Goal: Information Seeking & Learning: Learn about a topic

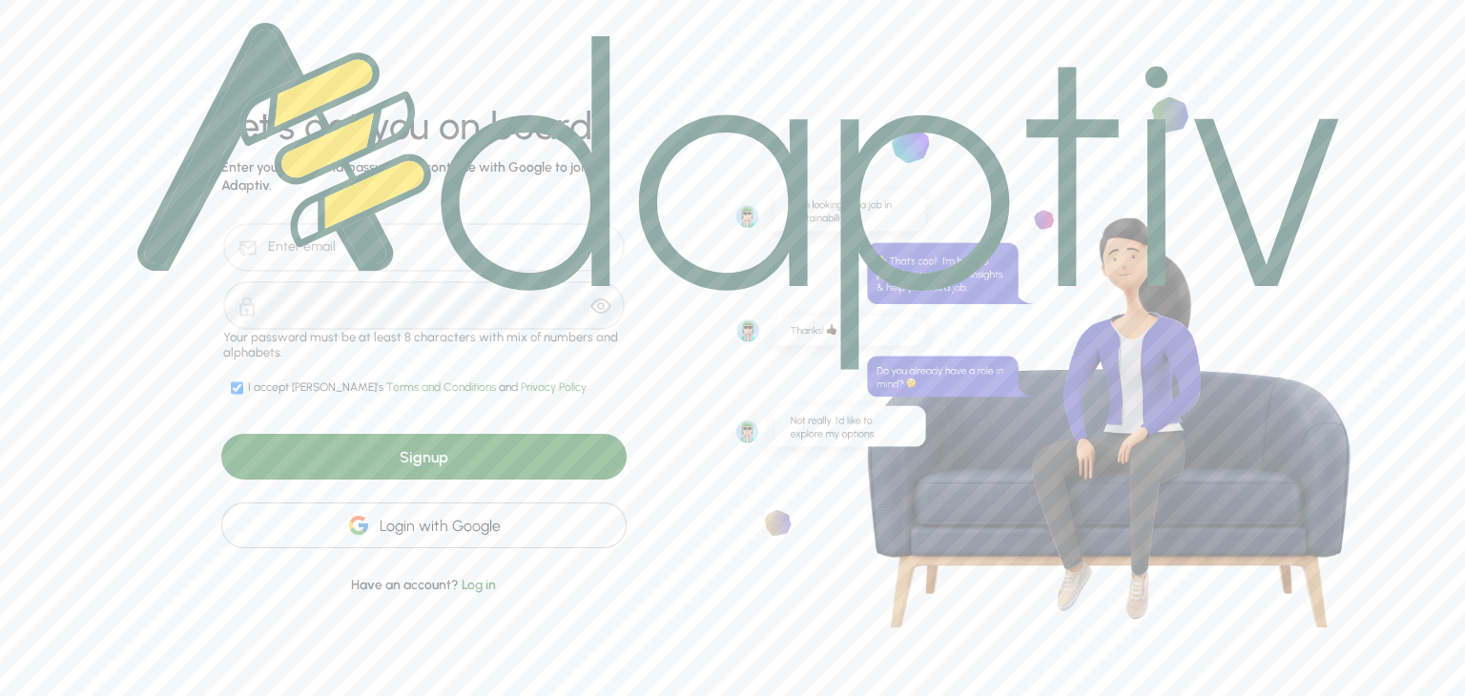
click at [446, 525] on div "Login with Google" at bounding box center [423, 526] width 405 height 46
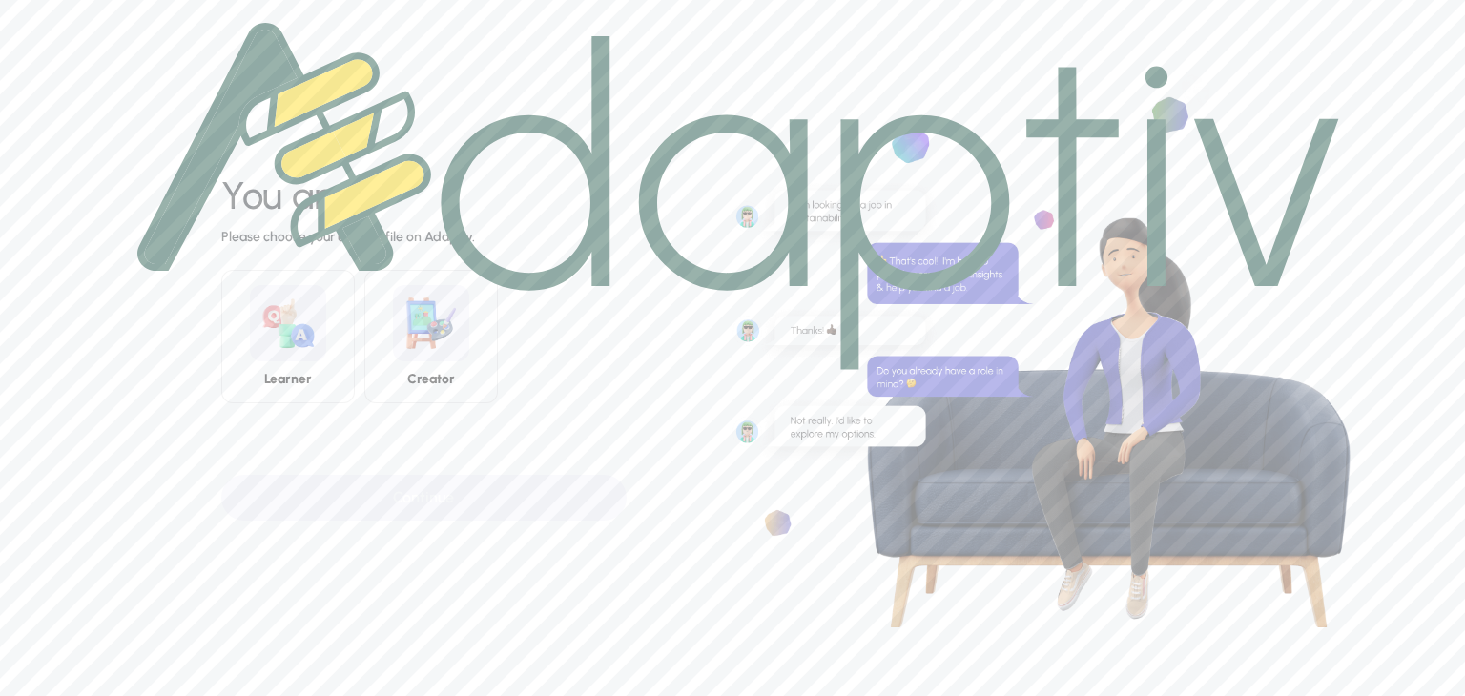
click at [420, 358] on img at bounding box center [738, 196] width 1202 height 347
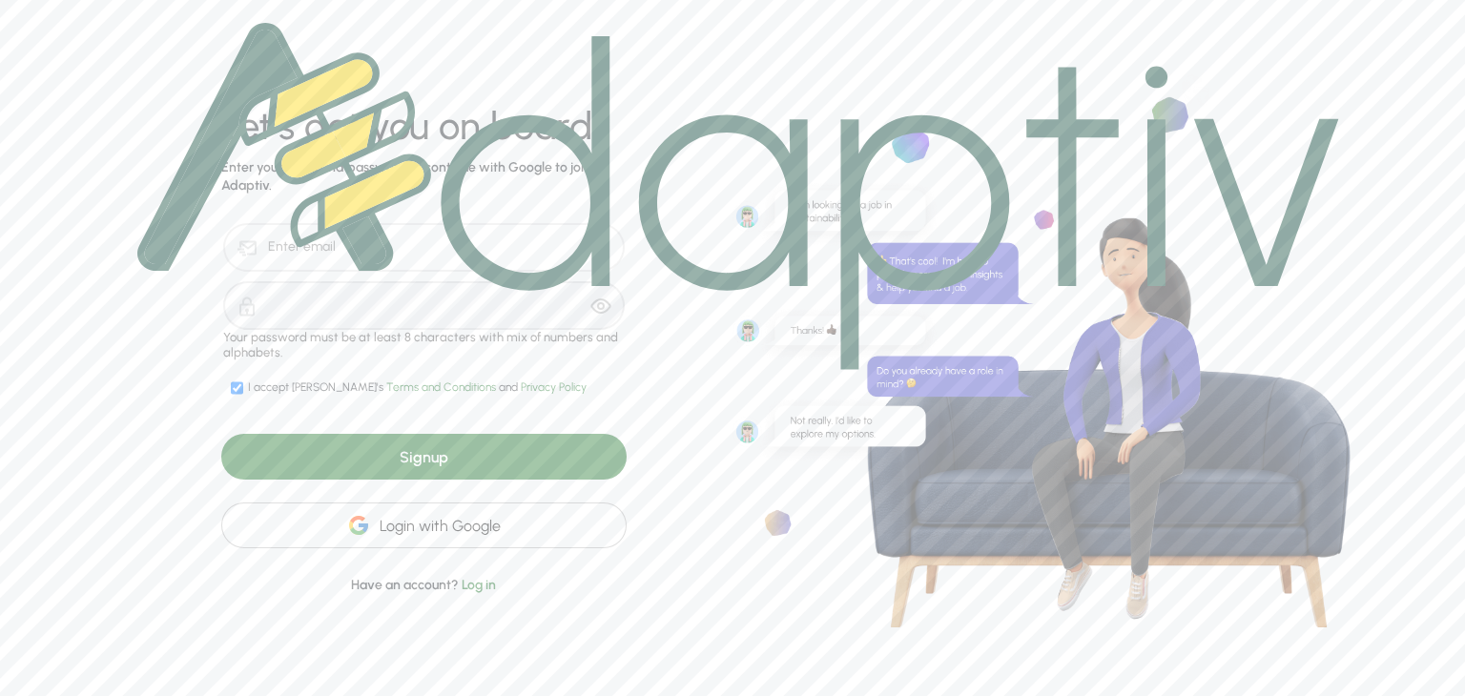
click at [417, 531] on div "Login with Google" at bounding box center [423, 526] width 405 height 46
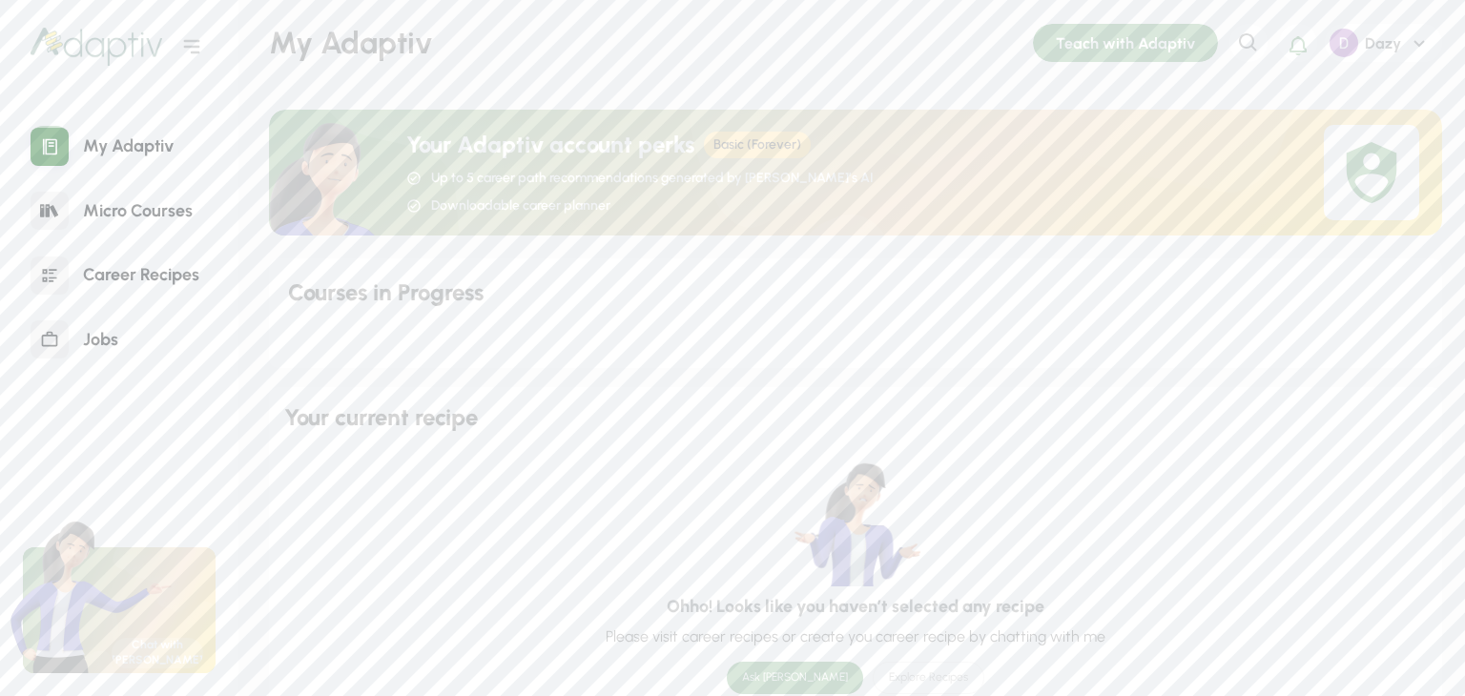
click at [128, 150] on div "My Adaptiv" at bounding box center [128, 146] width 119 height 41
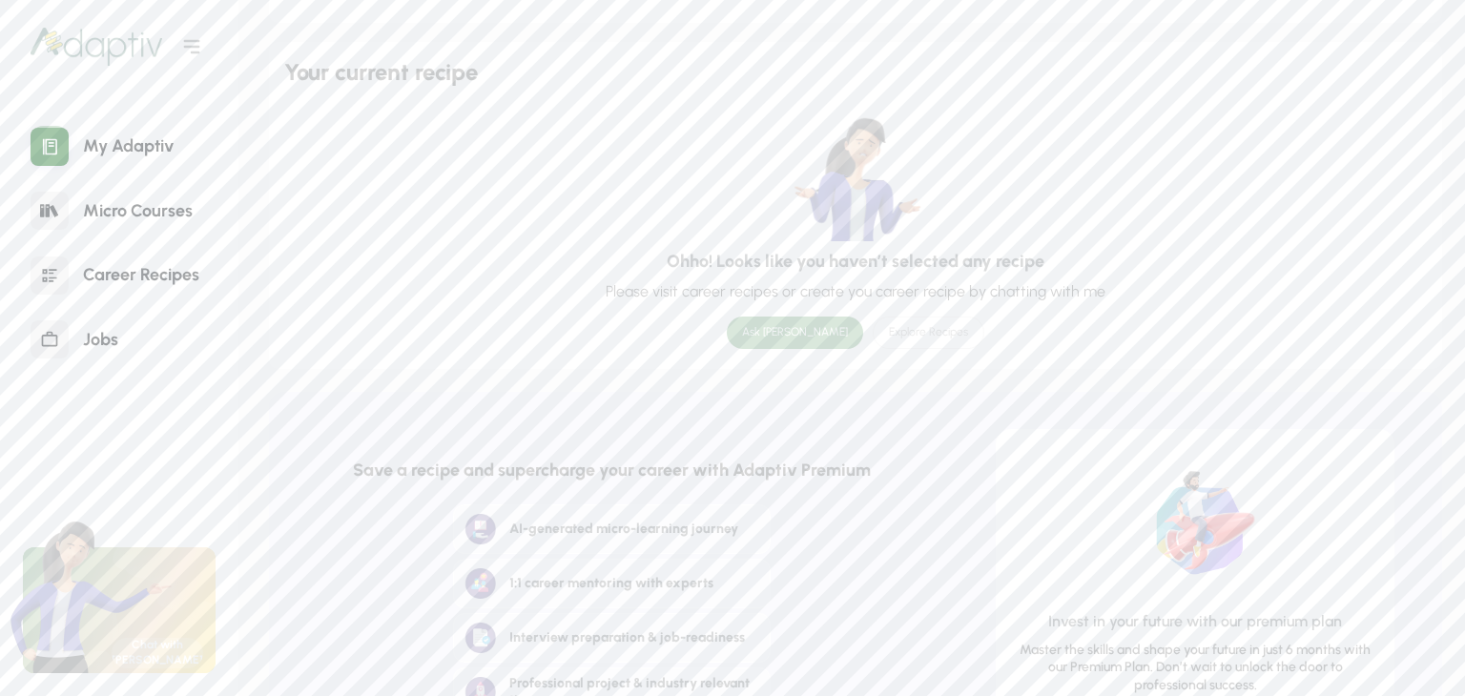
scroll to position [155, 0]
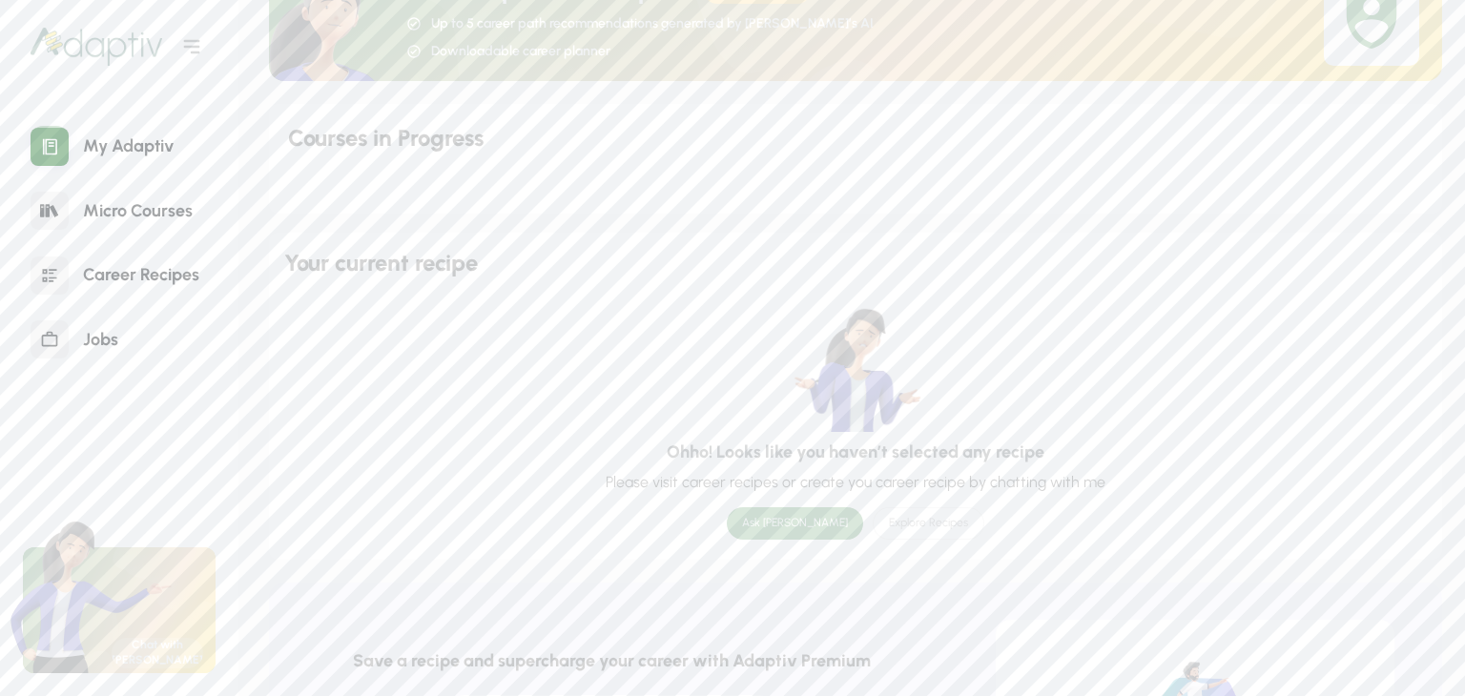
click at [777, 521] on div "Ask [PERSON_NAME]" at bounding box center [795, 523] width 136 height 32
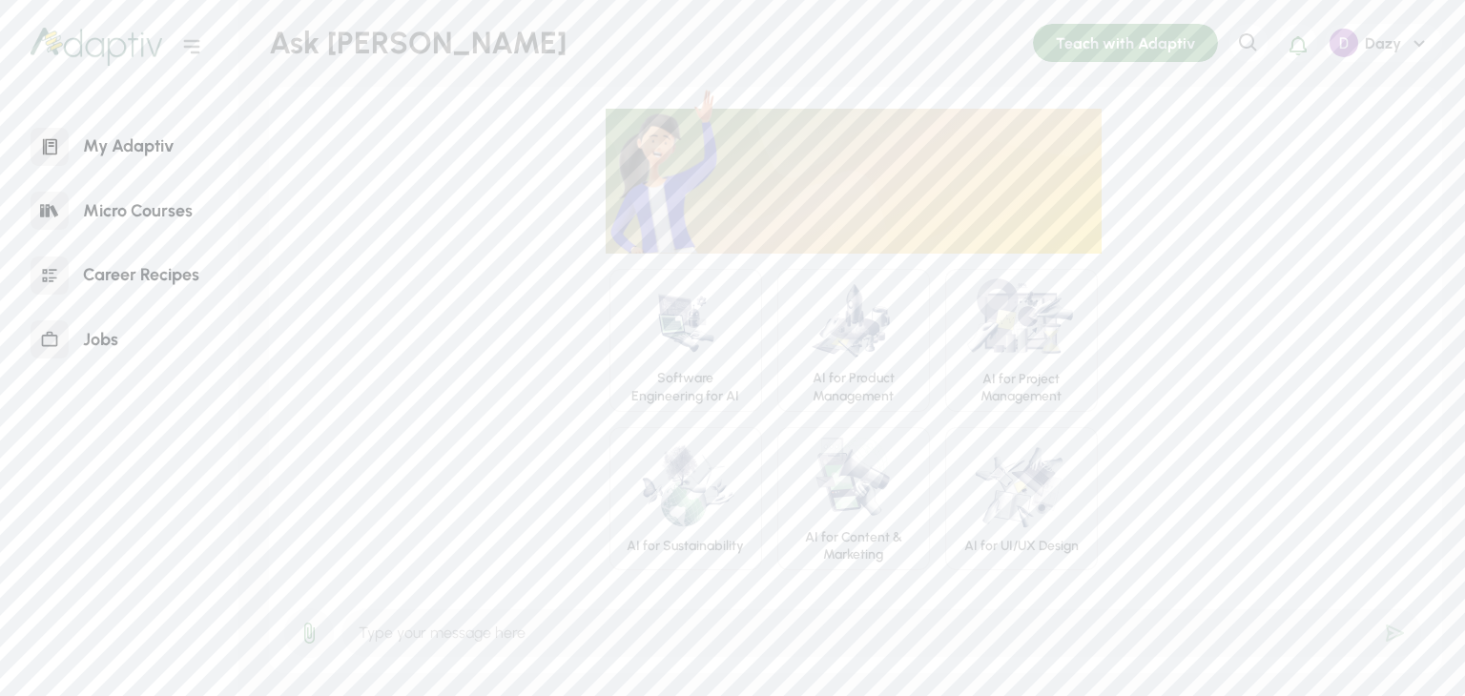
click at [452, 642] on input "text" at bounding box center [881, 633] width 1081 height 50
click at [851, 363] on div "AI for Product Management" at bounding box center [853, 340] width 153 height 143
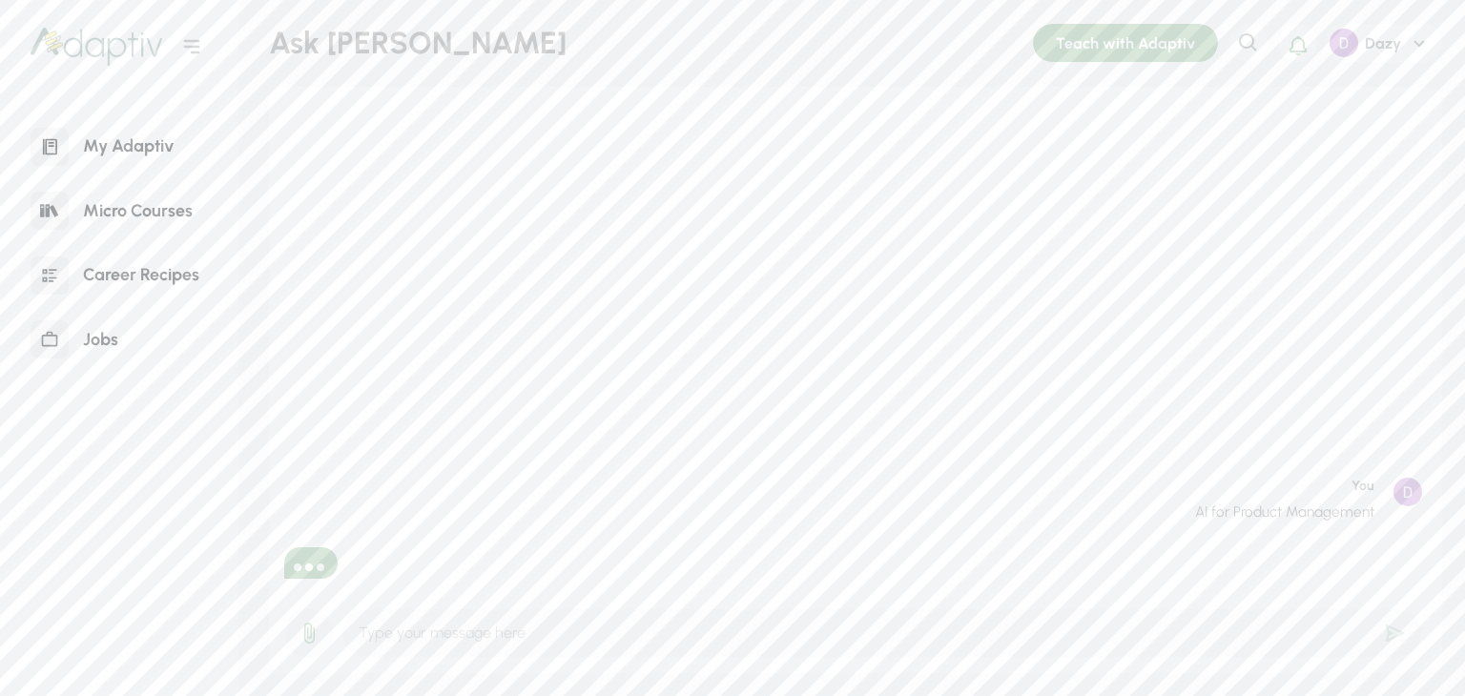
click at [435, 646] on input "text" at bounding box center [881, 633] width 1081 height 50
type input "i want to know how eactly can i manage a product named globistai"
click at [132, 144] on div "My Adaptiv" at bounding box center [128, 146] width 119 height 41
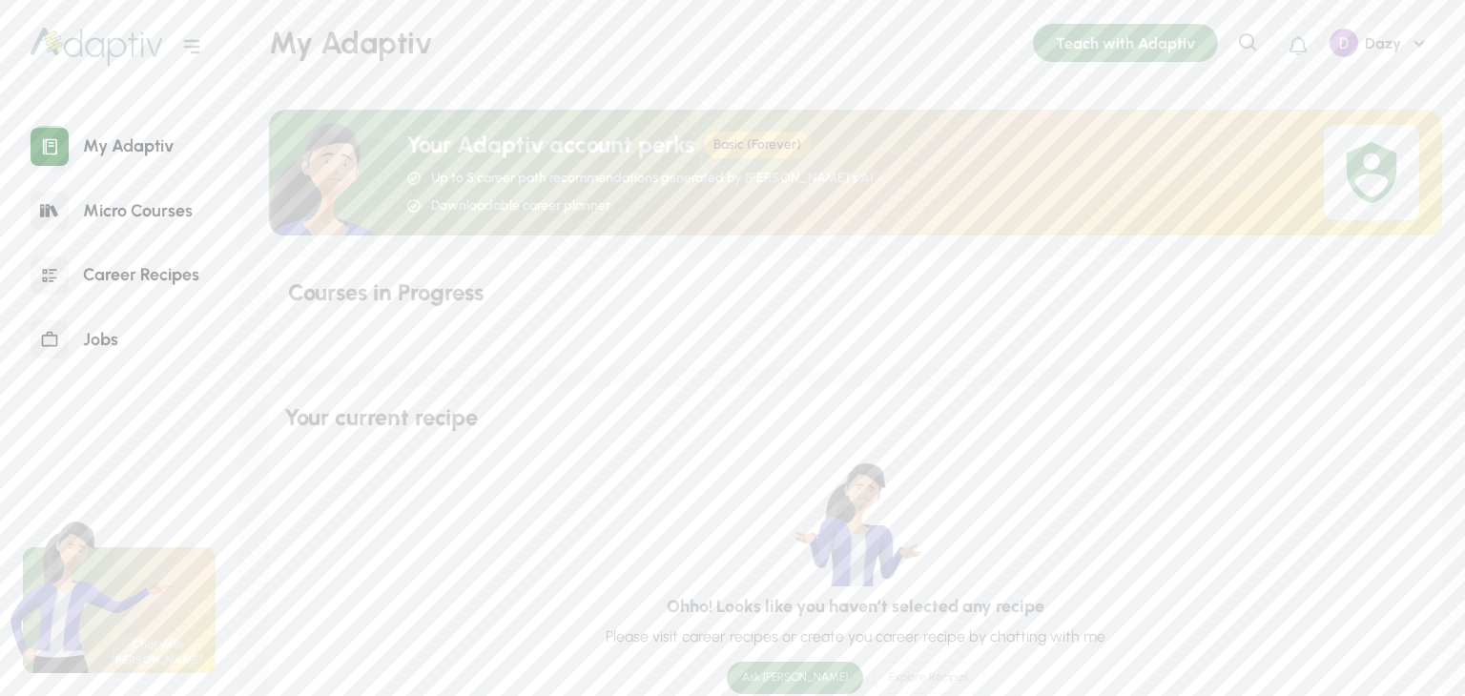
click at [113, 210] on div "Micro Courses" at bounding box center [138, 211] width 138 height 41
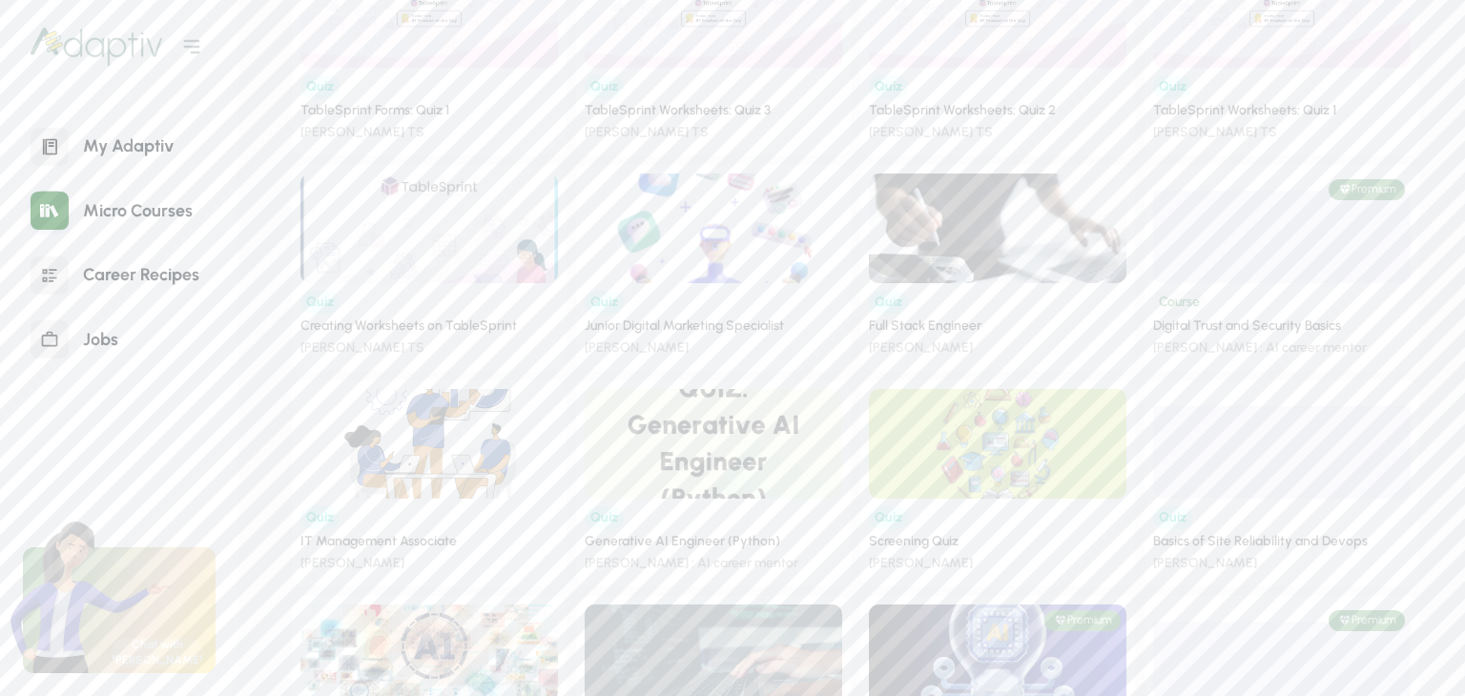
scroll to position [699, 0]
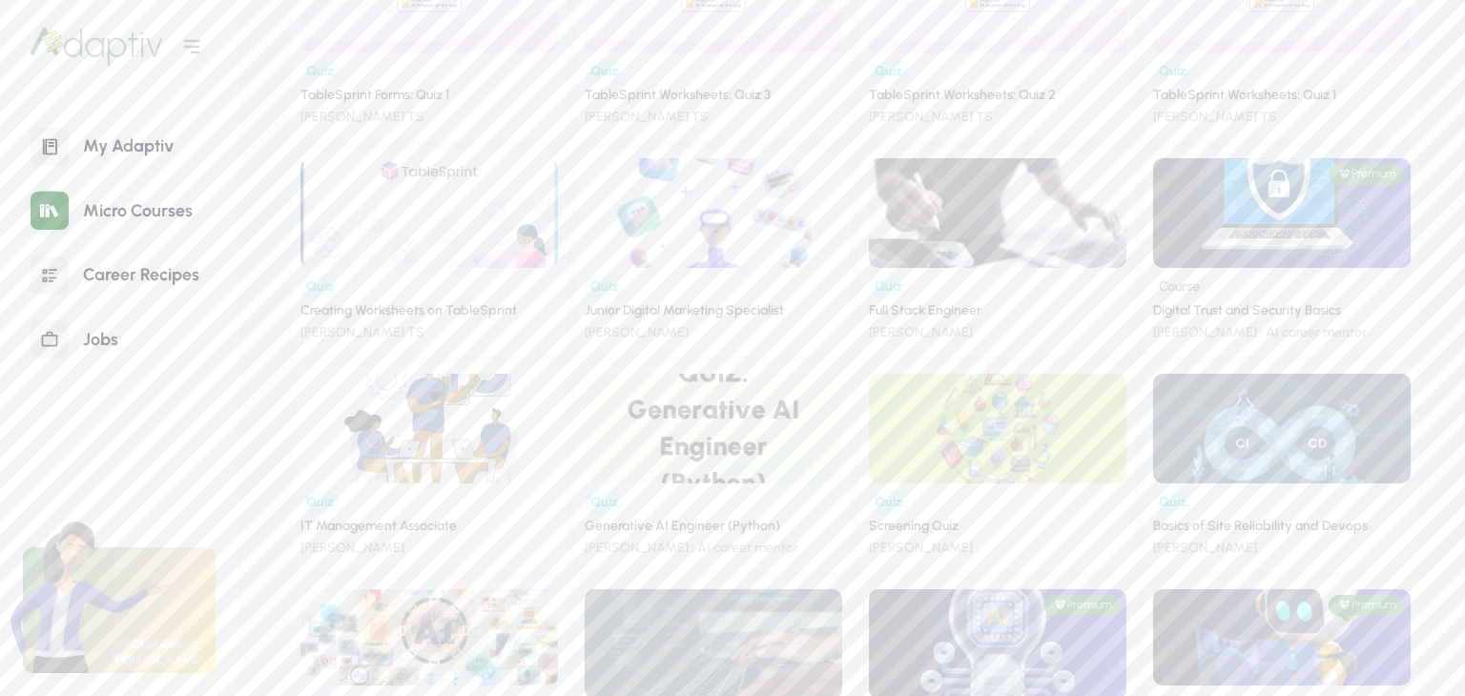
click at [151, 148] on div "My Adaptiv" at bounding box center [128, 146] width 119 height 41
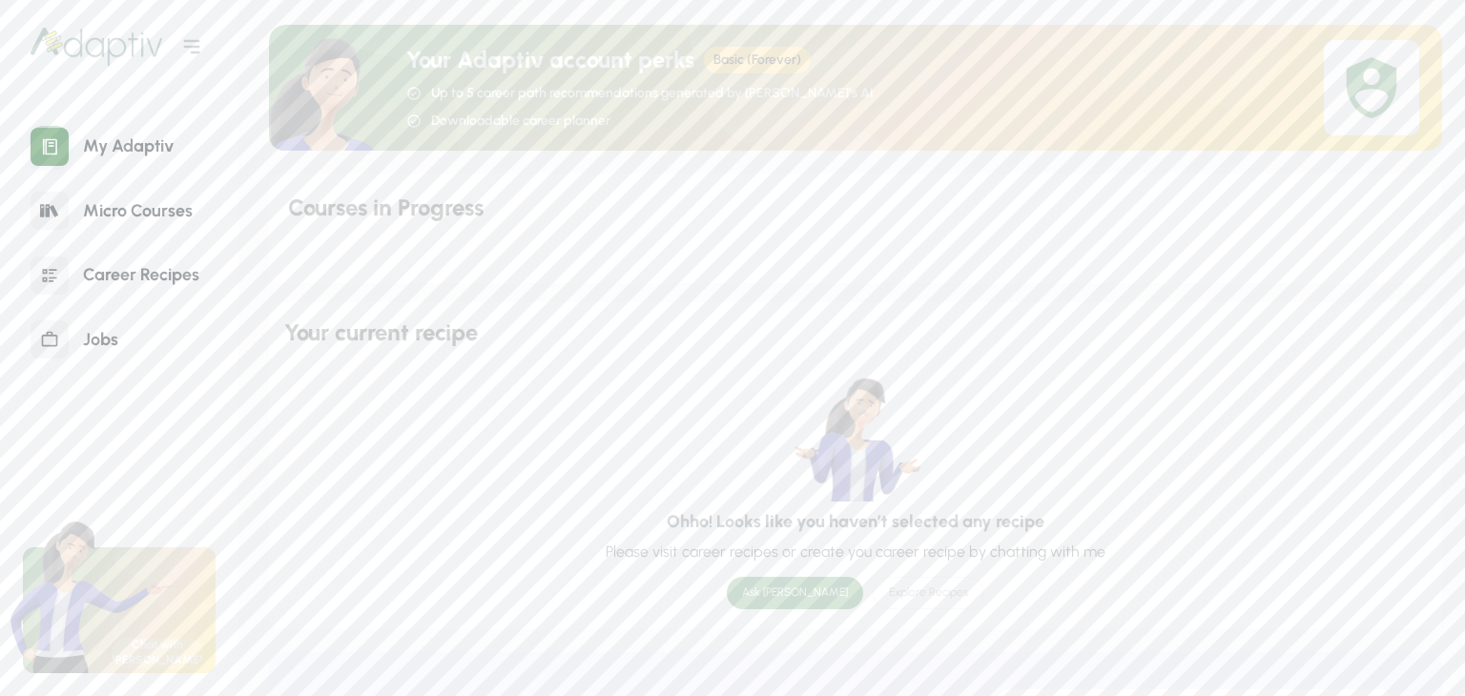
scroll to position [318, 0]
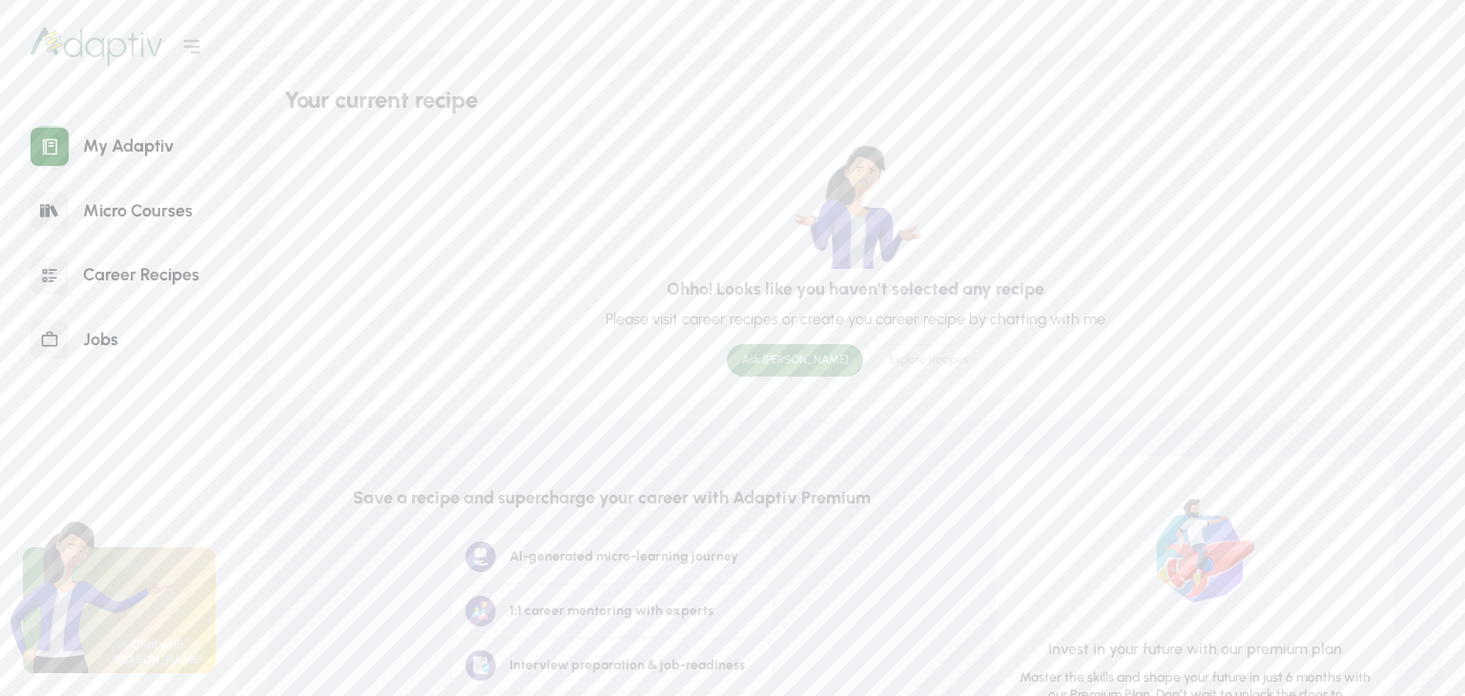
click at [873, 359] on div "Explore Recipes" at bounding box center [929, 360] width 112 height 32
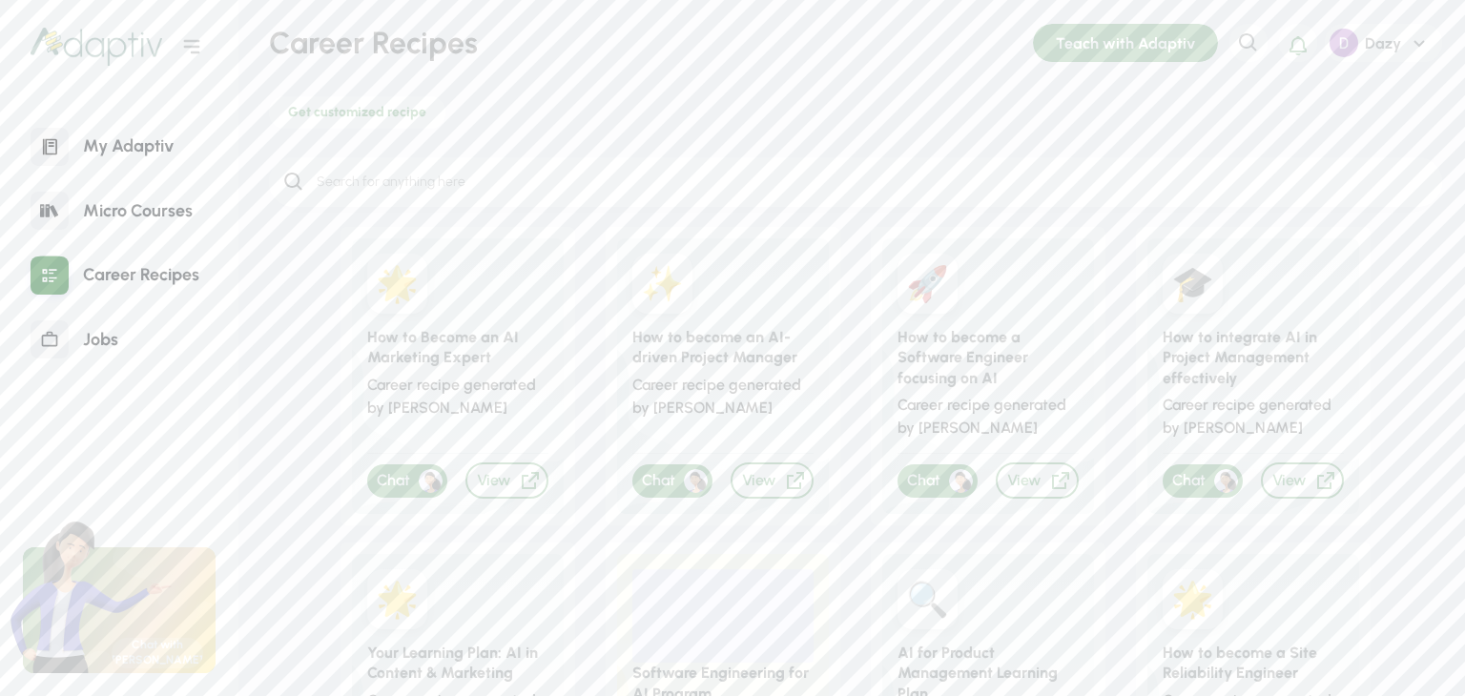
click at [454, 379] on icon at bounding box center [468, 414] width 232 height 199
click at [480, 470] on div "View" at bounding box center [506, 481] width 83 height 36
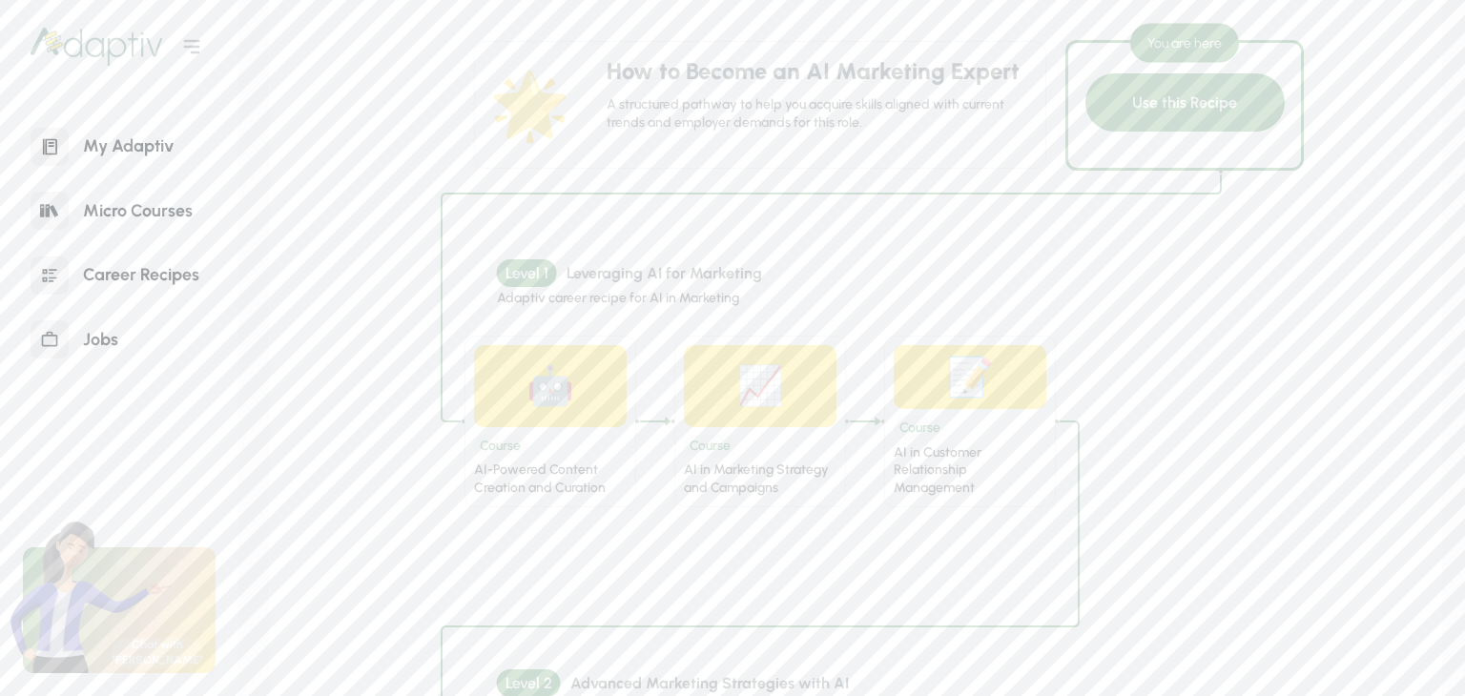
scroll to position [191, 0]
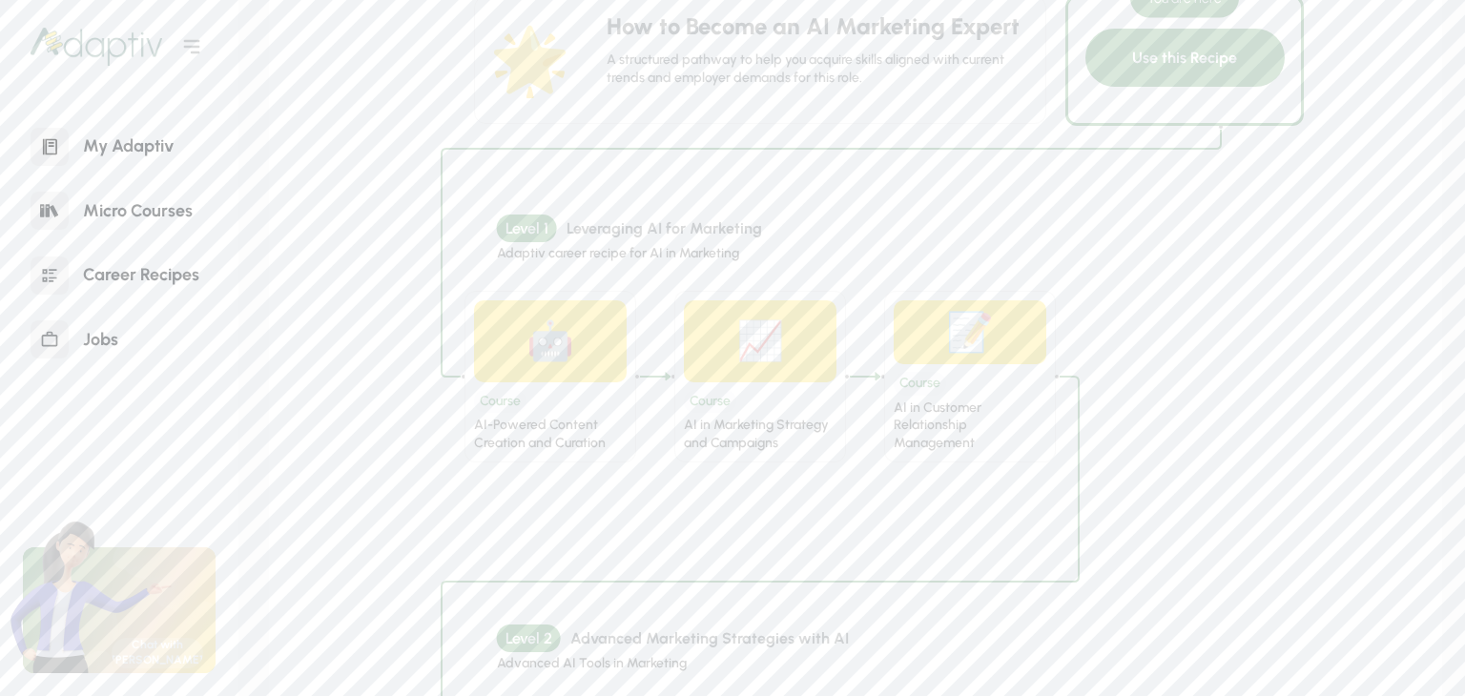
click at [588, 399] on div "Course AI-Powered Content Creation and Curation" at bounding box center [550, 417] width 153 height 71
click at [491, 396] on div "Course" at bounding box center [500, 402] width 52 height 24
click at [526, 384] on div "Course AI-Powered Content Creation and Curation" at bounding box center [550, 417] width 153 height 71
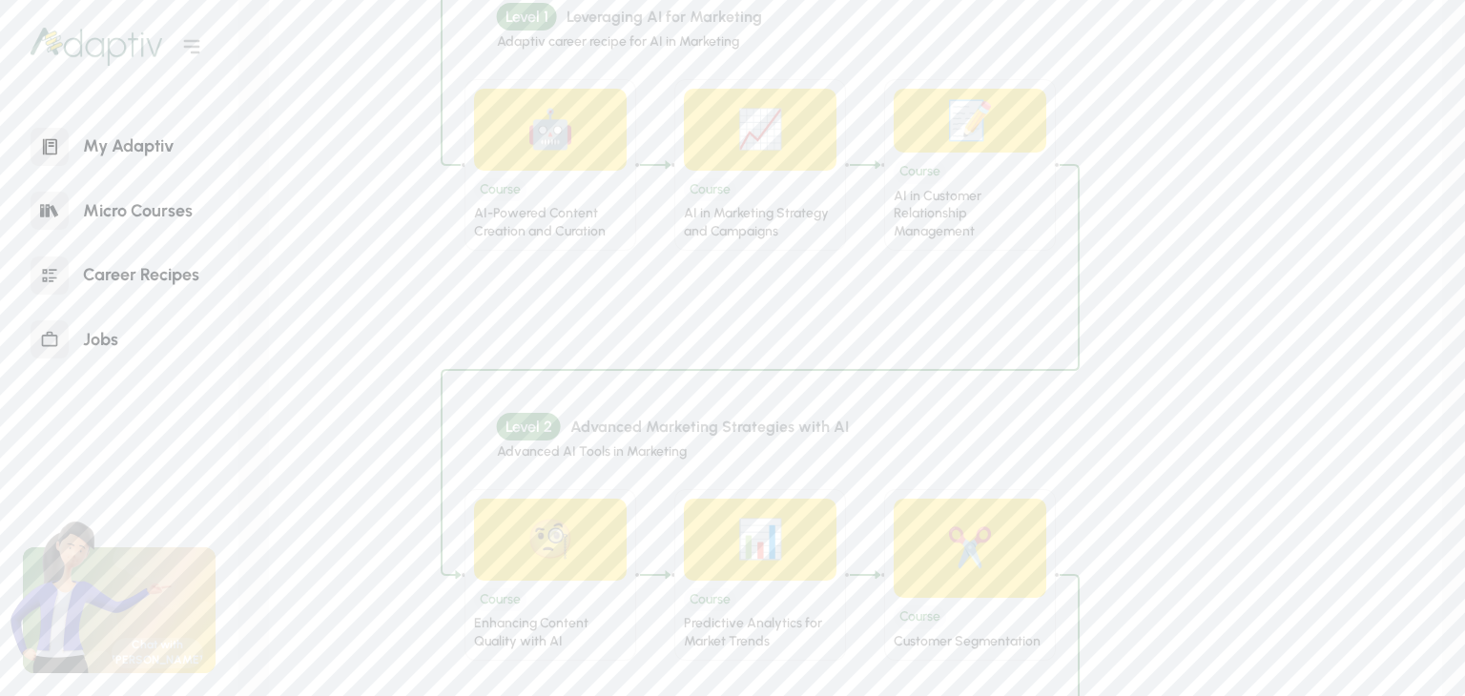
scroll to position [318, 0]
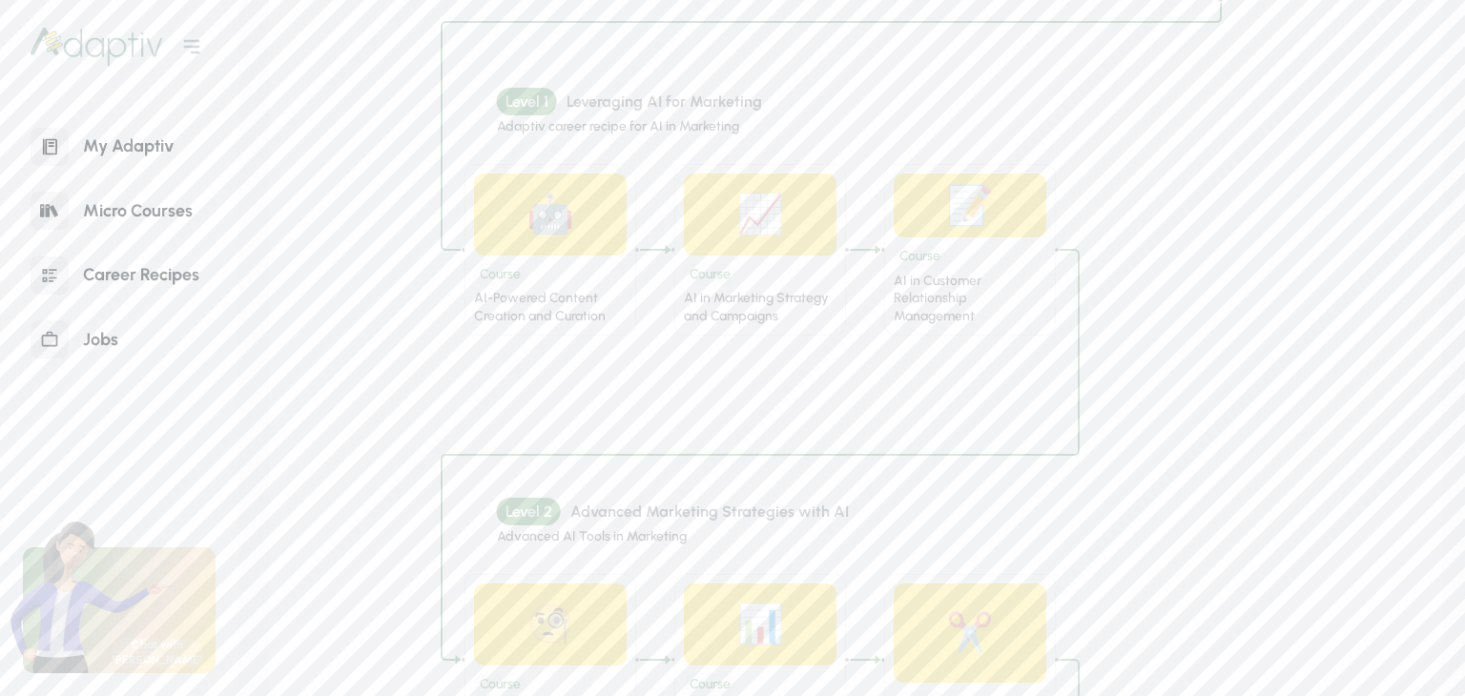
click at [741, 307] on div "AI in Marketing Strategy and Campaigns" at bounding box center [760, 307] width 153 height 35
click at [707, 268] on div "Course" at bounding box center [710, 275] width 52 height 24
click at [526, 278] on div "Course AI-Powered Content Creation and Curation" at bounding box center [550, 291] width 153 height 71
drag, startPoint x: 525, startPoint y: 278, endPoint x: 510, endPoint y: 280, distance: 14.4
click at [510, 280] on div "Course" at bounding box center [500, 275] width 52 height 24
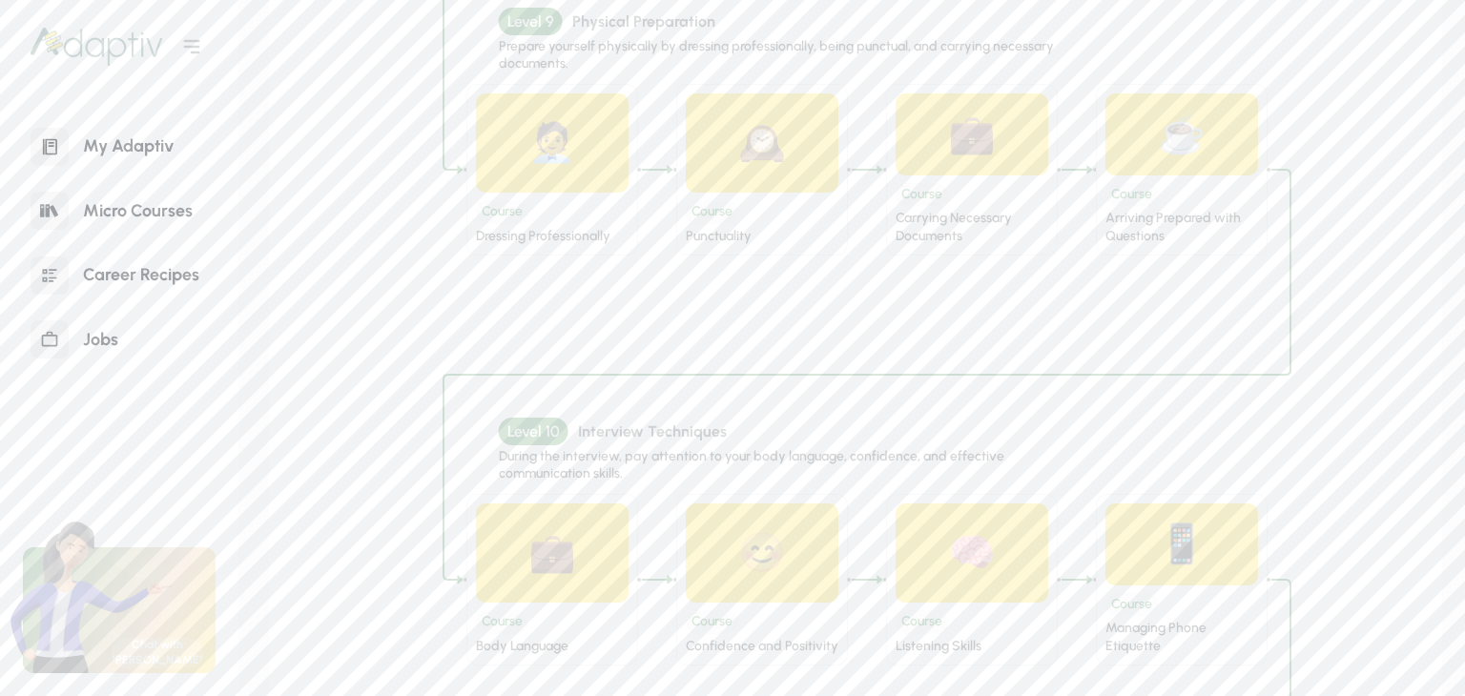
scroll to position [3878, 0]
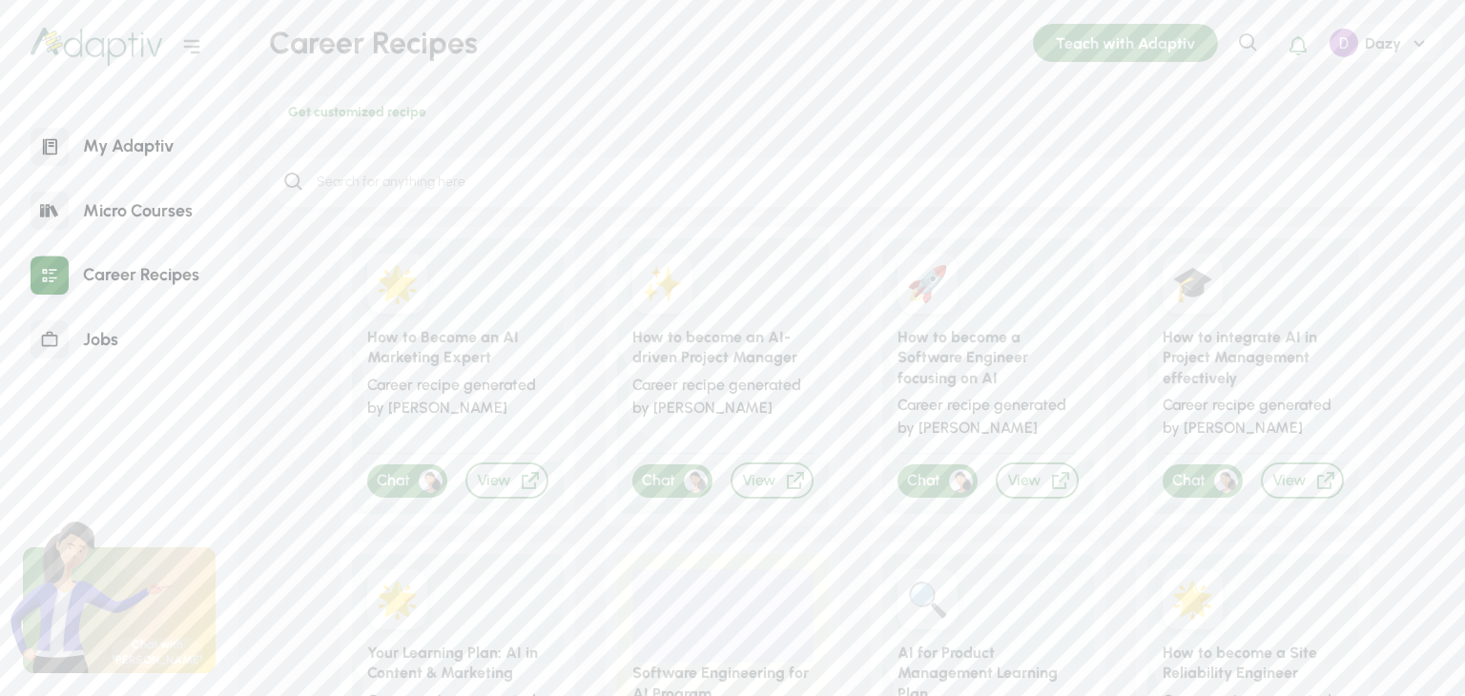
scroll to position [318, 0]
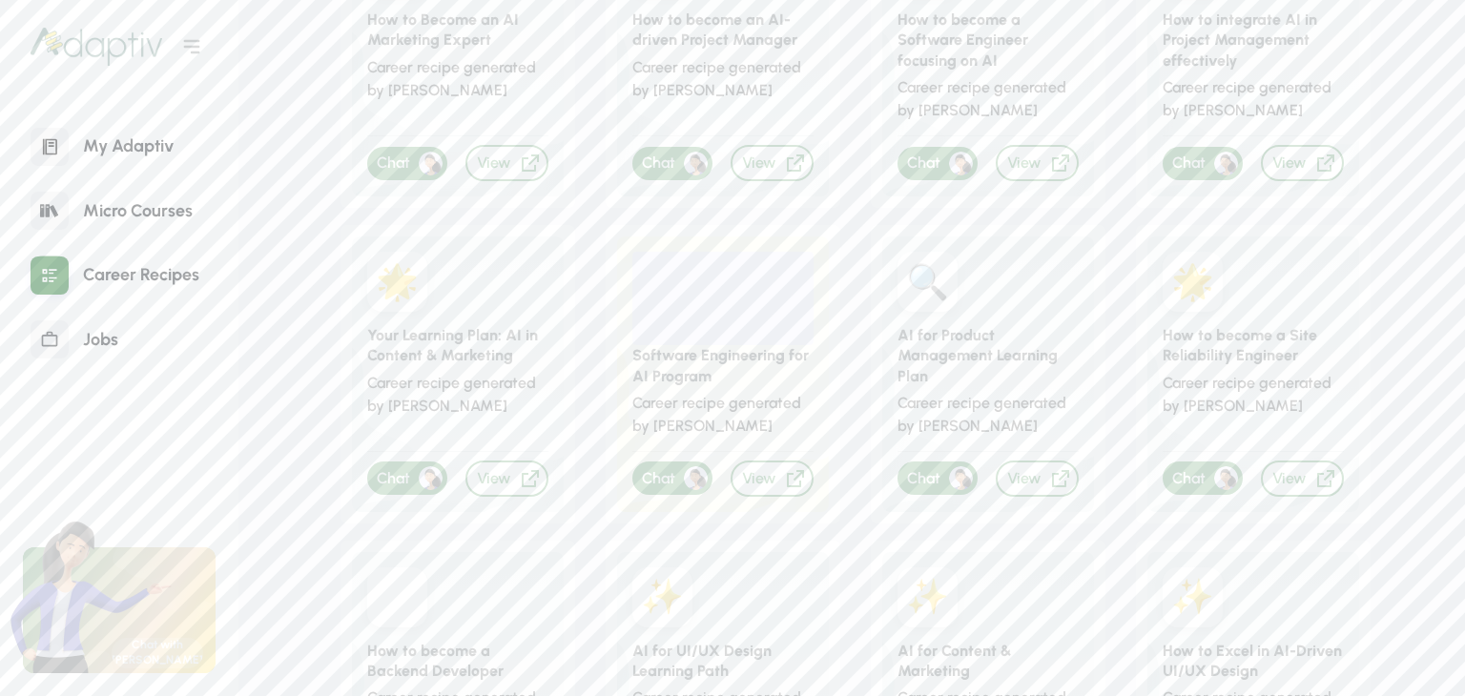
click at [954, 375] on div "AI for Product Management Learning Plan" at bounding box center [987, 355] width 181 height 61
click at [1026, 474] on div "View" at bounding box center [1037, 479] width 83 height 36
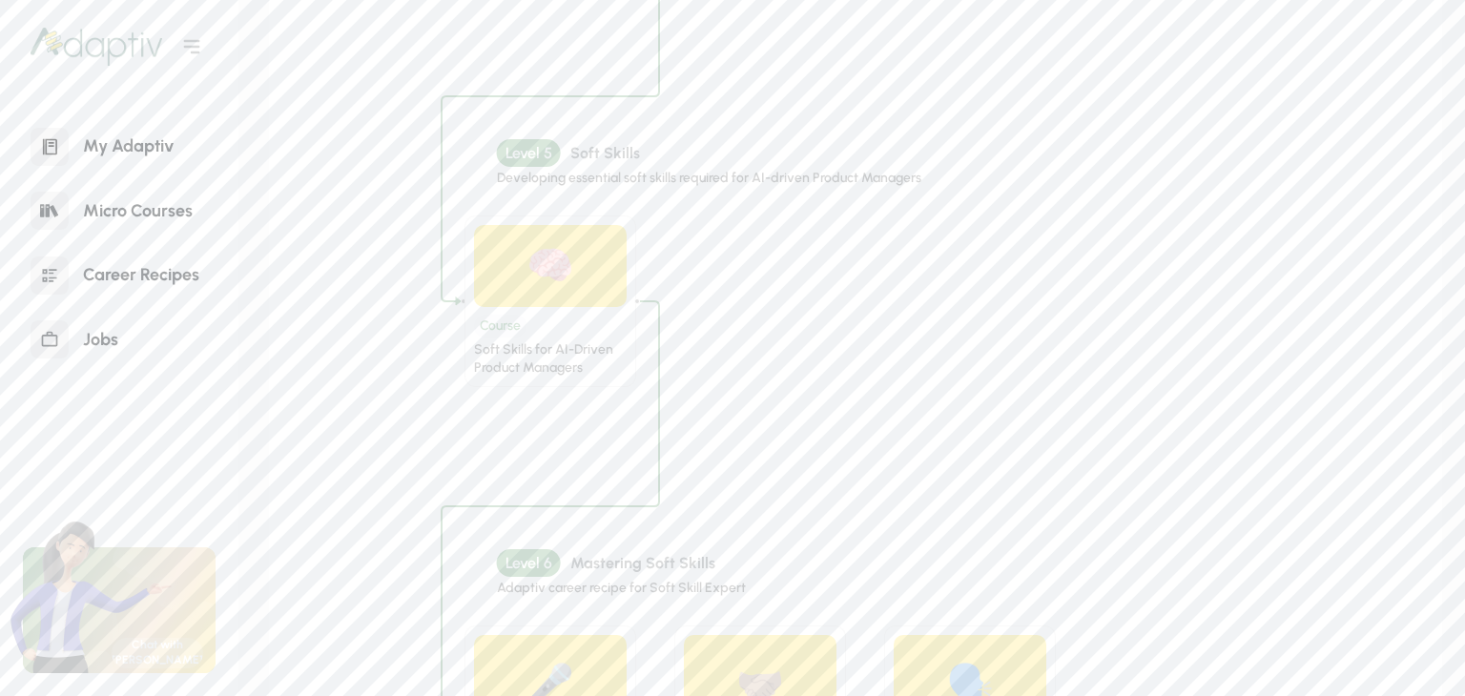
scroll to position [1908, 0]
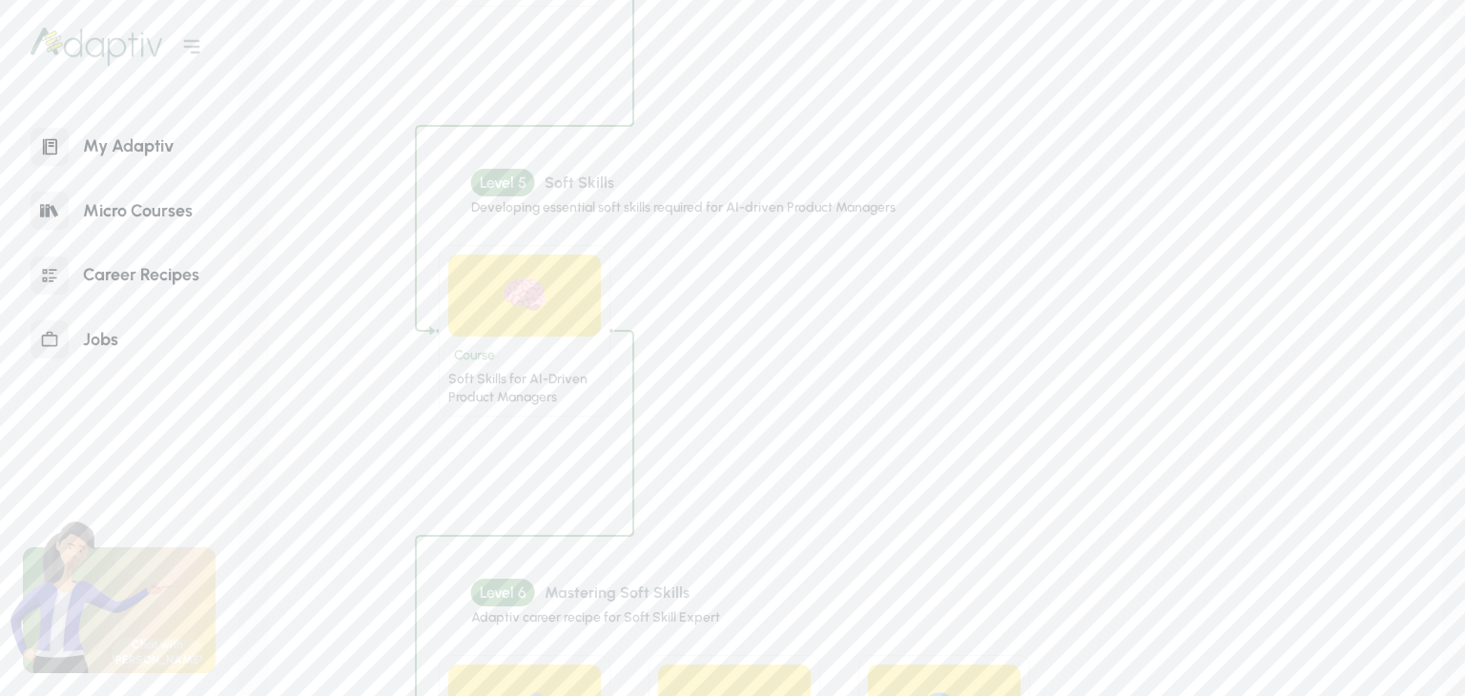
drag, startPoint x: 809, startPoint y: 372, endPoint x: 783, endPoint y: 402, distance: 39.9
click at [783, 402] on div "Level 5 Soft Skills Developing essential soft skills required for AI-driven Pro…" at bounding box center [846, 302] width 986 height 362
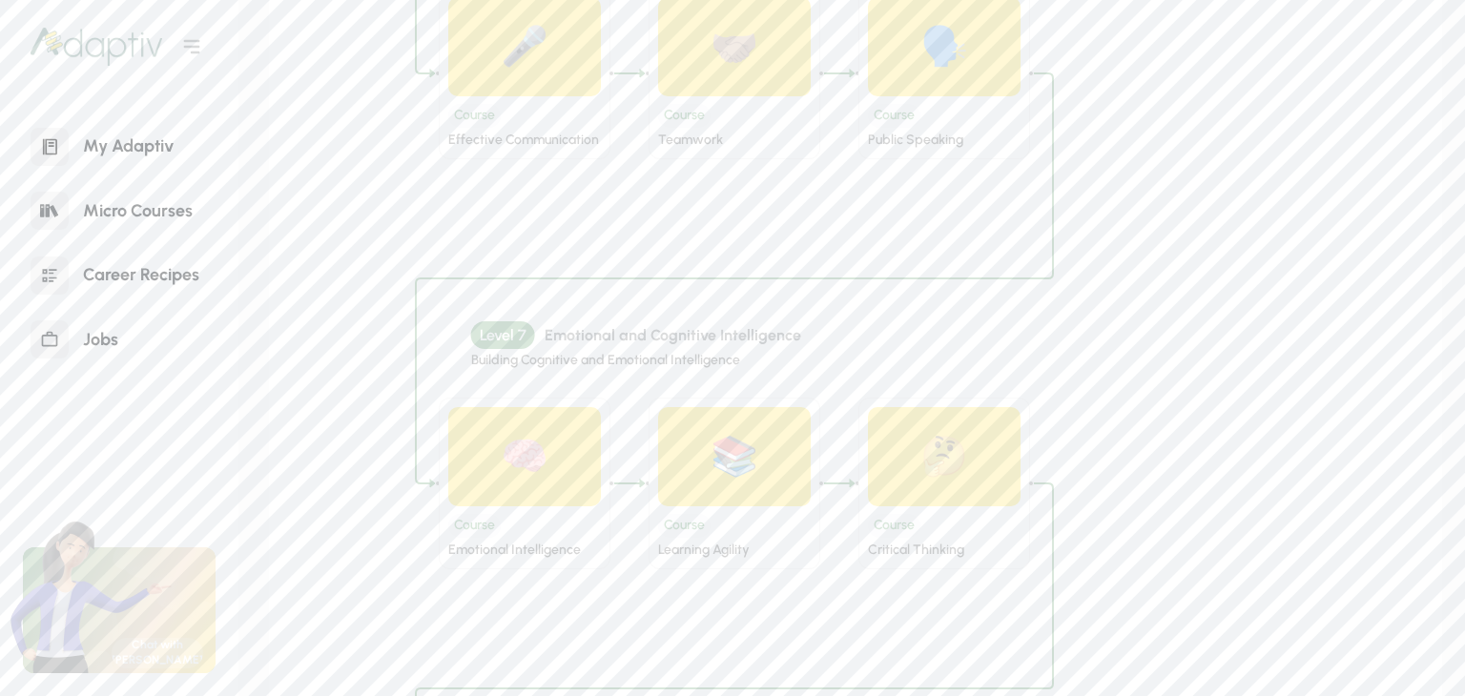
scroll to position [2607, 0]
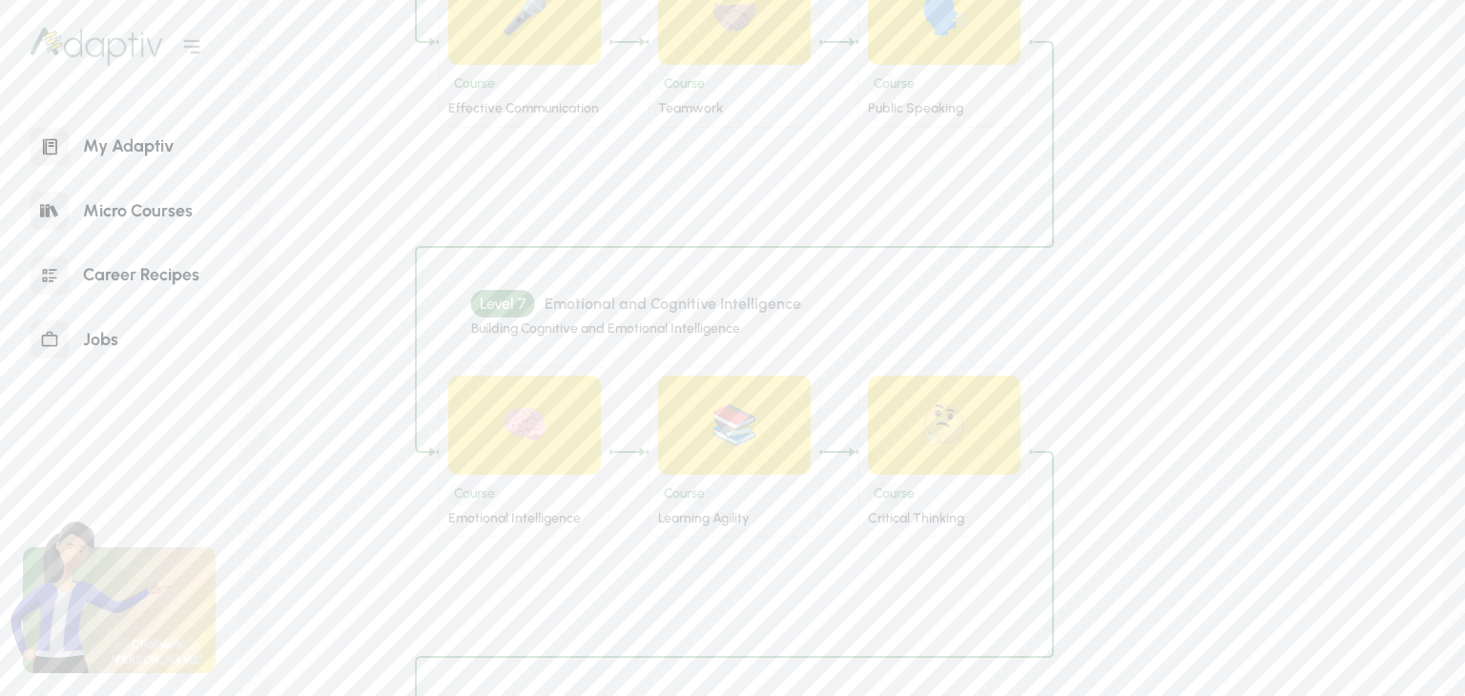
click at [481, 87] on div "Course" at bounding box center [474, 84] width 52 height 24
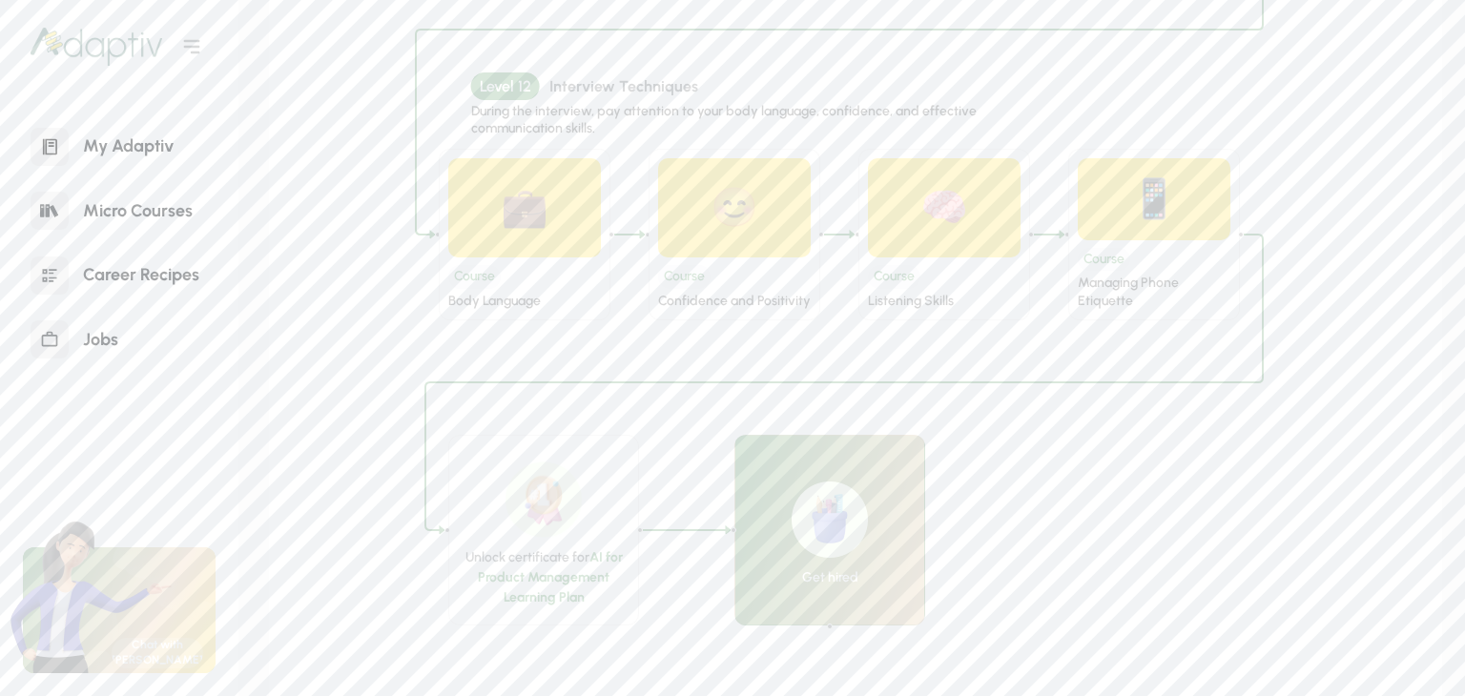
scroll to position [5086, 0]
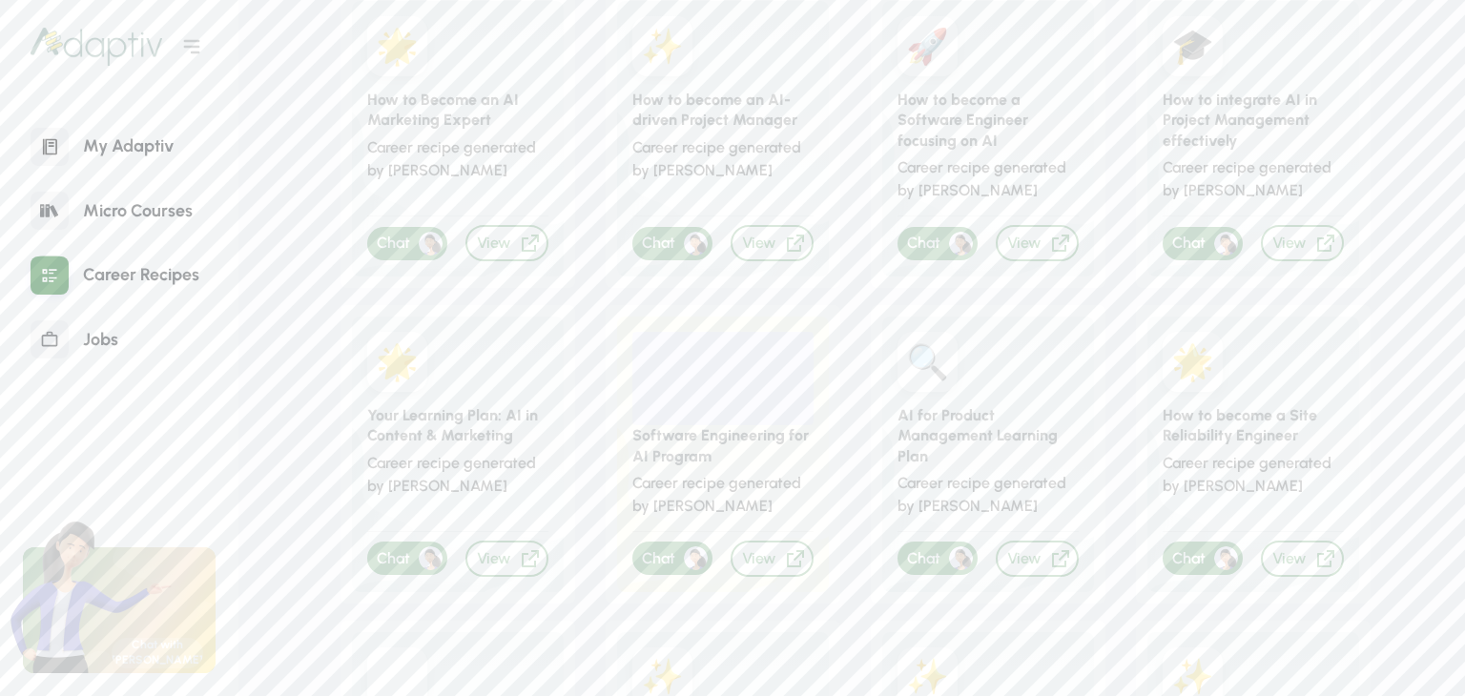
scroll to position [254, 0]
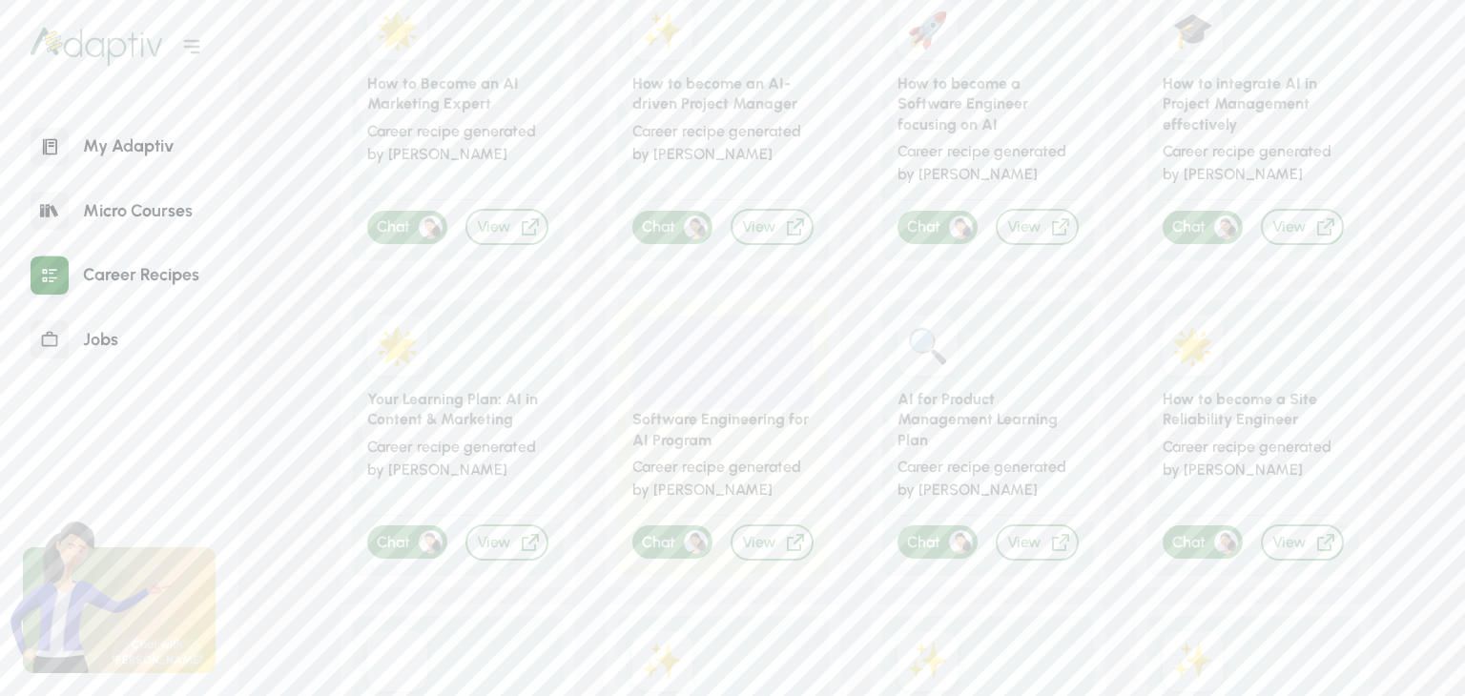
click at [922, 538] on div "Chat" at bounding box center [937, 542] width 80 height 33
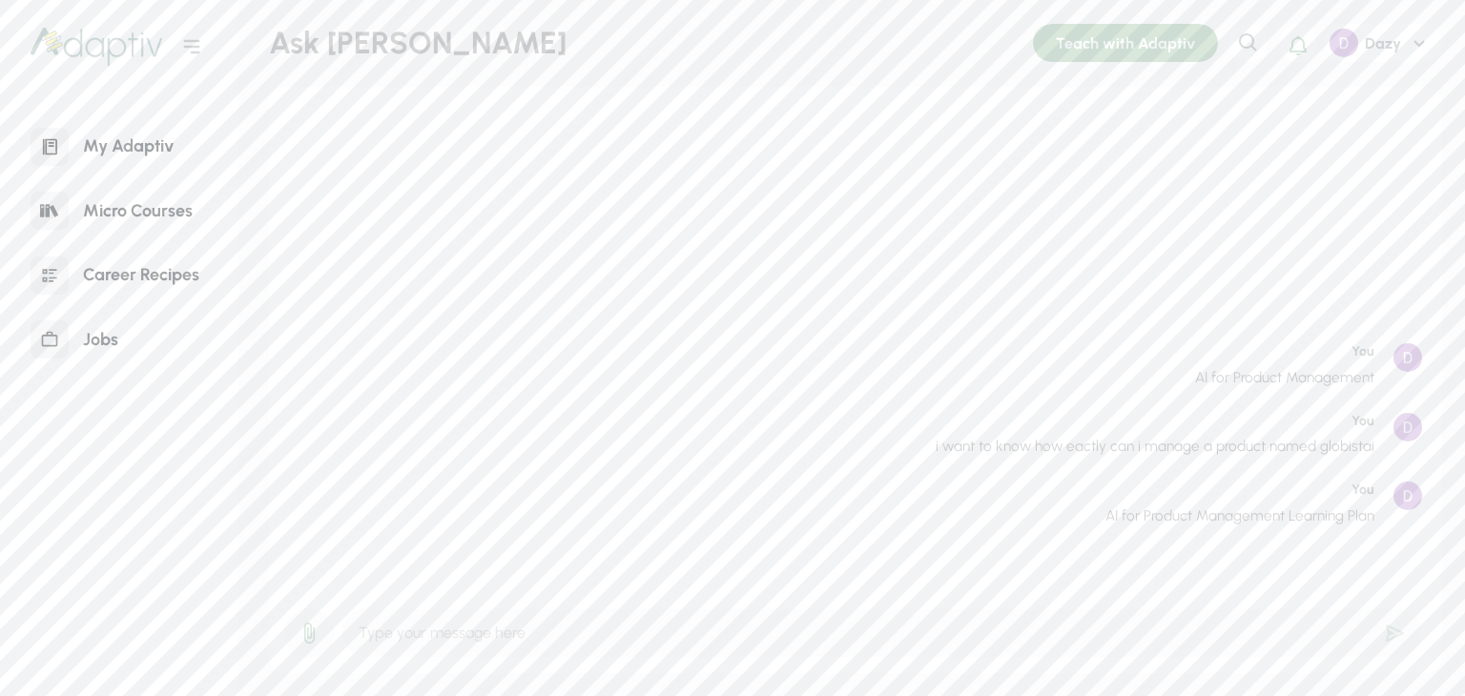
click at [1386, 630] on icon at bounding box center [1395, 633] width 18 height 17
type input "make mini courses"
click at [141, 217] on div "Micro Courses" at bounding box center [138, 211] width 138 height 41
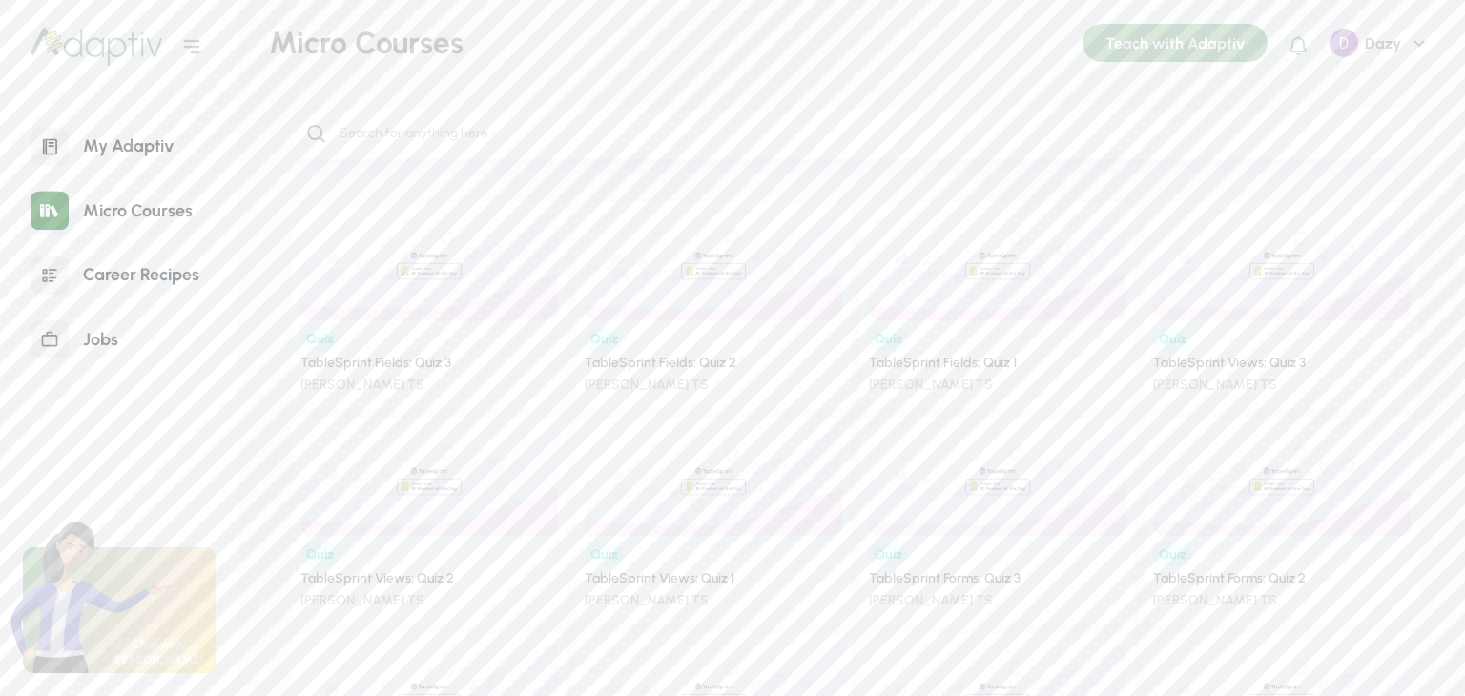
click at [483, 133] on input "search" at bounding box center [872, 134] width 1068 height 20
type input "A"
type input "P"
click at [500, 263] on div "Micro Courses Teach with Adaptiv Notifications Dazy Creator Profile Logout" at bounding box center [855, 171] width 1219 height 343
click at [160, 217] on div "Micro Courses" at bounding box center [138, 211] width 138 height 41
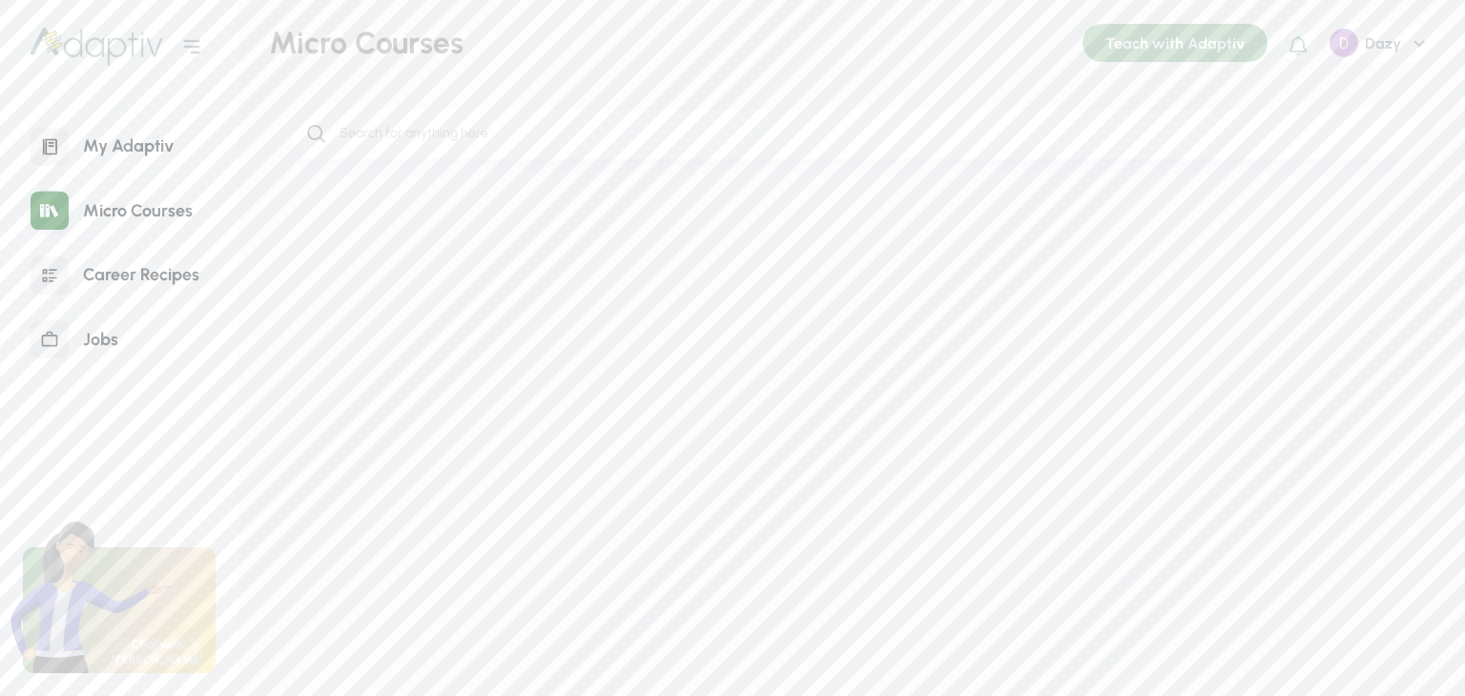
click at [68, 205] on div at bounding box center [50, 211] width 38 height 38
drag, startPoint x: 68, startPoint y: 205, endPoint x: 445, endPoint y: 257, distance: 381.2
click at [445, 257] on div "Micro Courses Teach with Adaptiv Notifications Dazy Creator Profile Logout" at bounding box center [855, 171] width 1219 height 343
click at [177, 214] on div "Micro Courses" at bounding box center [138, 211] width 138 height 41
click at [382, 139] on input "search" at bounding box center [872, 134] width 1068 height 20
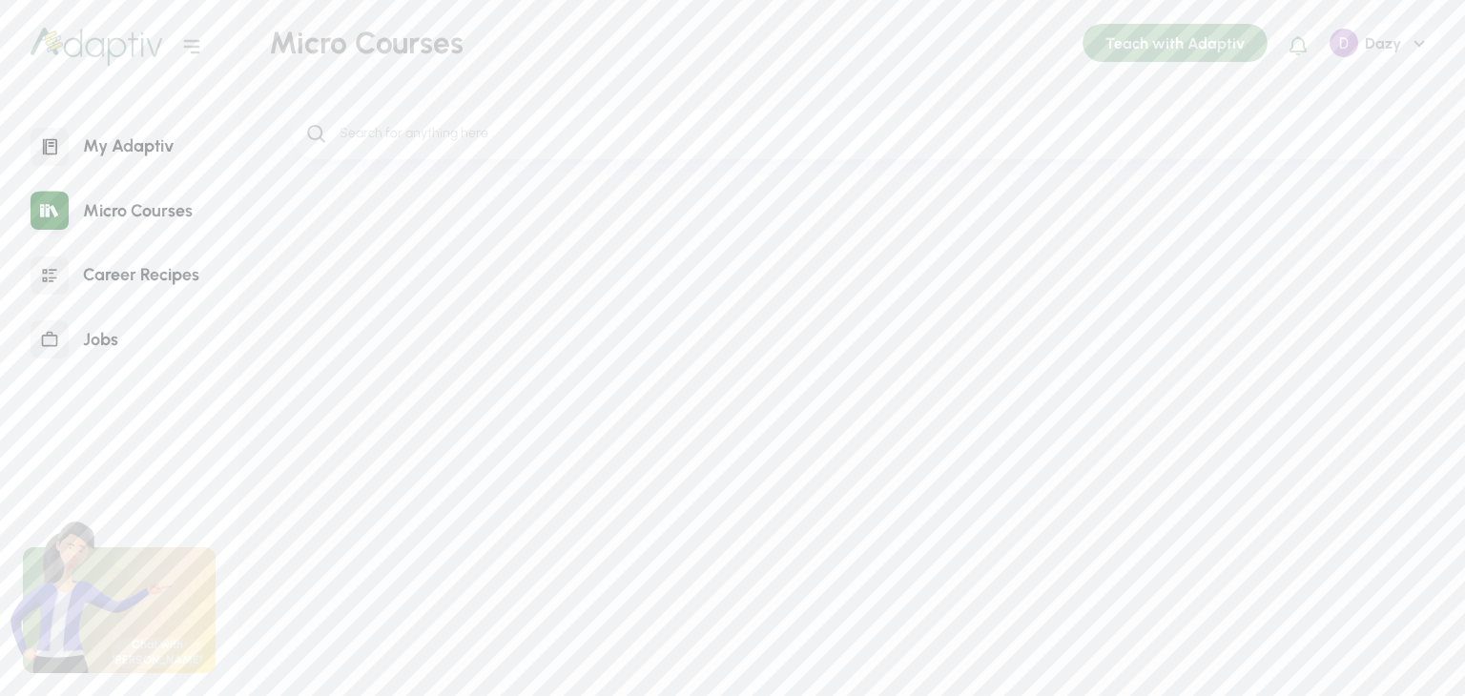
click at [66, 131] on div at bounding box center [50, 147] width 38 height 38
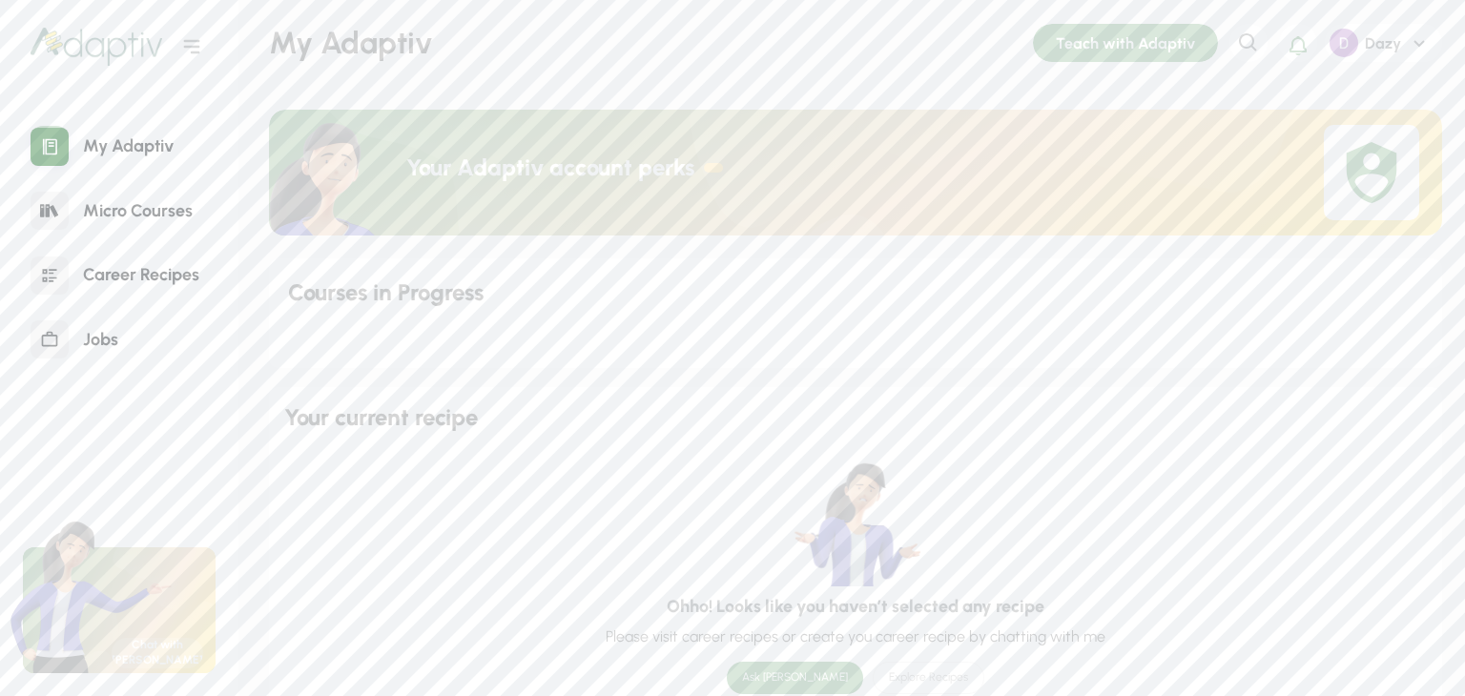
click at [130, 219] on div "Micro Courses" at bounding box center [138, 211] width 138 height 41
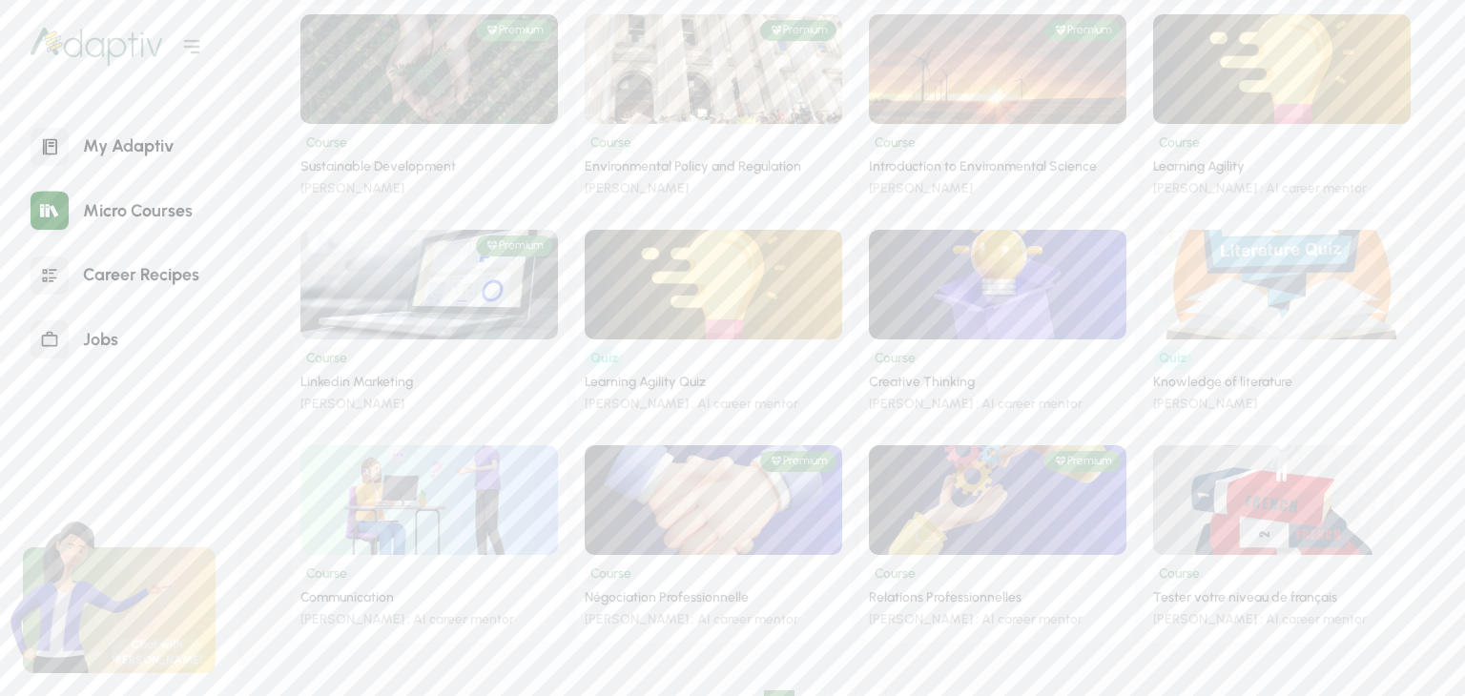
scroll to position [2533, 0]
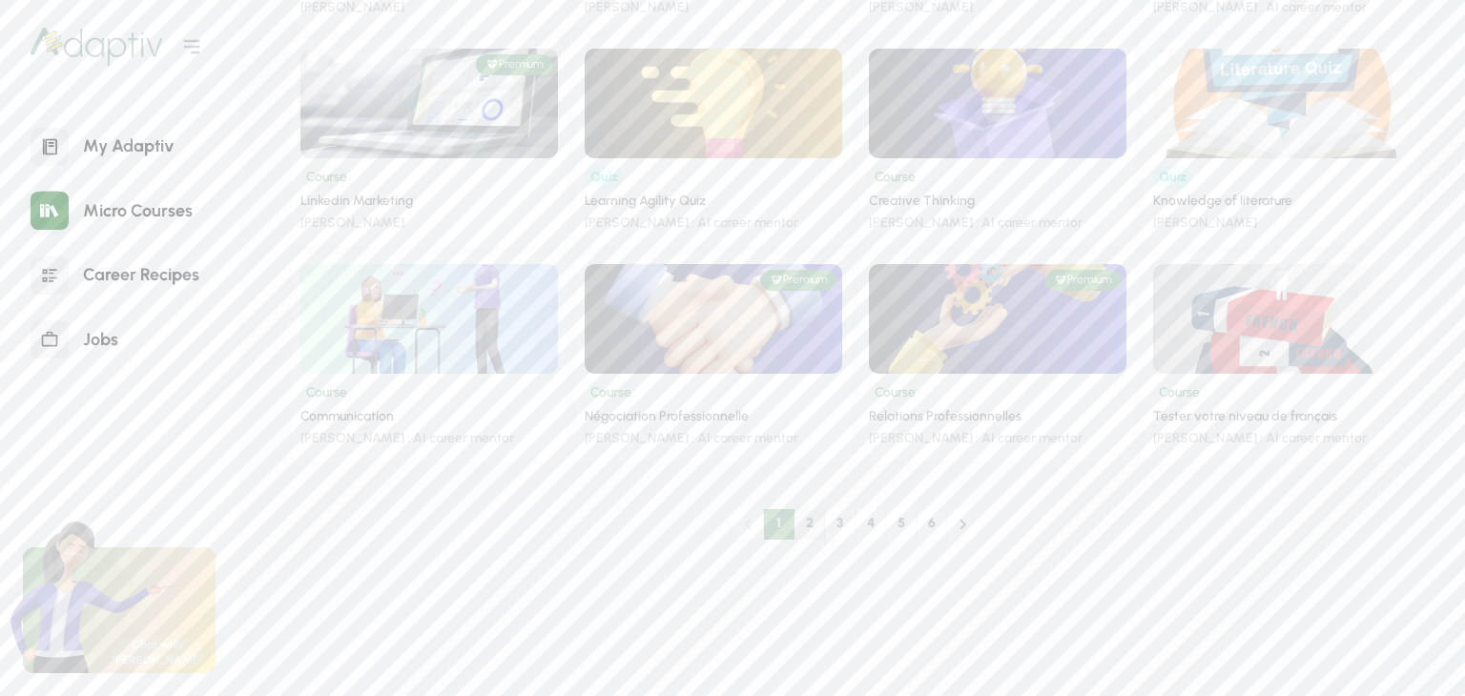
click at [811, 516] on li "2" at bounding box center [809, 524] width 31 height 31
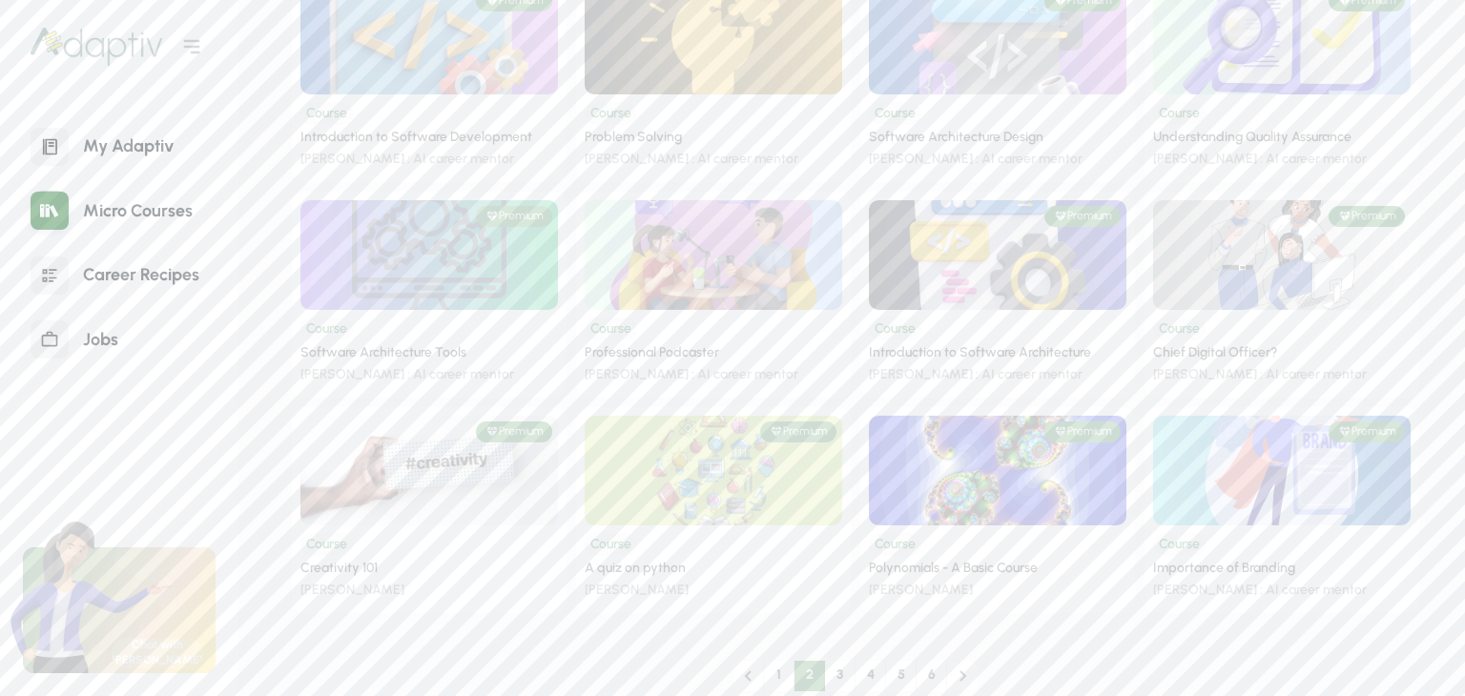
scroll to position [2480, 0]
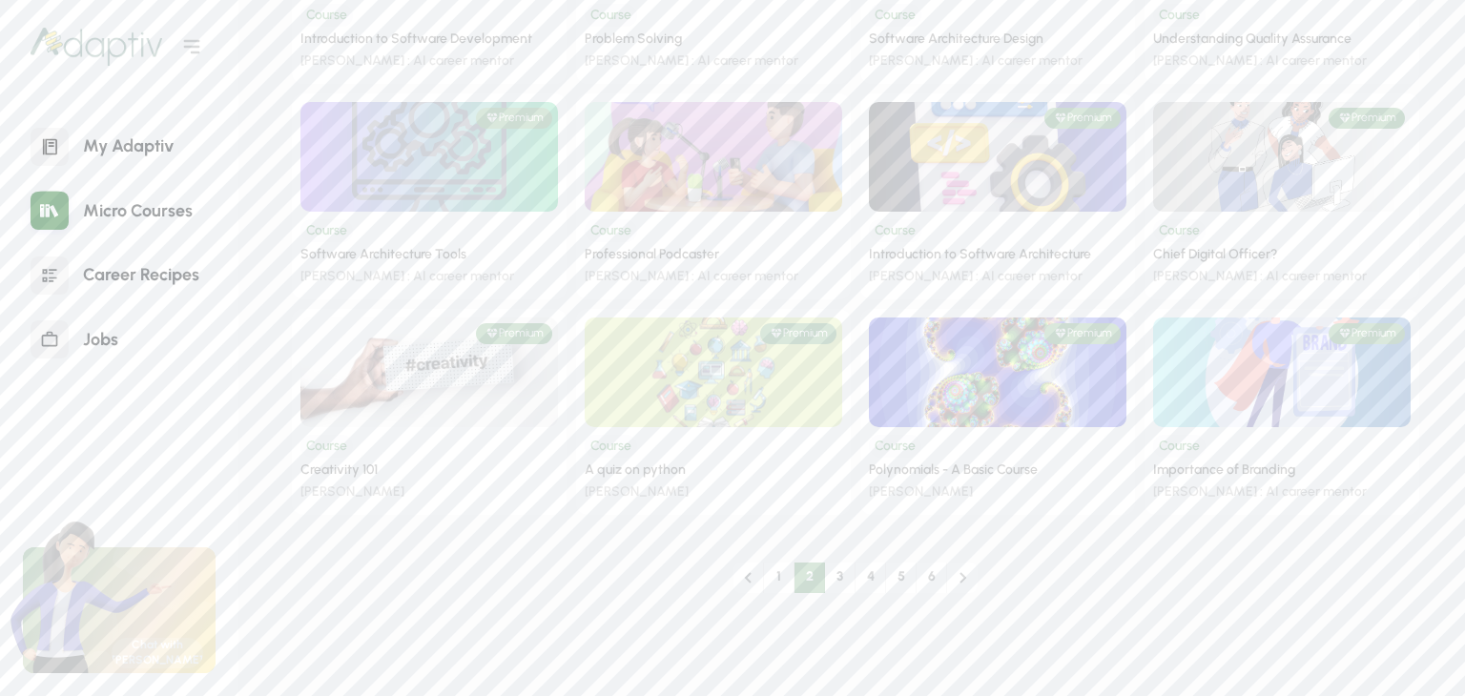
click at [719, 206] on img at bounding box center [714, 156] width 335 height 143
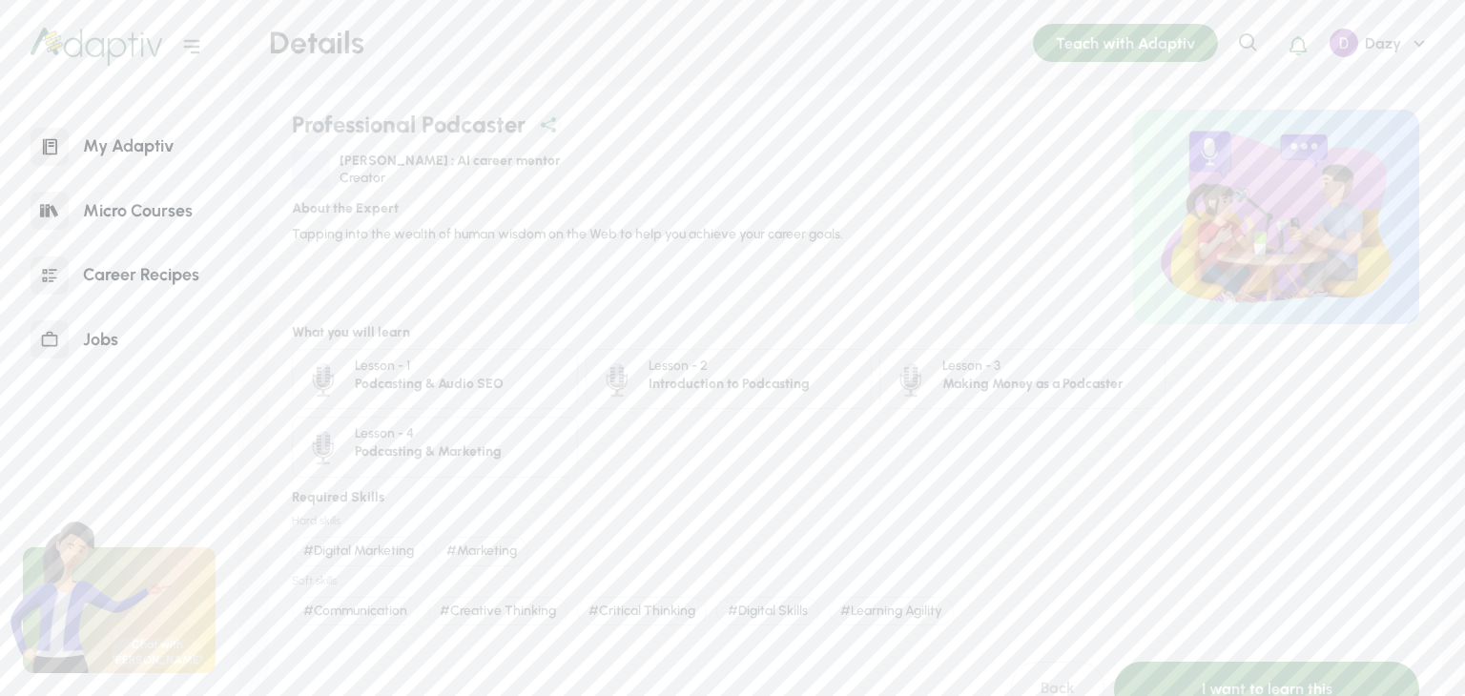
click at [401, 376] on div "Podcasting & Audio SEO" at bounding box center [429, 385] width 149 height 18
click at [471, 382] on div "Podcasting & Audio SEO" at bounding box center [429, 385] width 149 height 18
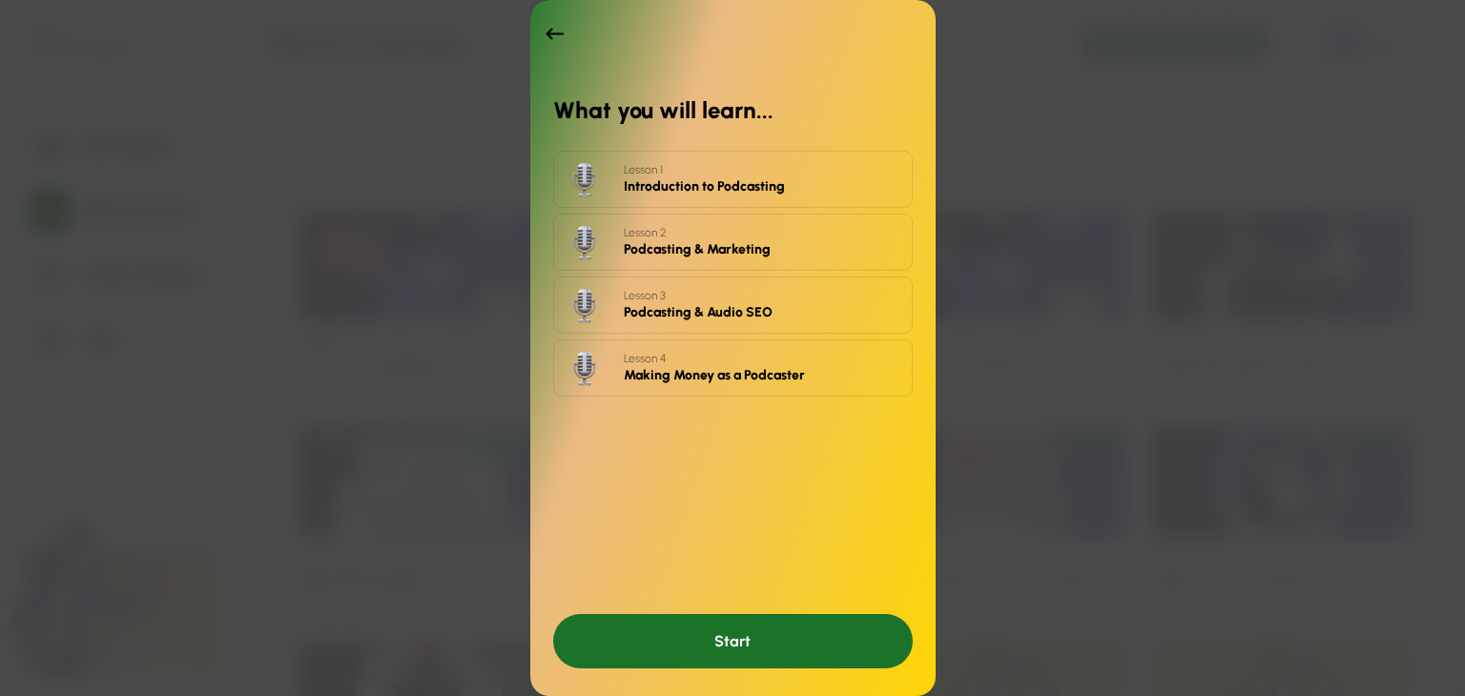
click at [754, 635] on div "Start" at bounding box center [733, 641] width 360 height 54
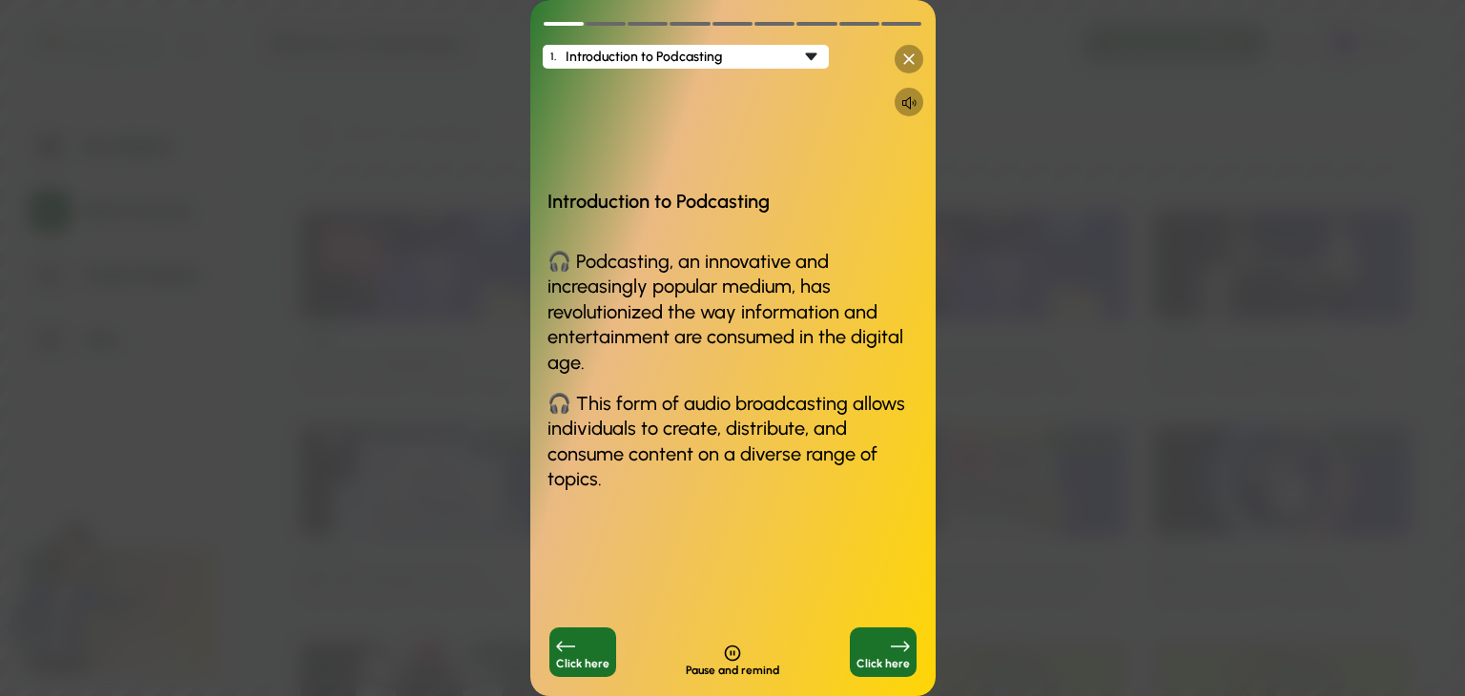
click at [889, 647] on div "Click here" at bounding box center [883, 653] width 67 height 50
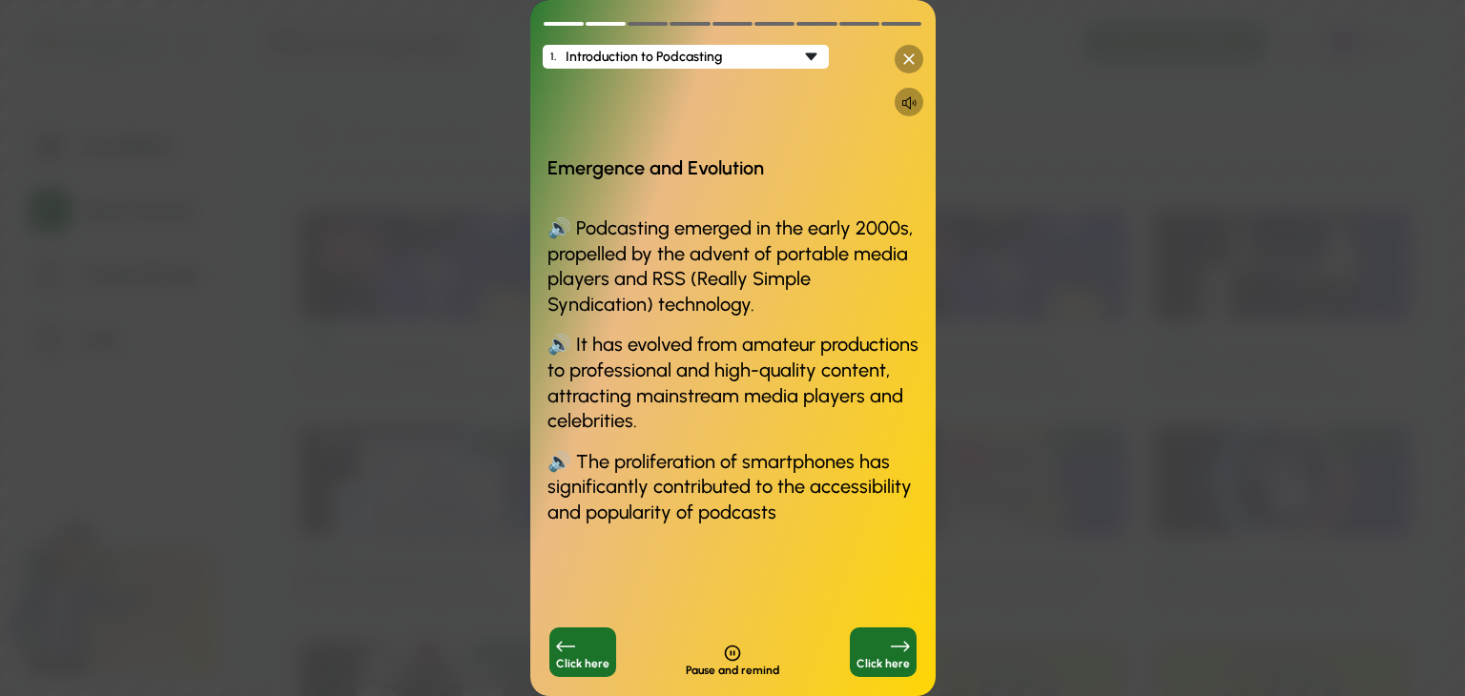
click at [890, 652] on div "Click here" at bounding box center [883, 653] width 67 height 50
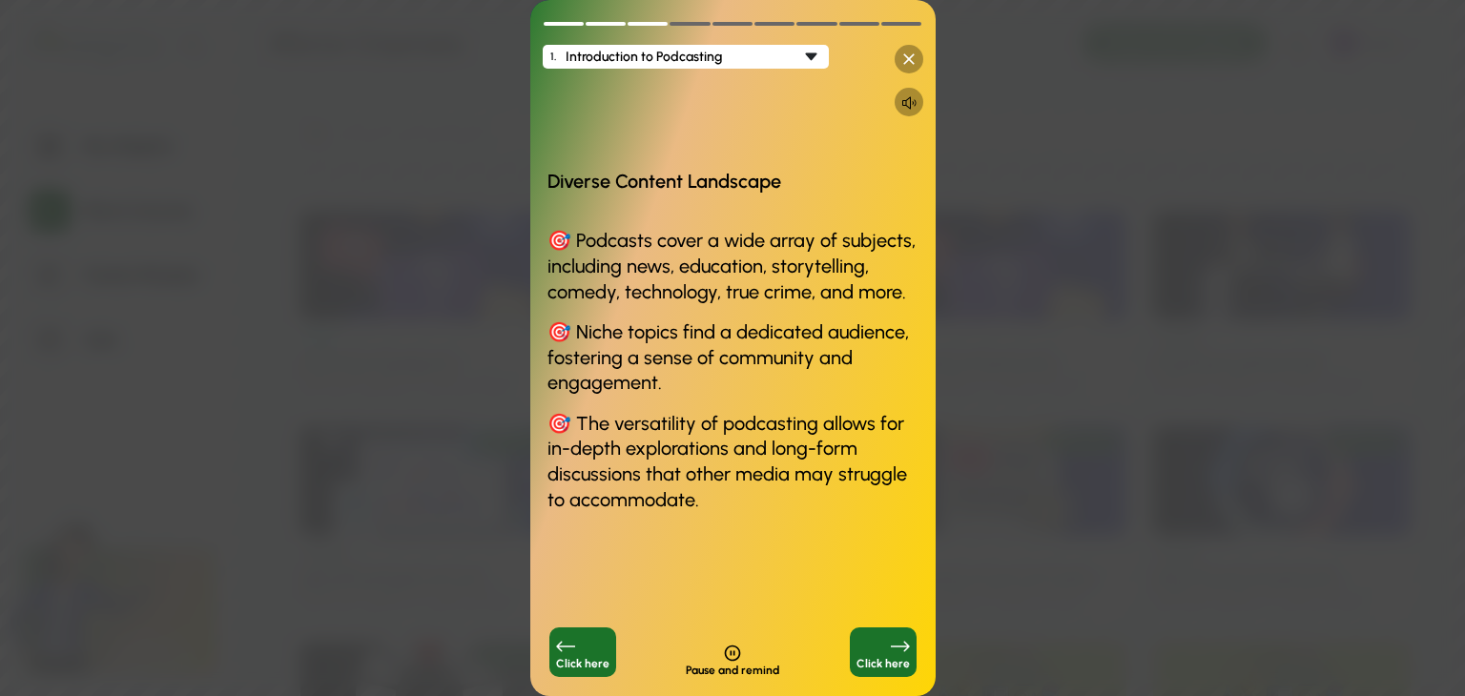
click at [890, 652] on div "Click here" at bounding box center [883, 653] width 67 height 50
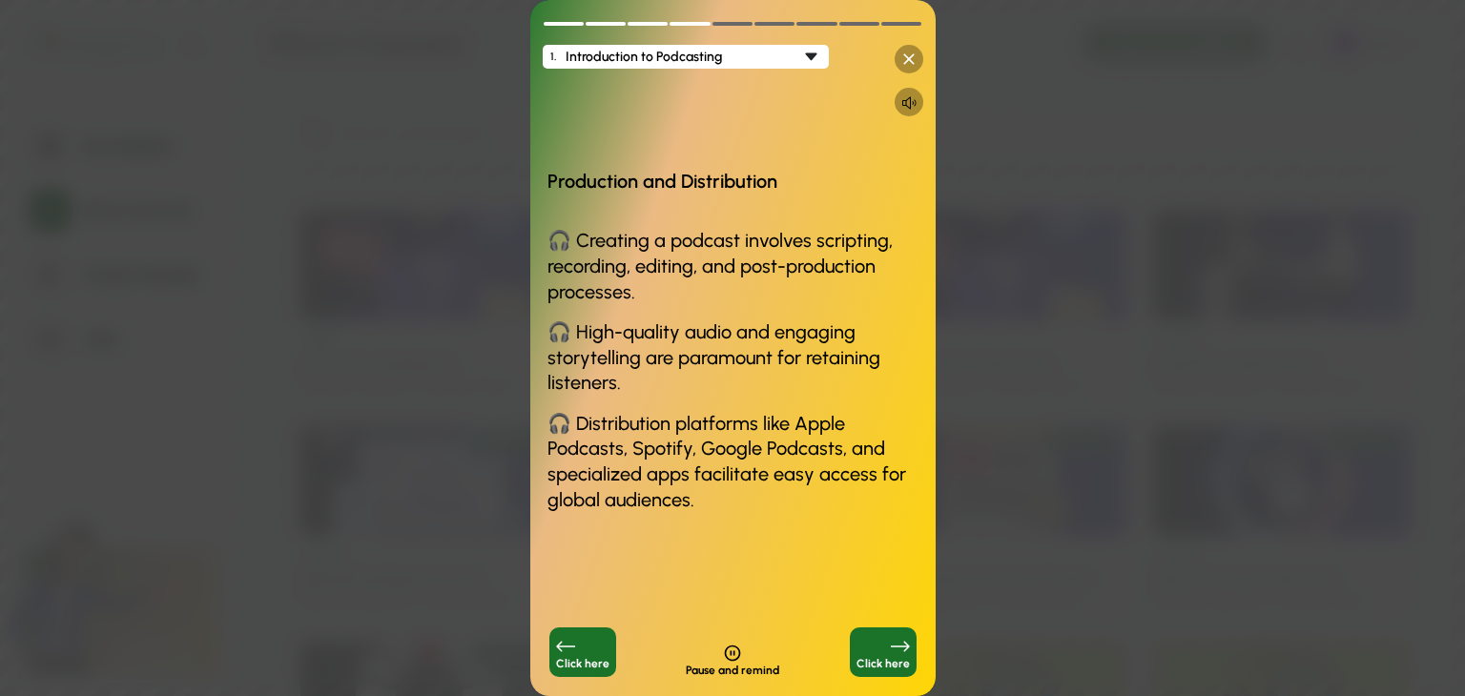
click at [890, 652] on div "Click here" at bounding box center [883, 653] width 67 height 50
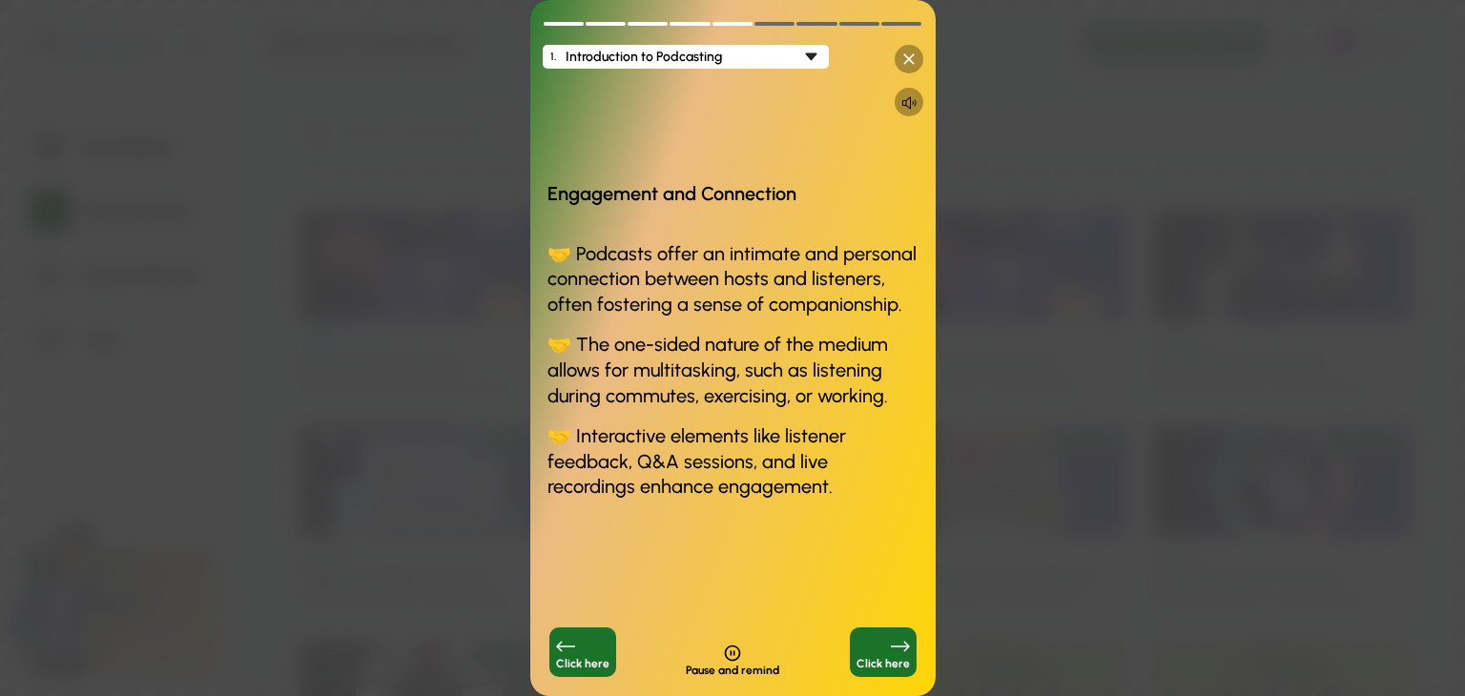
click at [890, 652] on div "Click here" at bounding box center [883, 653] width 67 height 50
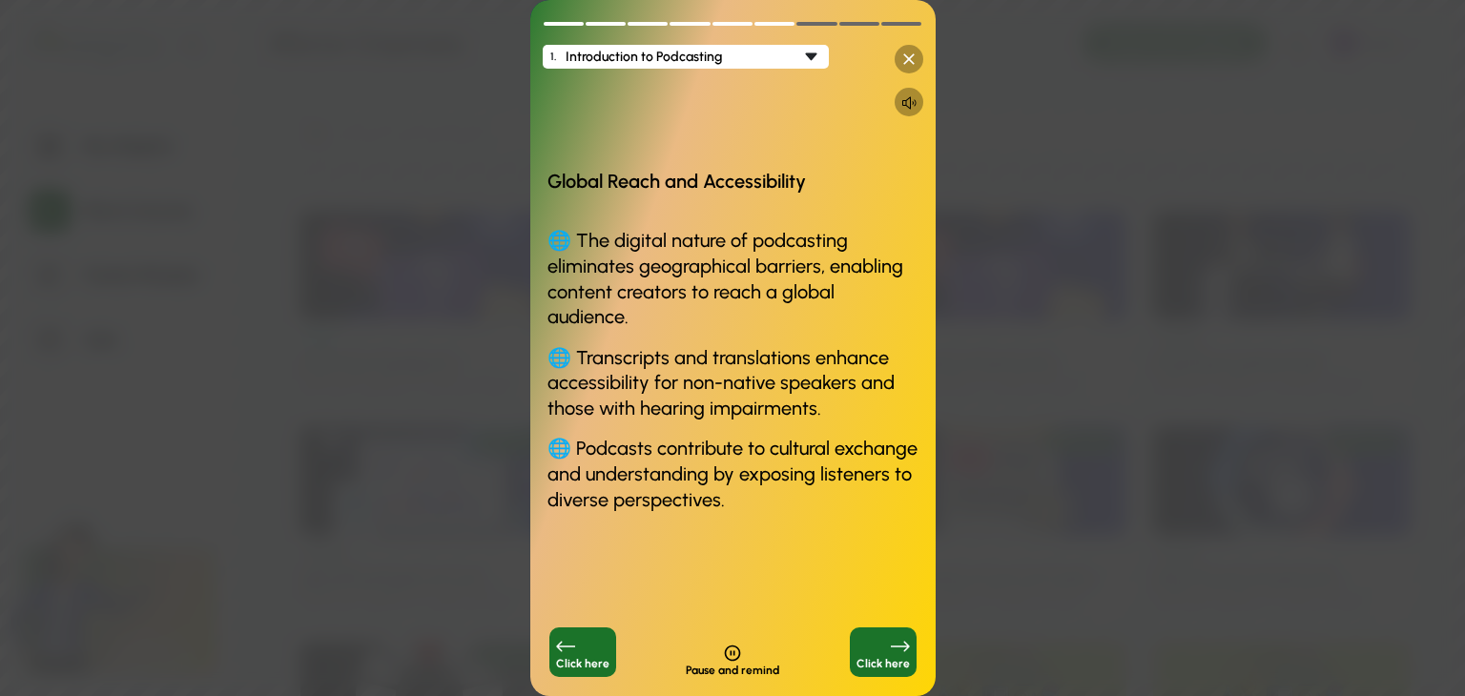
click at [890, 652] on div "Click here" at bounding box center [883, 653] width 67 height 50
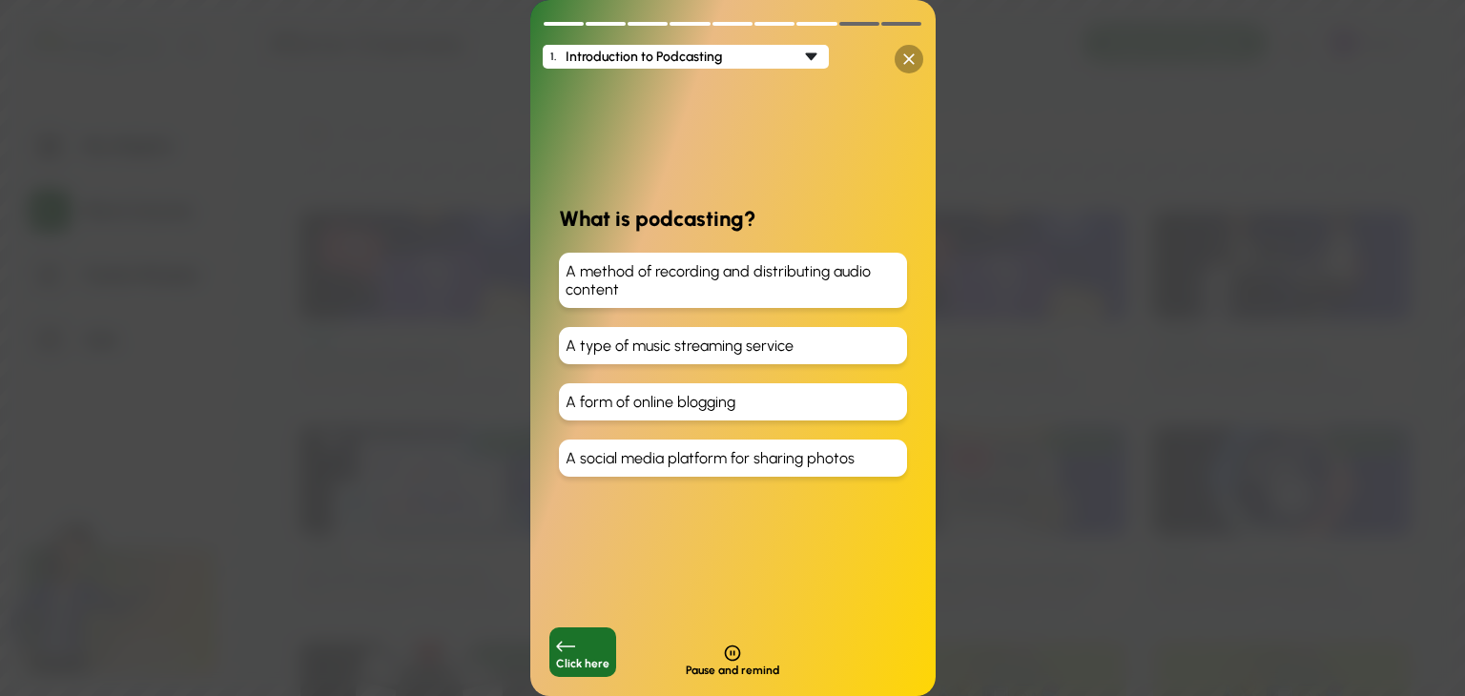
click at [907, 59] on icon at bounding box center [908, 58] width 11 height 11
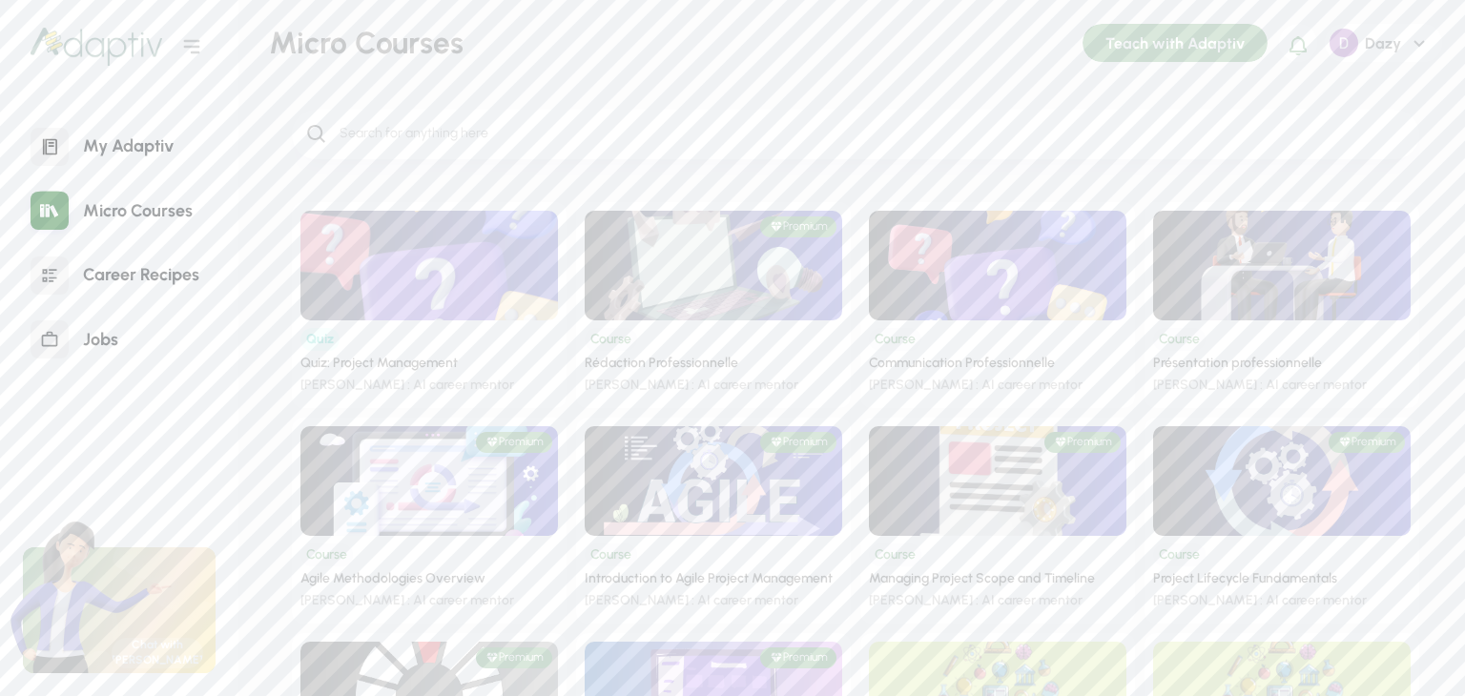
click at [513, 295] on img at bounding box center [429, 265] width 335 height 143
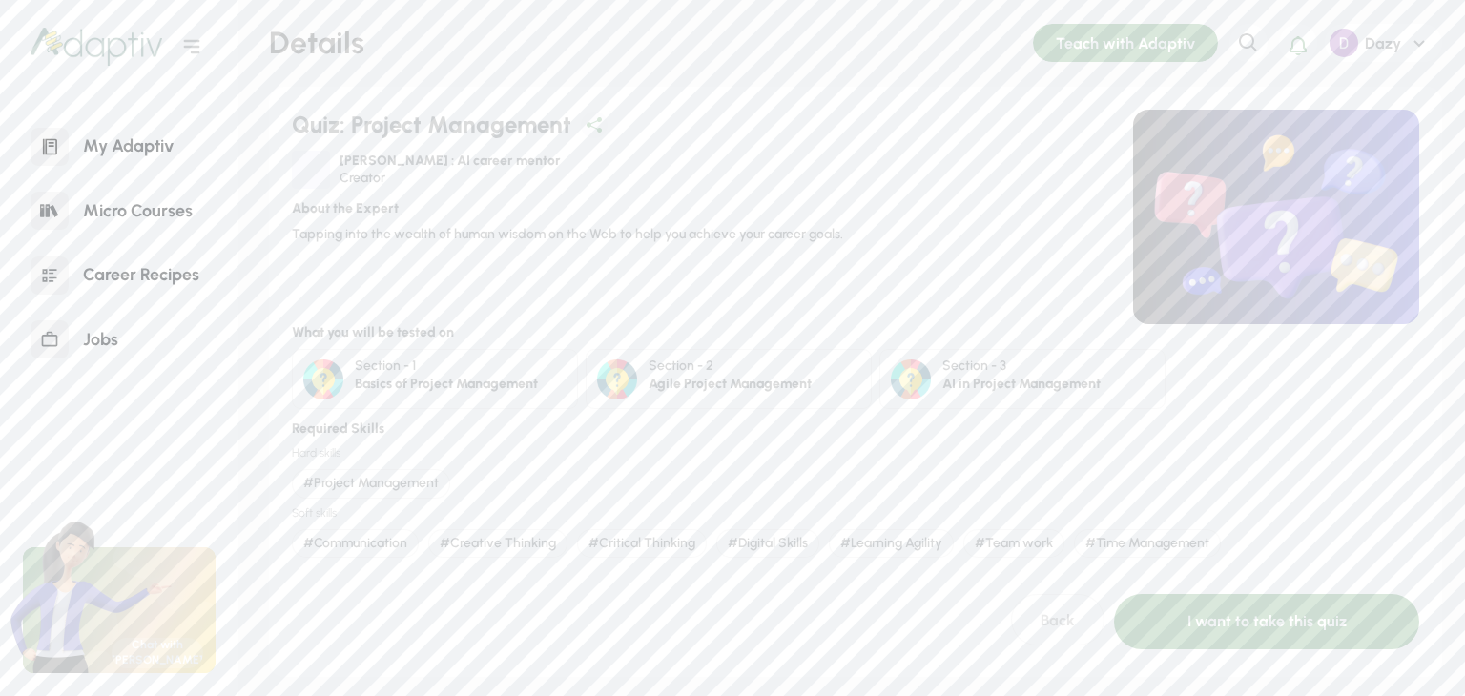
click at [409, 359] on div "Section - 1" at bounding box center [446, 367] width 183 height 18
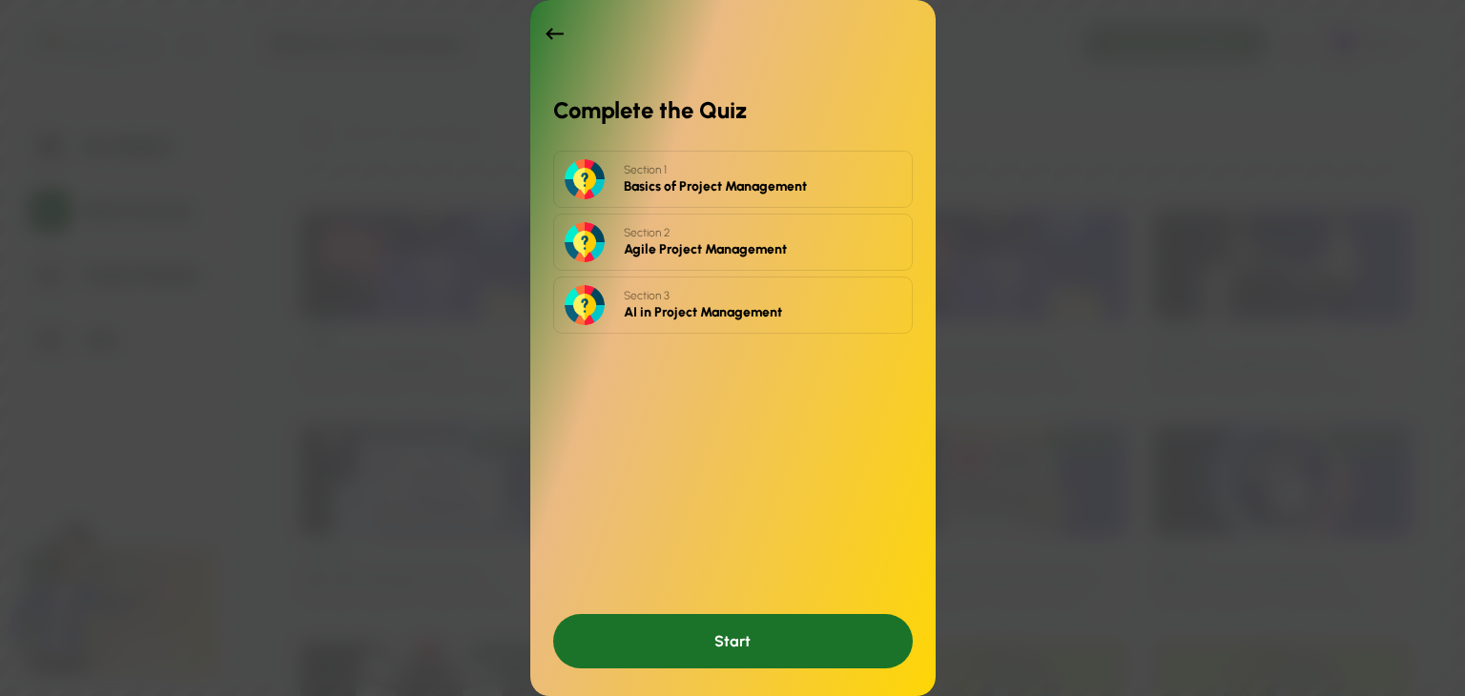
click at [991, 217] on div "Complete the Quiz Section 1 Basics of Project Management Section 2 Agile Projec…" at bounding box center [732, 348] width 1465 height 696
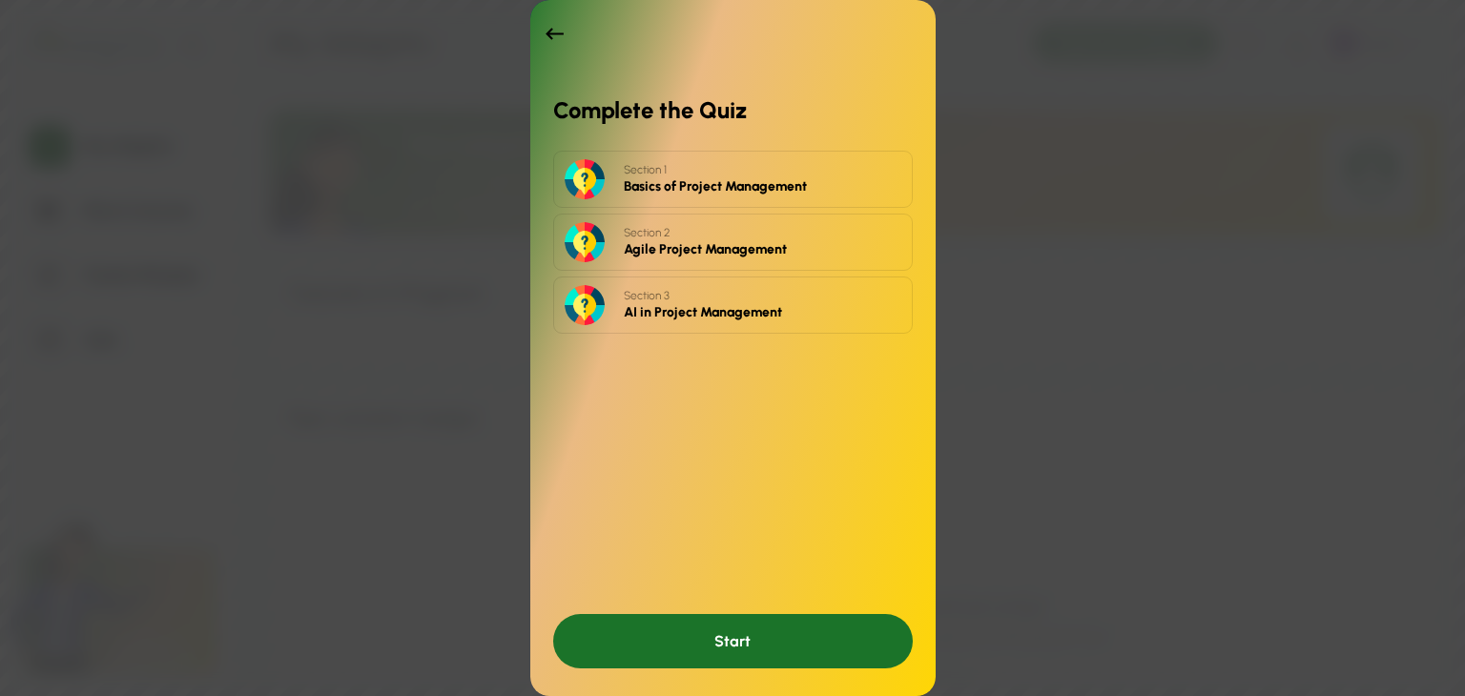
click at [708, 634] on div "Start" at bounding box center [733, 641] width 360 height 54
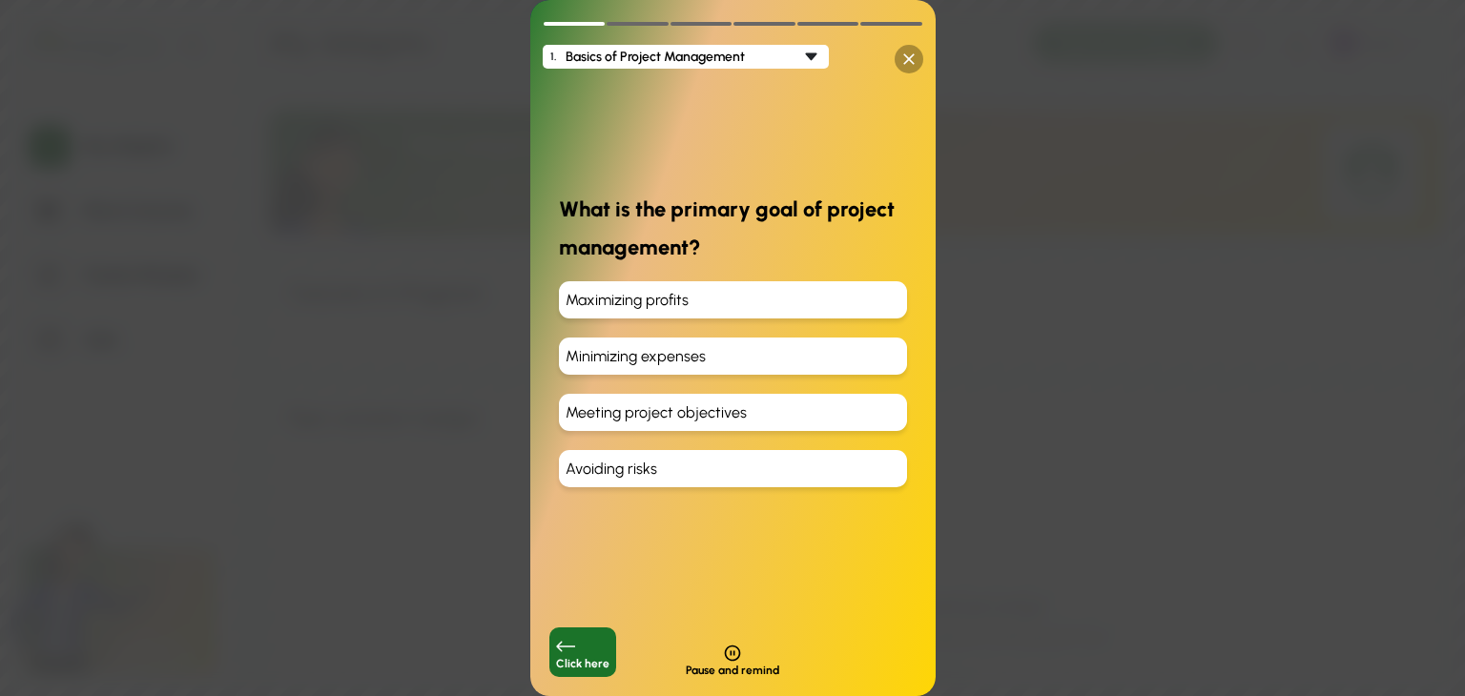
click at [634, 417] on div "Meeting project objectives" at bounding box center [733, 412] width 348 height 37
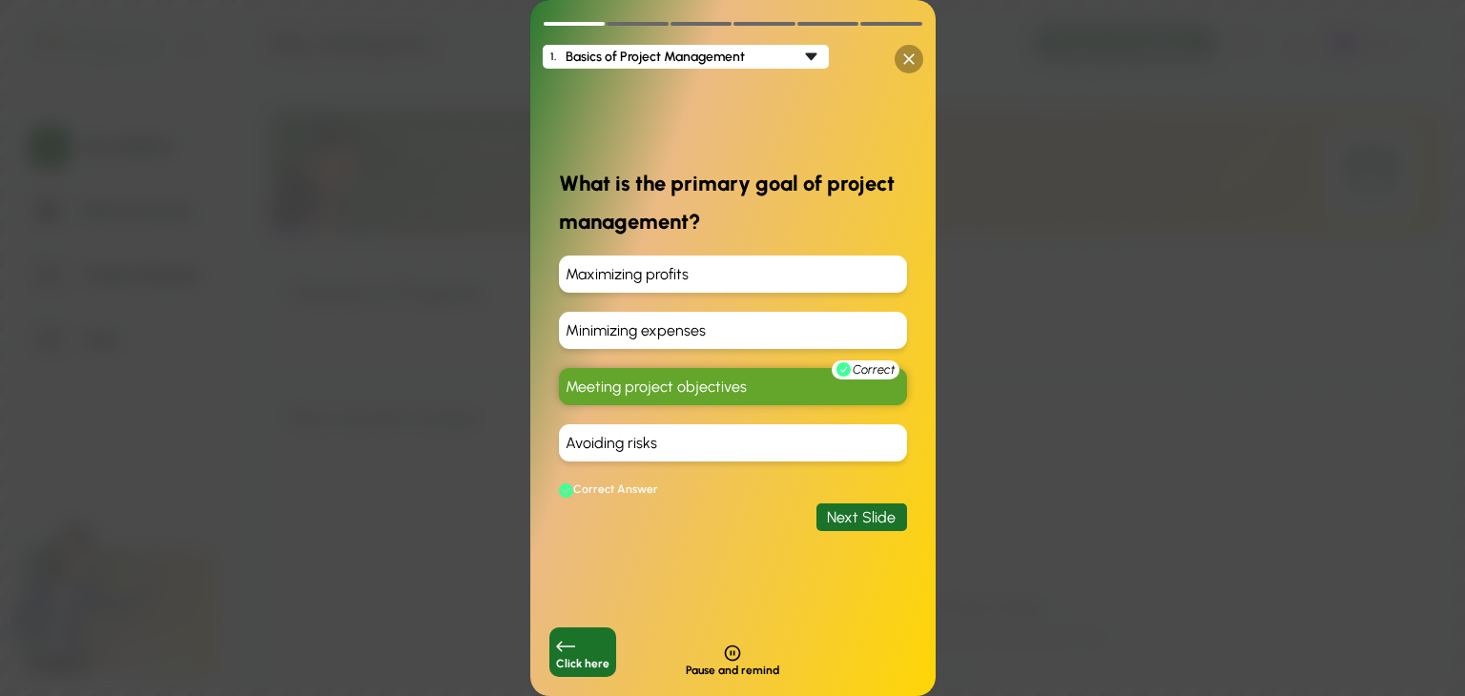
click at [862, 518] on div "Next Slide" at bounding box center [861, 518] width 91 height 28
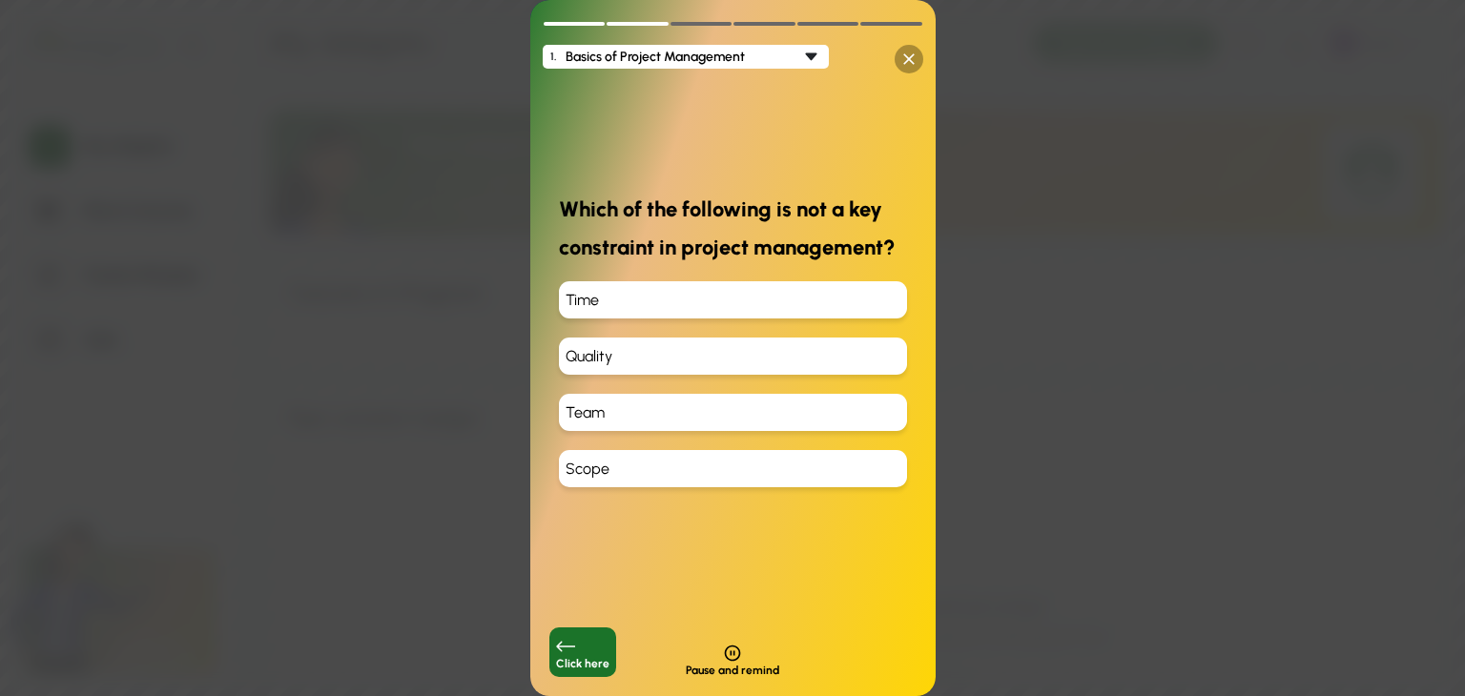
click at [602, 349] on div "Quality" at bounding box center [733, 356] width 348 height 37
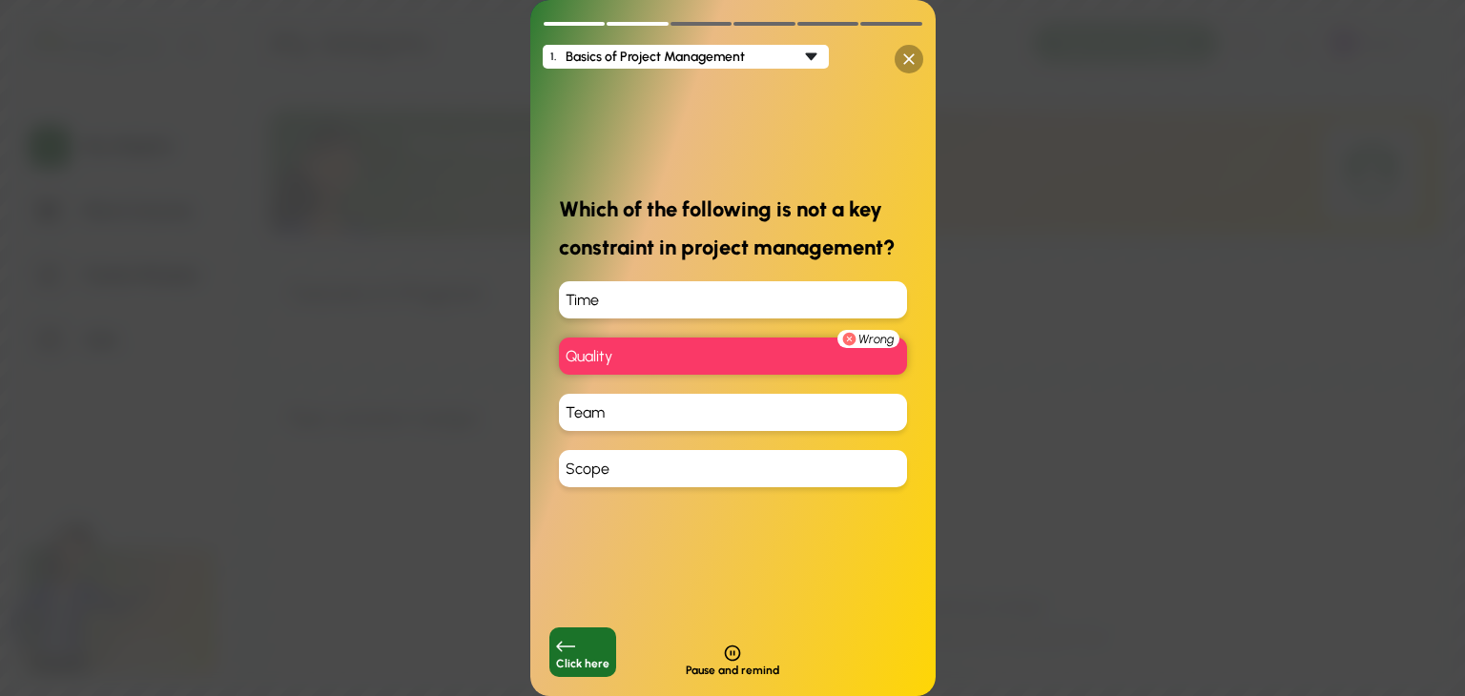
click at [628, 299] on div "Time" at bounding box center [733, 299] width 348 height 37
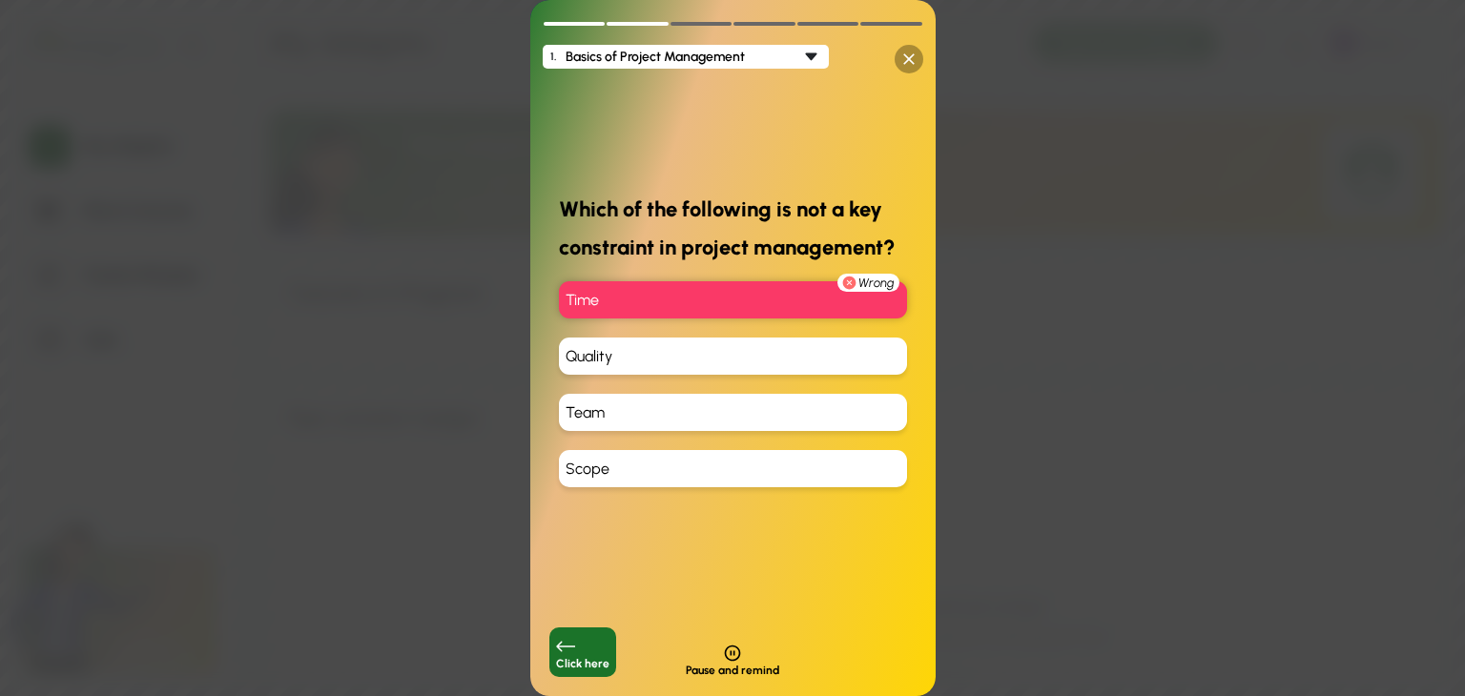
click at [629, 413] on div "Team" at bounding box center [733, 412] width 348 height 37
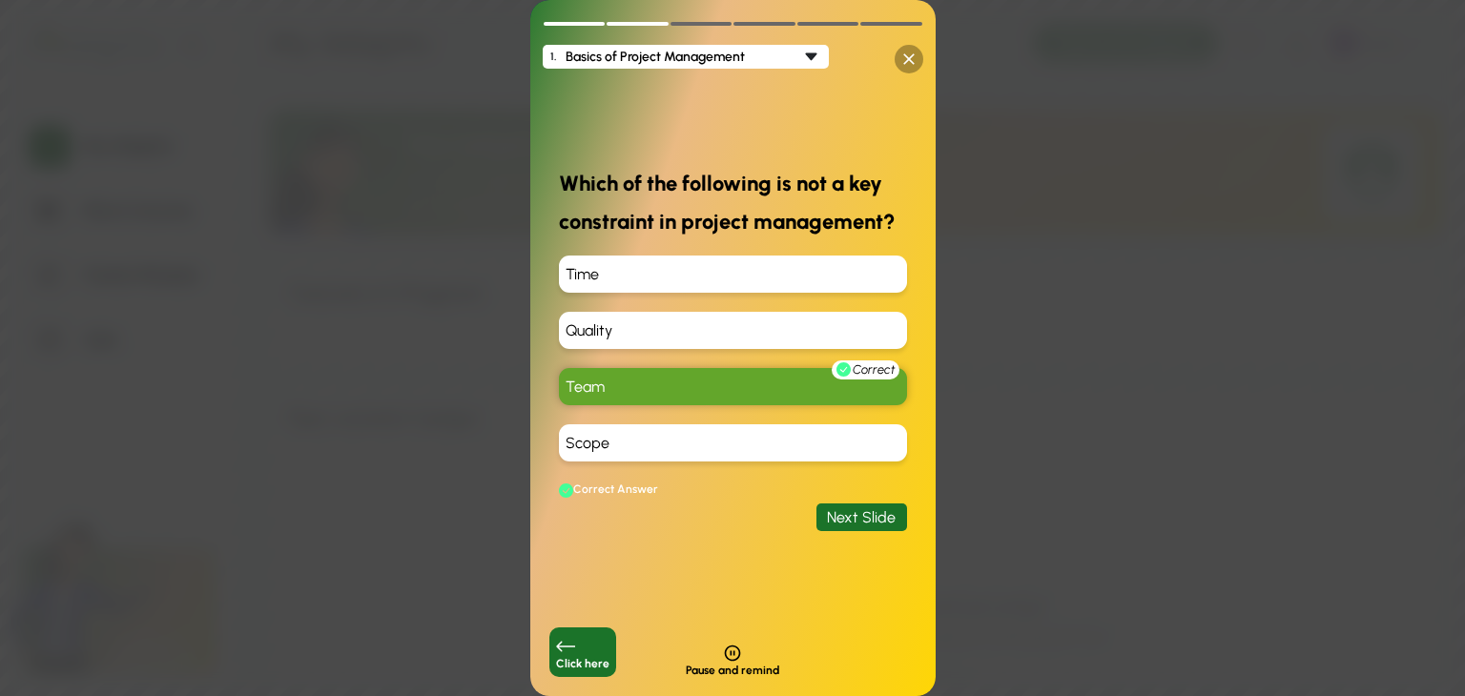
click at [832, 514] on div "Next Slide" at bounding box center [861, 518] width 91 height 28
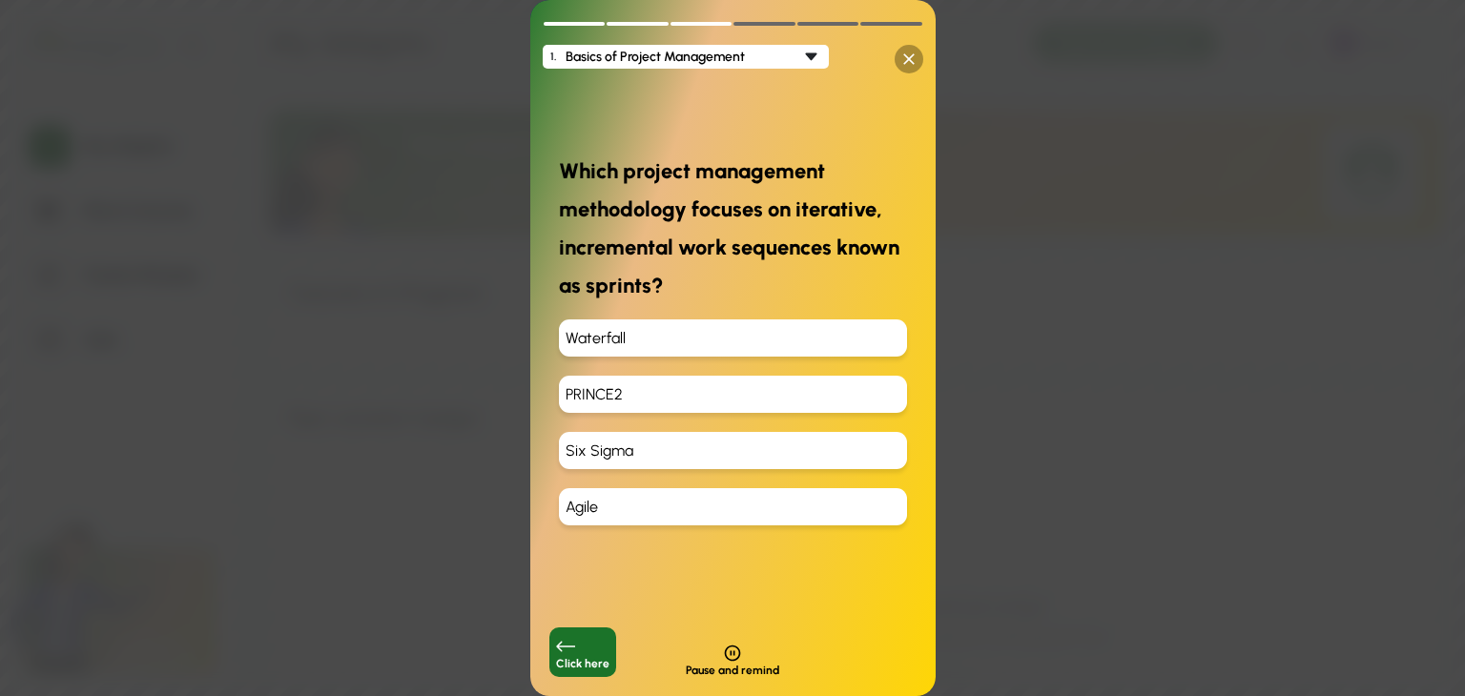
click at [909, 57] on icon at bounding box center [908, 58] width 11 height 11
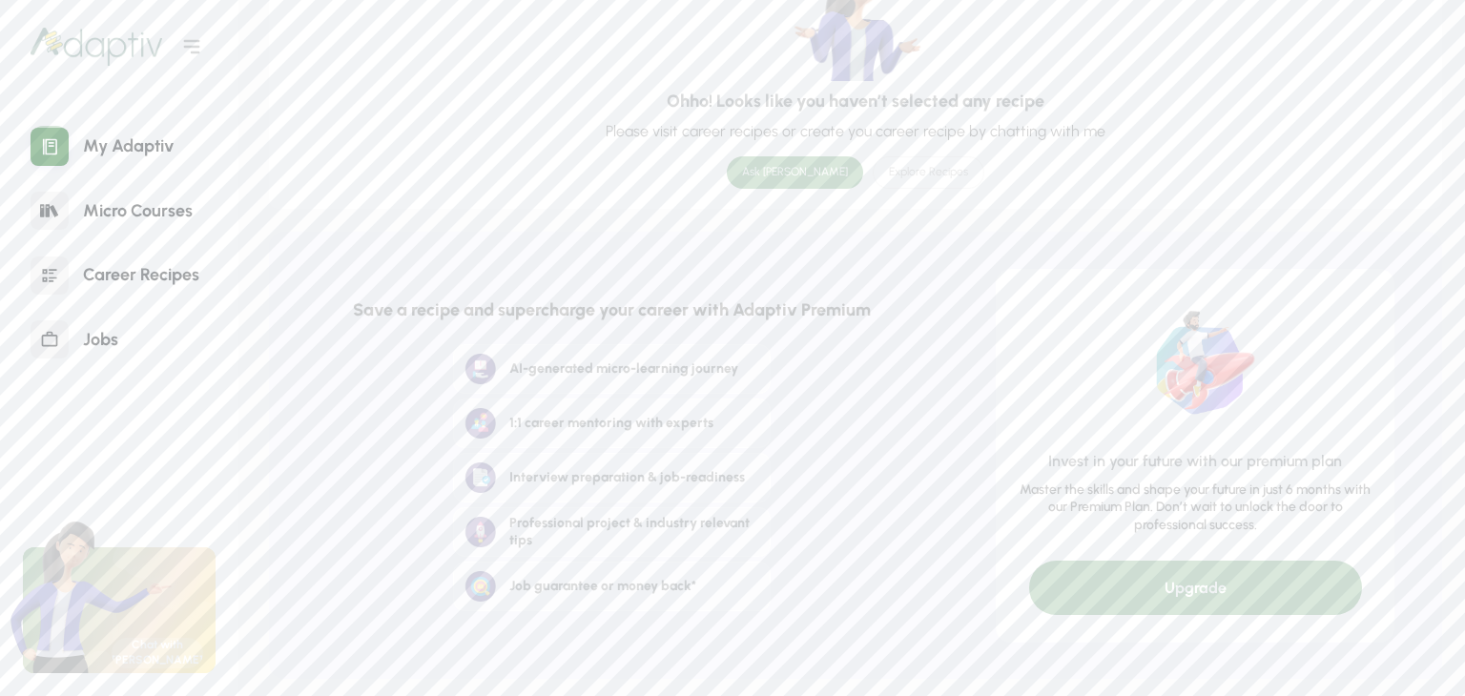
scroll to position [508, 0]
click at [139, 218] on div "Micro Courses" at bounding box center [138, 211] width 138 height 41
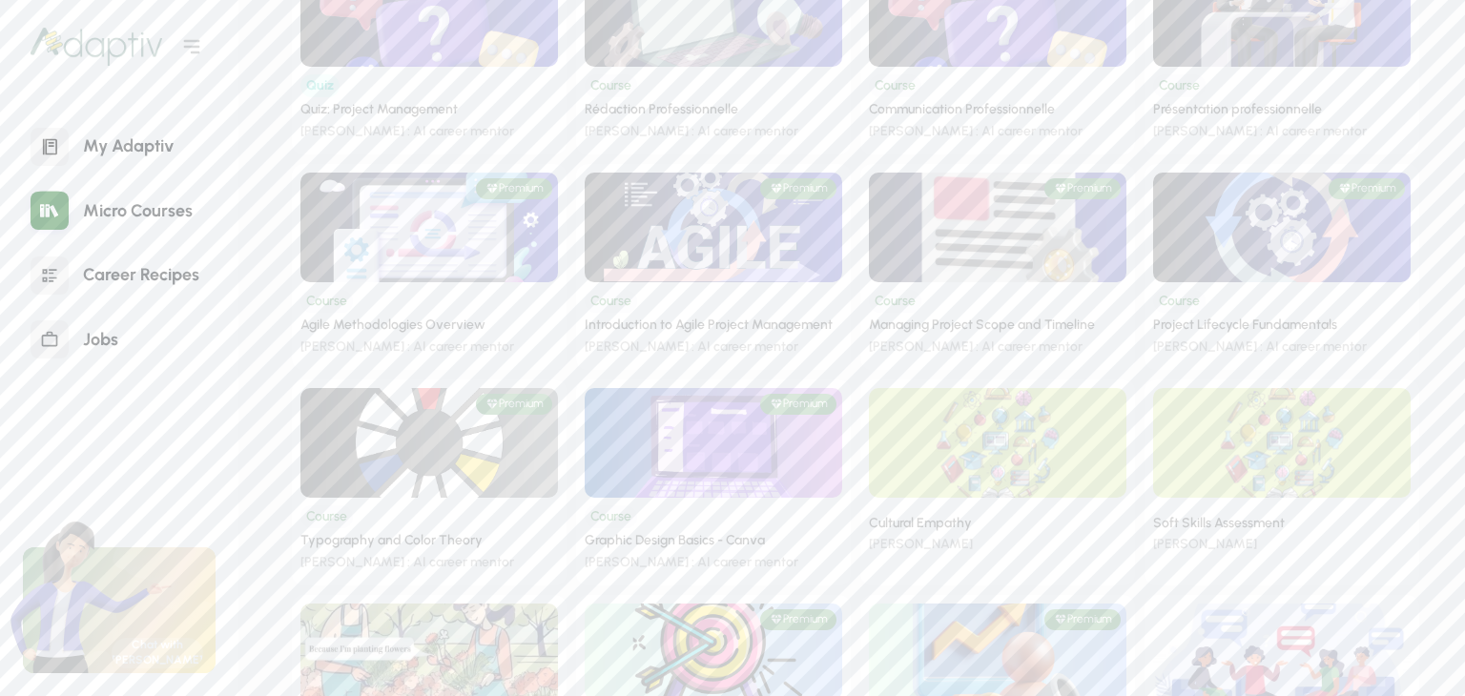
scroll to position [444, 0]
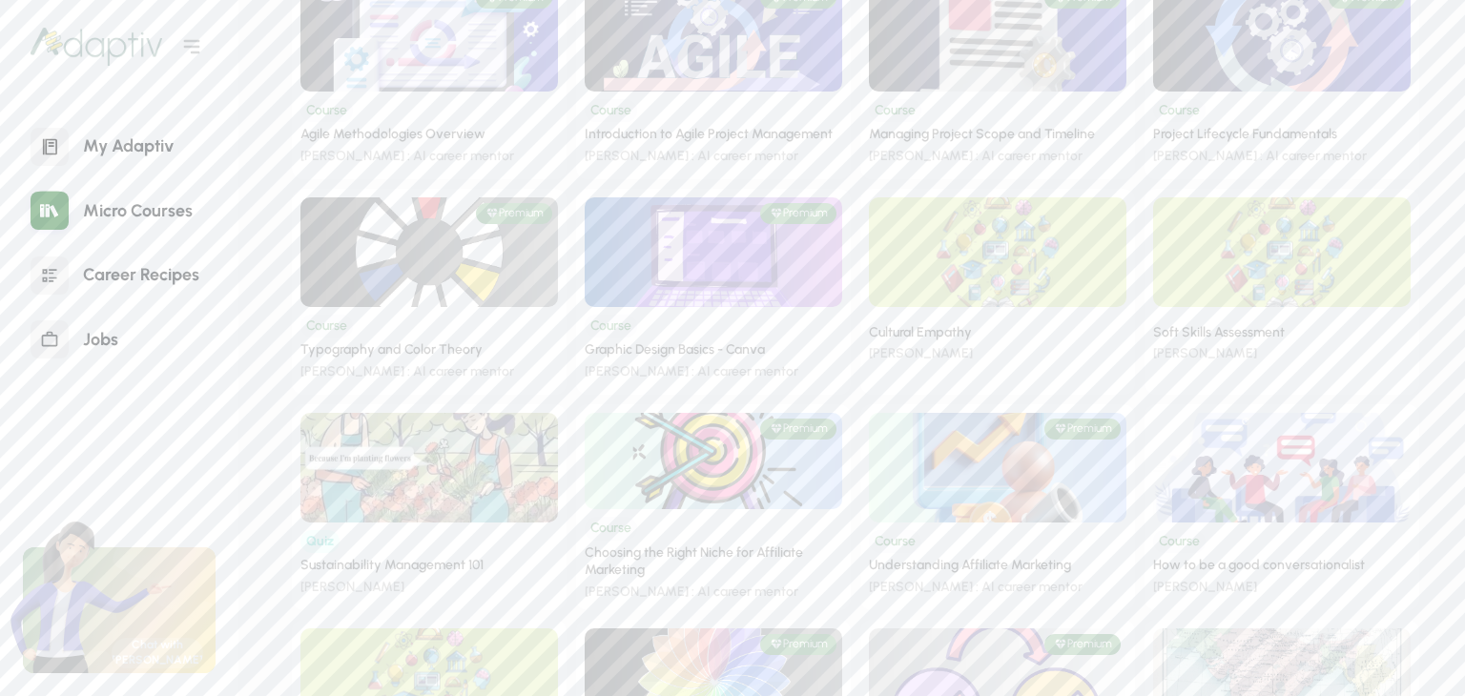
click at [961, 314] on div "Cultural Empathy Titash Neogi" at bounding box center [998, 335] width 258 height 56
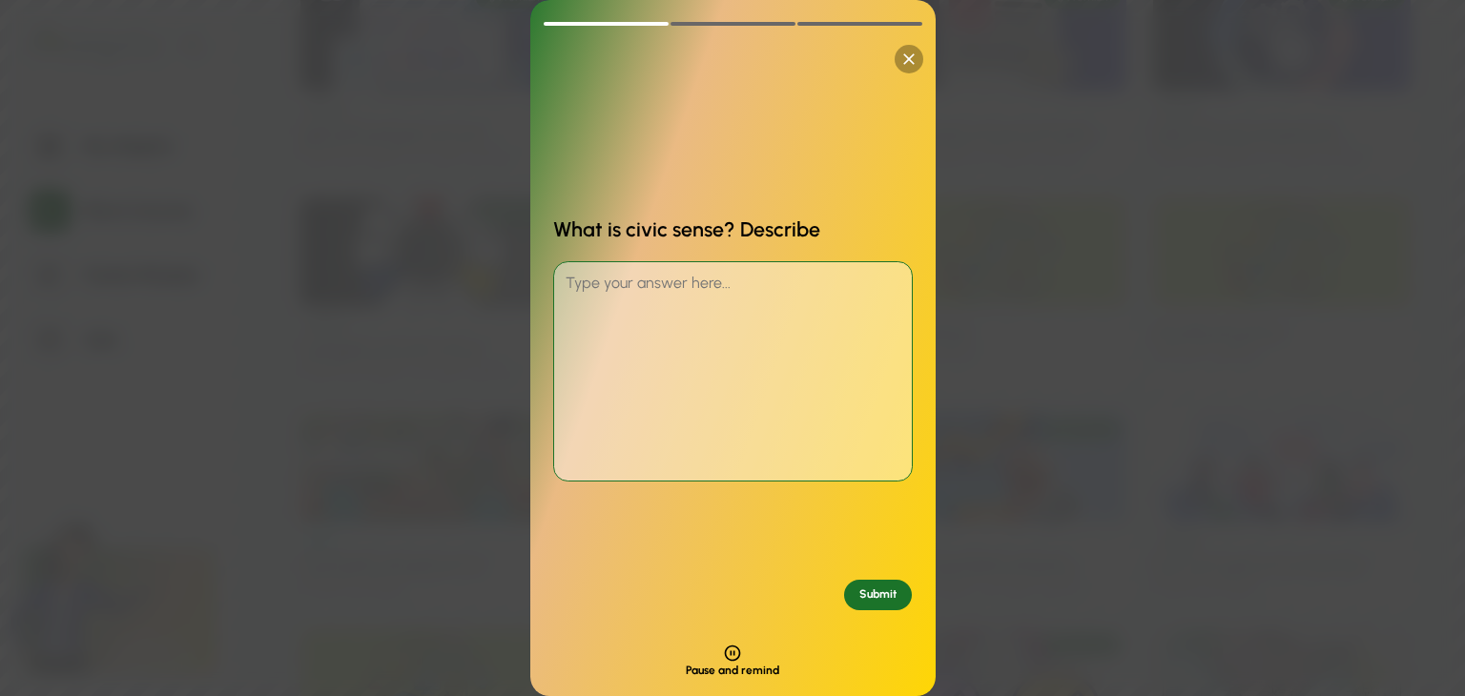
click at [905, 61] on icon at bounding box center [908, 58] width 11 height 11
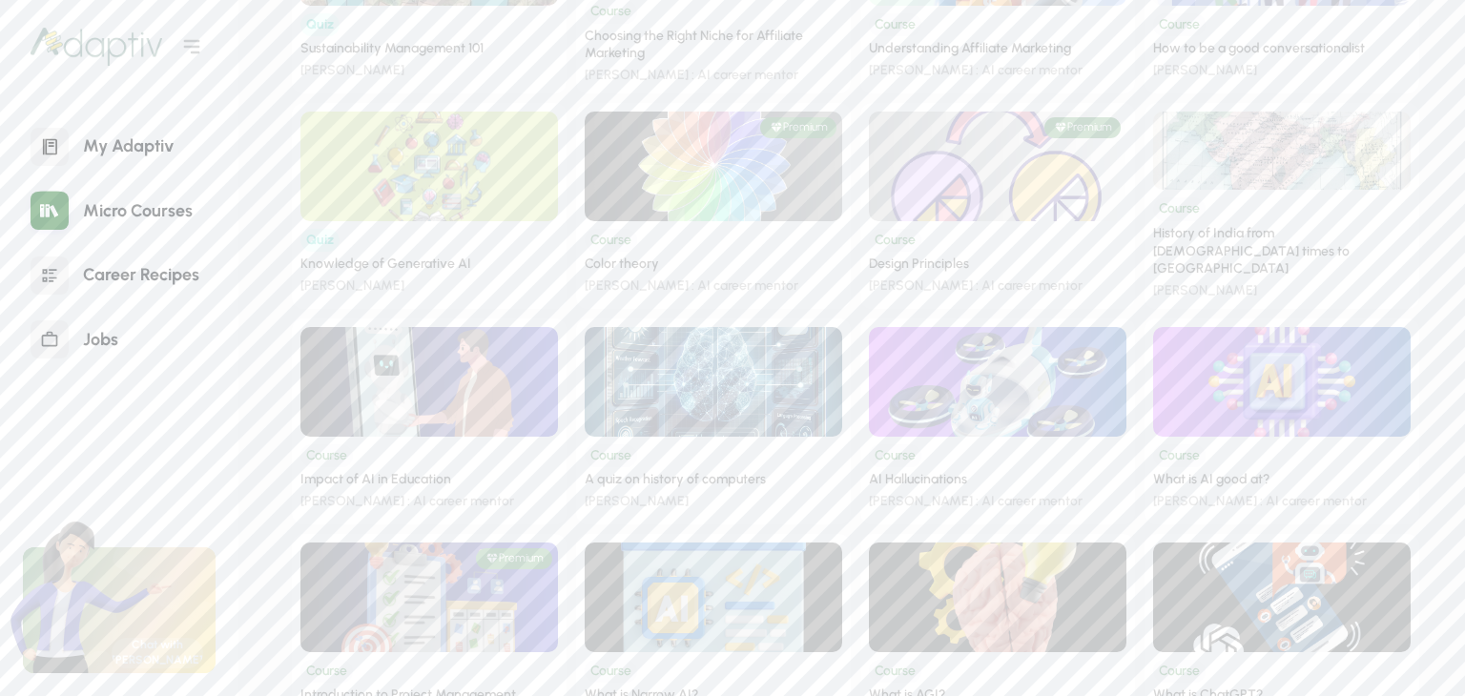
scroll to position [1017, 0]
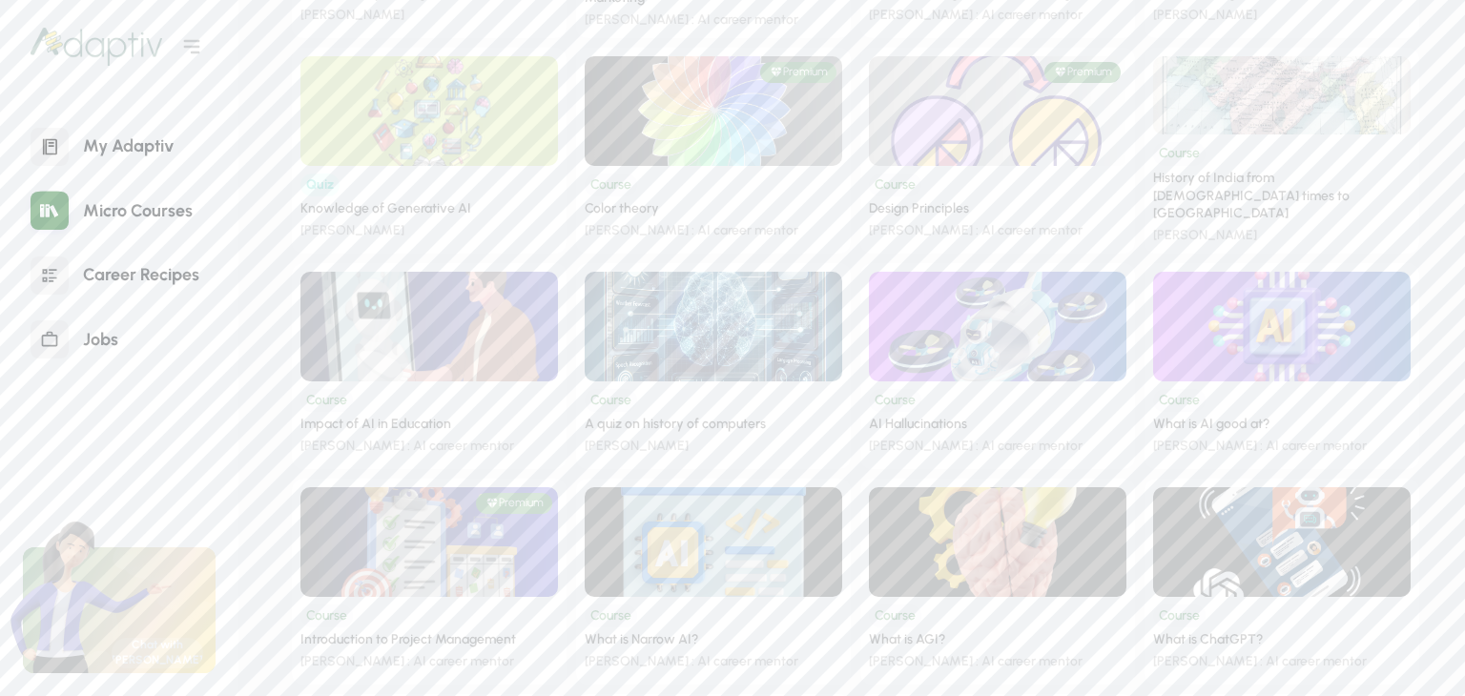
click at [481, 349] on img at bounding box center [429, 326] width 335 height 143
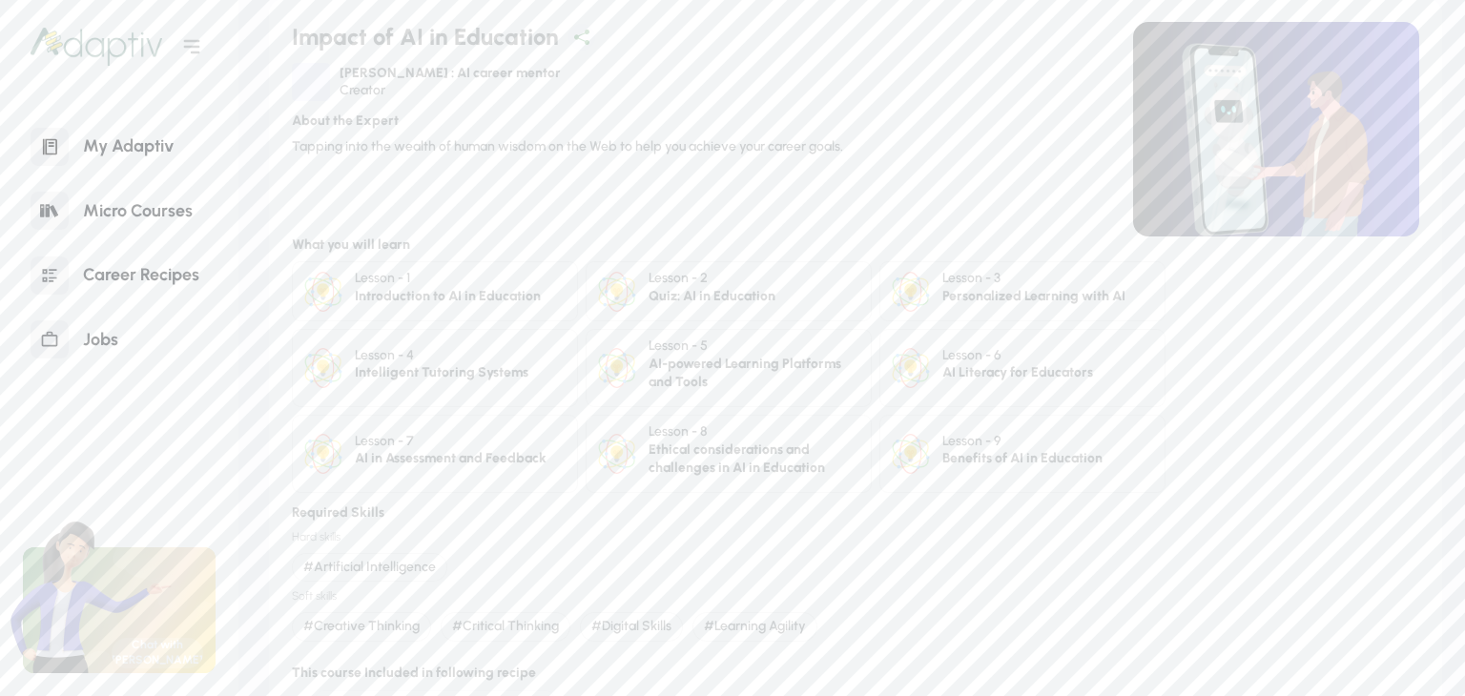
scroll to position [24, 0]
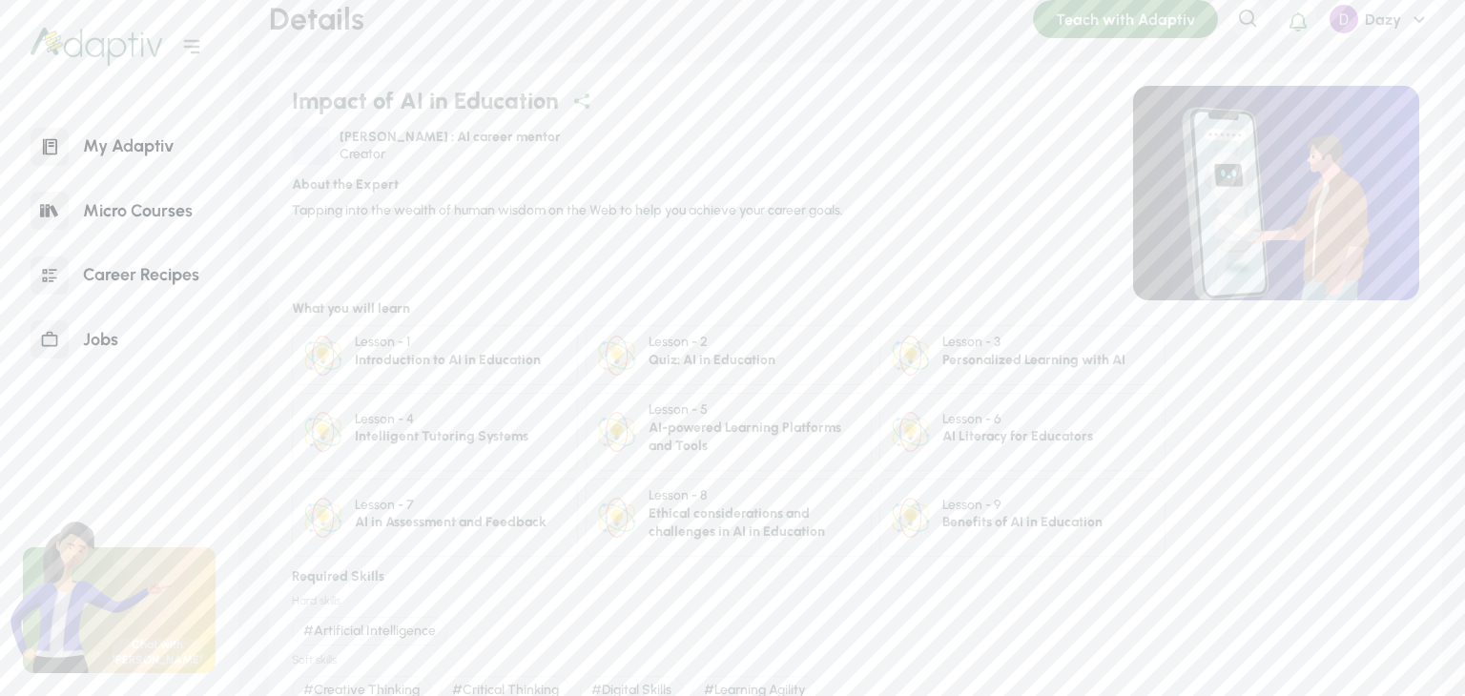
click at [461, 356] on div "Introduction to AI in Education" at bounding box center [448, 361] width 186 height 18
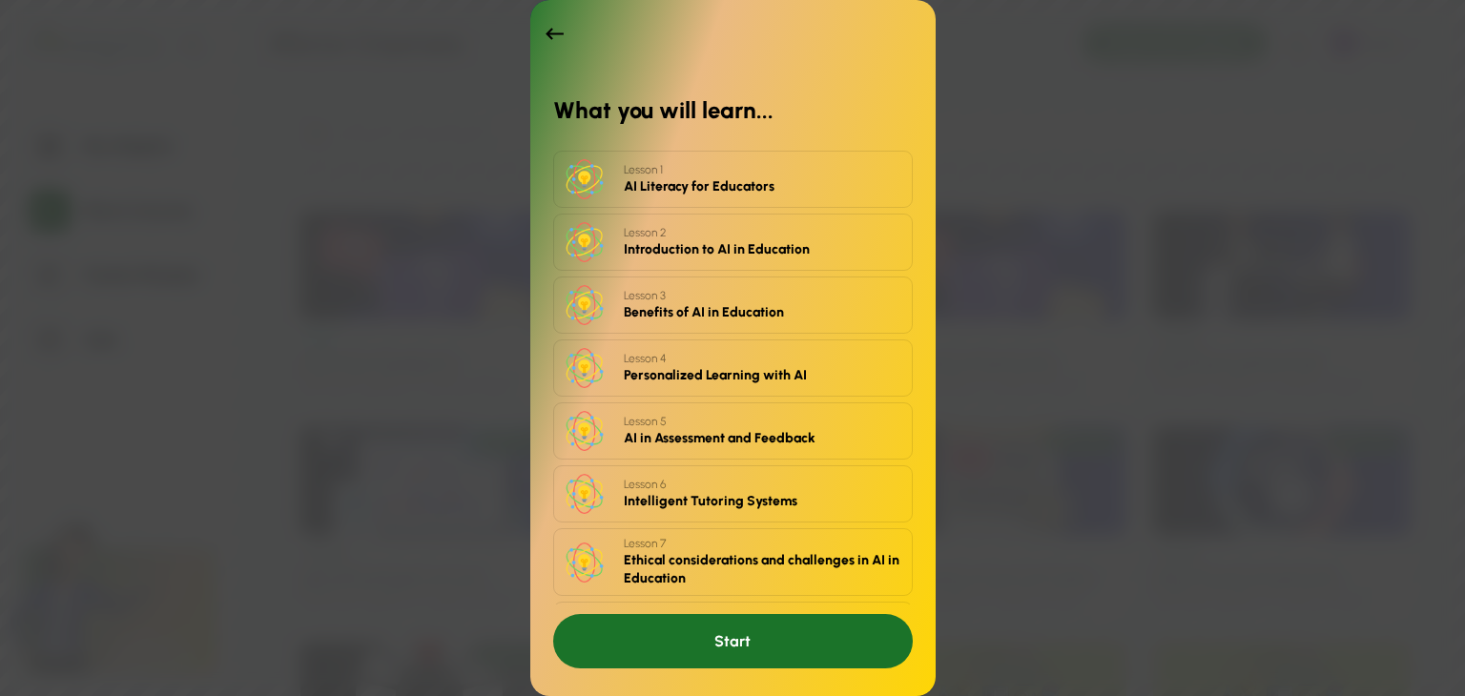
click at [737, 635] on div "Start" at bounding box center [733, 641] width 360 height 54
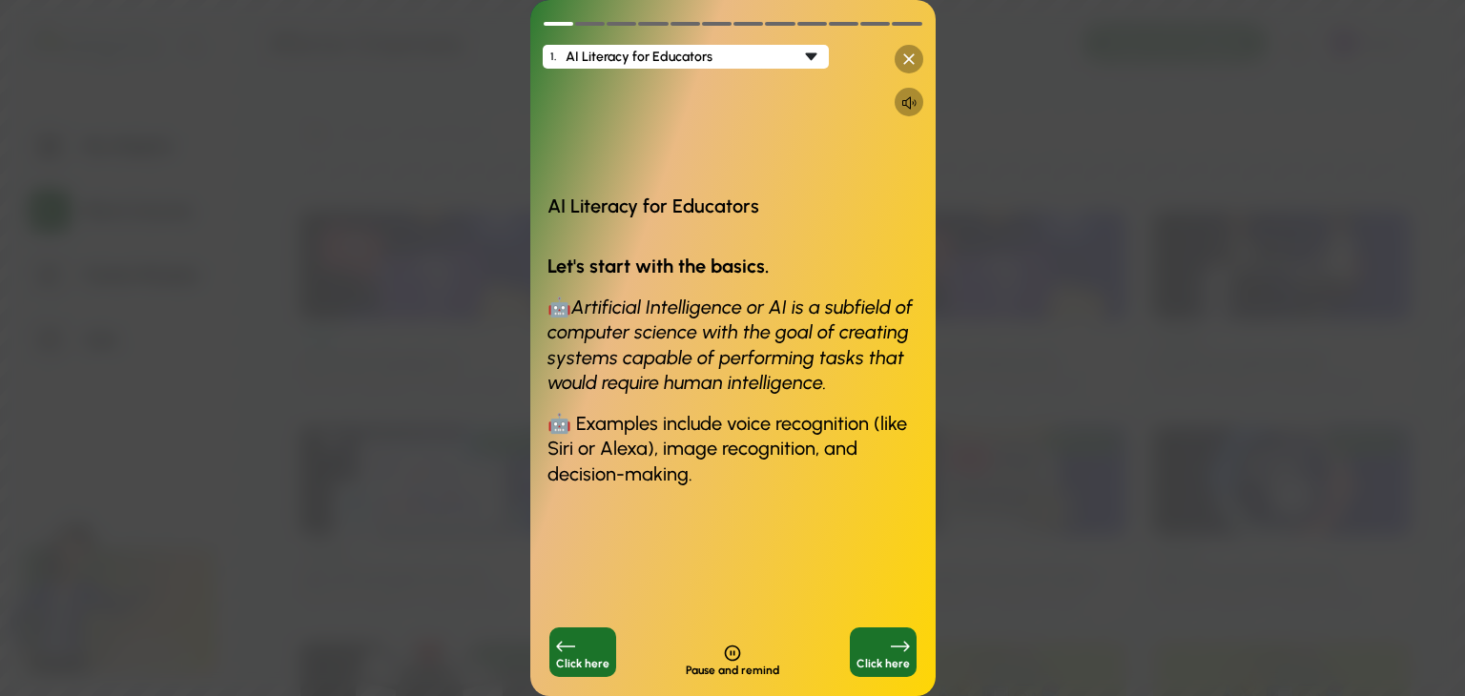
click at [891, 638] on div "Click here" at bounding box center [883, 653] width 67 height 50
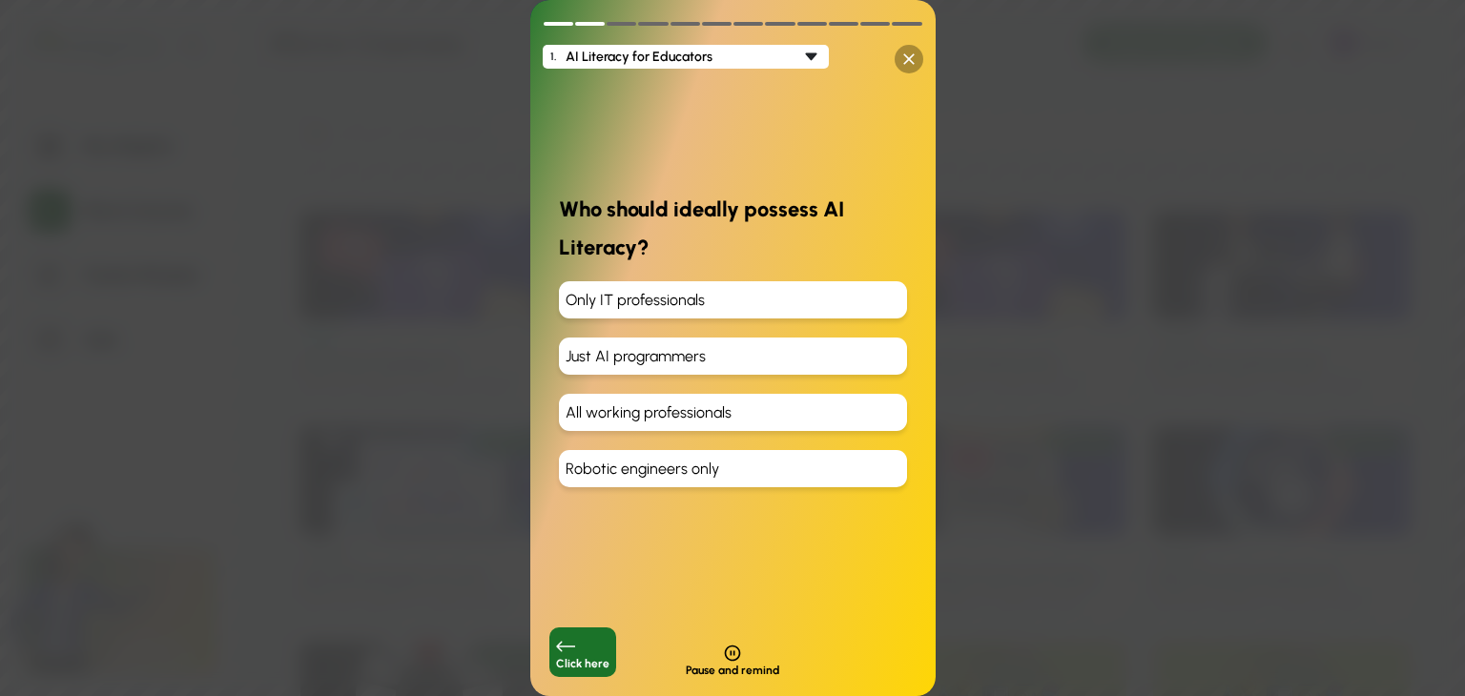
click at [690, 421] on div "All working professionals" at bounding box center [733, 412] width 348 height 37
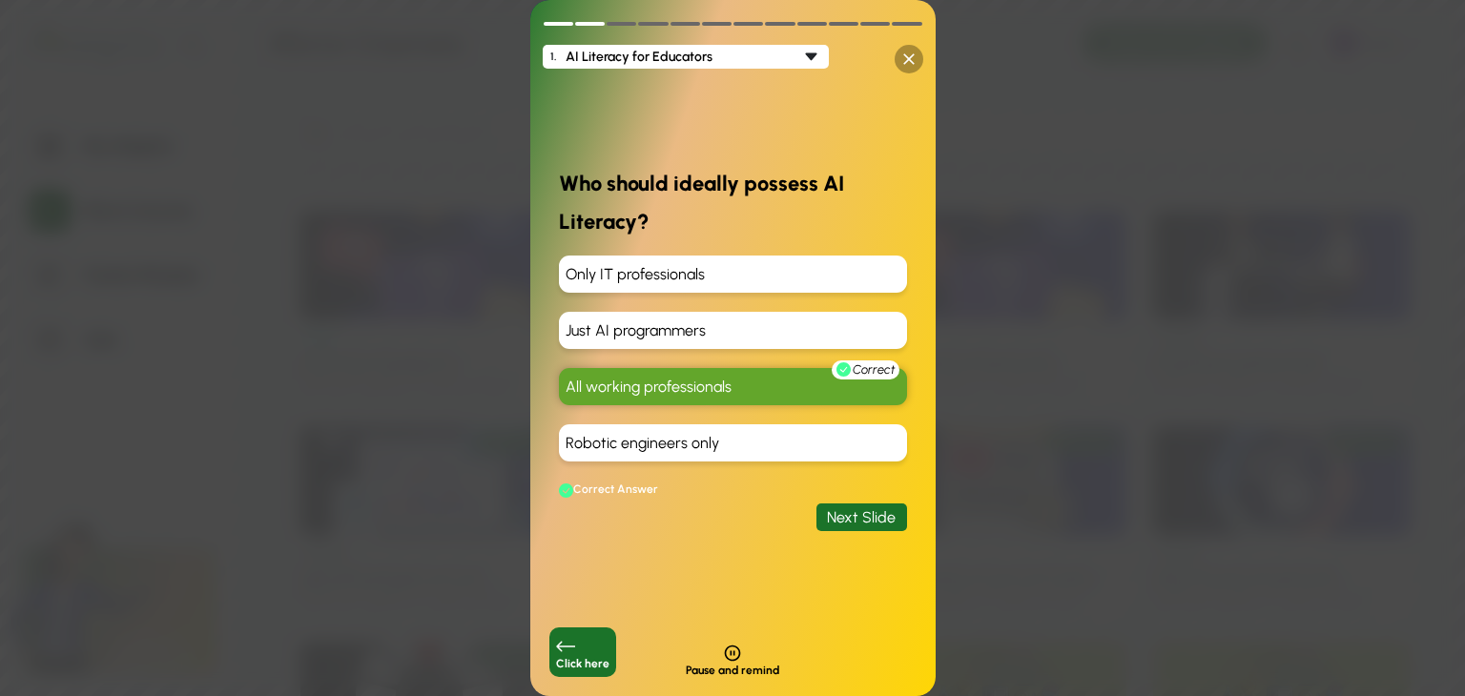
click at [855, 520] on div "Next Slide" at bounding box center [861, 518] width 91 height 28
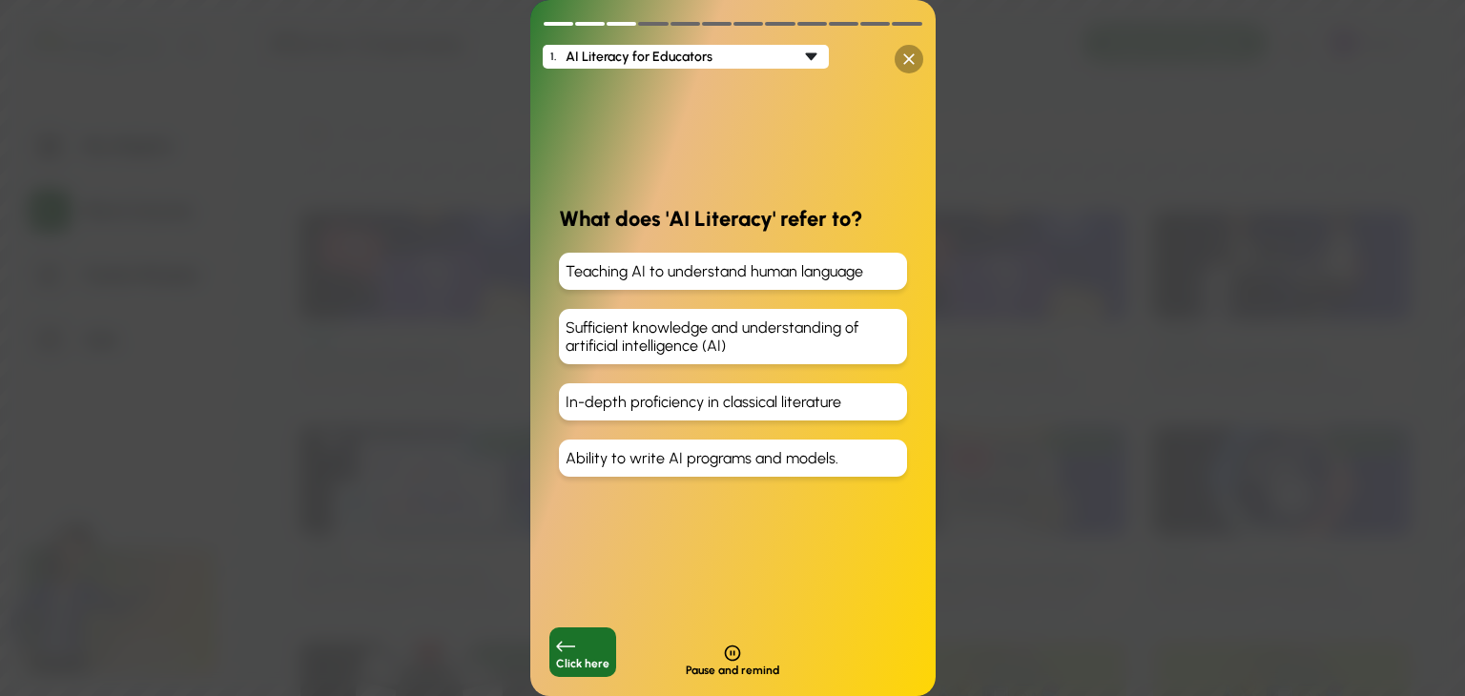
click at [711, 346] on div "Sufficient knowledge and understanding of artificial intelligence (AI)" at bounding box center [733, 336] width 348 height 55
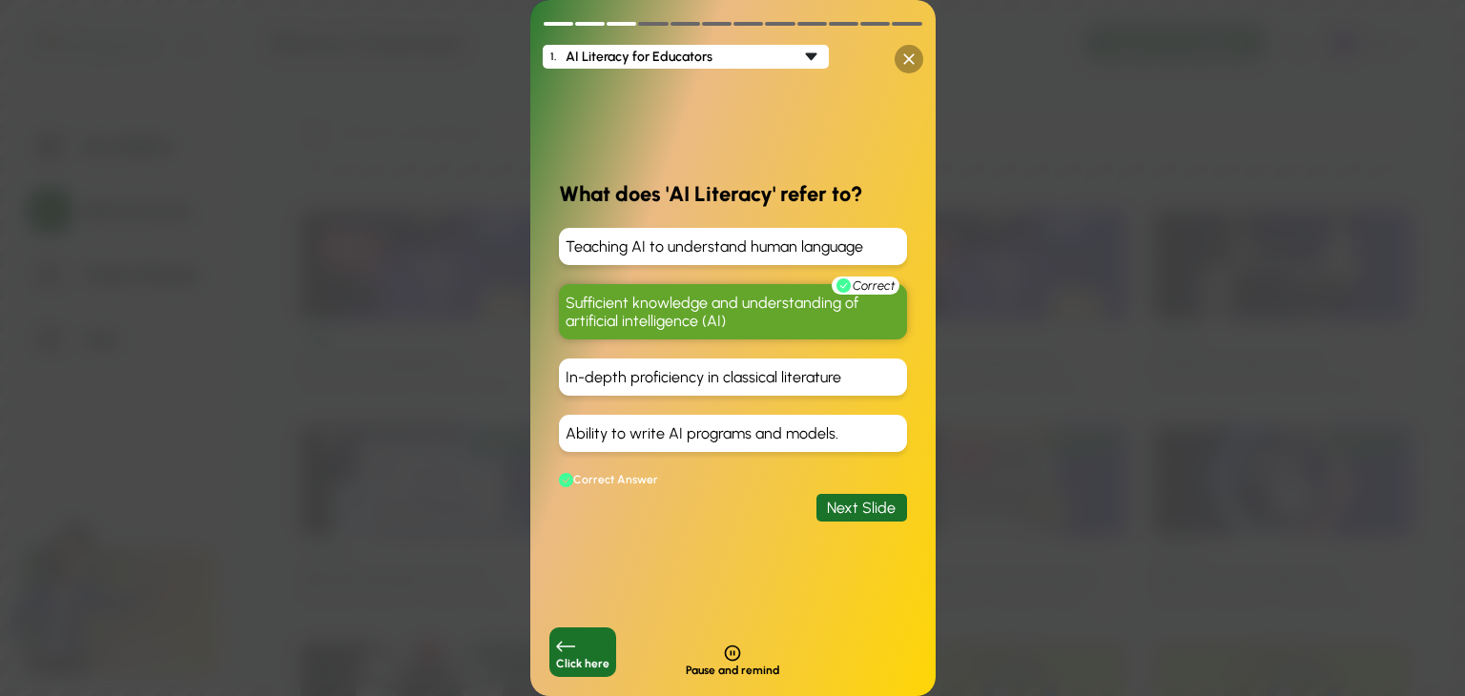
click at [870, 504] on div "Next Slide" at bounding box center [861, 508] width 91 height 28
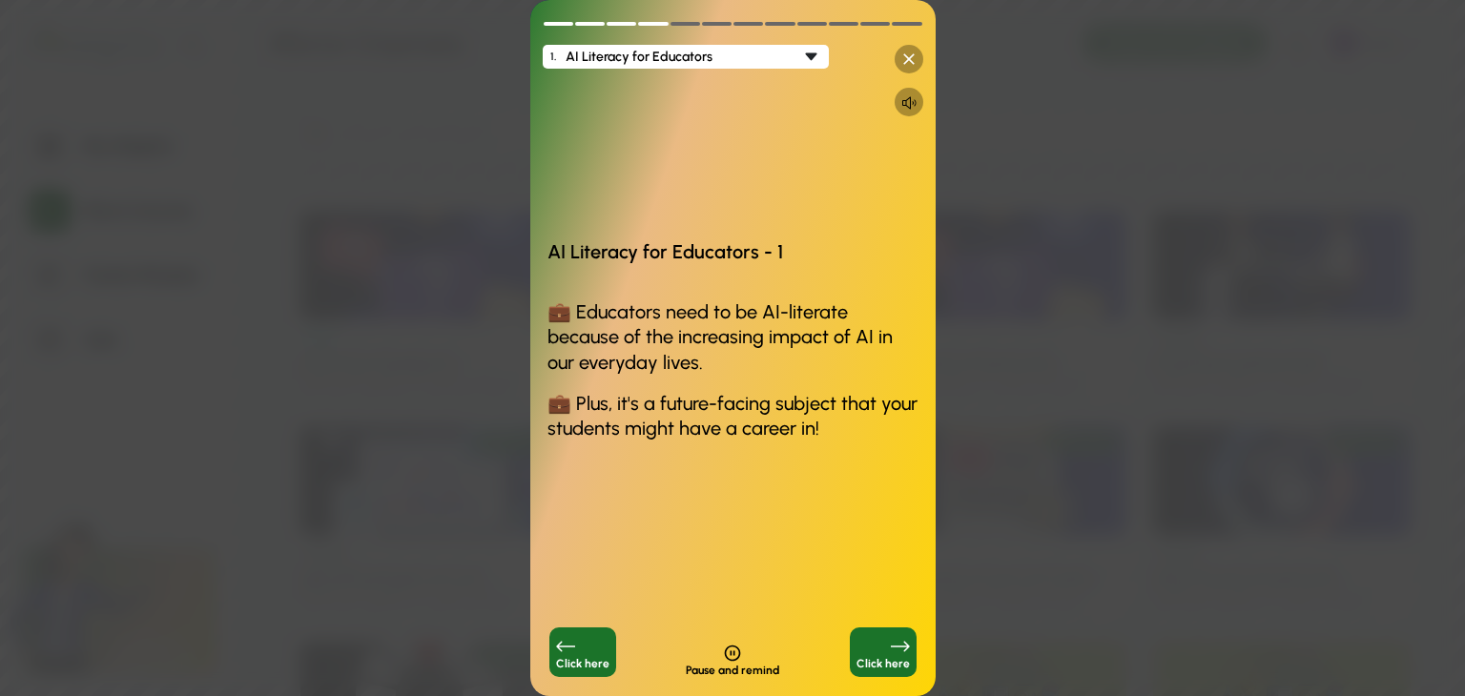
click at [904, 58] on icon at bounding box center [908, 59] width 19 height 19
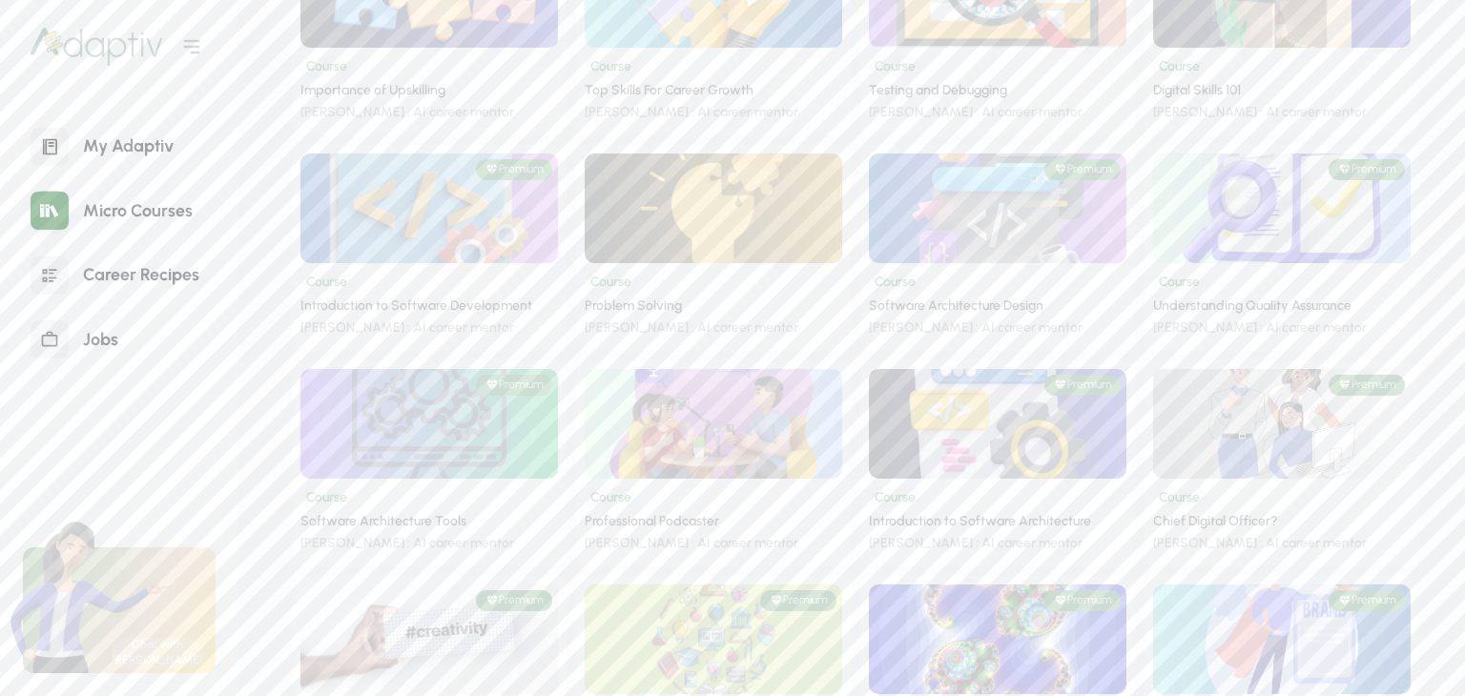
scroll to position [2416, 0]
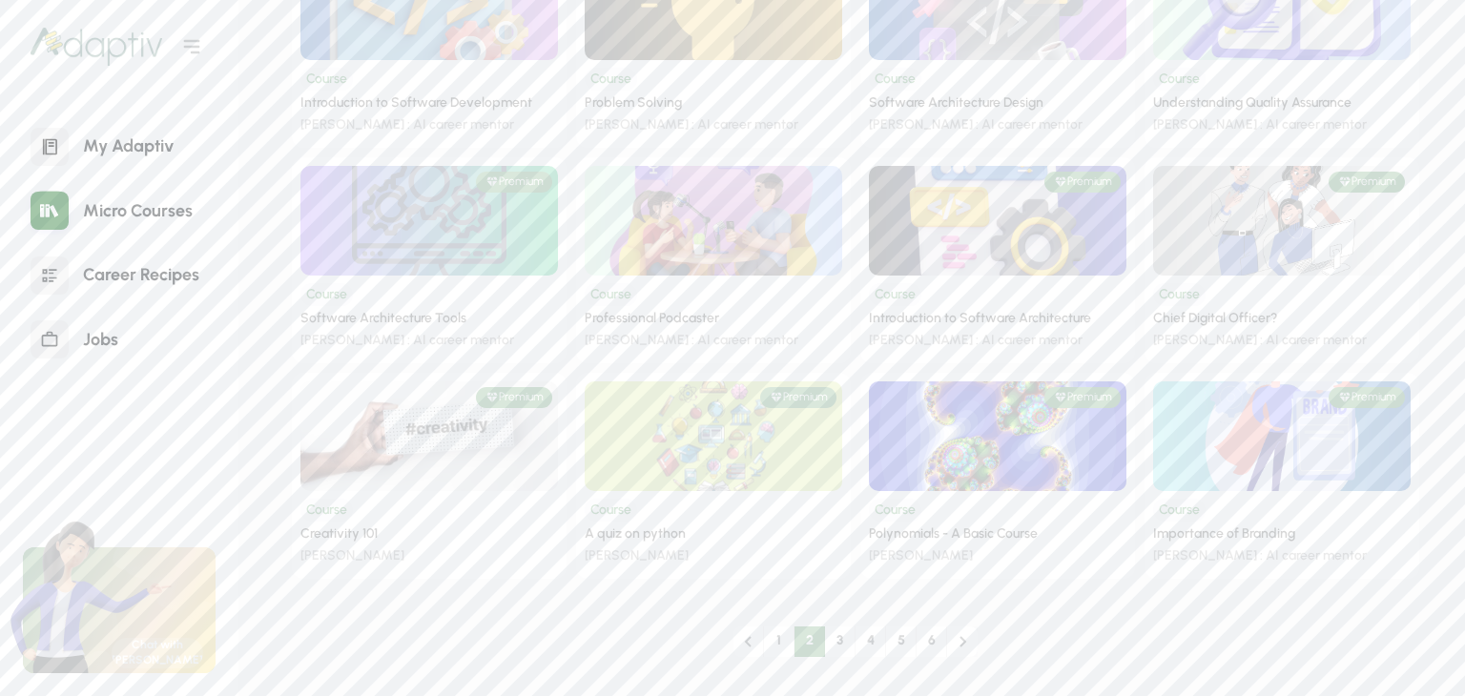
click at [960, 650] on icon at bounding box center [962, 641] width 23 height 23
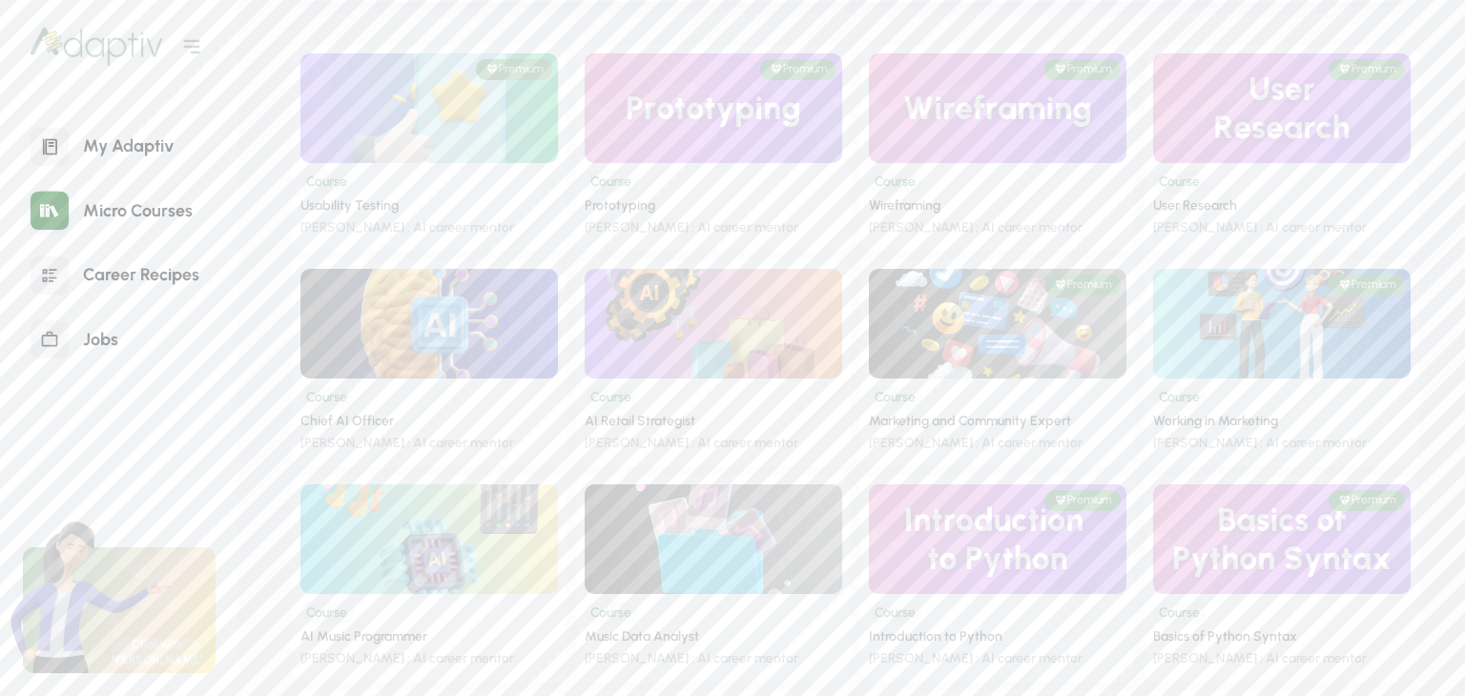
scroll to position [191, 0]
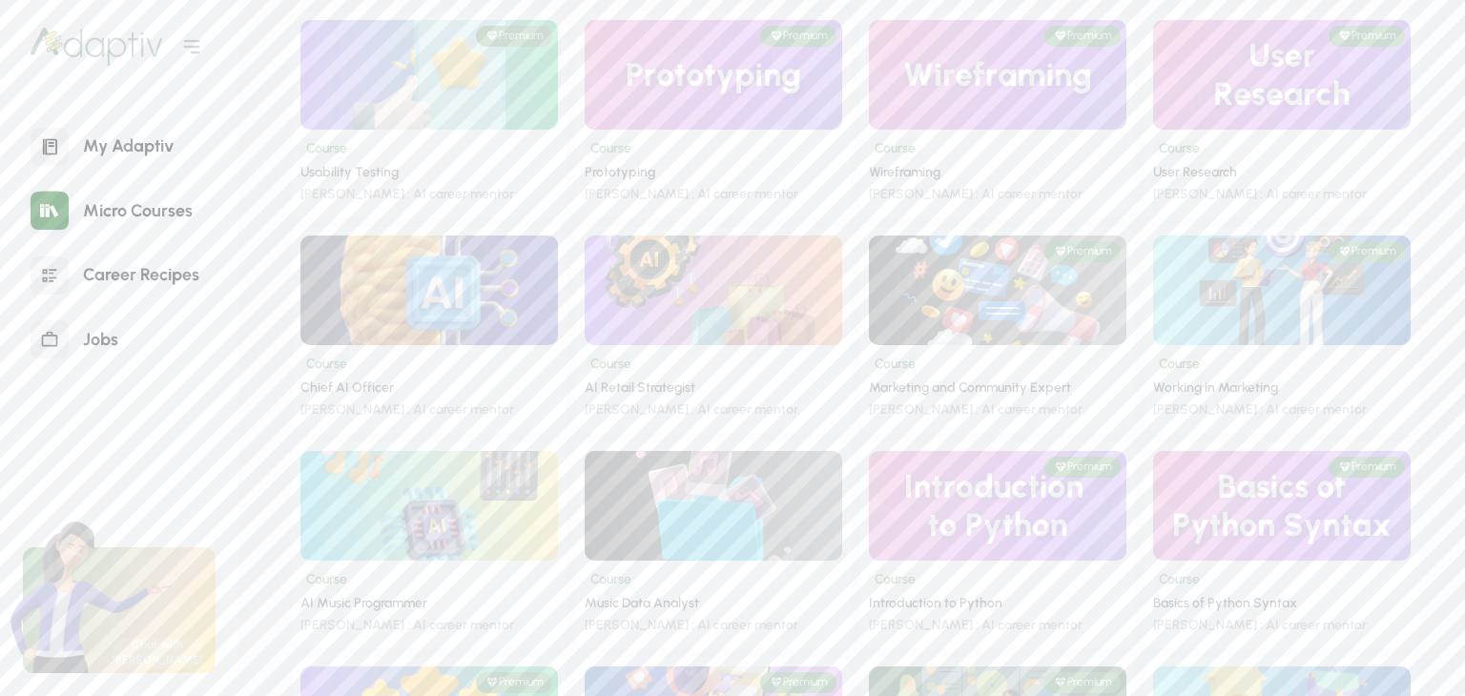
click at [505, 329] on img at bounding box center [429, 289] width 335 height 143
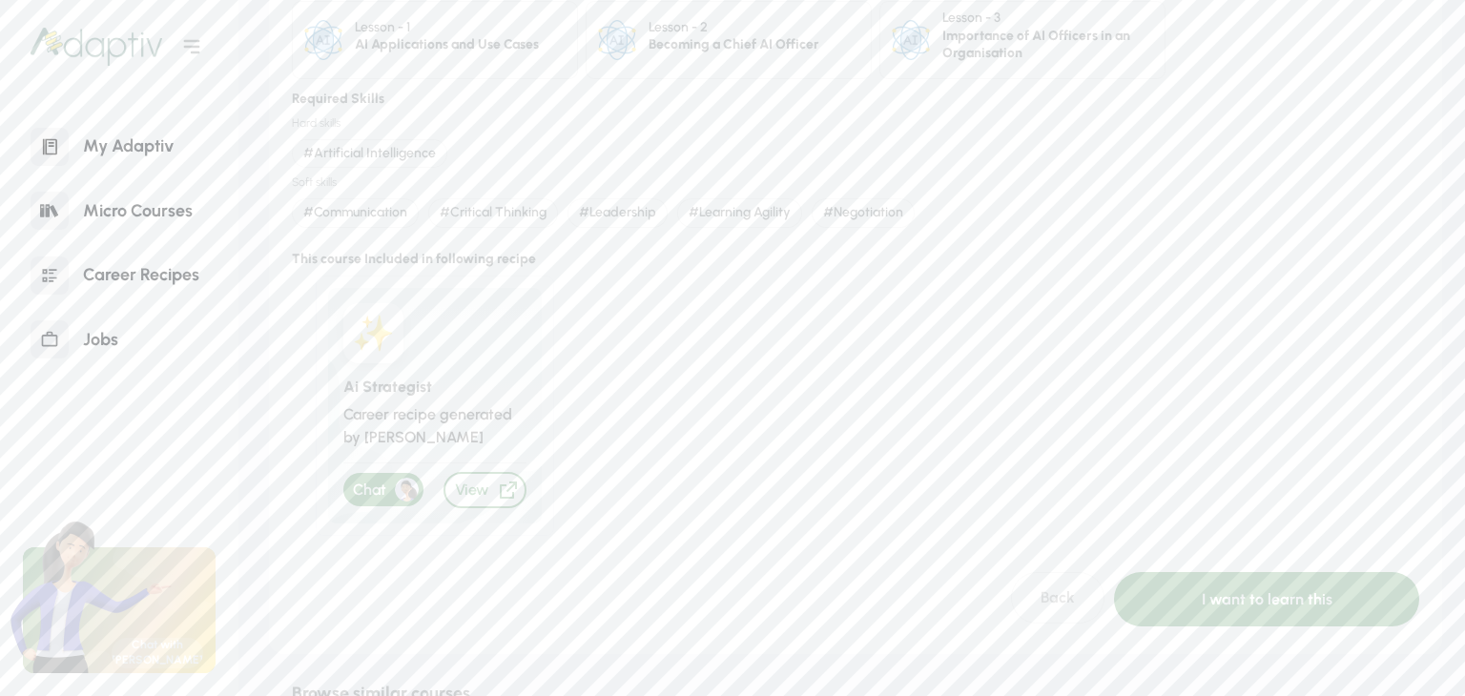
scroll to position [382, 0]
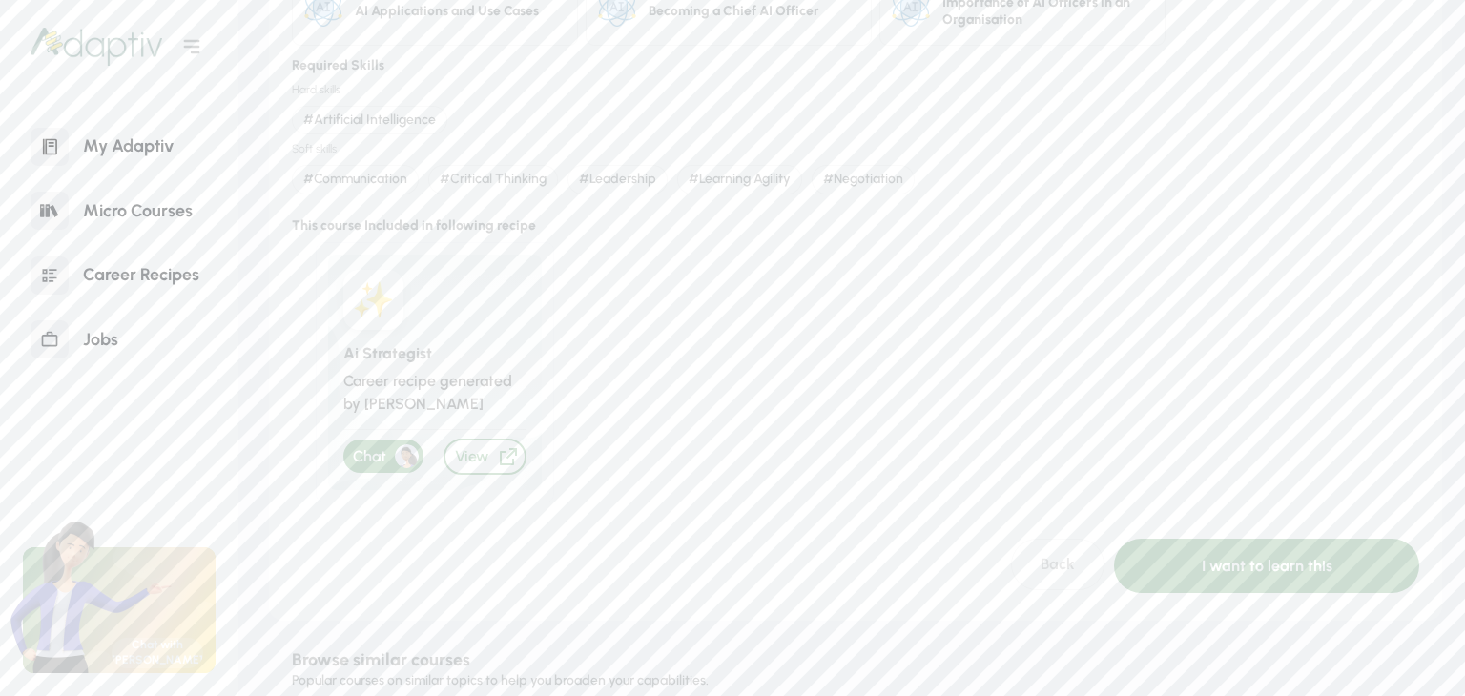
click at [477, 463] on div "View" at bounding box center [484, 457] width 83 height 36
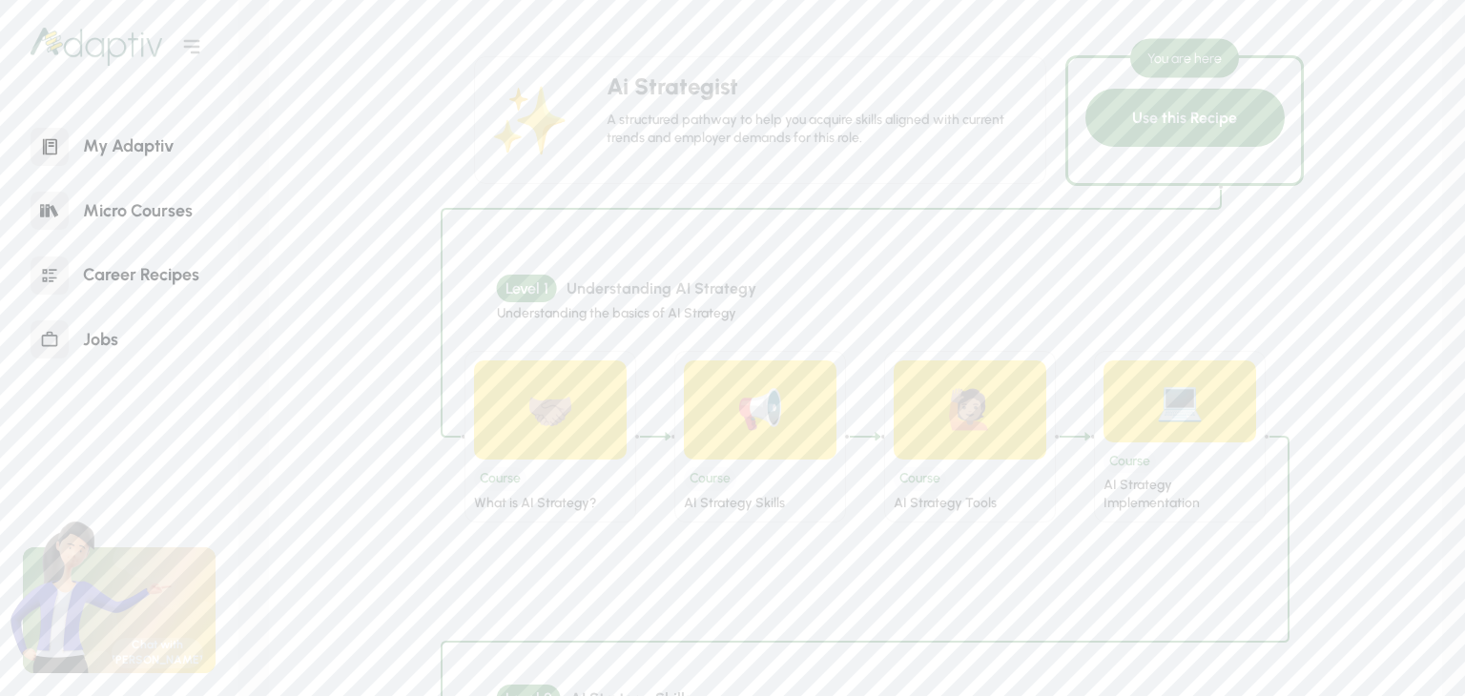
scroll to position [191, 0]
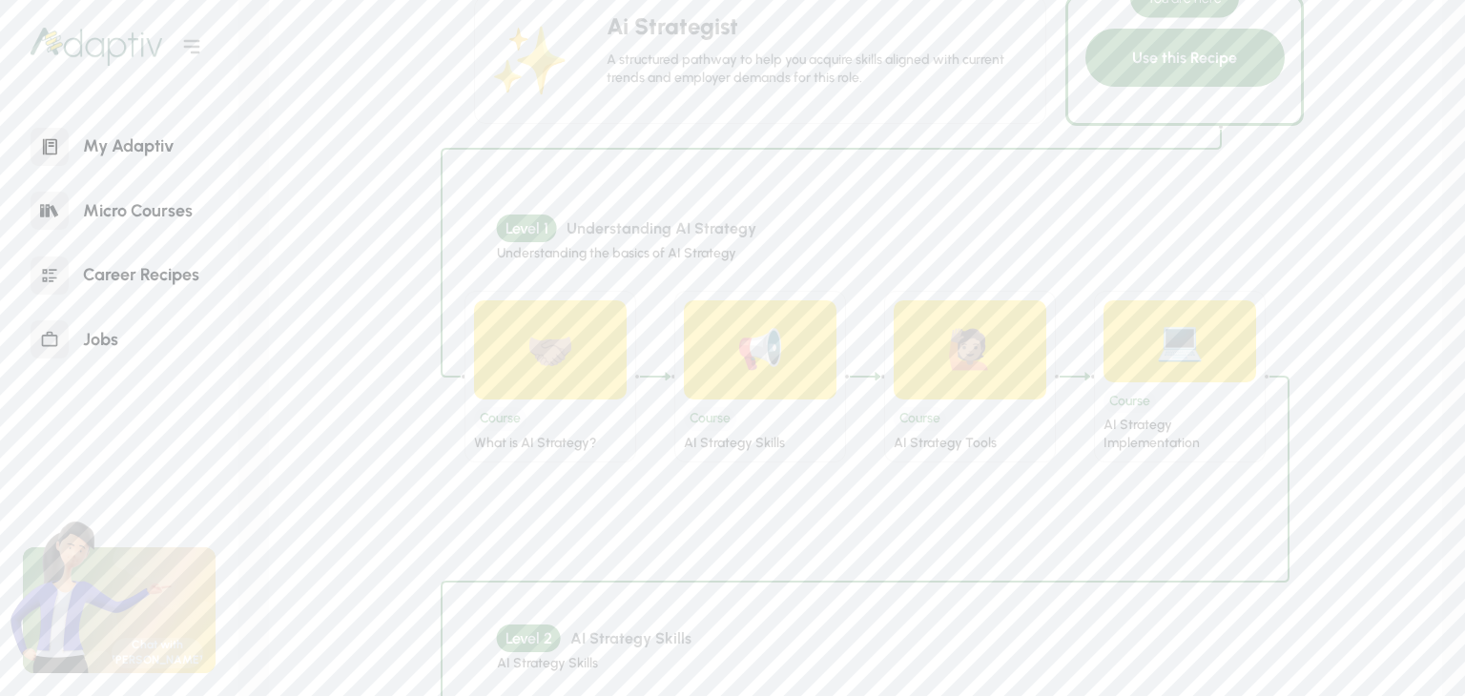
click at [697, 424] on div "Course" at bounding box center [710, 419] width 52 height 24
click at [554, 410] on div "Course What is AI Strategy?" at bounding box center [550, 426] width 153 height 52
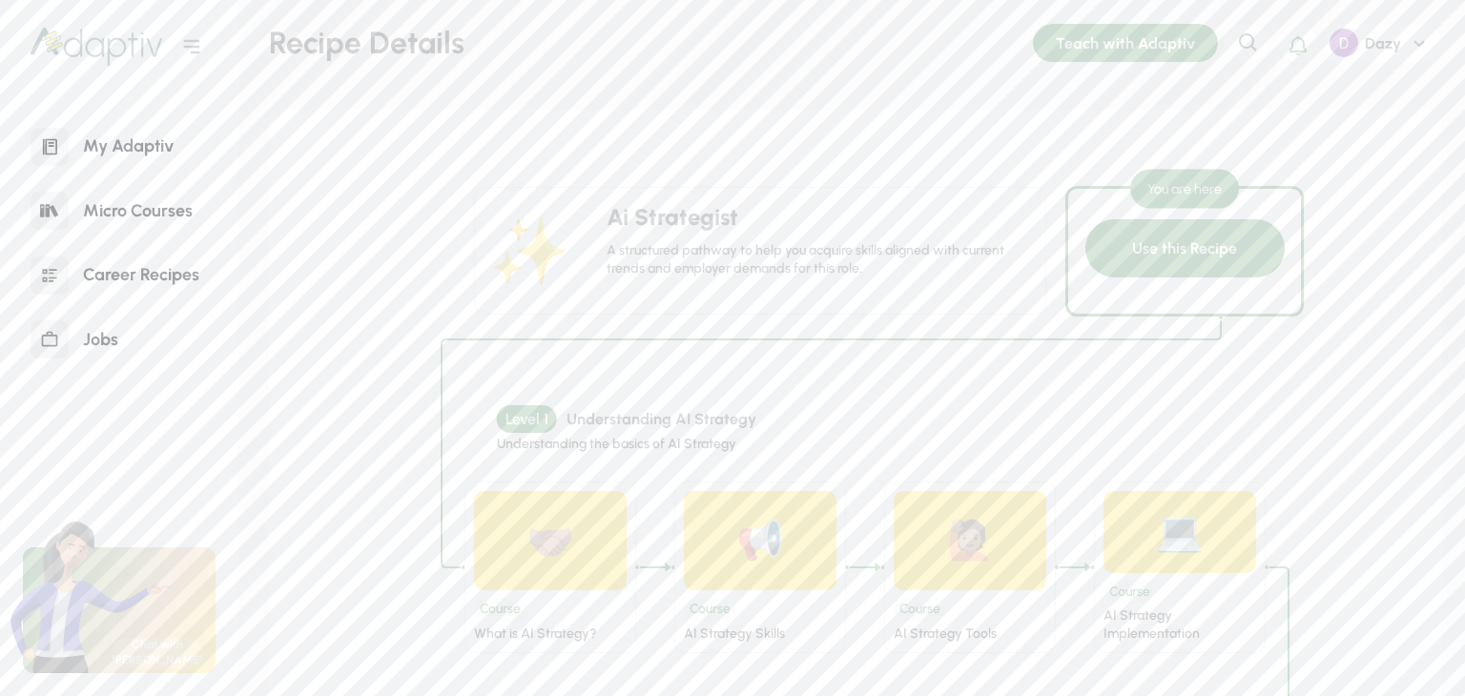
click at [1142, 258] on div "Use this Recipe" at bounding box center [1184, 248] width 199 height 58
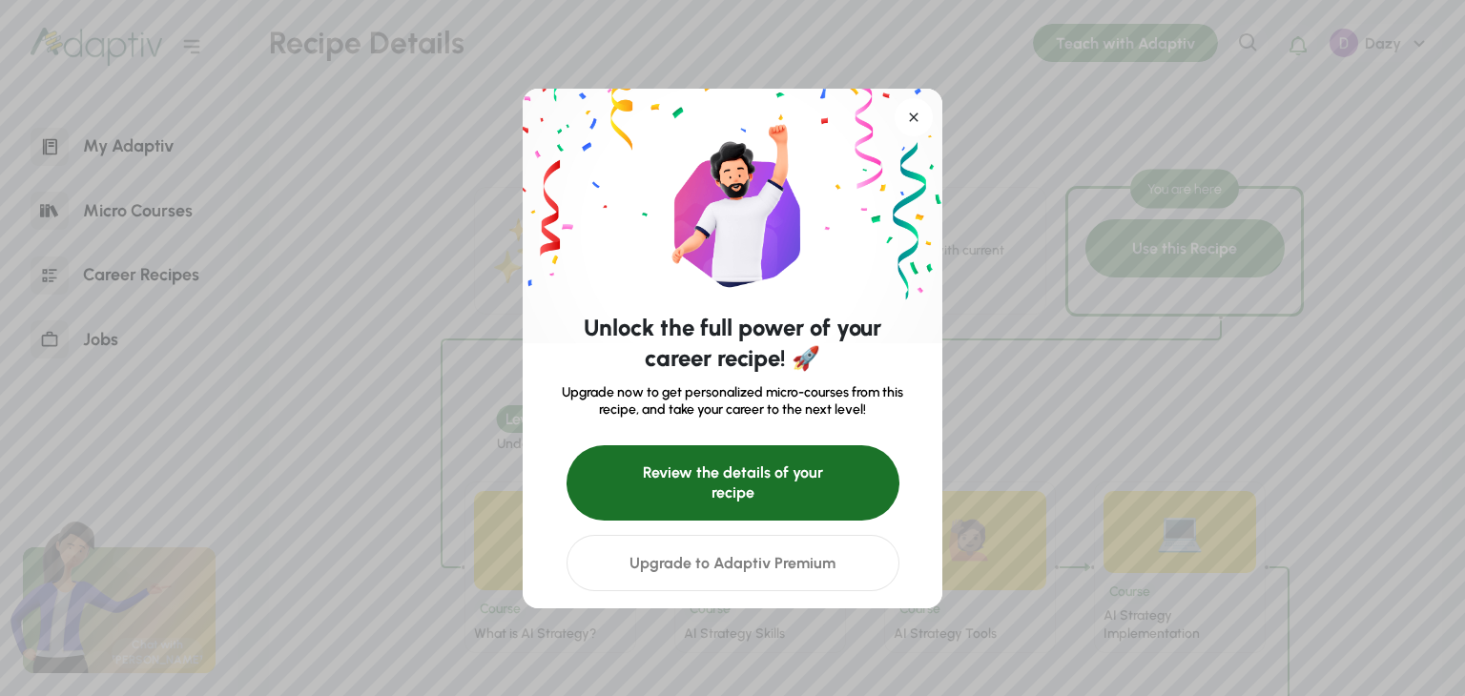
click at [763, 500] on div "Review the details of your recipe" at bounding box center [733, 482] width 333 height 75
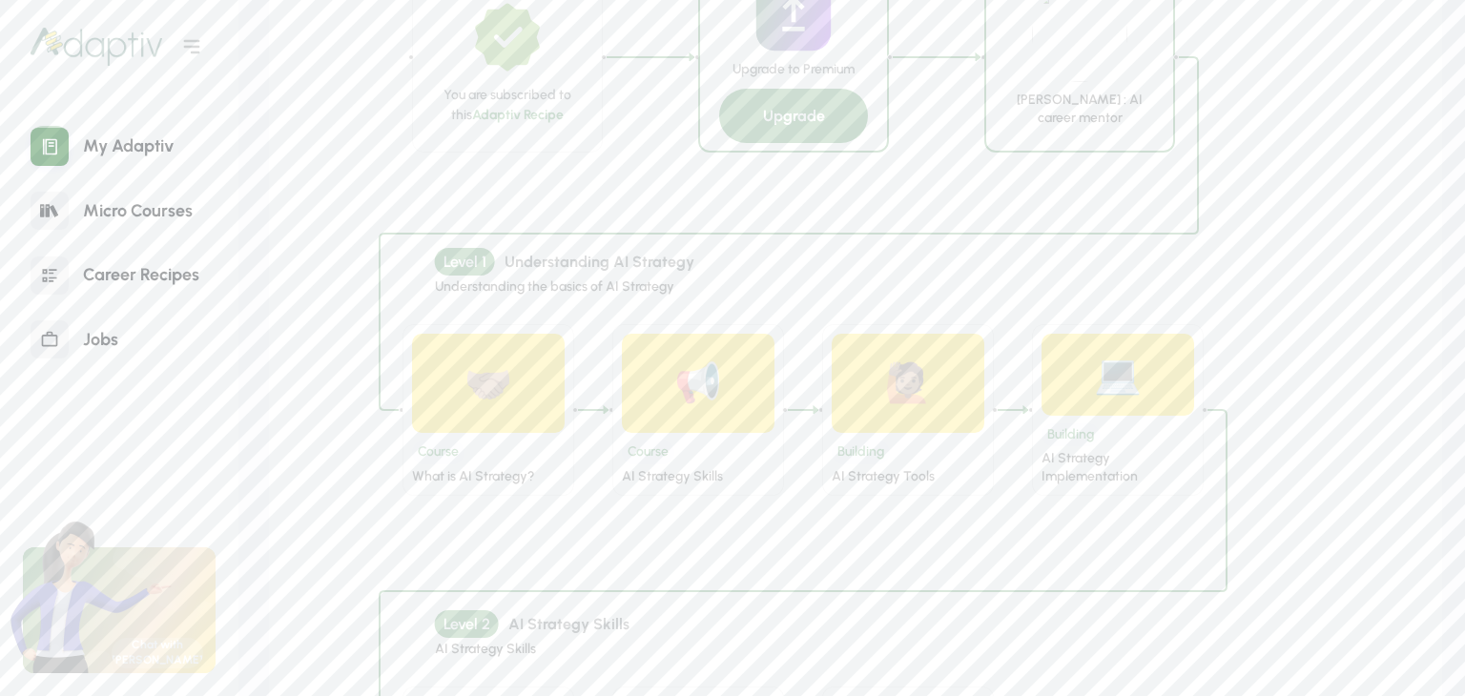
scroll to position [1017, 0]
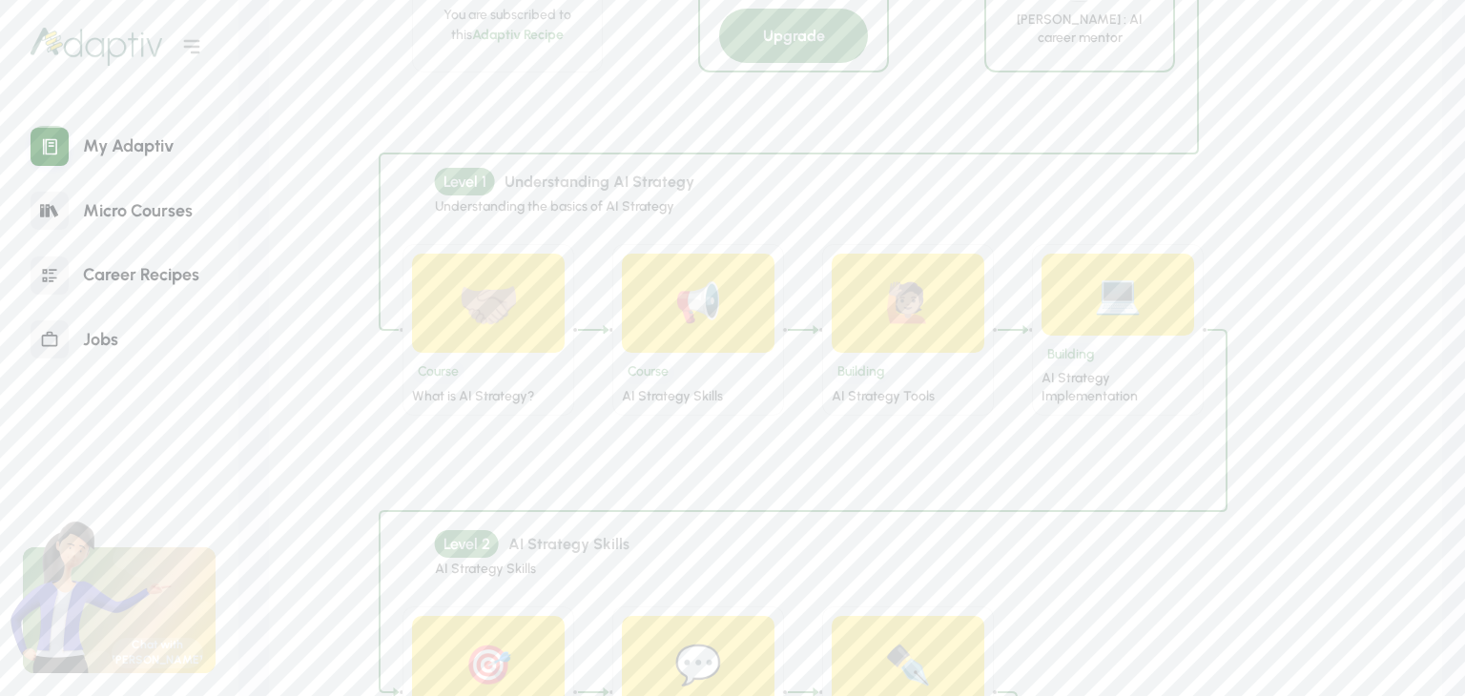
click at [526, 349] on div "🤝🏽" at bounding box center [488, 304] width 153 height 100
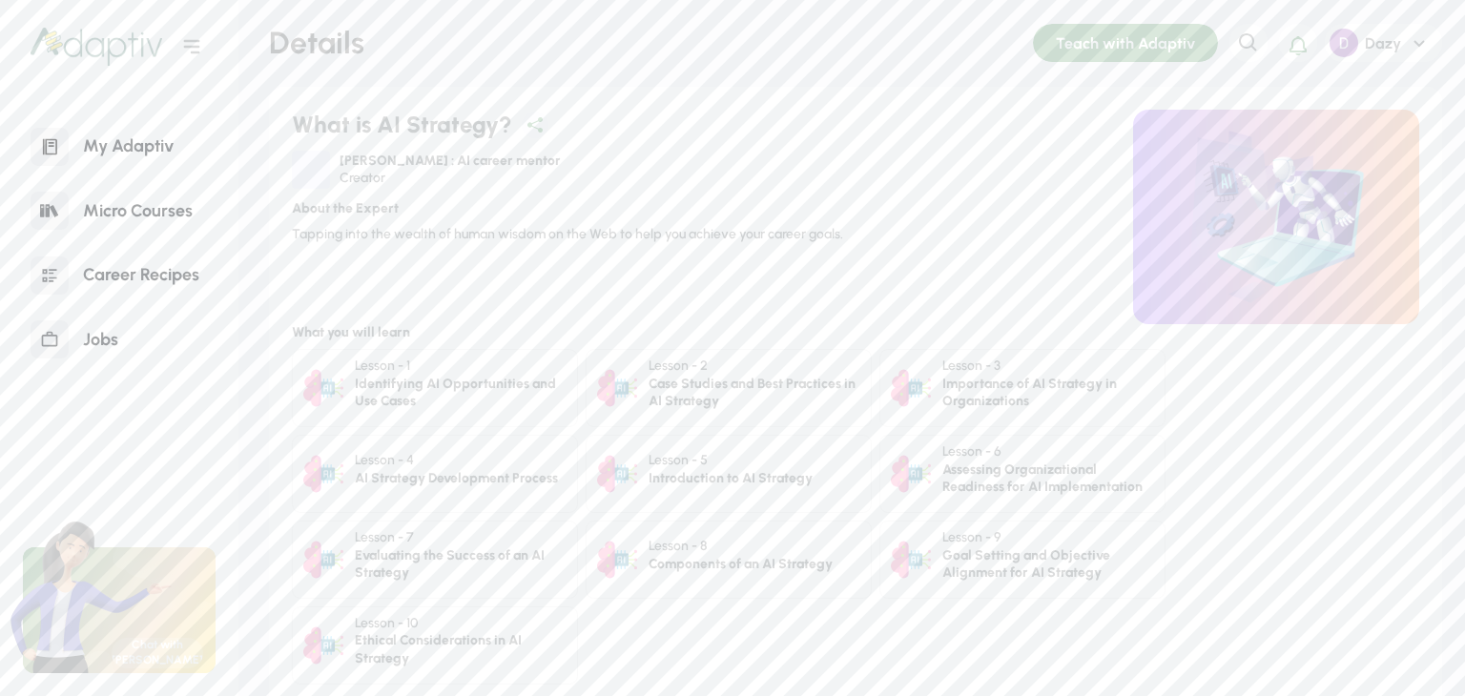
click at [443, 394] on div "Identifying AI Opportunities and Use Cases" at bounding box center [461, 393] width 212 height 35
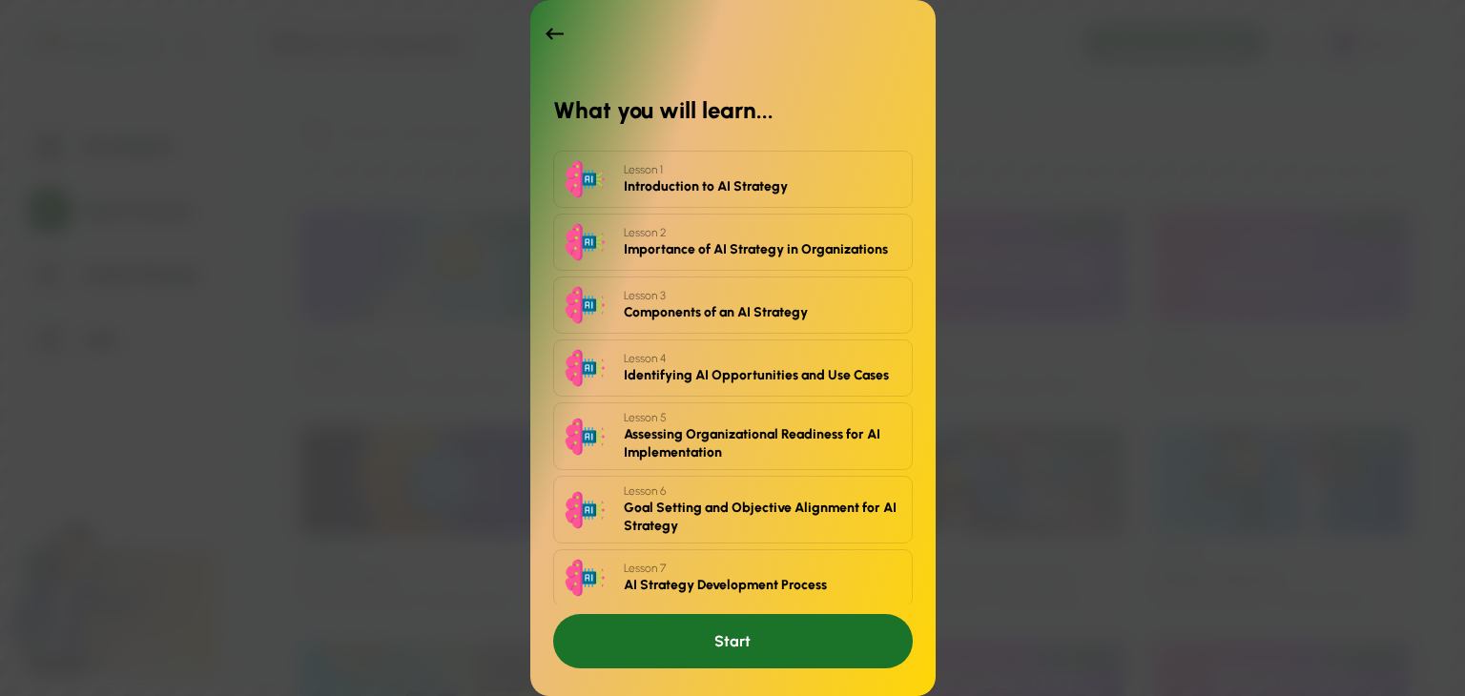
click at [710, 635] on div "Start" at bounding box center [733, 641] width 360 height 54
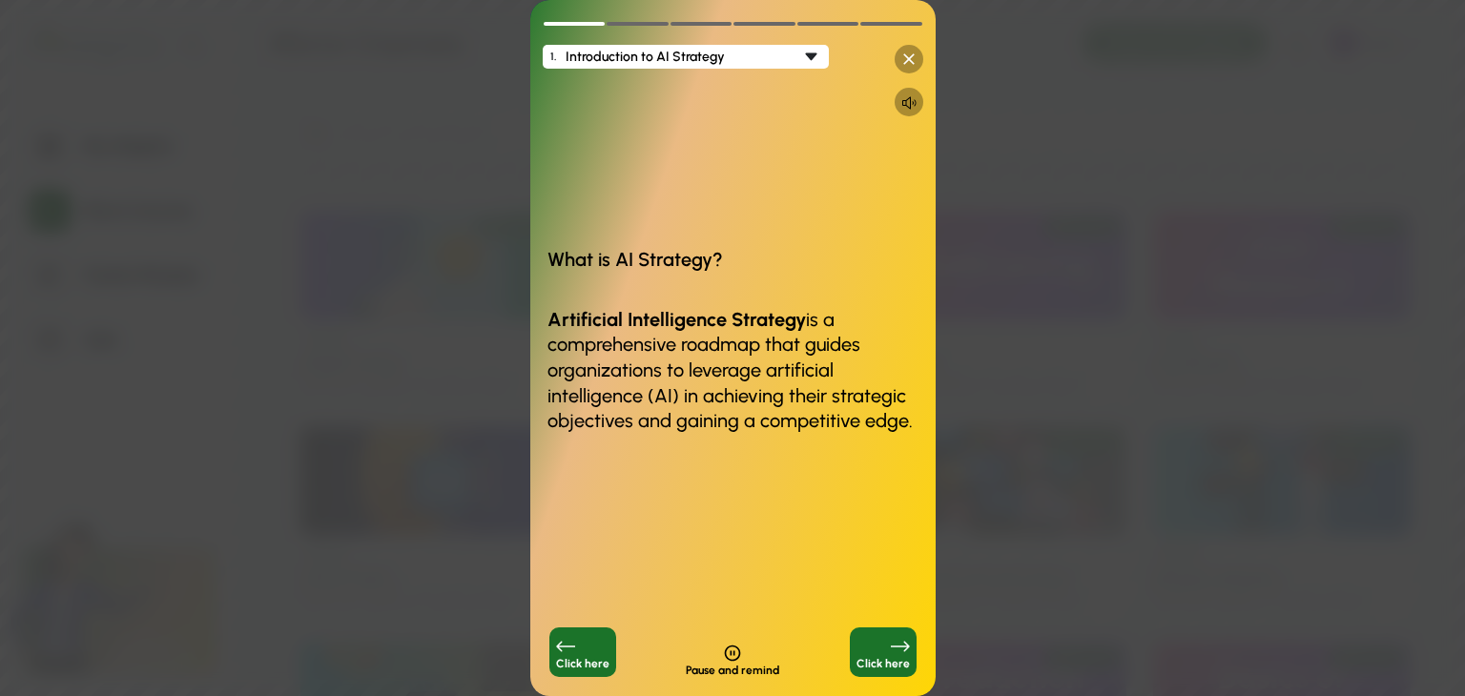
click at [877, 650] on div "Click here" at bounding box center [883, 653] width 67 height 50
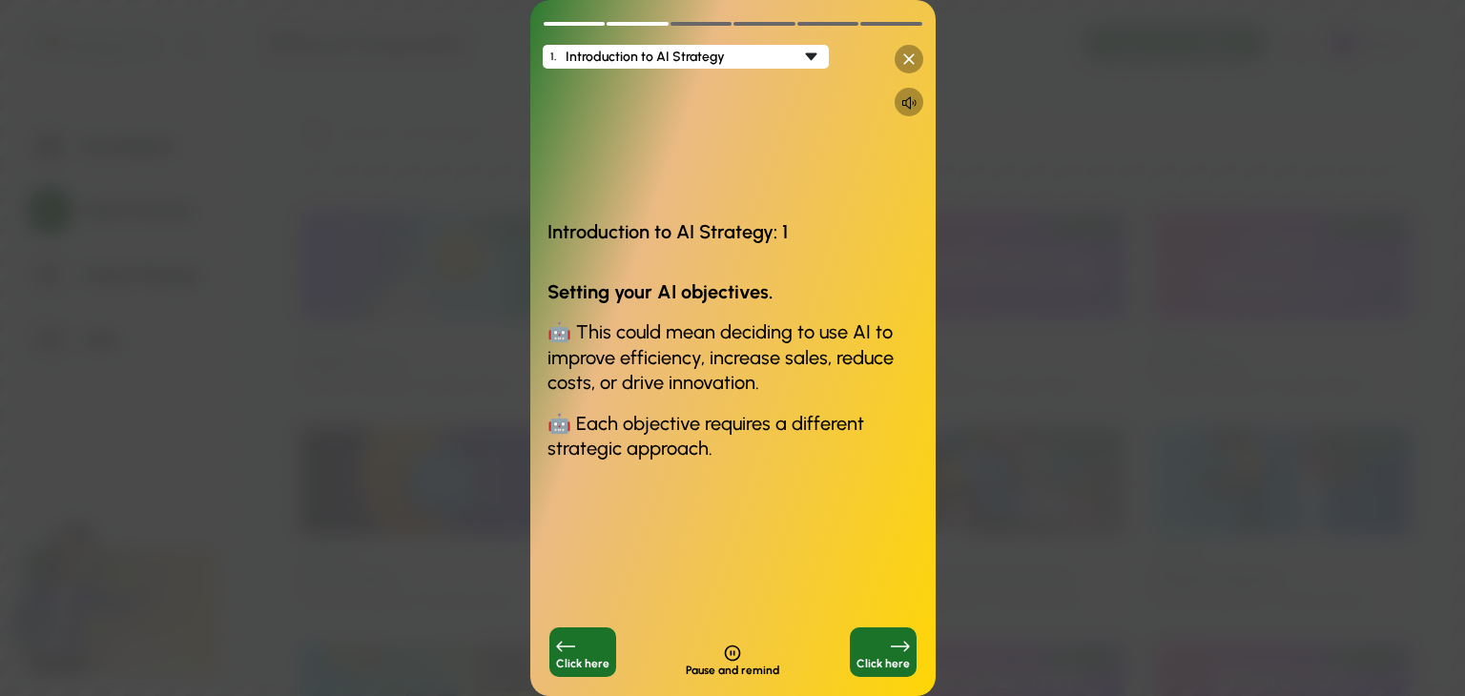
click at [877, 650] on div "Click here" at bounding box center [883, 653] width 67 height 50
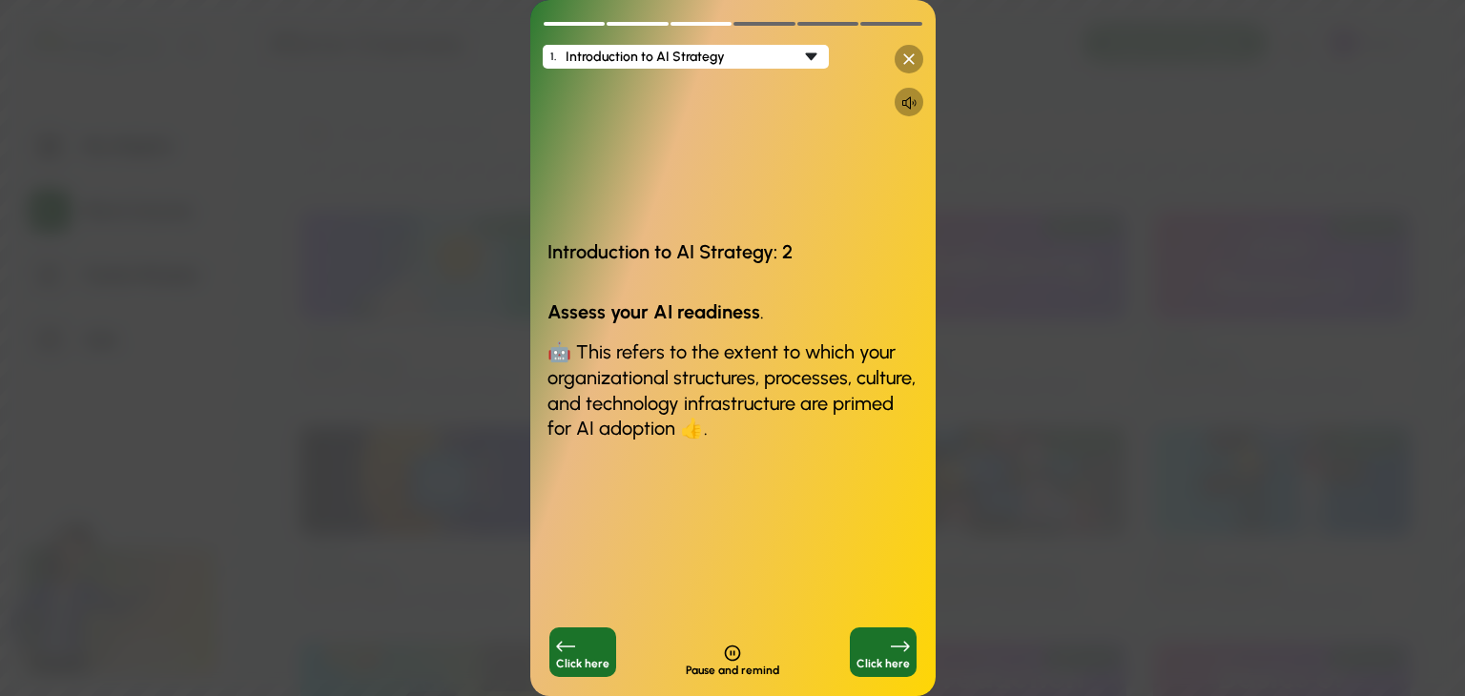
click at [904, 59] on icon at bounding box center [908, 59] width 19 height 19
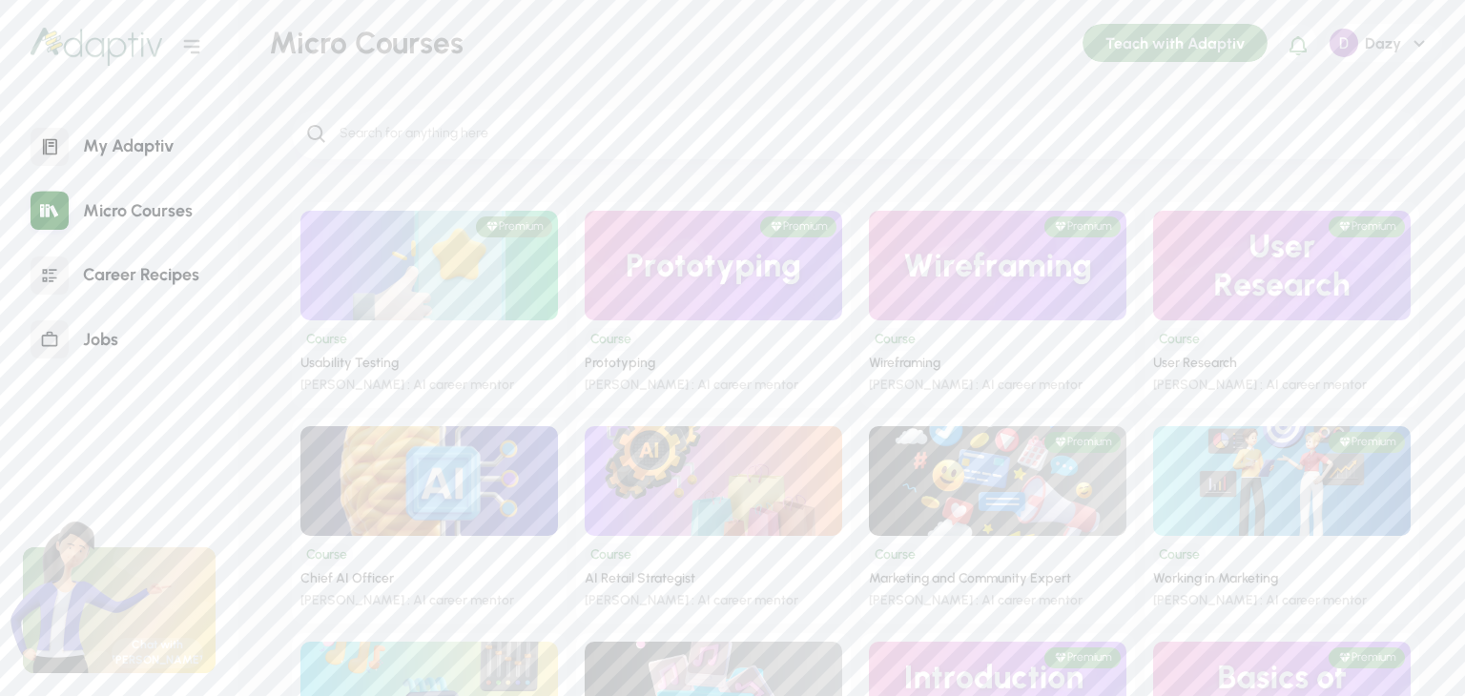
click at [396, 473] on img at bounding box center [429, 480] width 335 height 143
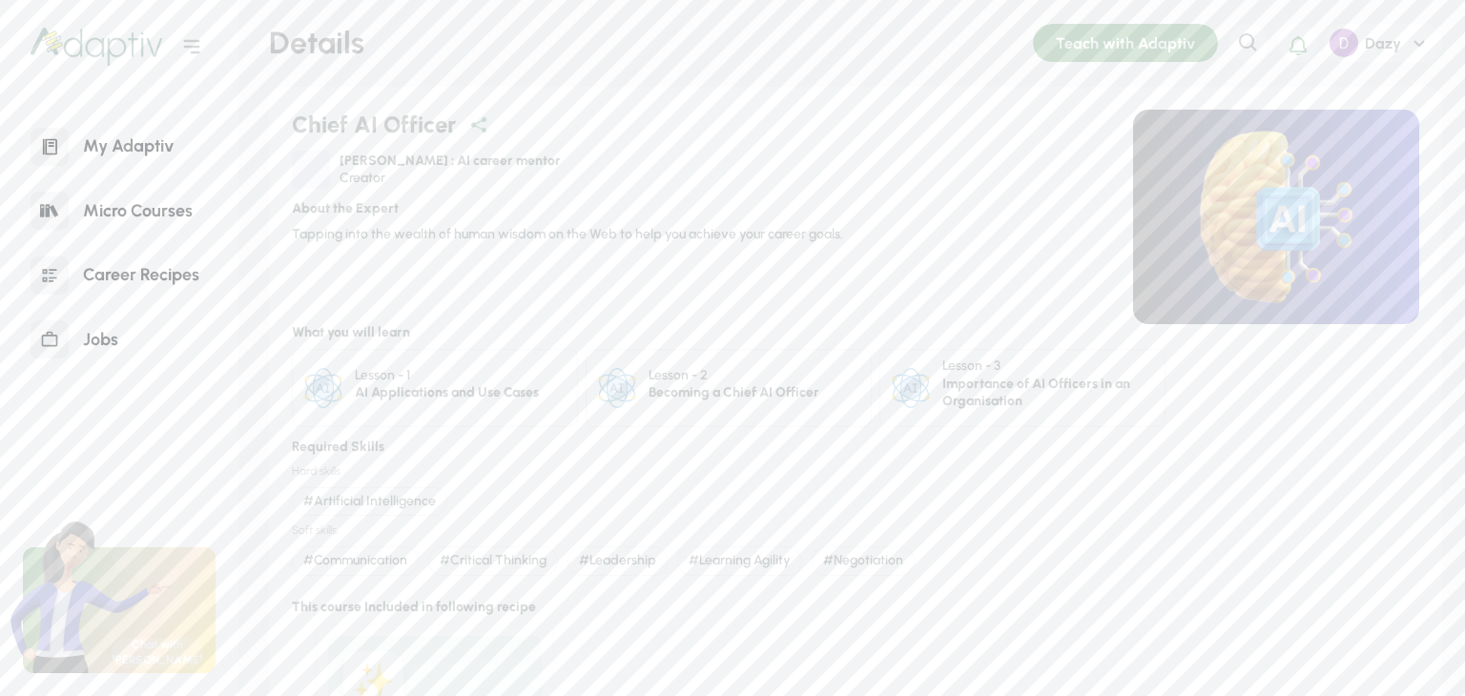
click at [504, 413] on div "Lesson - 1 AI Applications and Use Cases" at bounding box center [435, 388] width 286 height 78
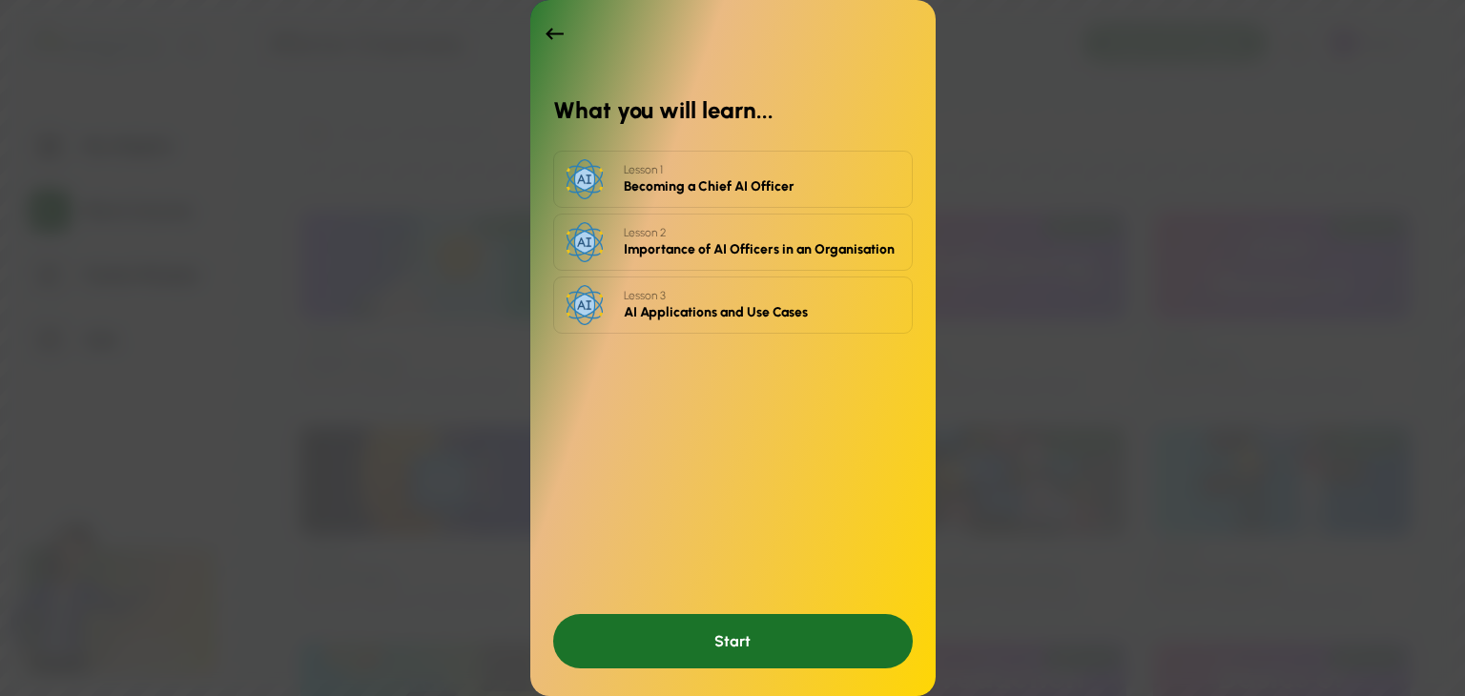
click at [698, 638] on div "Start" at bounding box center [733, 641] width 360 height 54
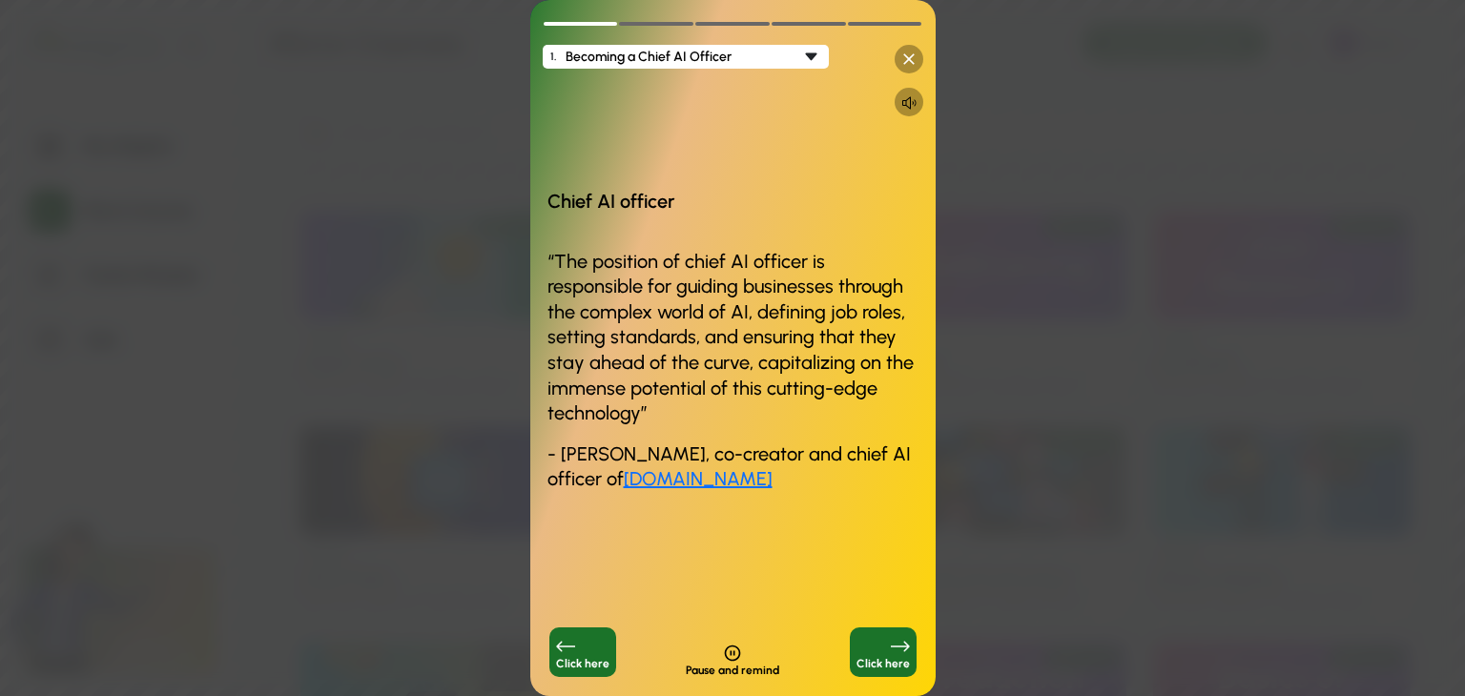
click at [911, 58] on icon at bounding box center [908, 59] width 19 height 19
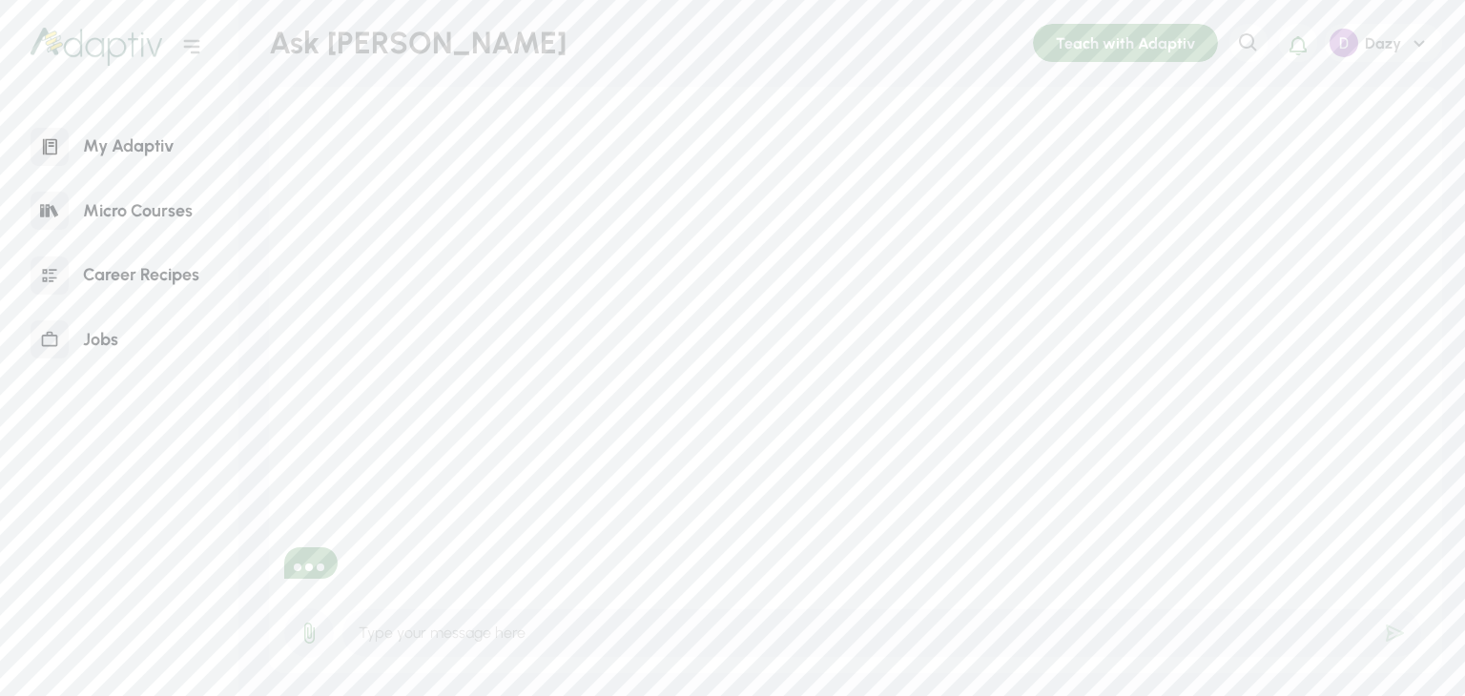
click at [156, 153] on div "My Adaptiv" at bounding box center [128, 146] width 119 height 41
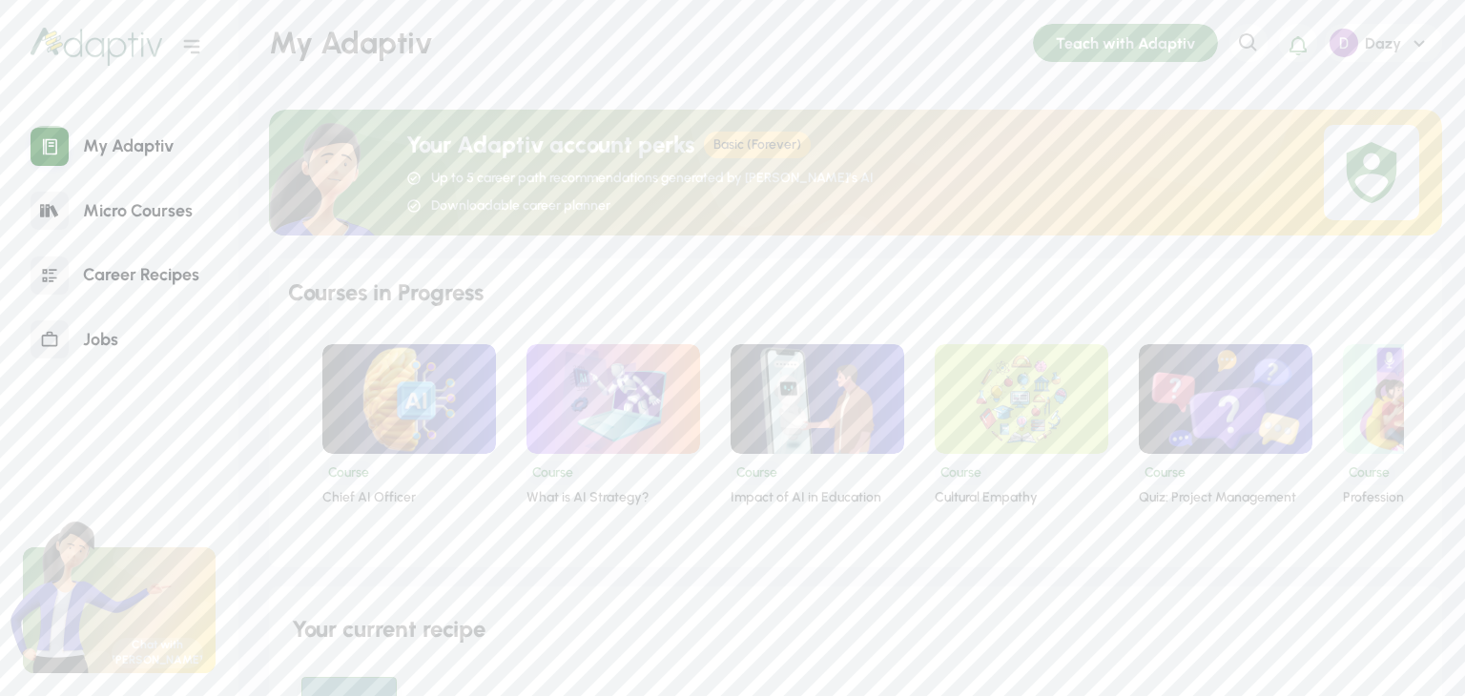
click at [84, 326] on div "Jobs" at bounding box center [101, 340] width 64 height 41
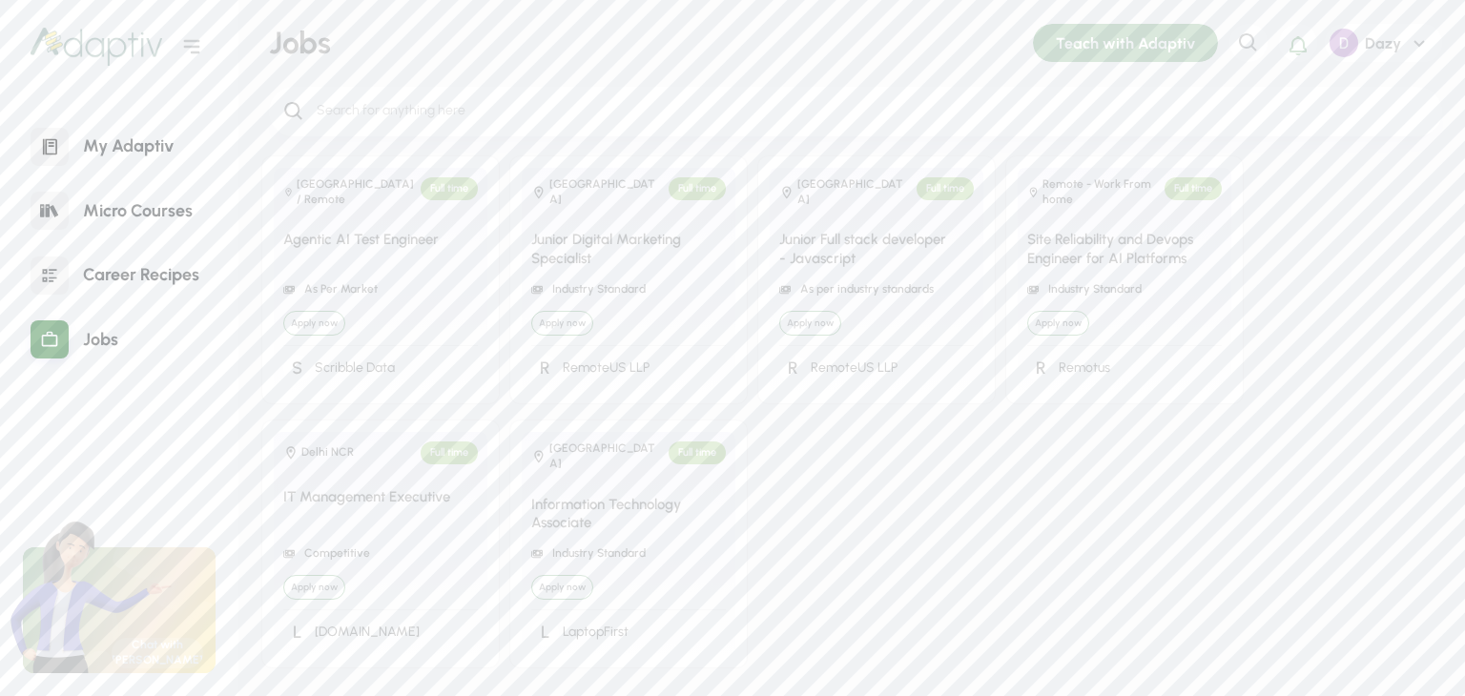
click at [374, 264] on div "Agentic AI Test Engineer" at bounding box center [370, 250] width 175 height 38
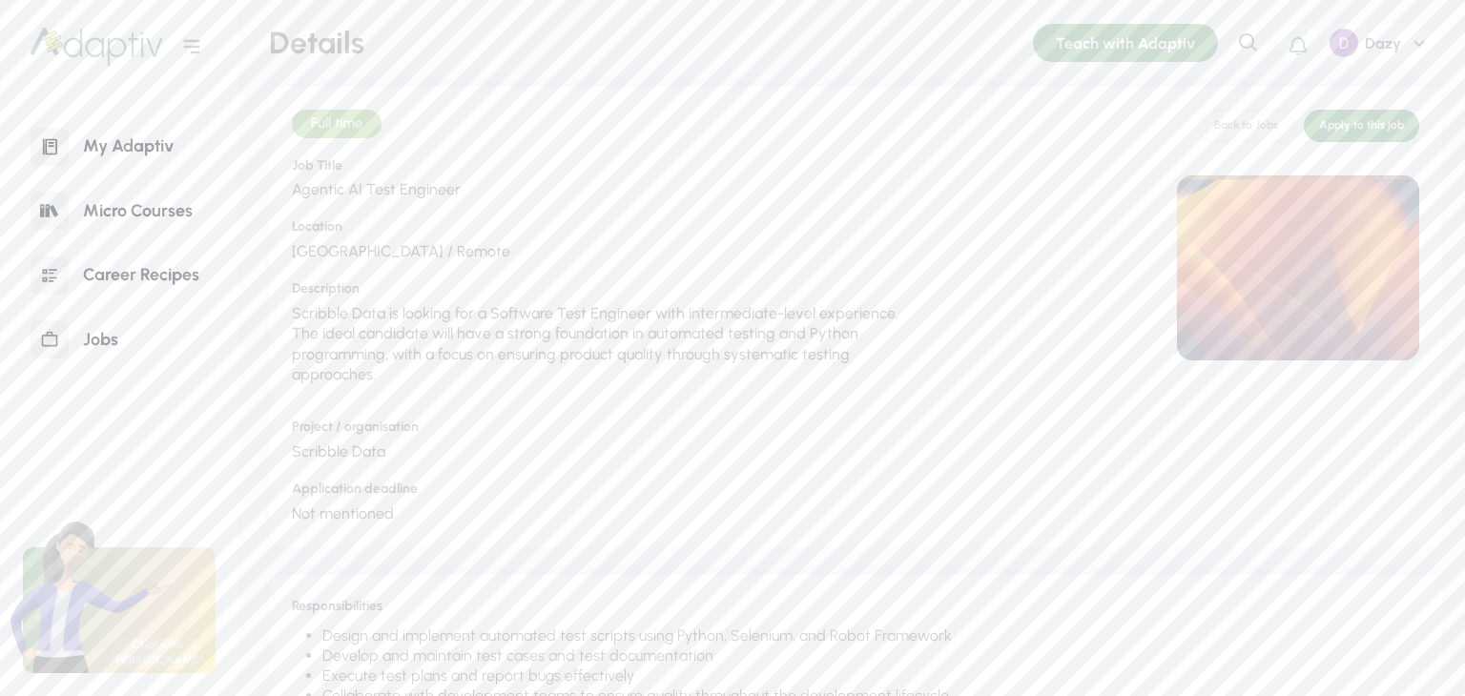
click at [86, 146] on div "My Adaptiv" at bounding box center [128, 146] width 119 height 41
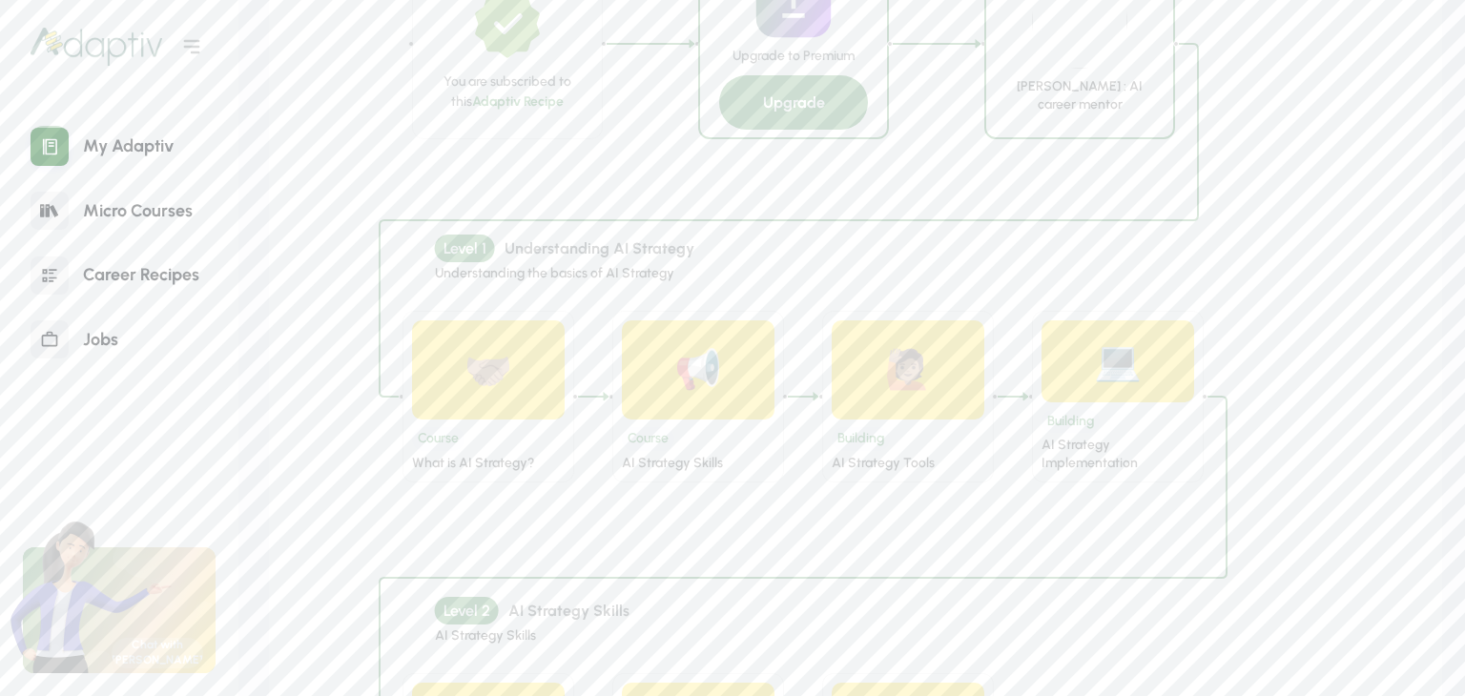
scroll to position [954, 0]
click at [511, 393] on div "🤝🏽" at bounding box center [489, 366] width 62 height 66
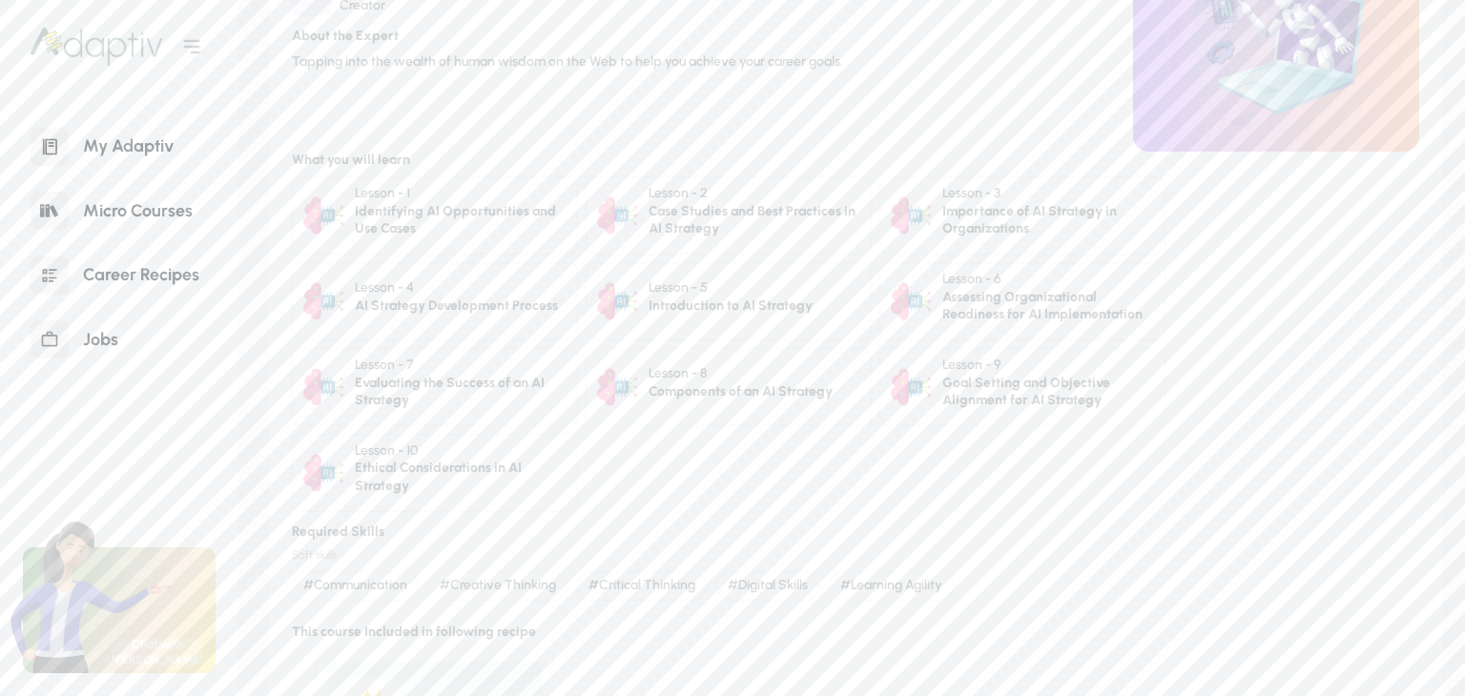
scroll to position [191, 0]
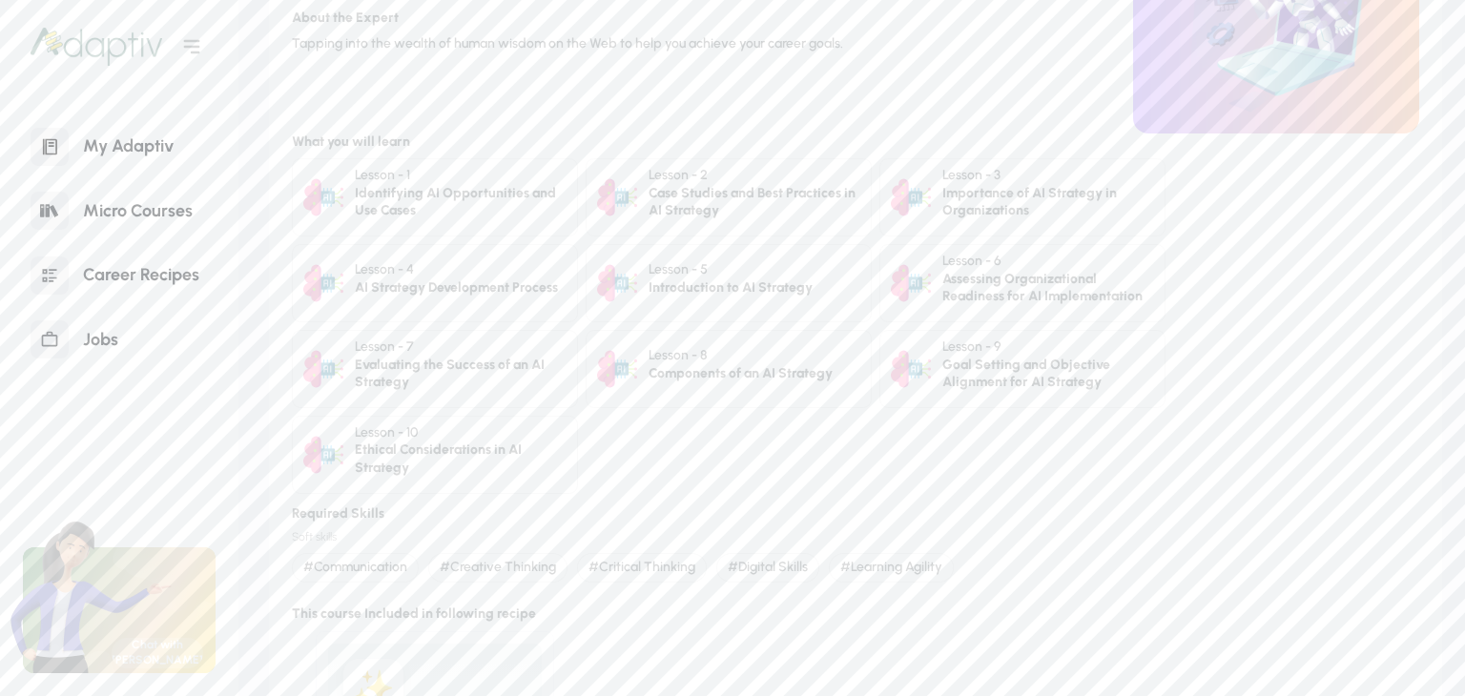
click at [446, 215] on div "Identifying AI Opportunities and Use Cases" at bounding box center [461, 202] width 212 height 35
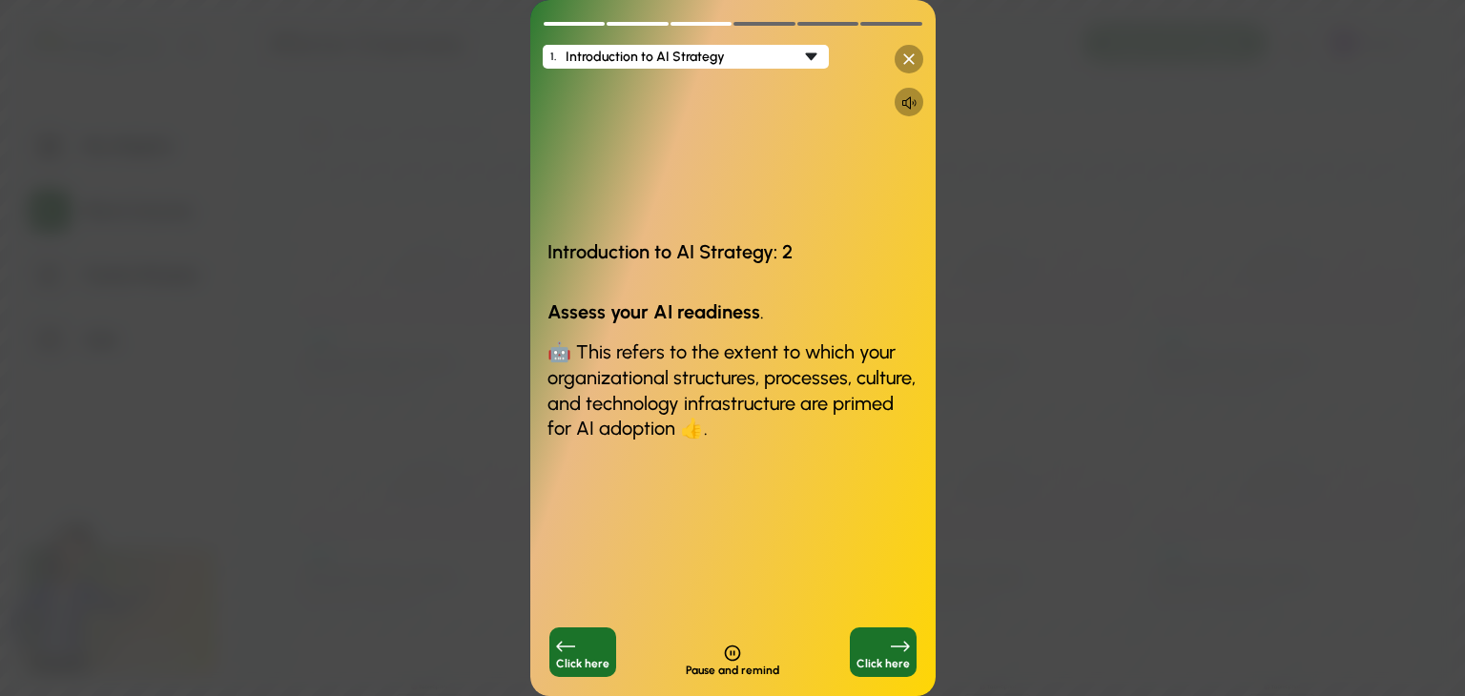
click at [879, 645] on div "Click here" at bounding box center [883, 653] width 67 height 50
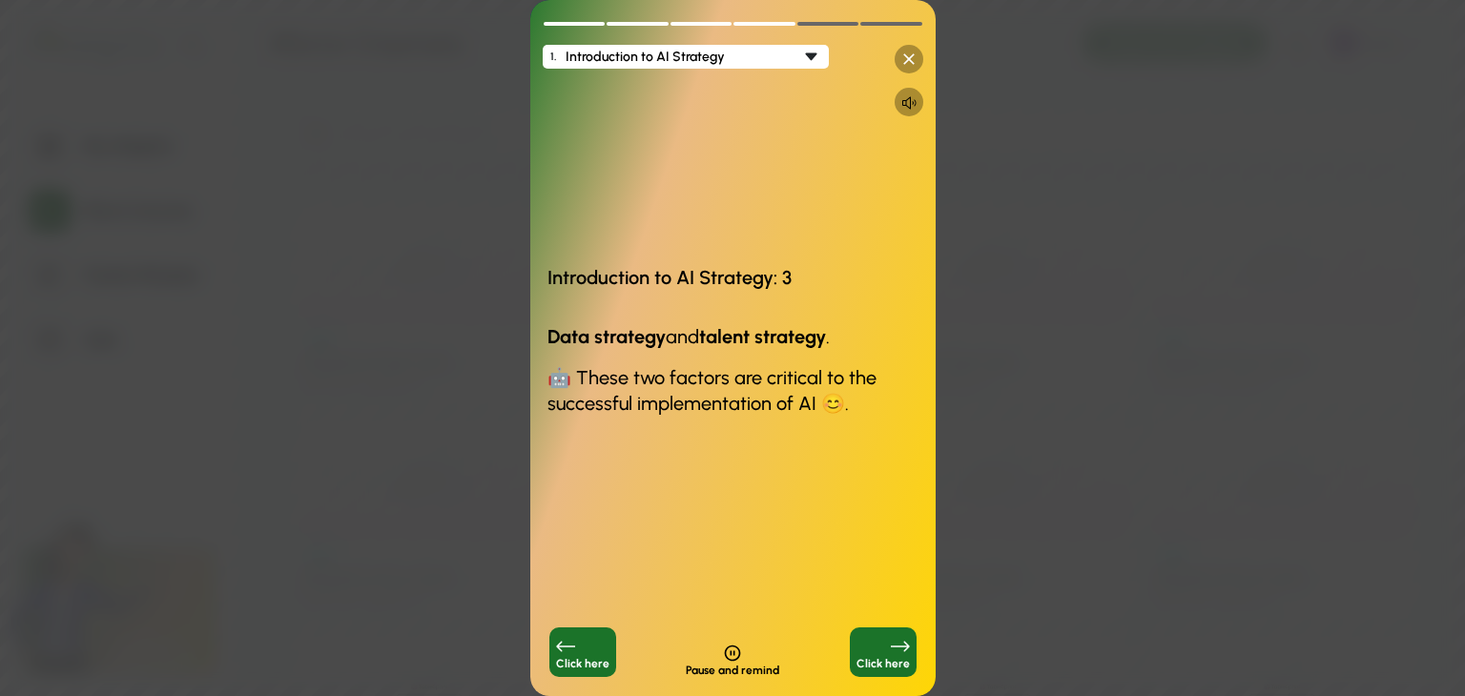
click at [894, 659] on div "Click here" at bounding box center [882, 663] width 53 height 13
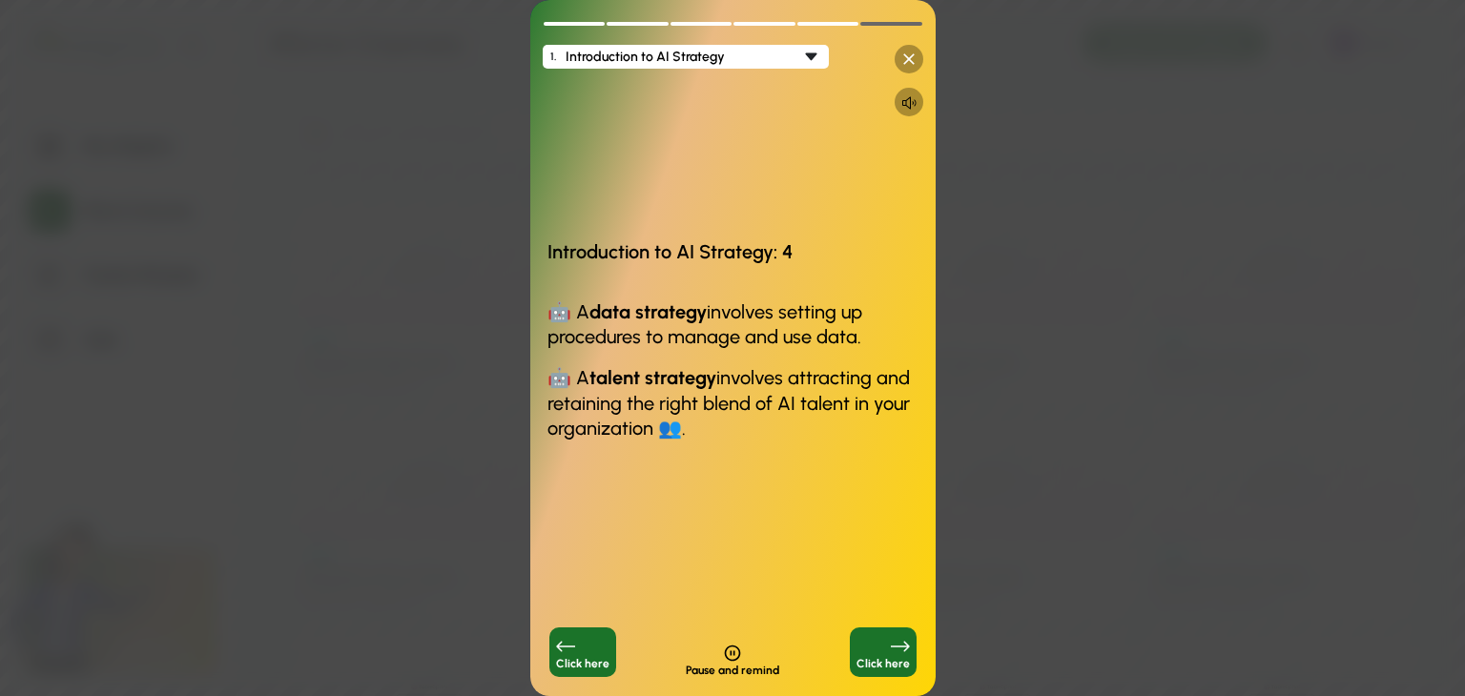
click at [894, 659] on div "Click here" at bounding box center [882, 663] width 53 height 13
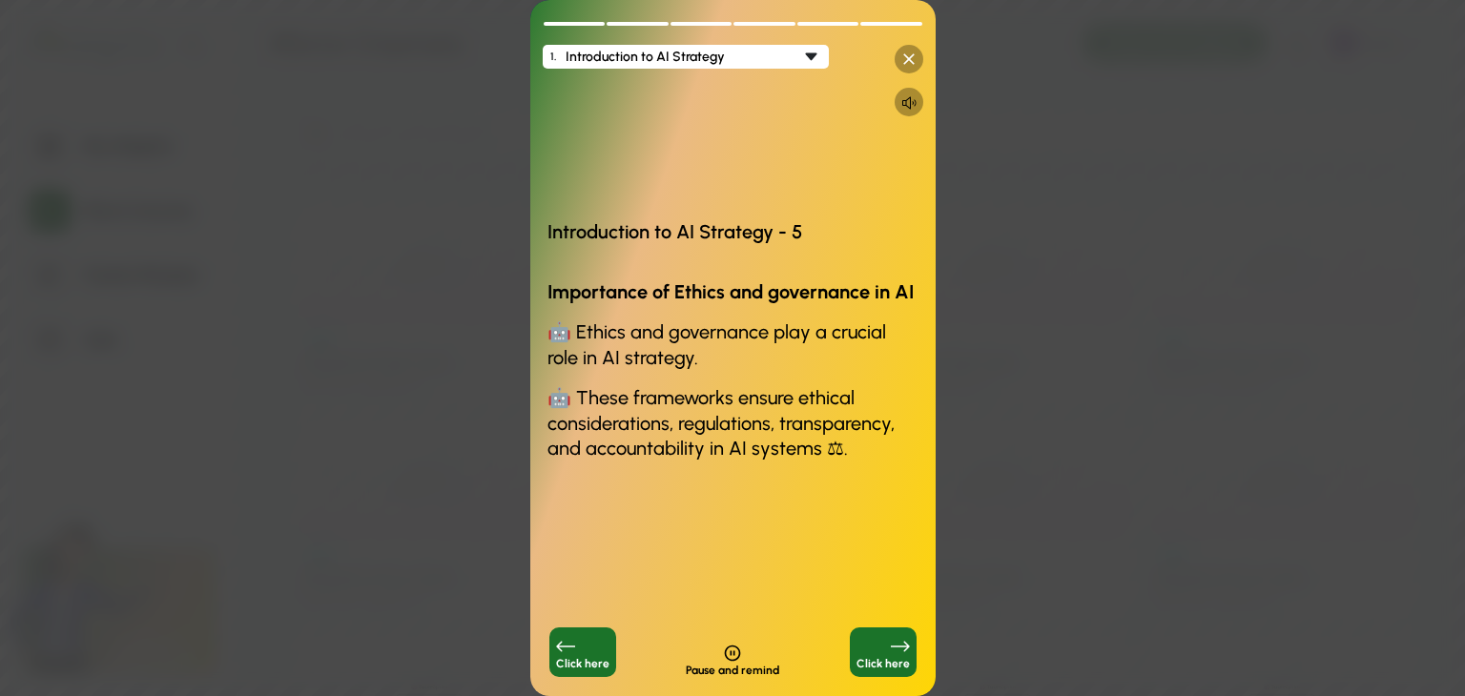
click at [907, 58] on icon at bounding box center [908, 58] width 11 height 11
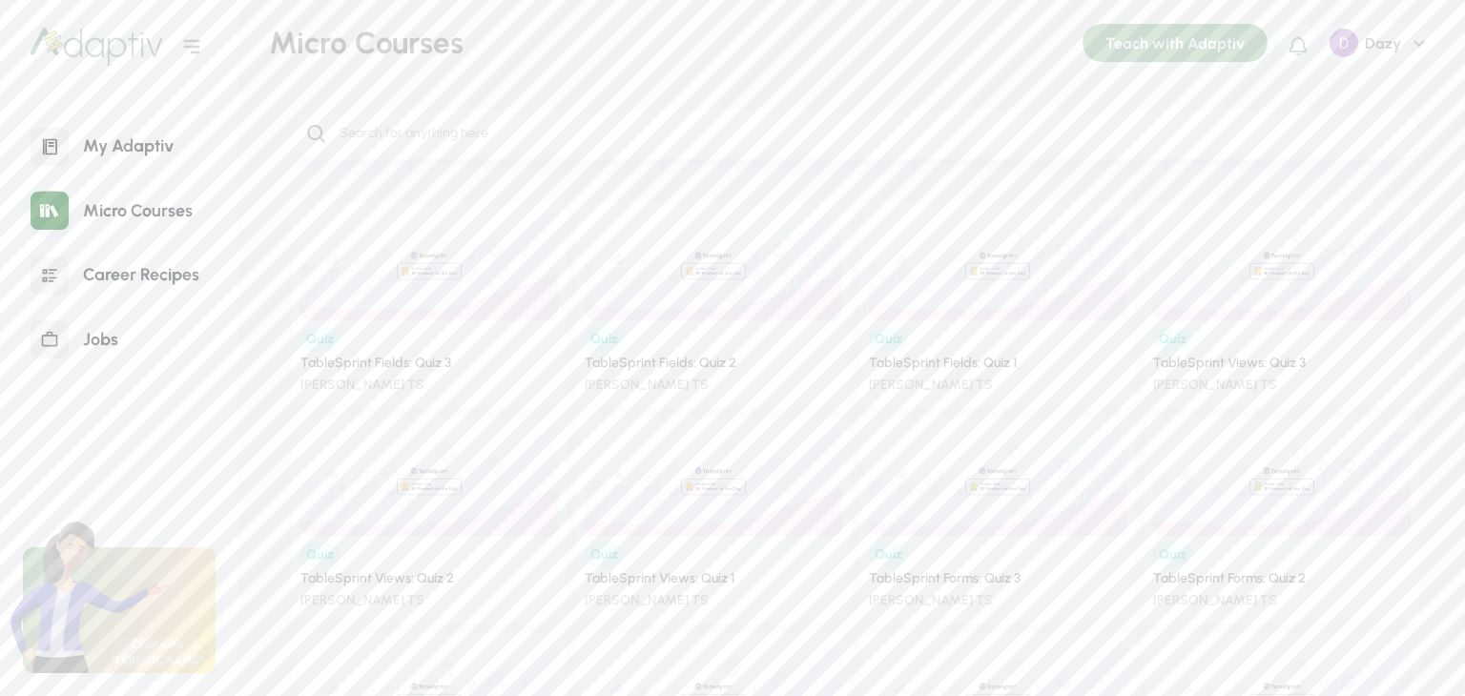
click at [156, 153] on div "My Adaptiv" at bounding box center [128, 146] width 119 height 41
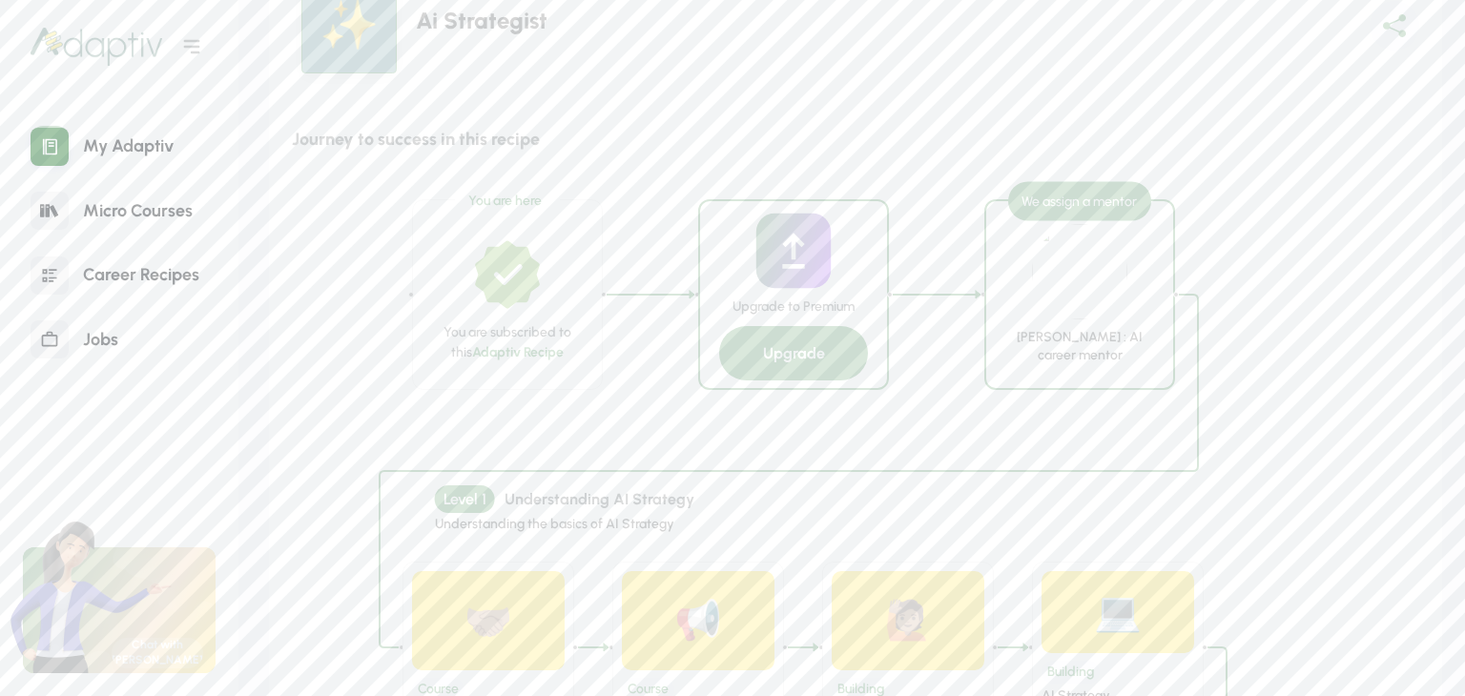
scroll to position [890, 0]
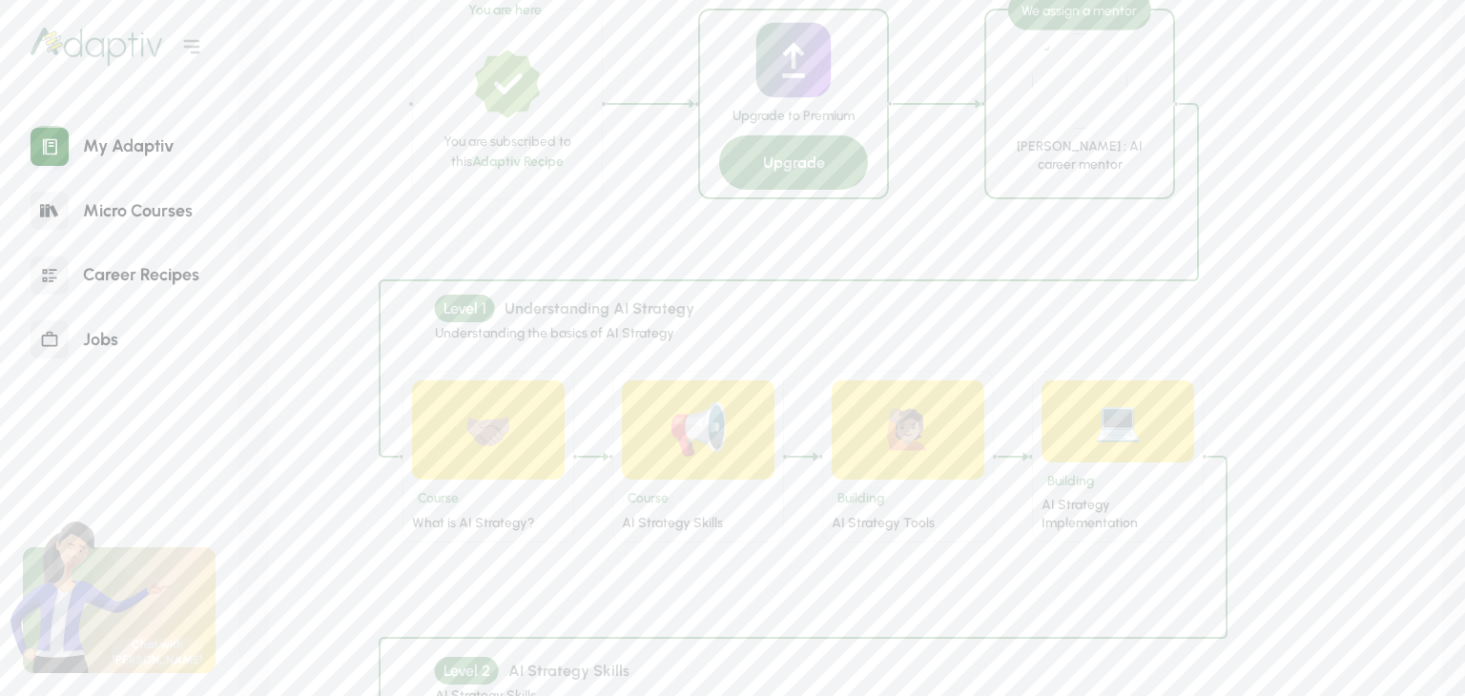
click at [687, 428] on div "📢" at bounding box center [699, 430] width 62 height 66
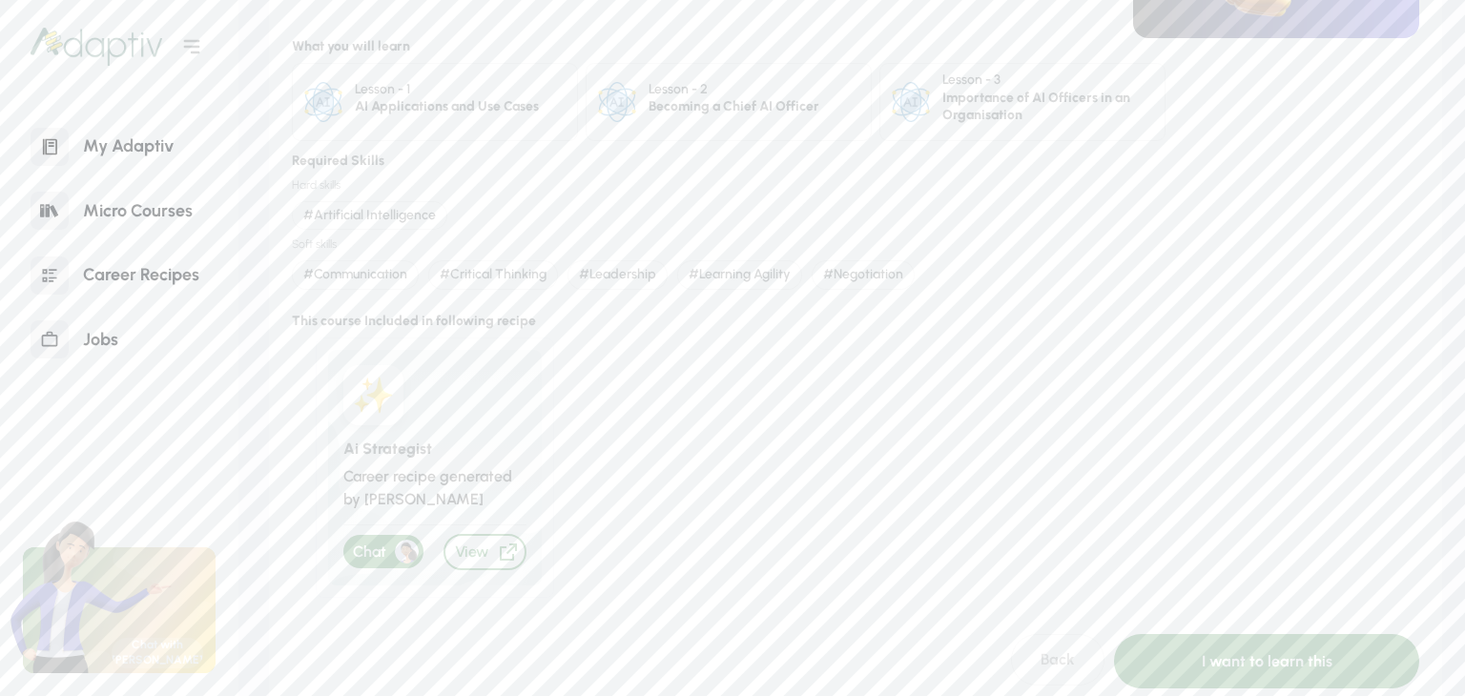
scroll to position [252, 0]
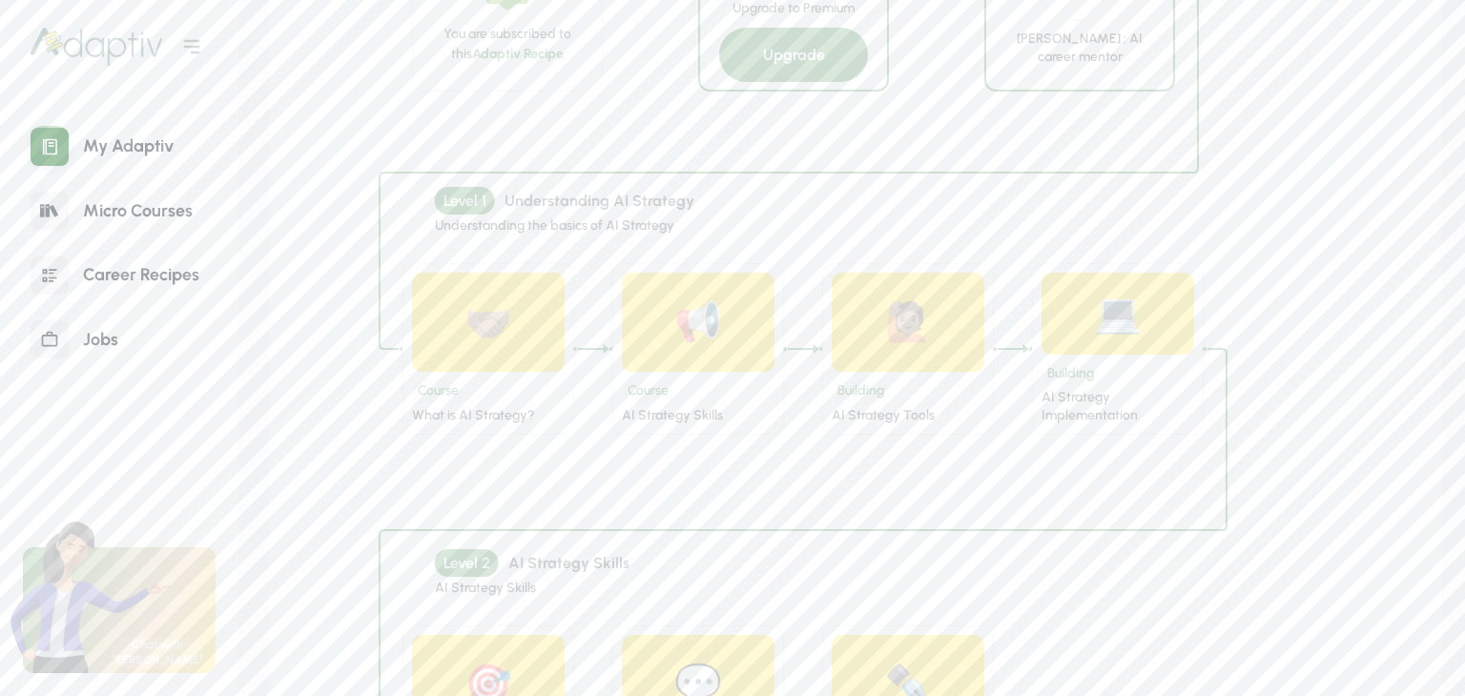
scroll to position [1017, 0]
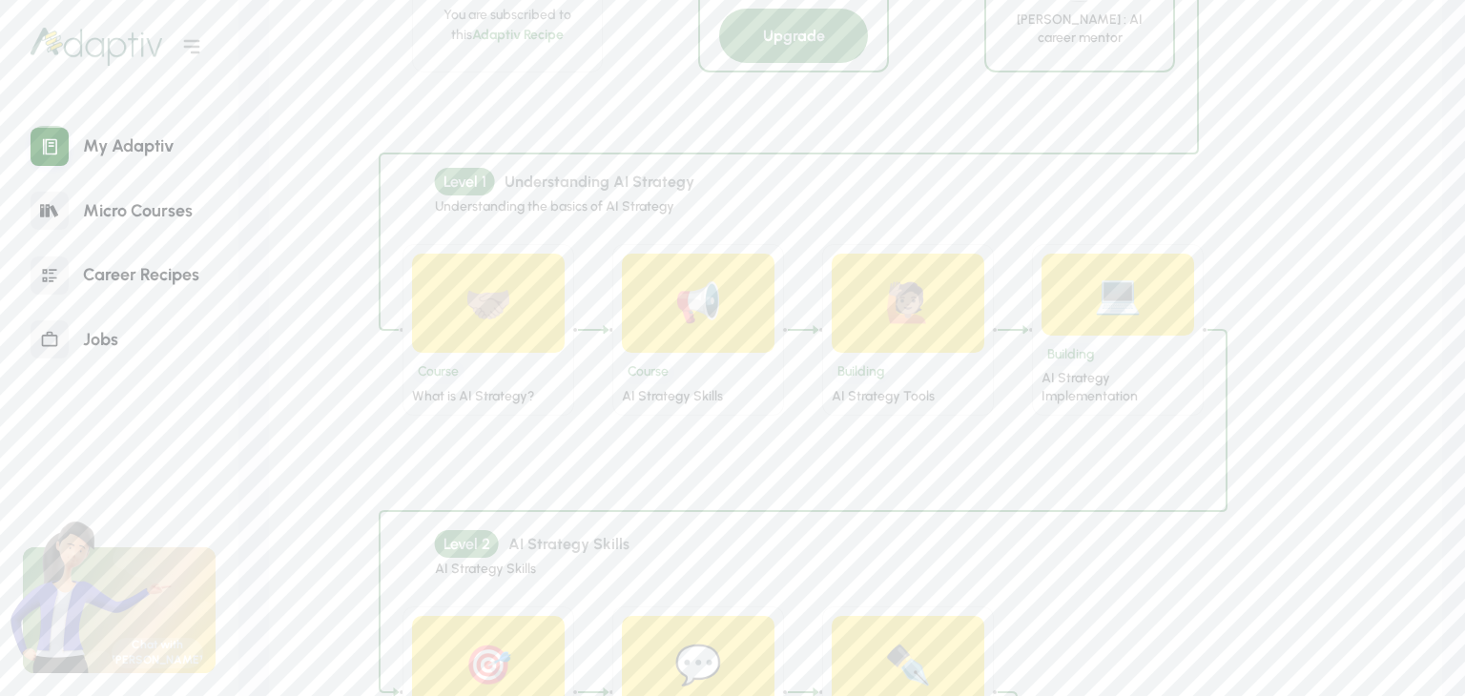
click at [504, 359] on div "Course What is AI Strategy?" at bounding box center [488, 379] width 153 height 52
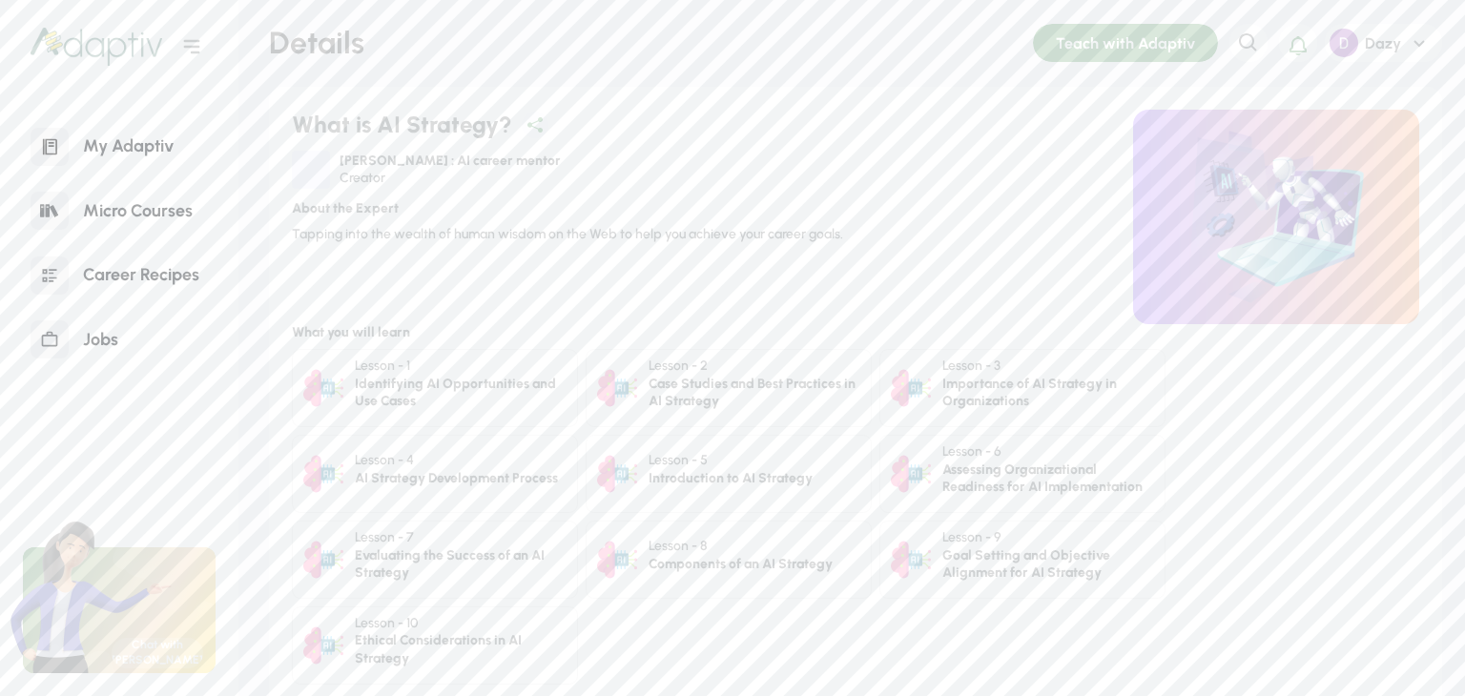
click at [699, 374] on div "Lesson - 2" at bounding box center [755, 367] width 212 height 18
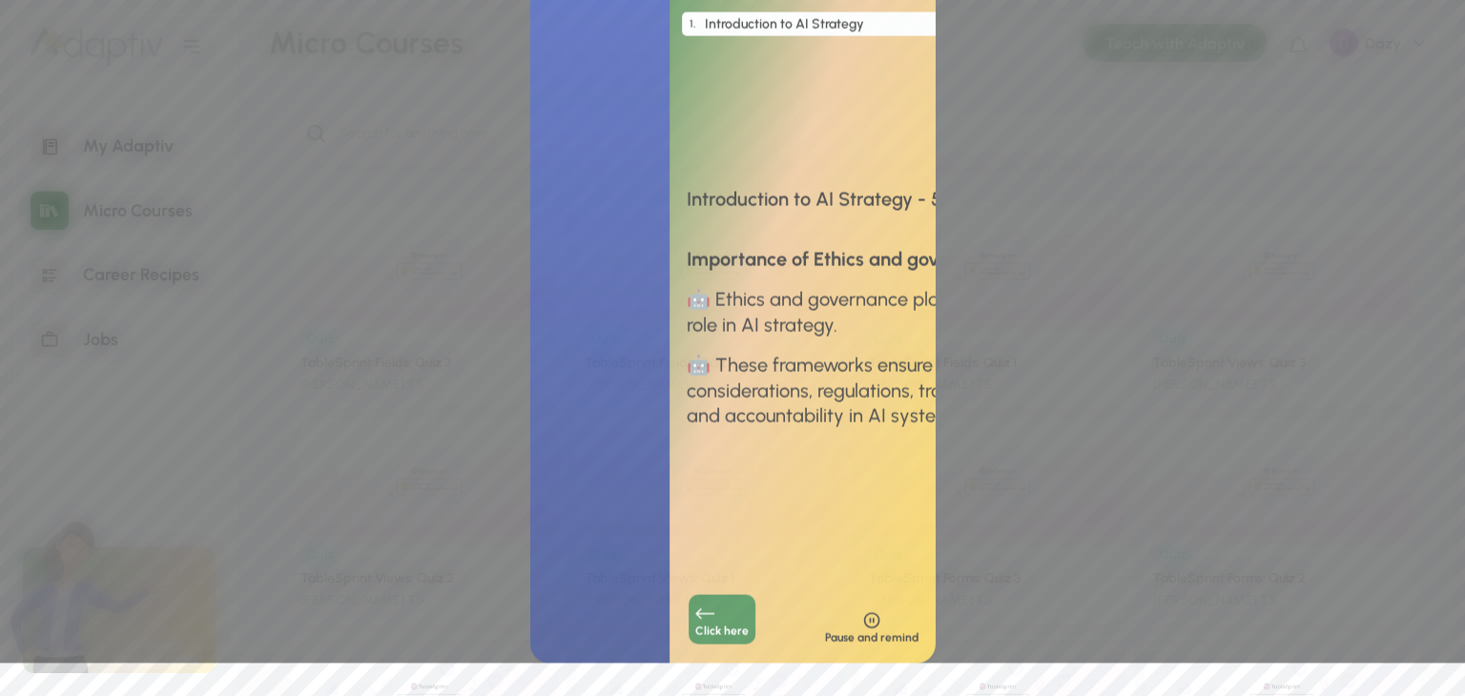
click at [677, 394] on div "1 . Introduction to AI Strategy 1 . Introduction to AI Strategy 2 . Importance …" at bounding box center [732, 316] width 405 height 696
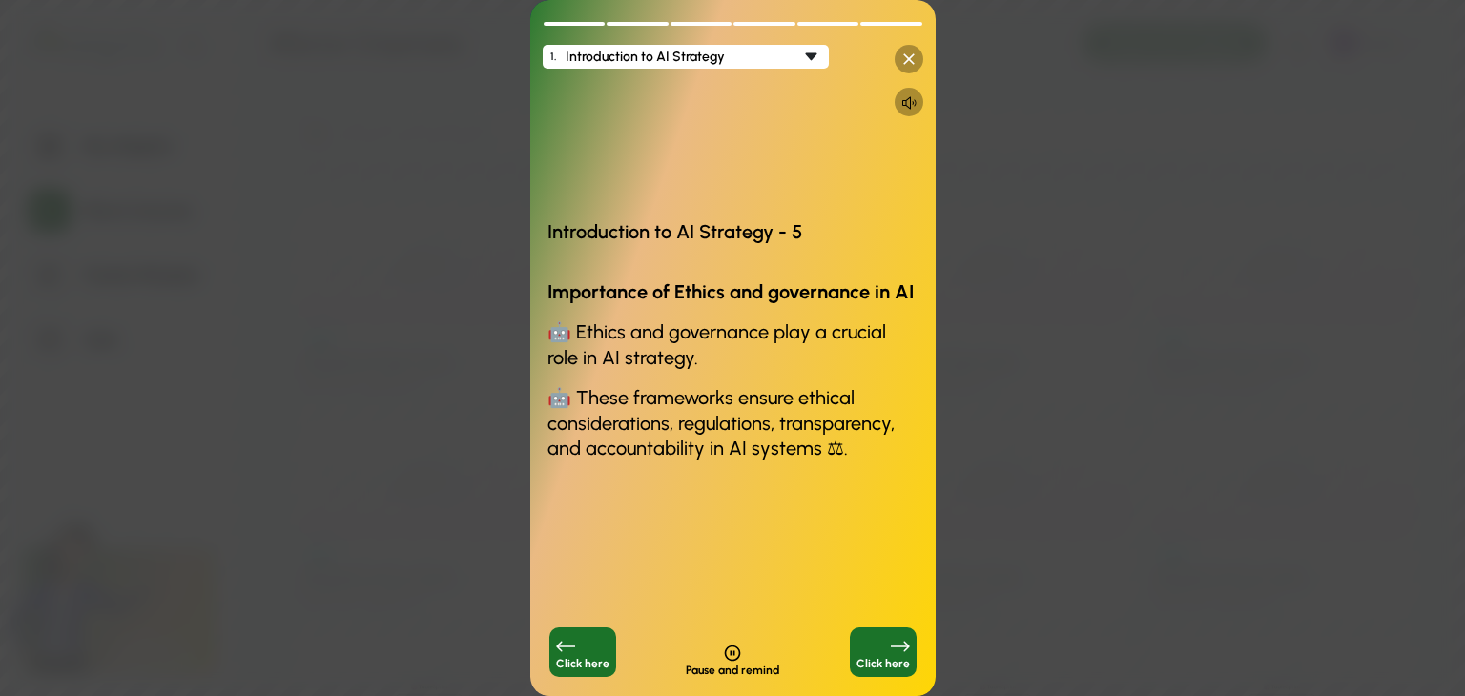
click at [905, 58] on icon at bounding box center [908, 59] width 19 height 19
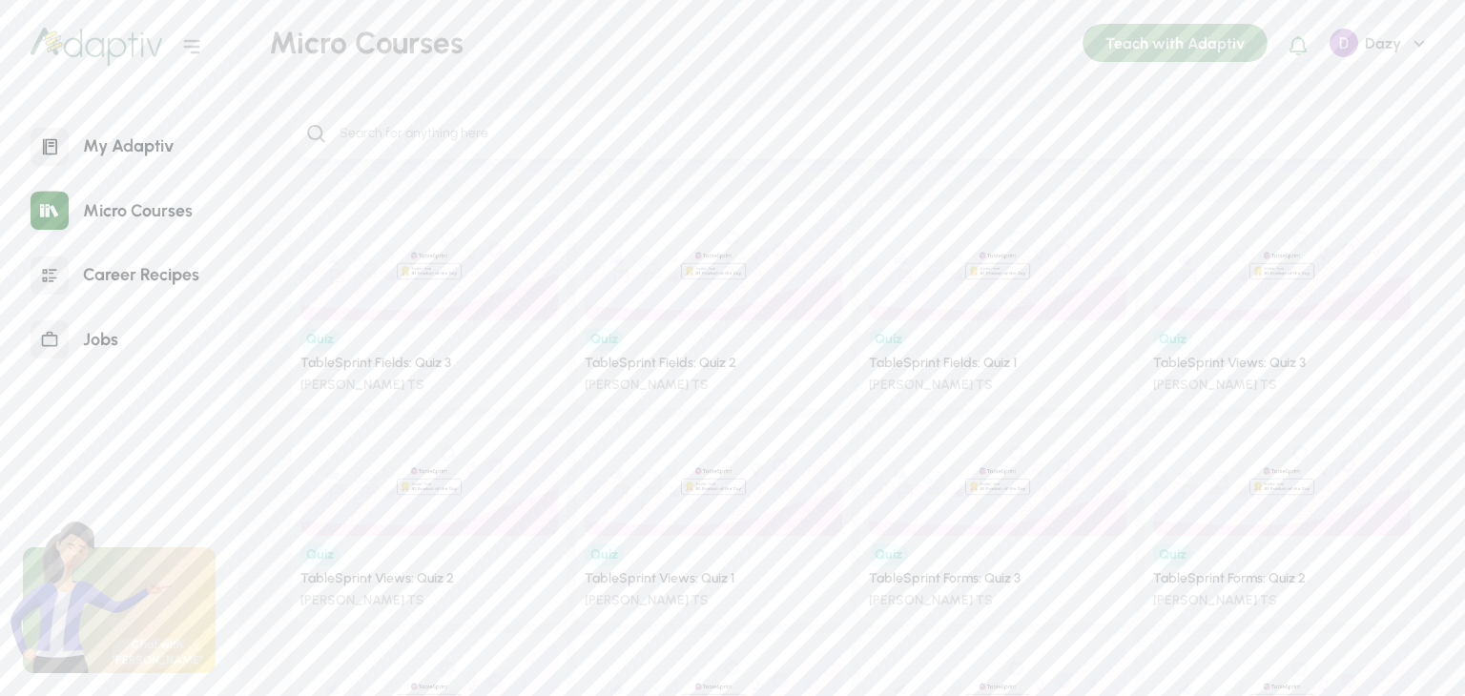
click at [143, 146] on div "My Adaptiv" at bounding box center [128, 146] width 119 height 41
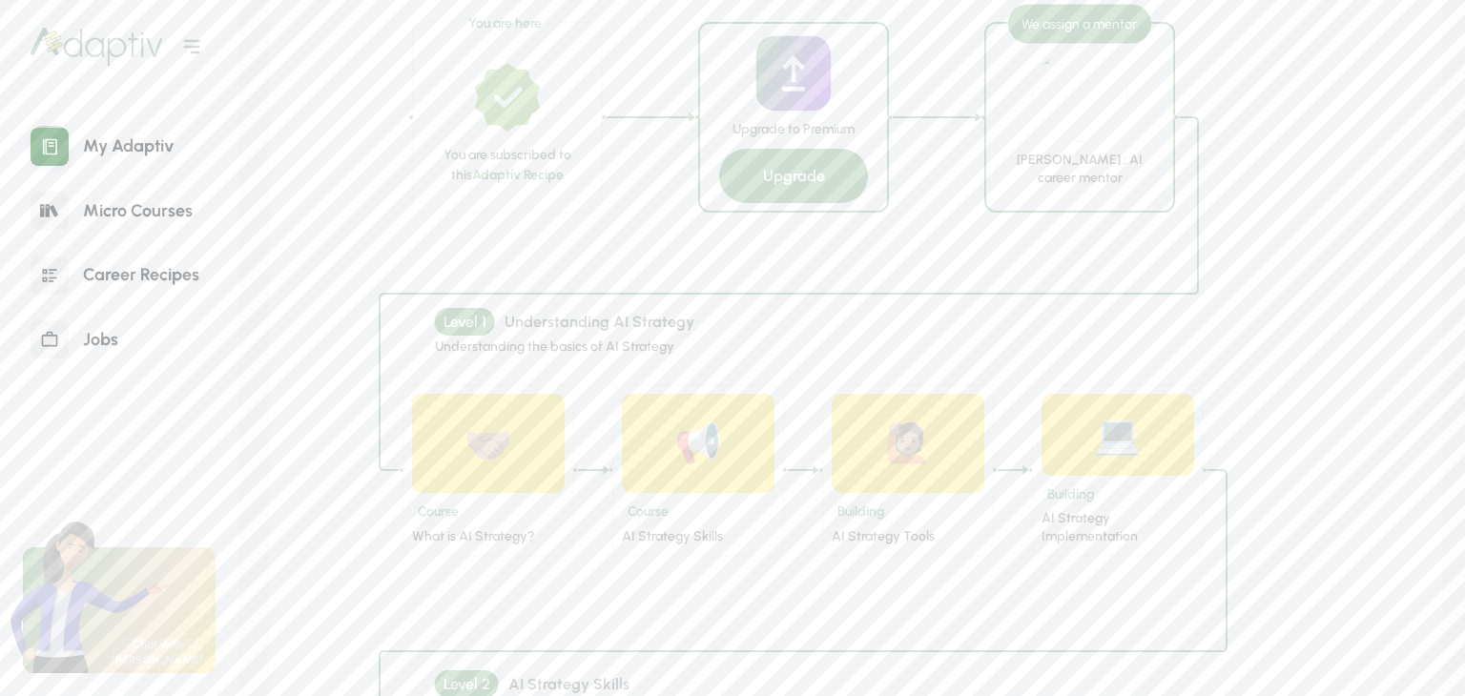
scroll to position [1017, 0]
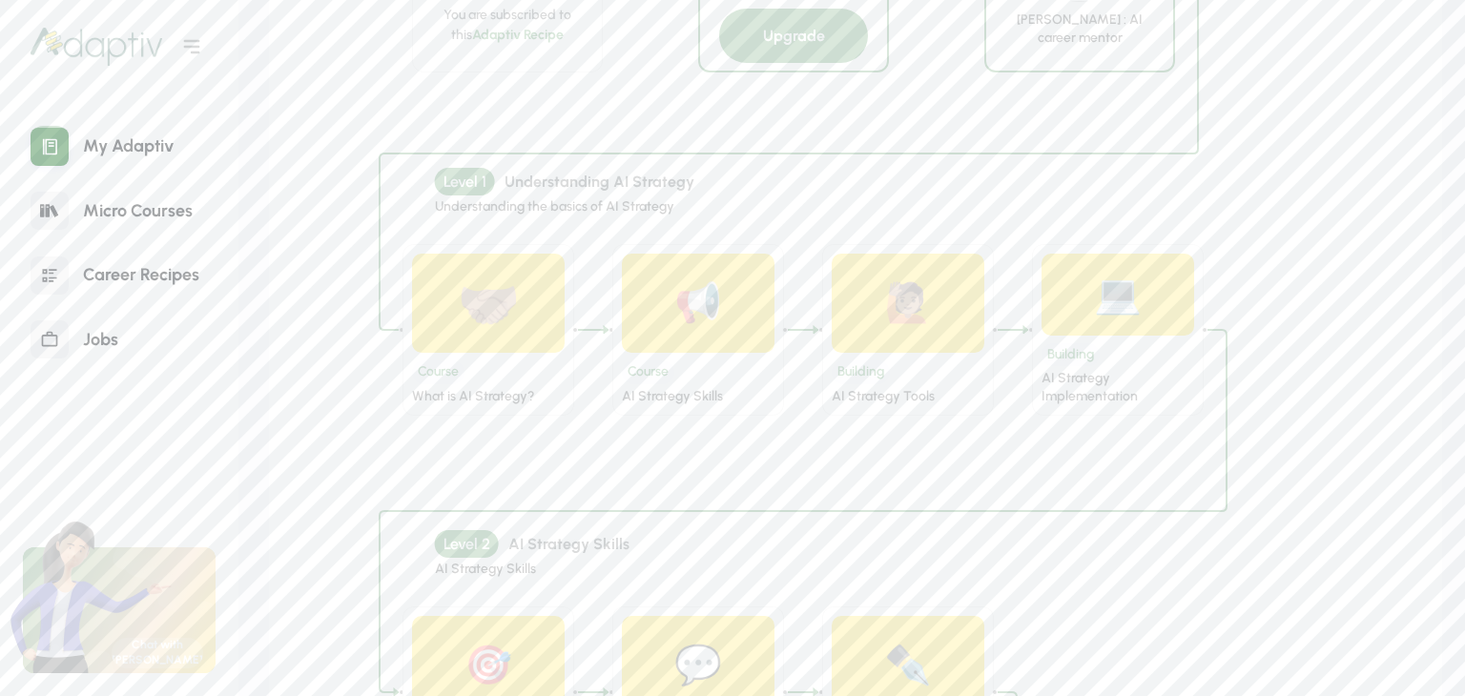
click at [511, 340] on div "🤝🏽" at bounding box center [488, 304] width 153 height 100
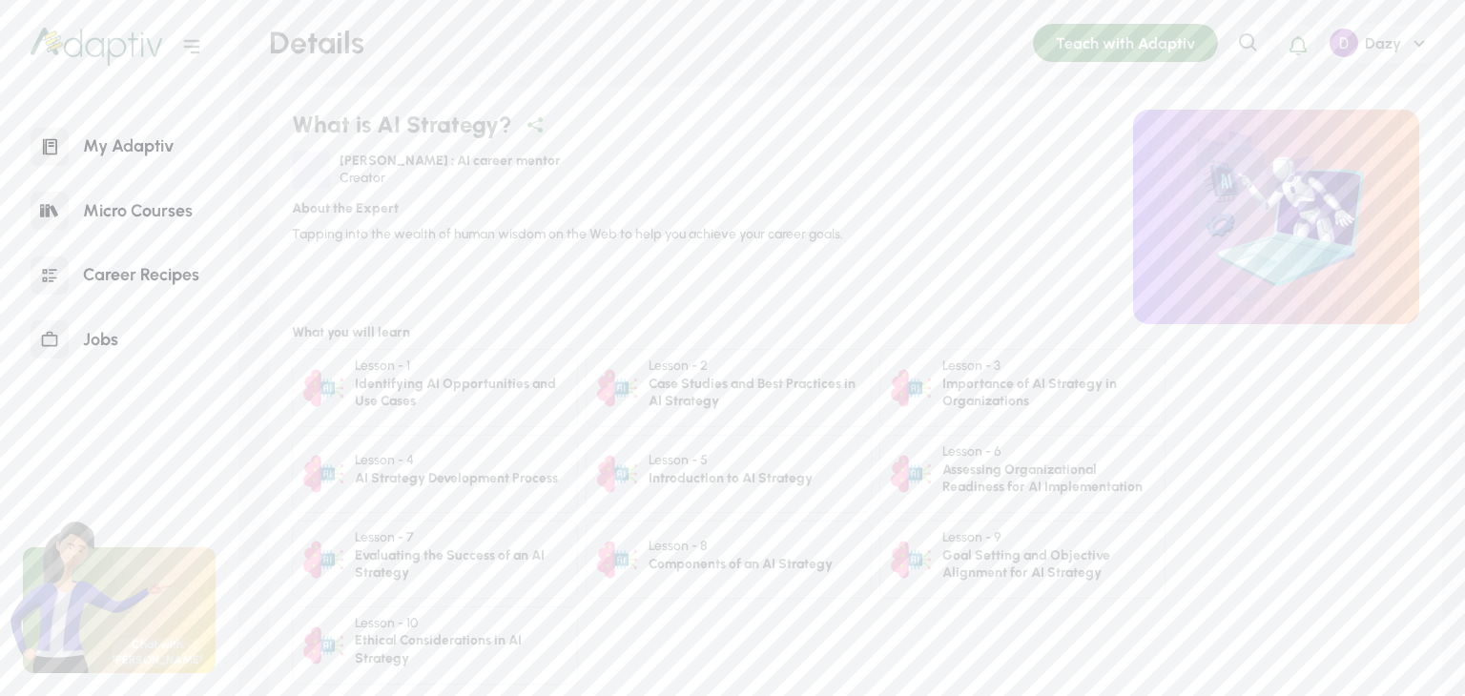
click at [670, 386] on div "Case Studies and Best Practices in AI Strategy" at bounding box center [755, 393] width 212 height 35
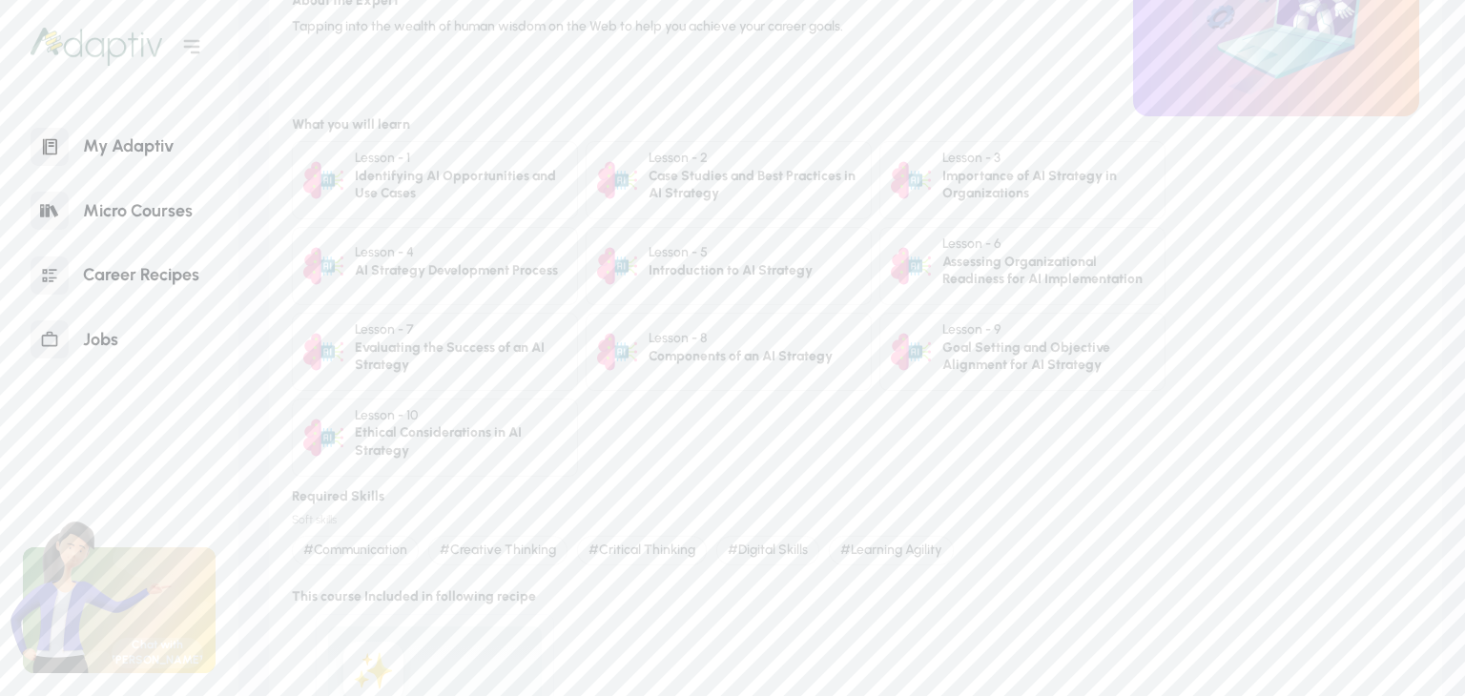
scroll to position [254, 0]
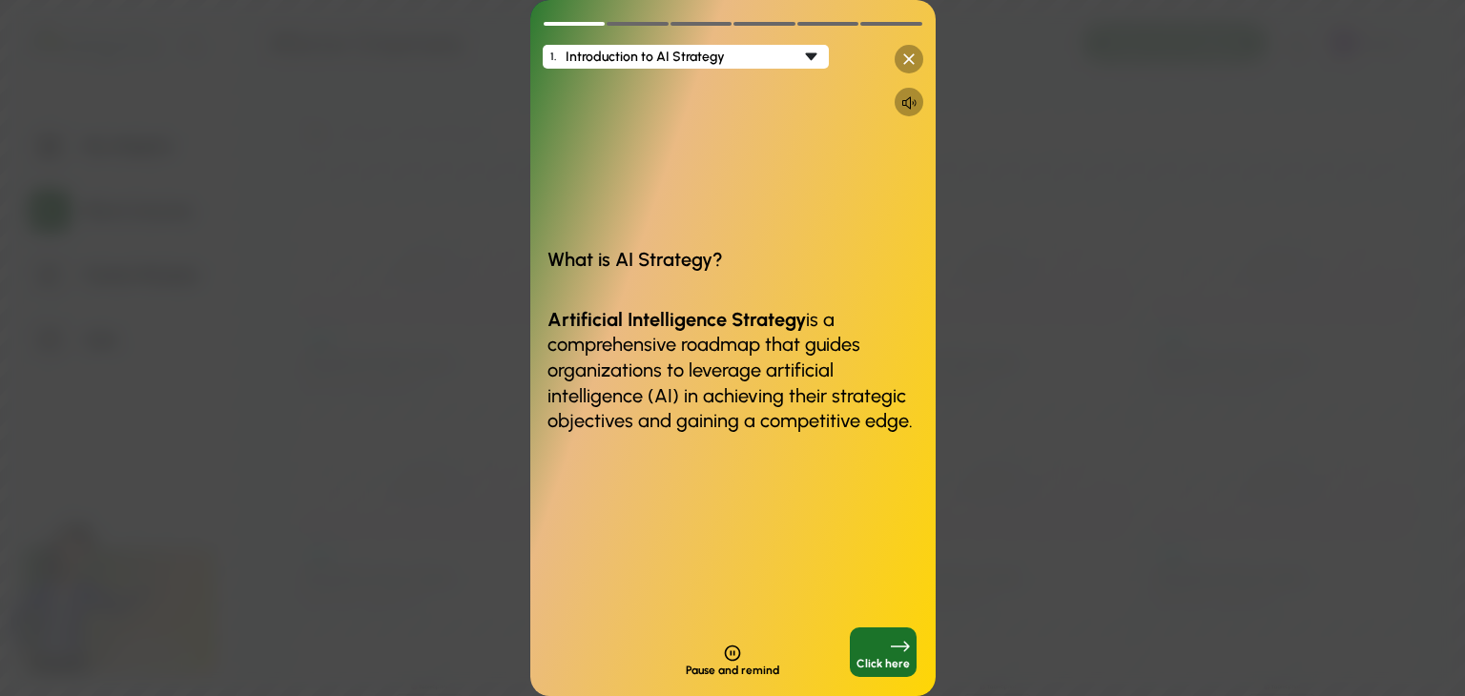
click at [912, 60] on icon at bounding box center [908, 59] width 19 height 19
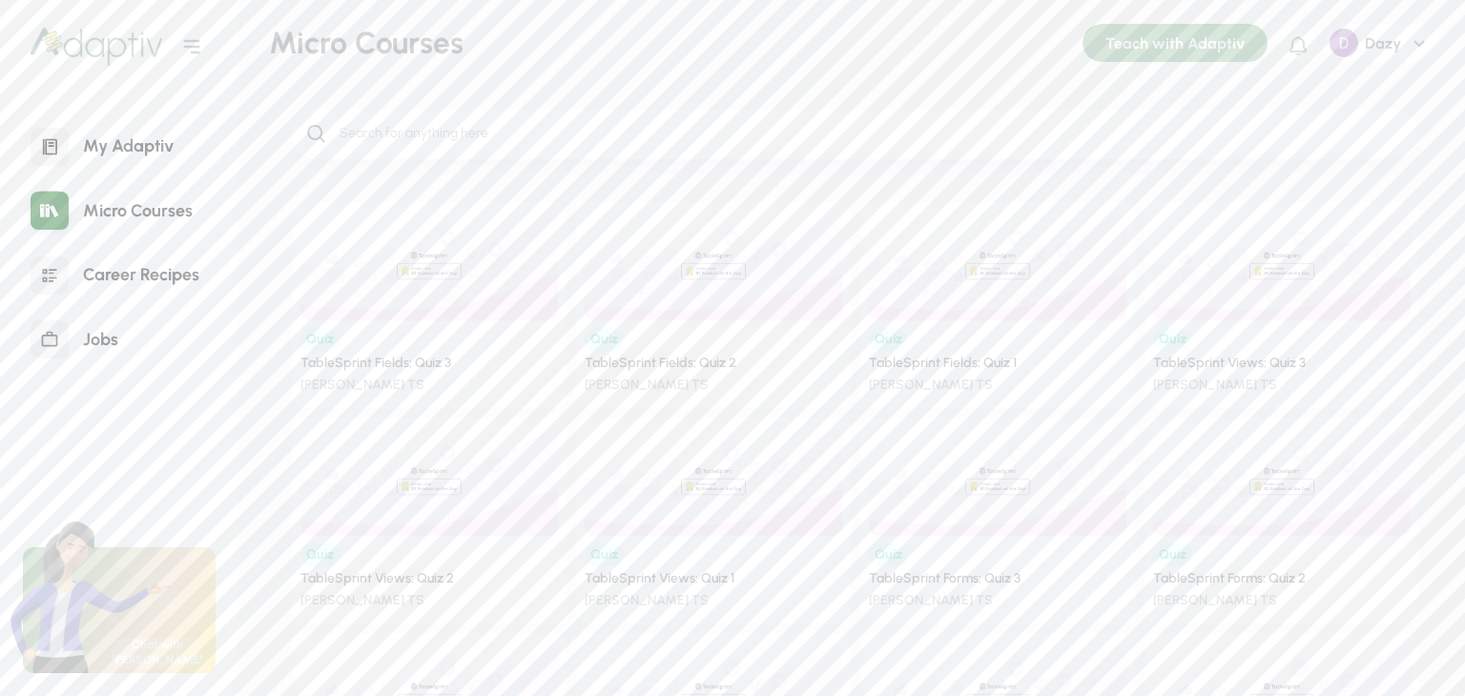
scroll to position [191, 0]
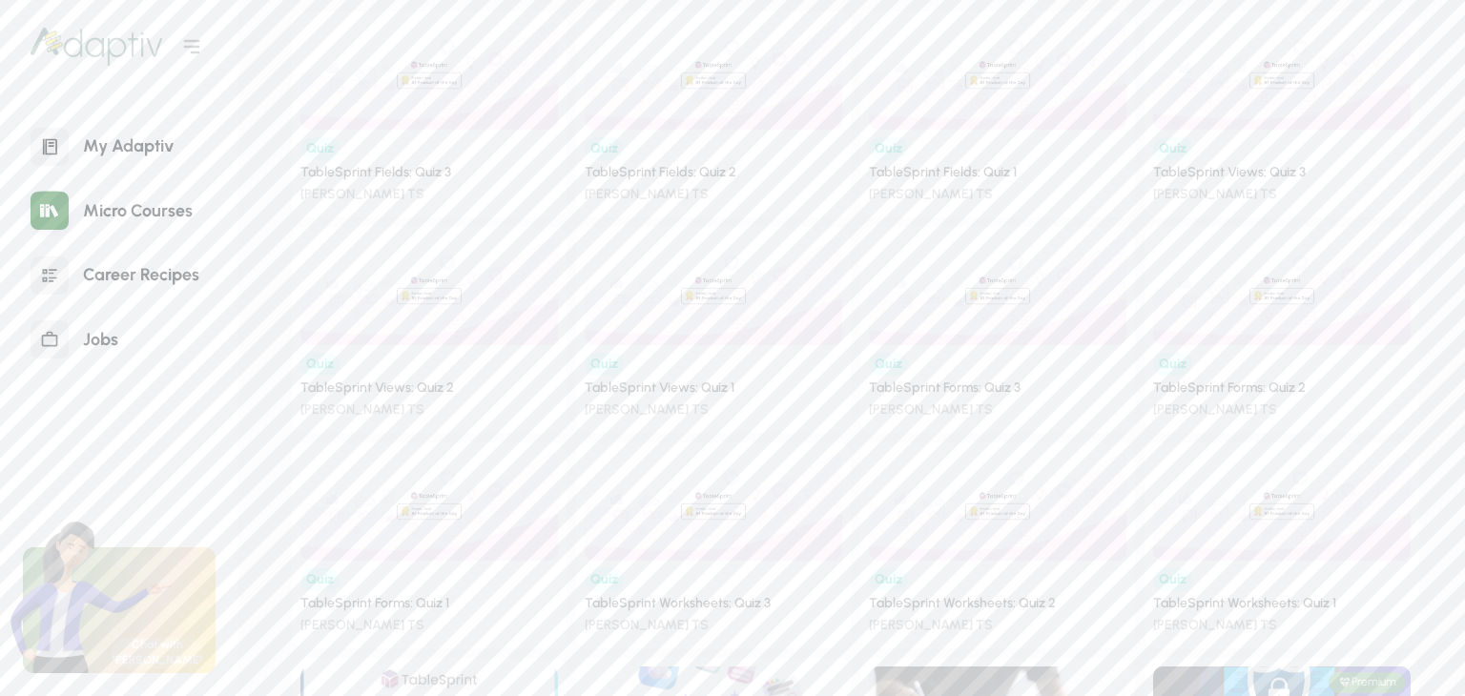
click at [94, 155] on div "My Adaptiv" at bounding box center [128, 146] width 119 height 41
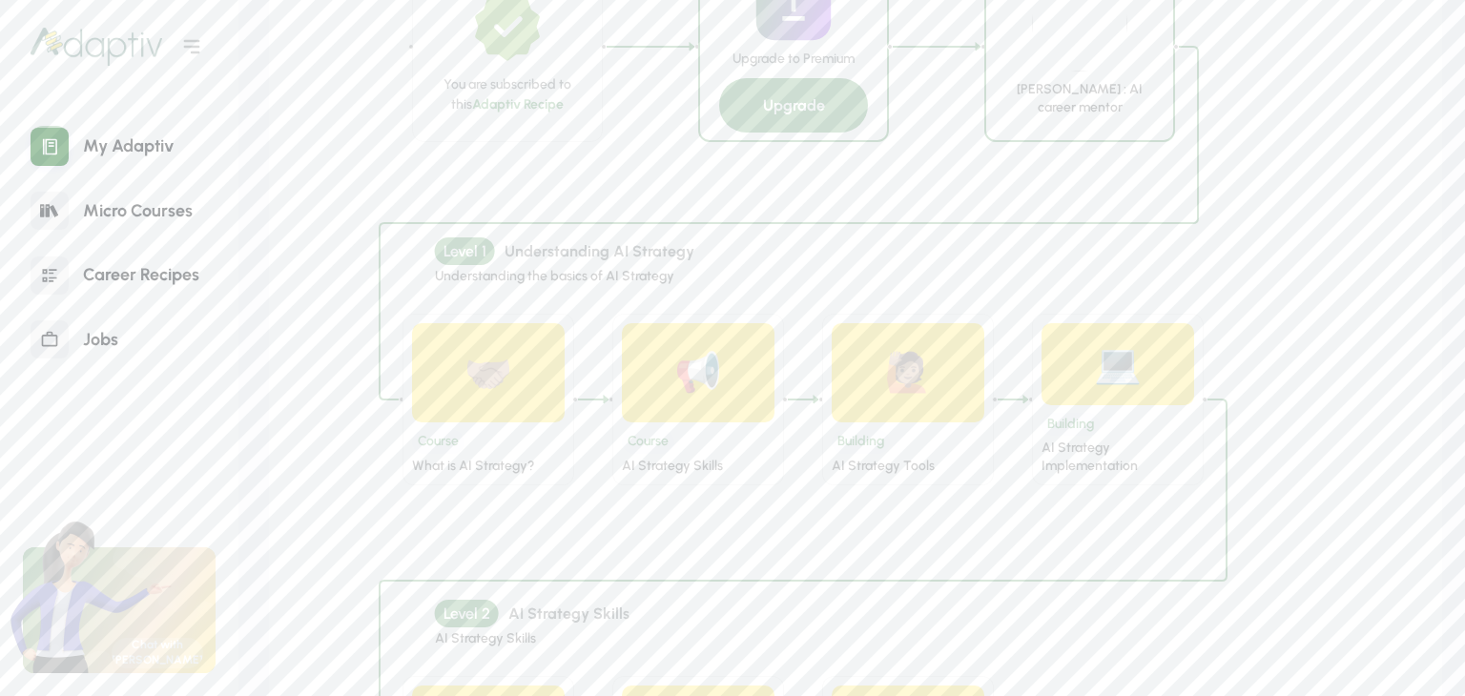
scroll to position [954, 0]
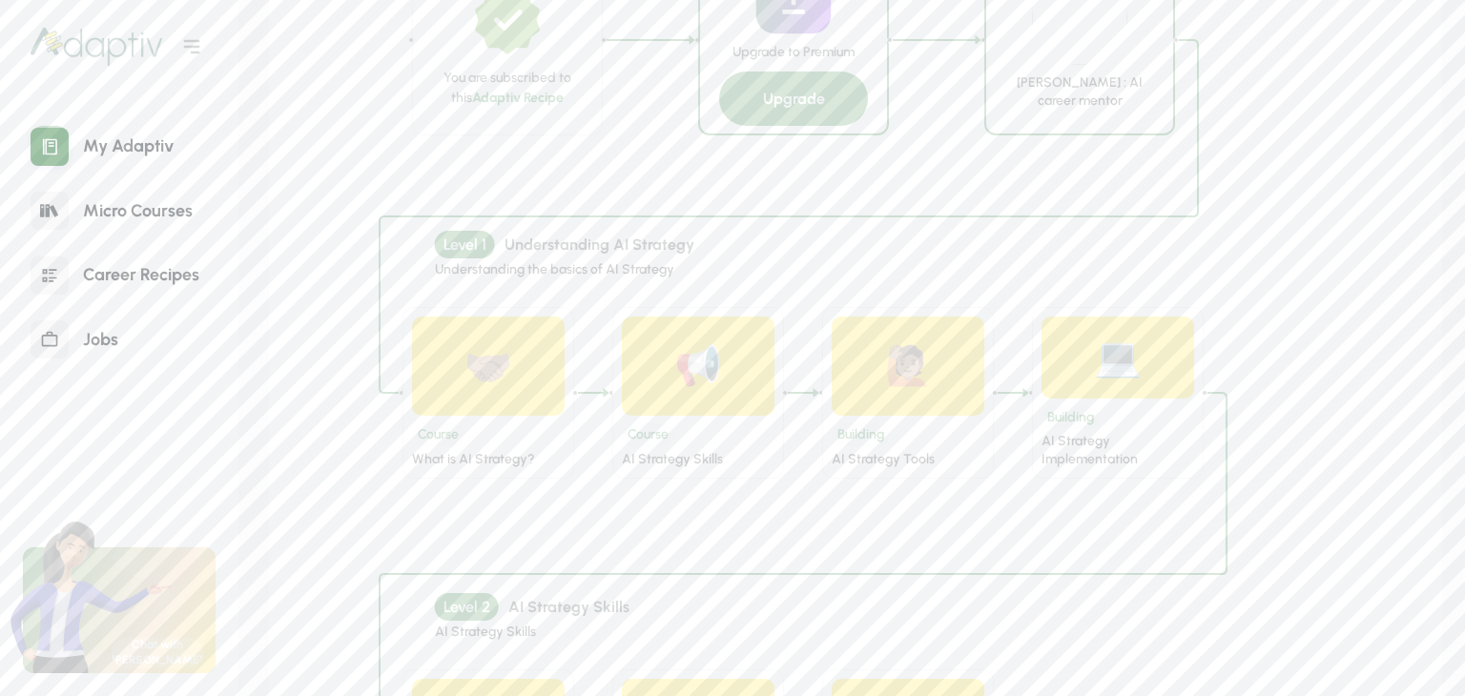
click at [682, 419] on div "Course AI Strategy Skills" at bounding box center [698, 442] width 153 height 52
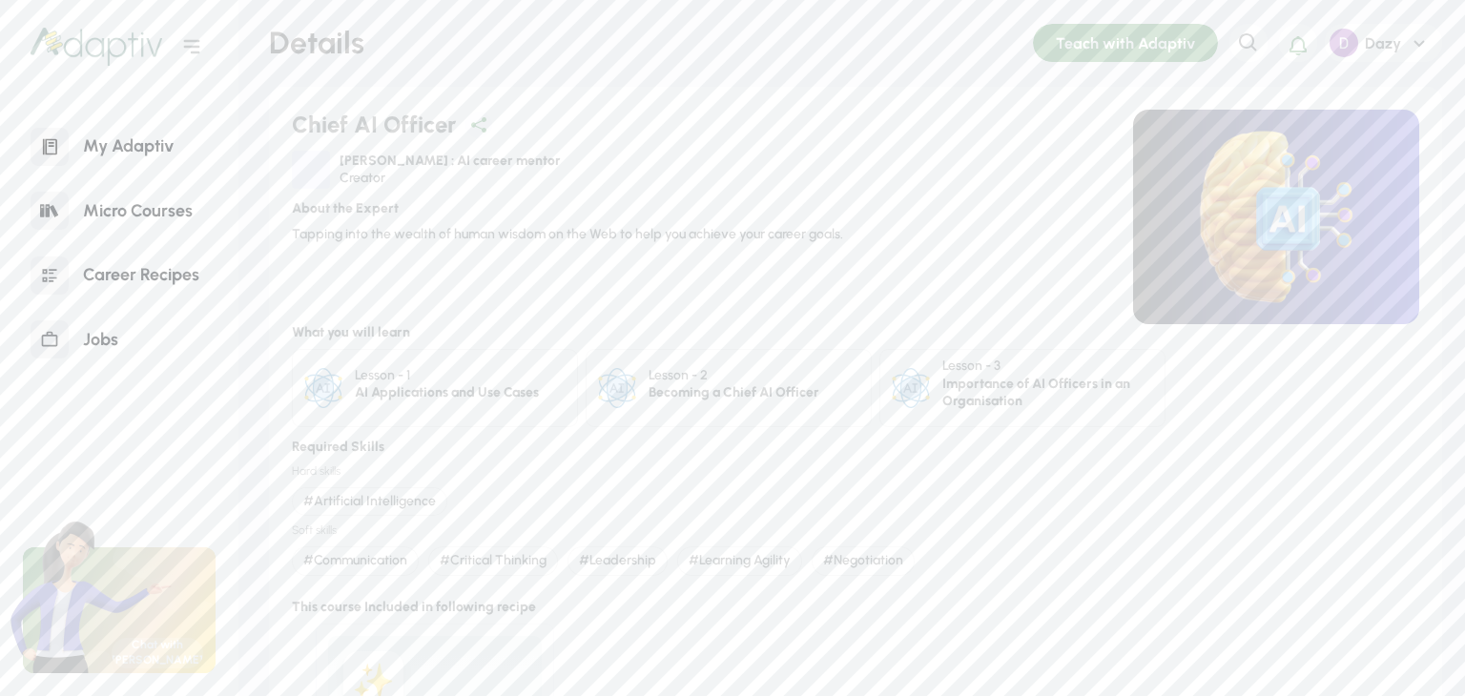
click at [496, 403] on div "Lesson - 1 AI Applications and Use Cases" at bounding box center [447, 388] width 184 height 43
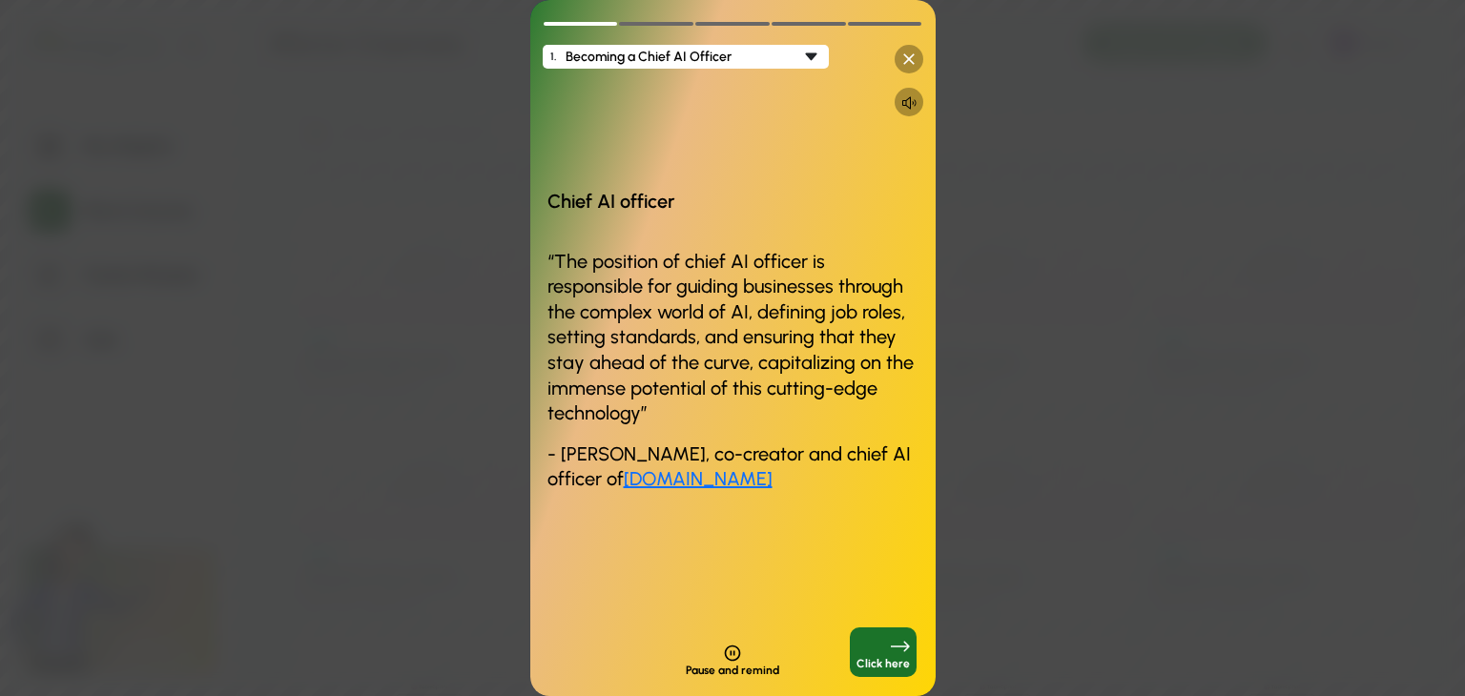
click at [871, 650] on div "Click here" at bounding box center [883, 653] width 67 height 50
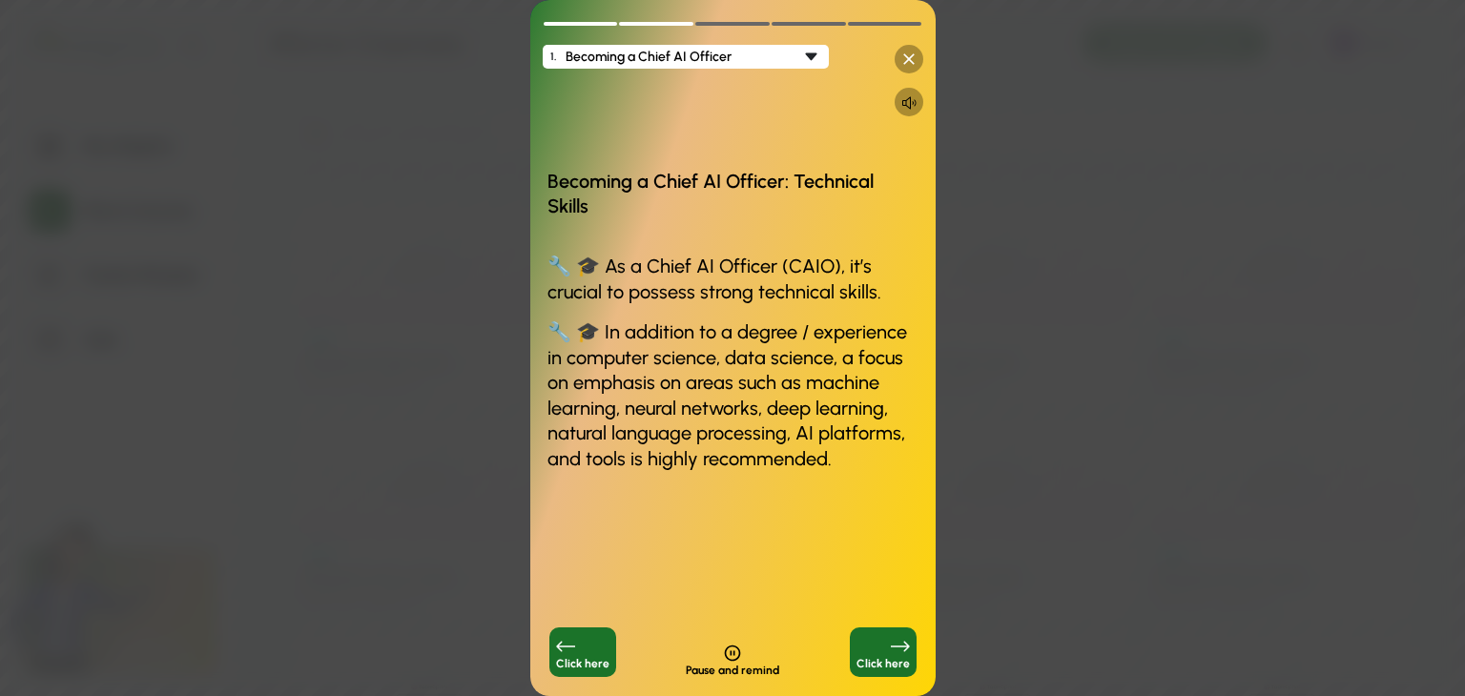
click at [588, 653] on div "Click here" at bounding box center [582, 653] width 67 height 50
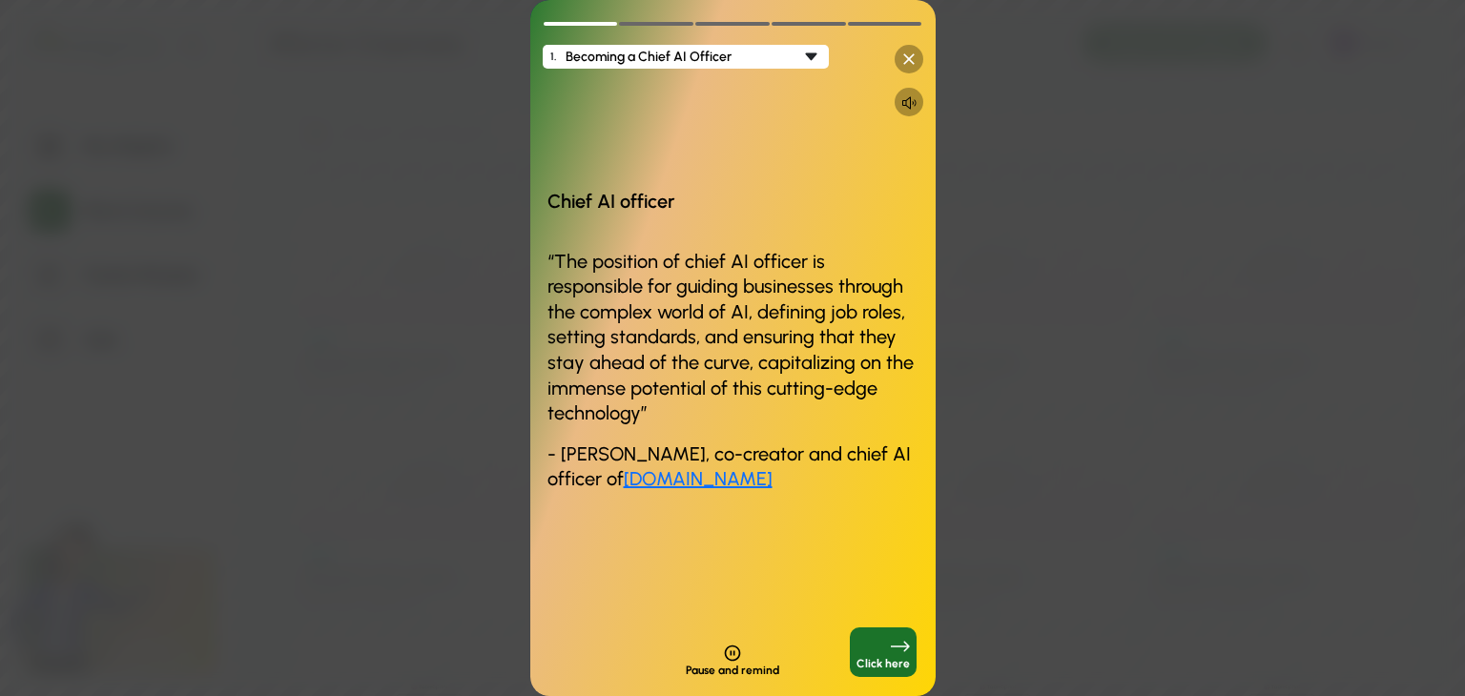
click at [857, 642] on div "Click here" at bounding box center [883, 653] width 67 height 50
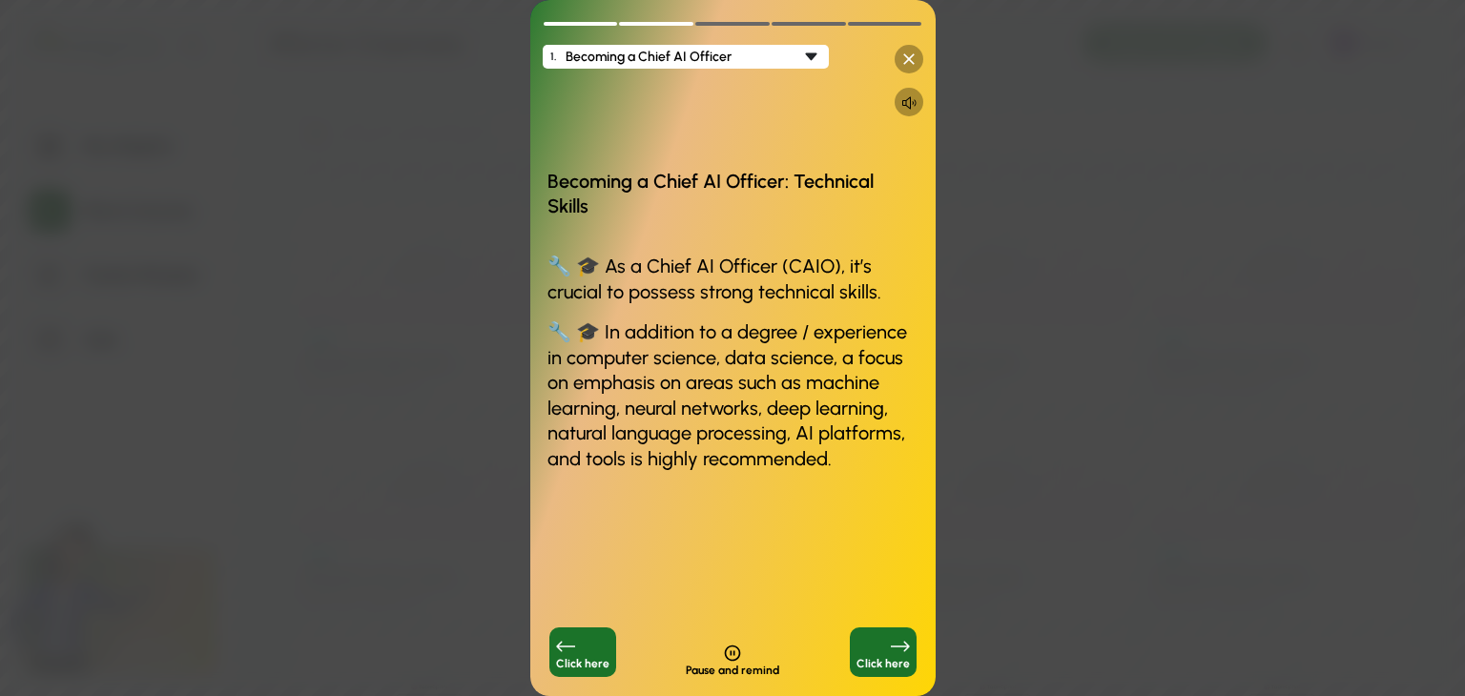
click at [857, 642] on div "Click here" at bounding box center [883, 653] width 67 height 50
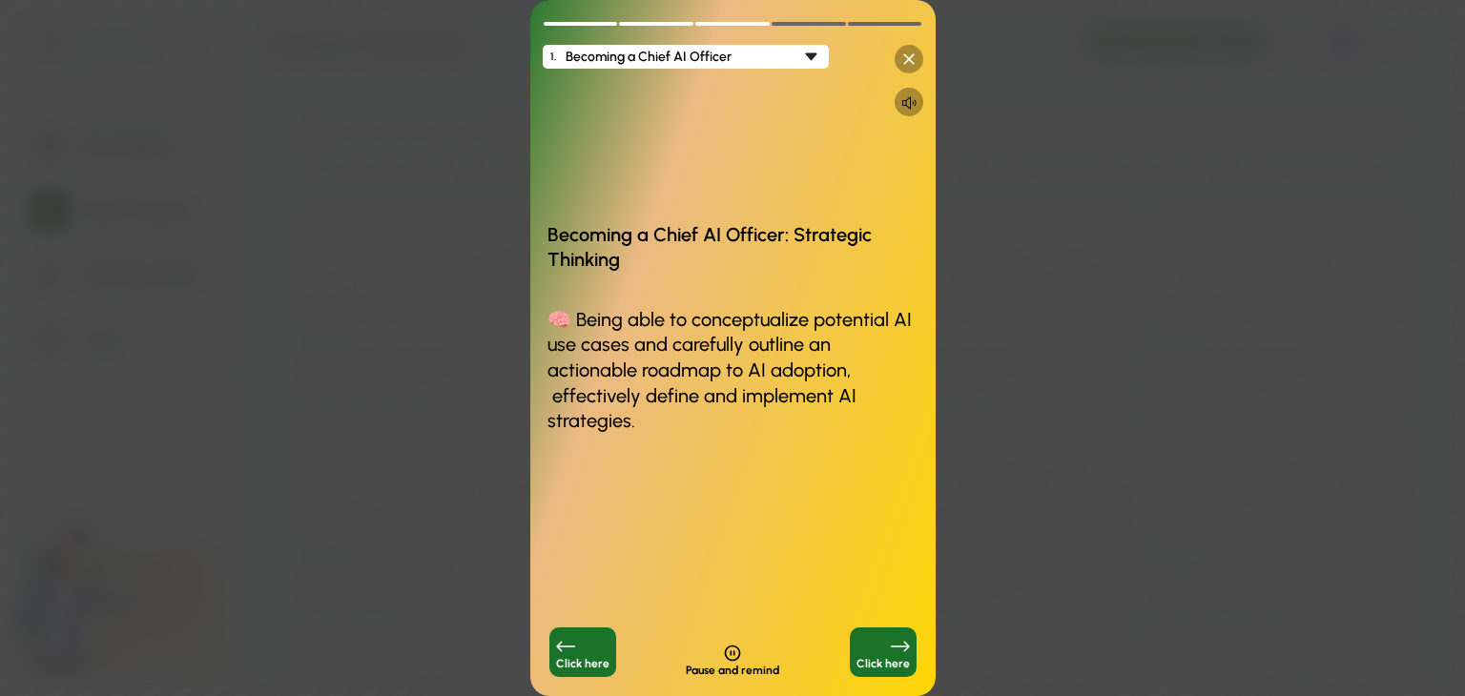
click at [872, 657] on div "Click here" at bounding box center [882, 663] width 53 height 13
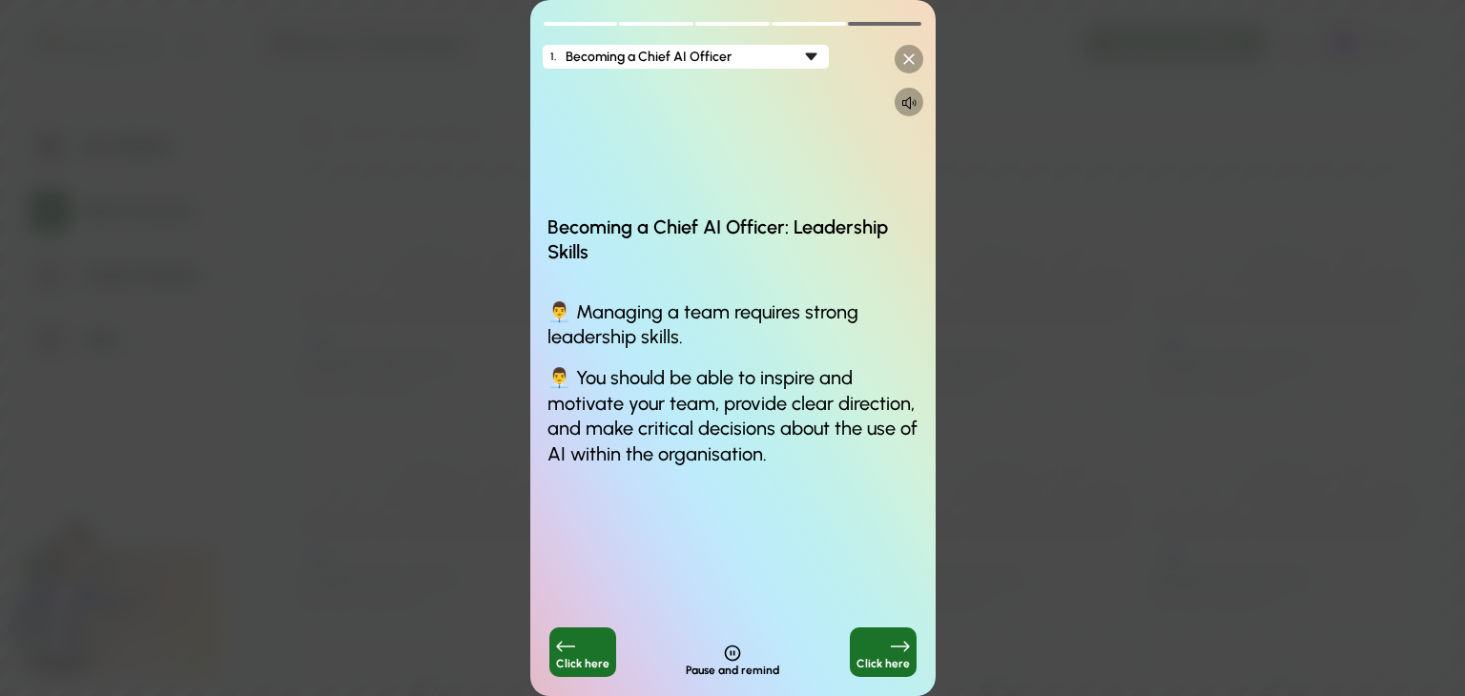
click at [872, 657] on div "Click here" at bounding box center [882, 663] width 53 height 13
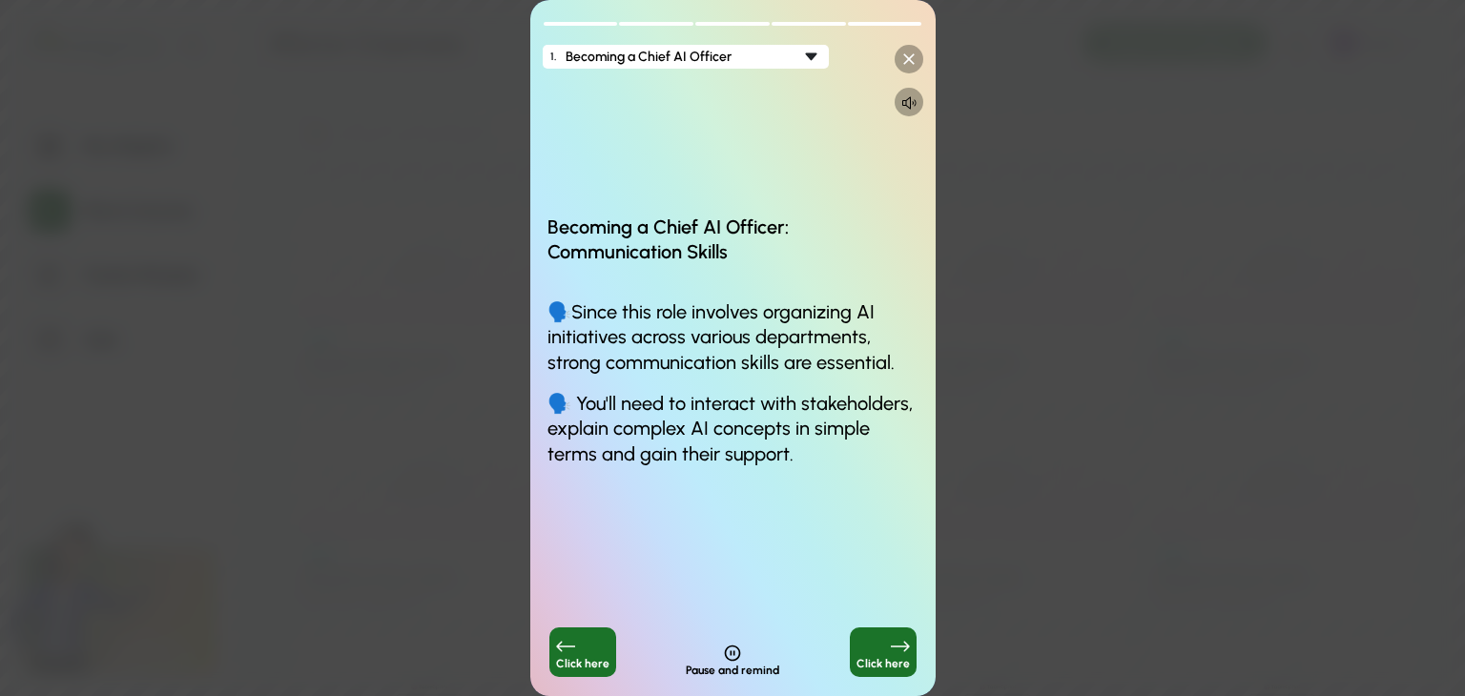
click at [908, 55] on icon at bounding box center [908, 59] width 19 height 19
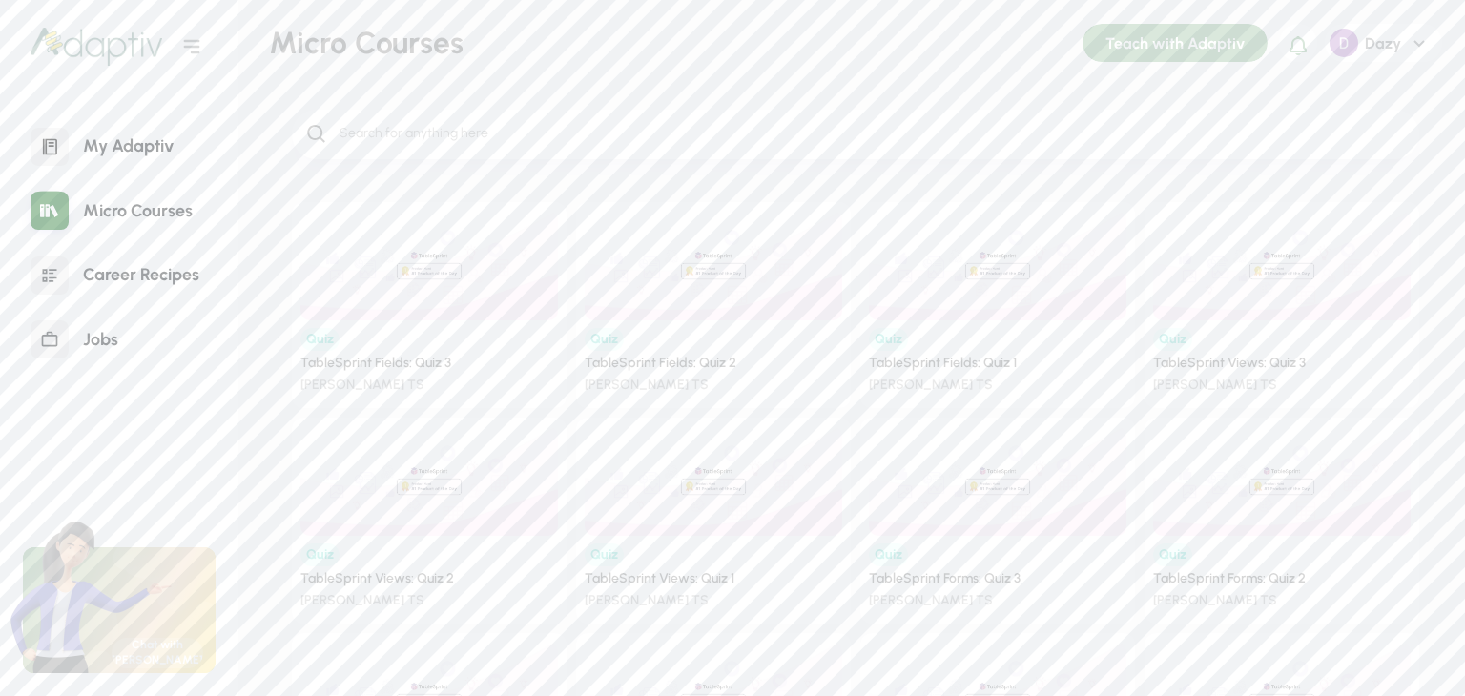
click at [130, 142] on div "My Adaptiv" at bounding box center [128, 146] width 119 height 41
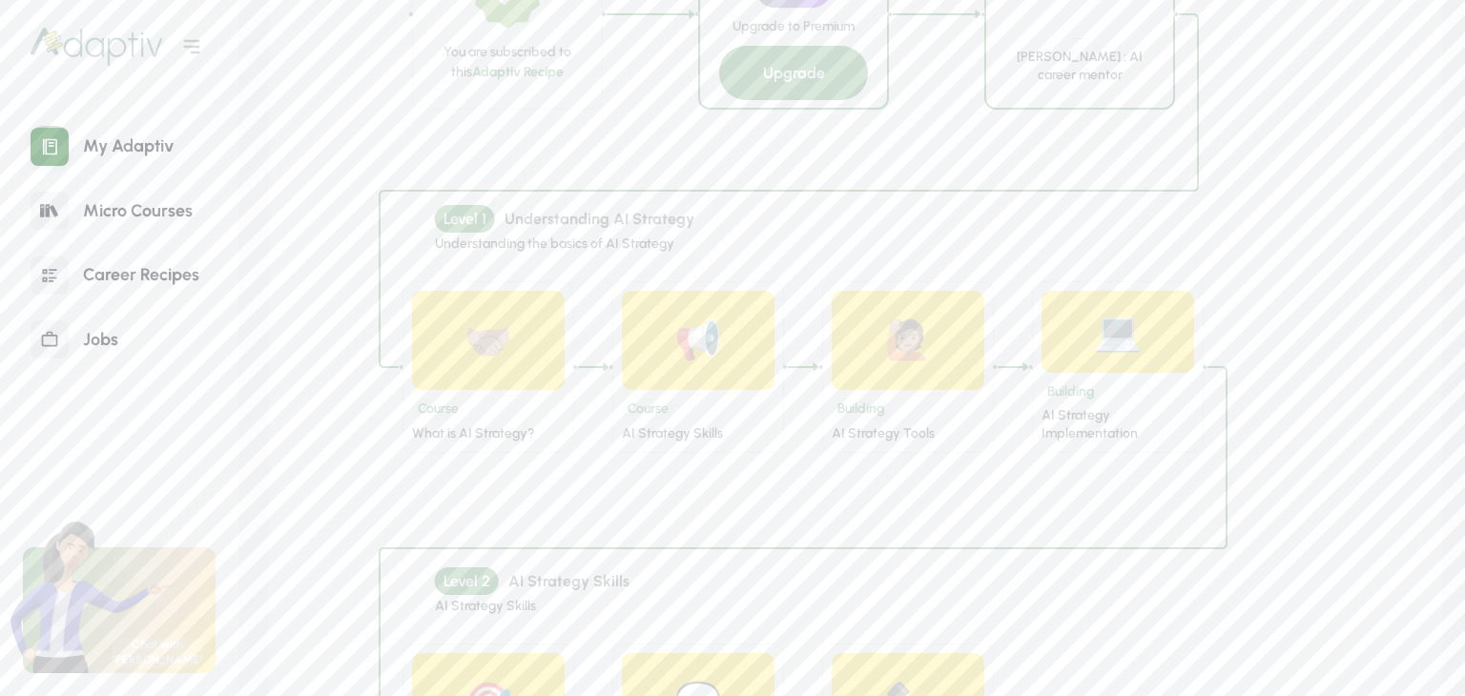
scroll to position [1017, 0]
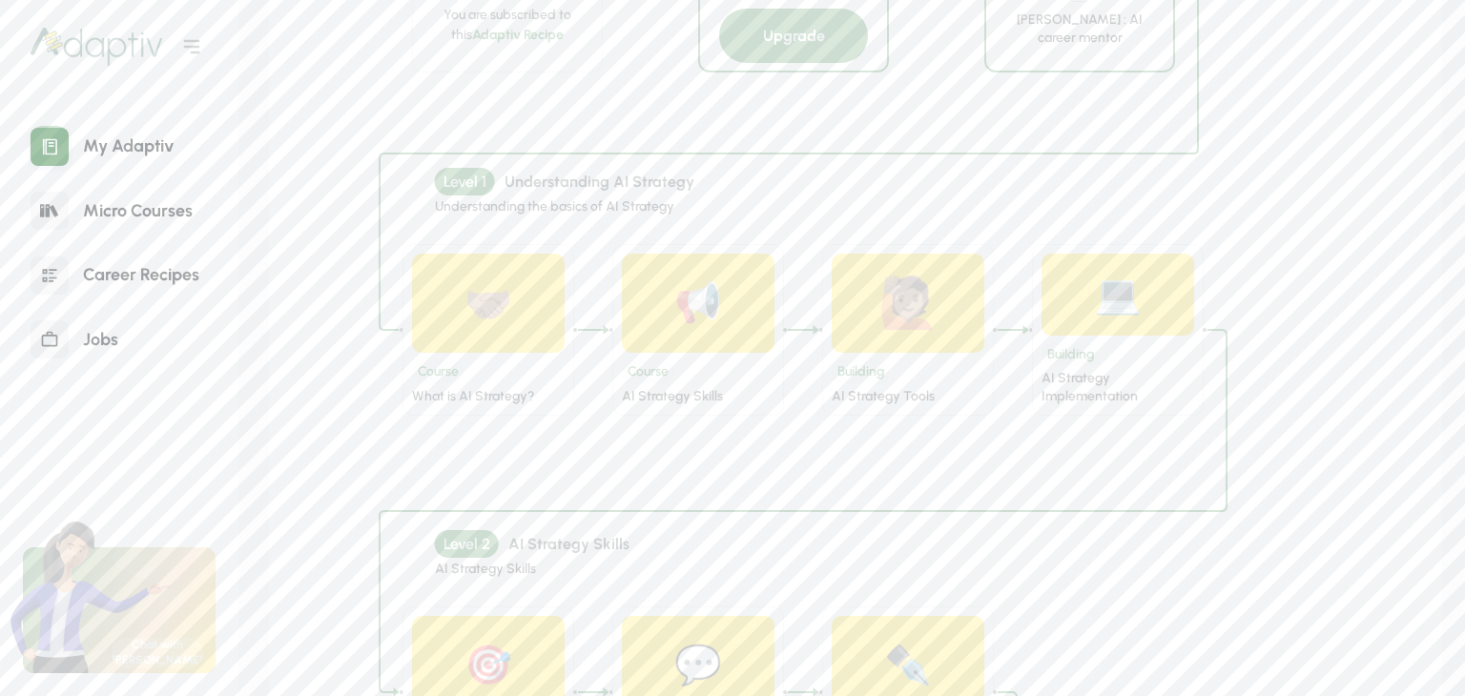
click at [868, 325] on div "🙋🏽" at bounding box center [908, 304] width 153 height 100
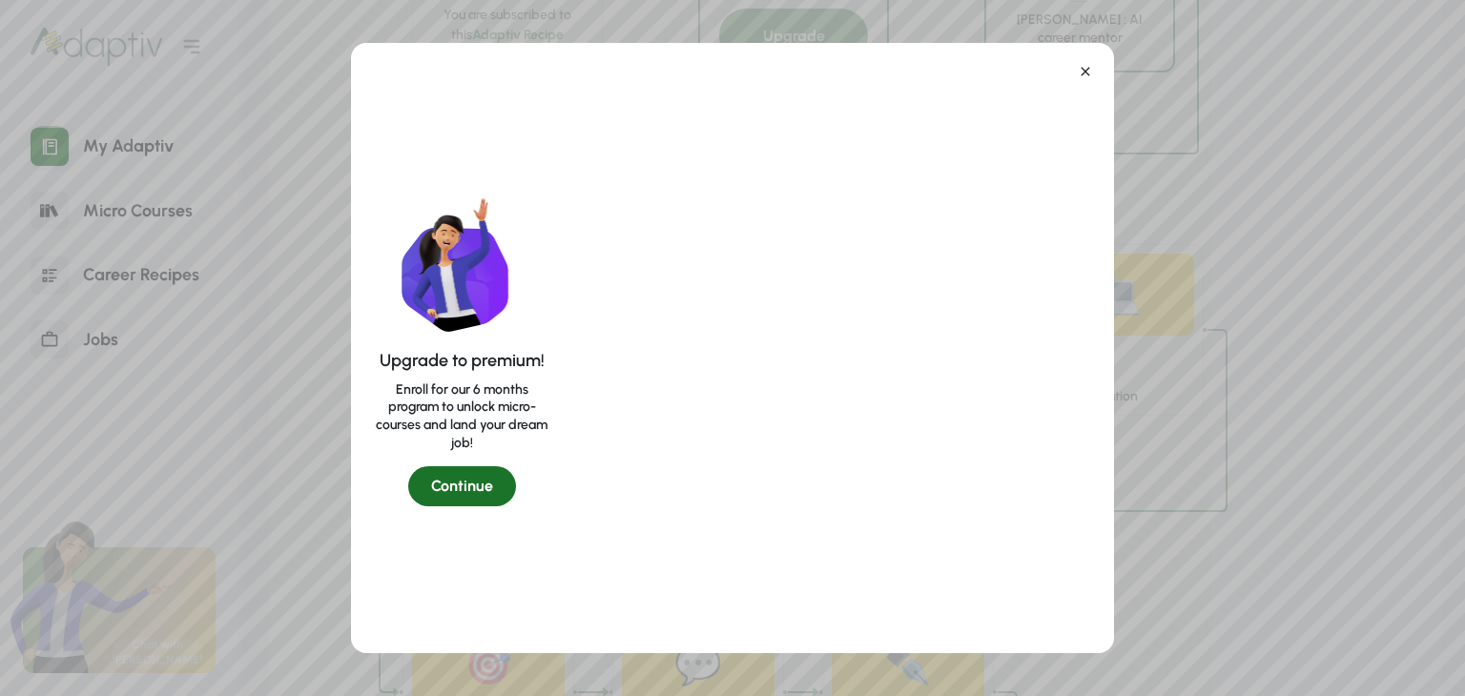
click at [1081, 75] on icon at bounding box center [1085, 71] width 15 height 15
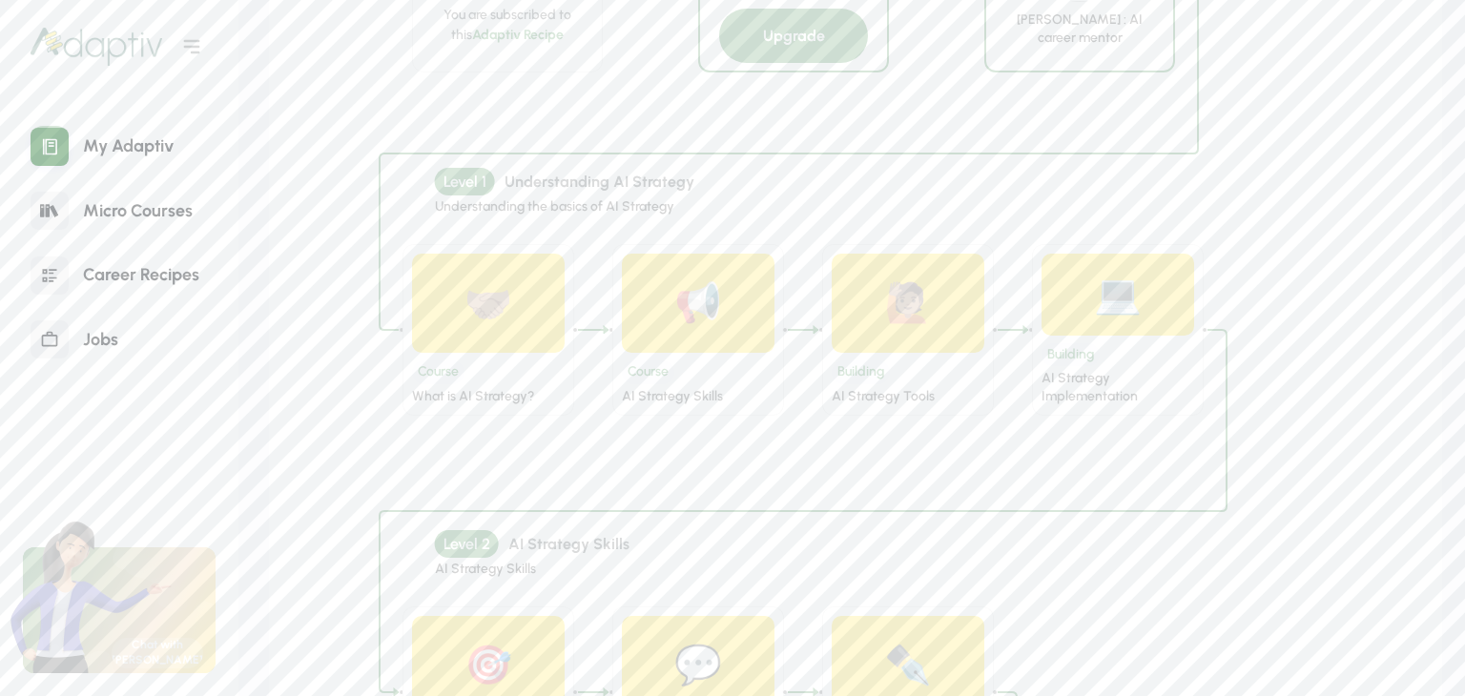
click at [907, 337] on div "🙋🏽" at bounding box center [908, 304] width 153 height 100
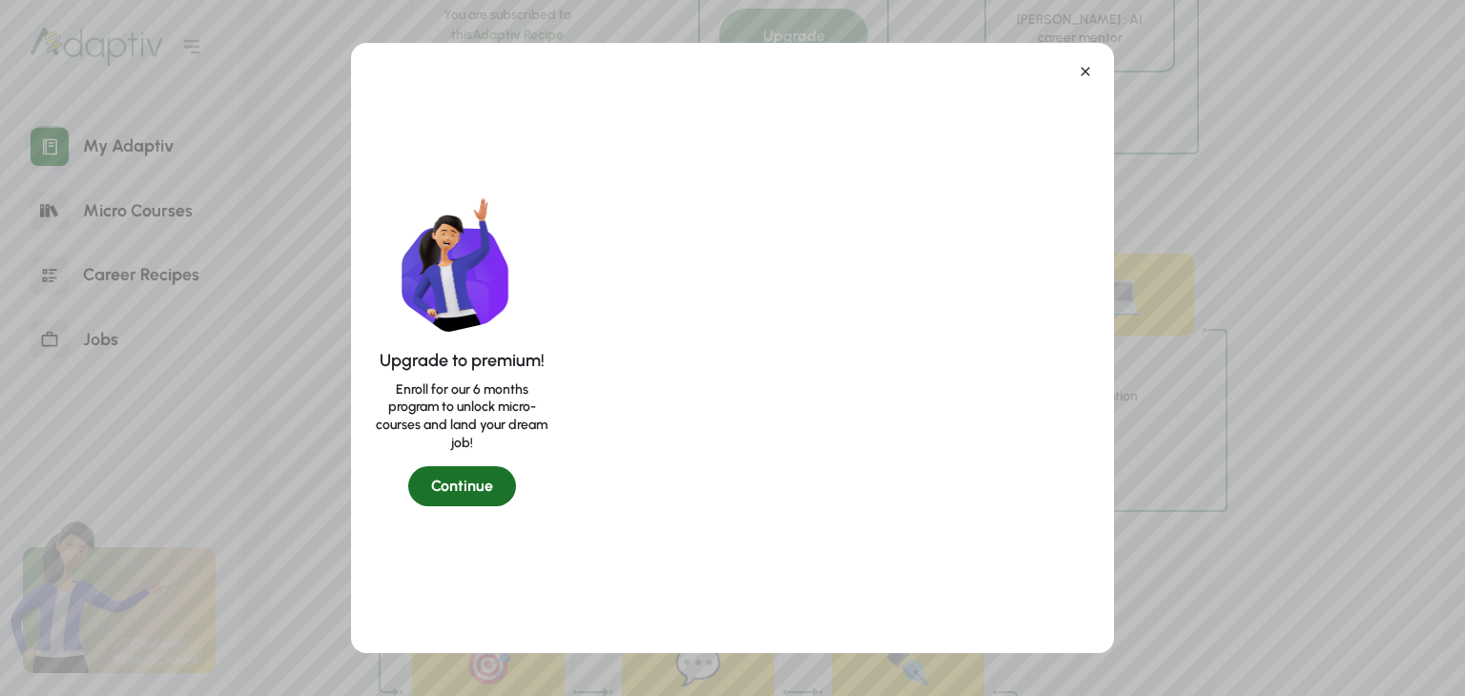
click at [1082, 65] on icon at bounding box center [1085, 71] width 15 height 15
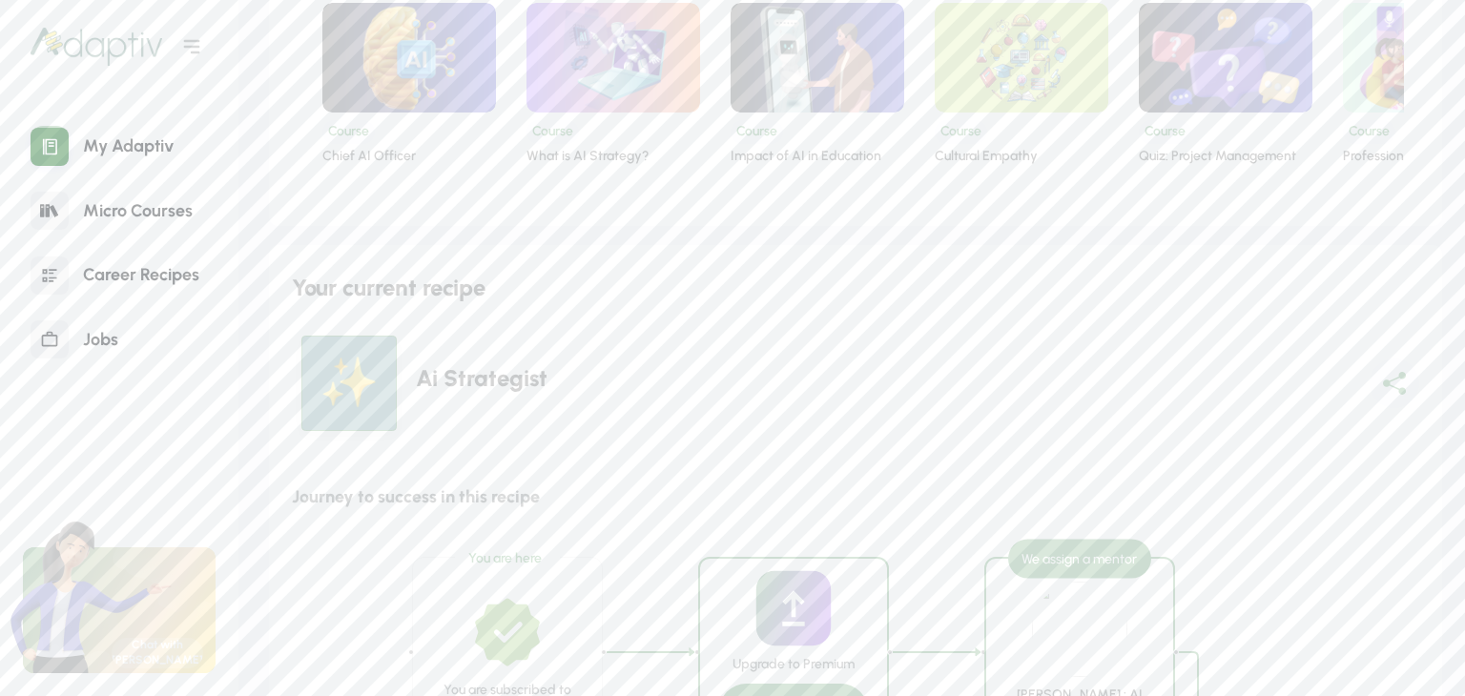
scroll to position [127, 0]
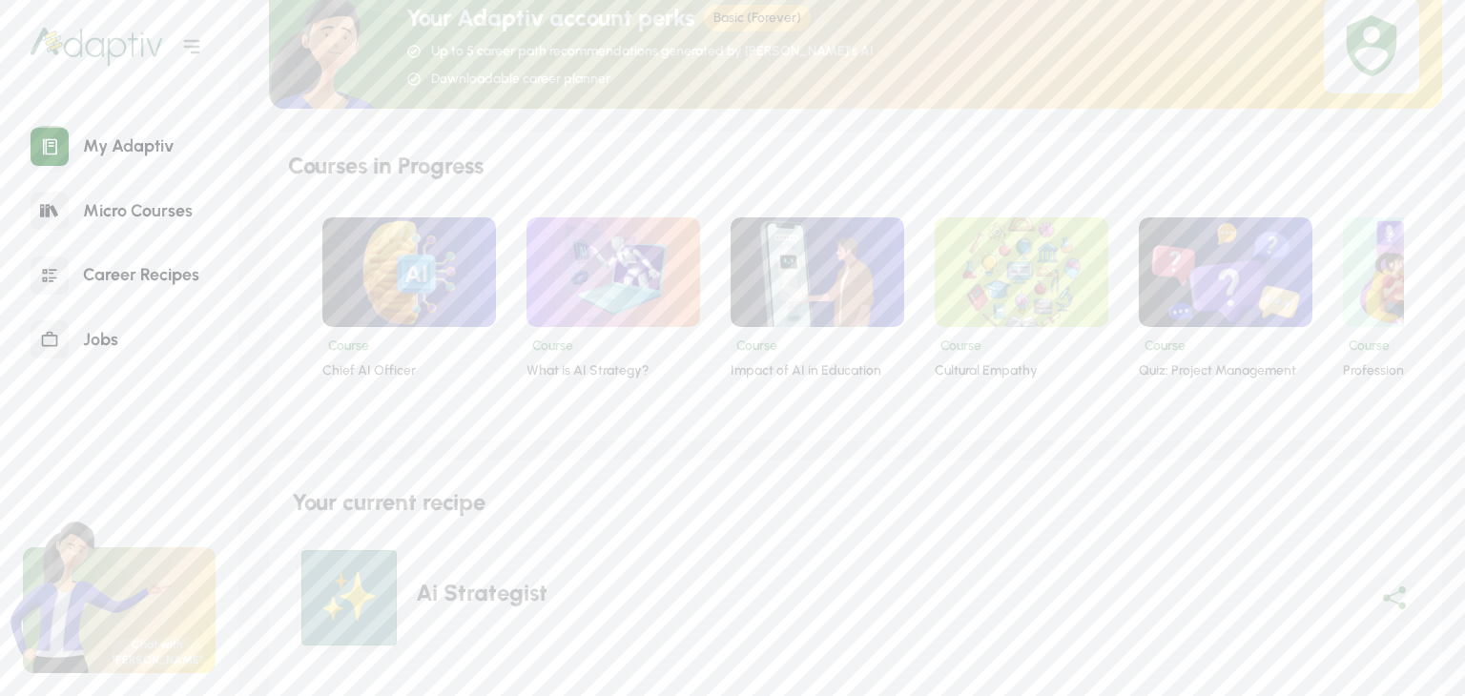
click at [978, 283] on img at bounding box center [1022, 272] width 226 height 143
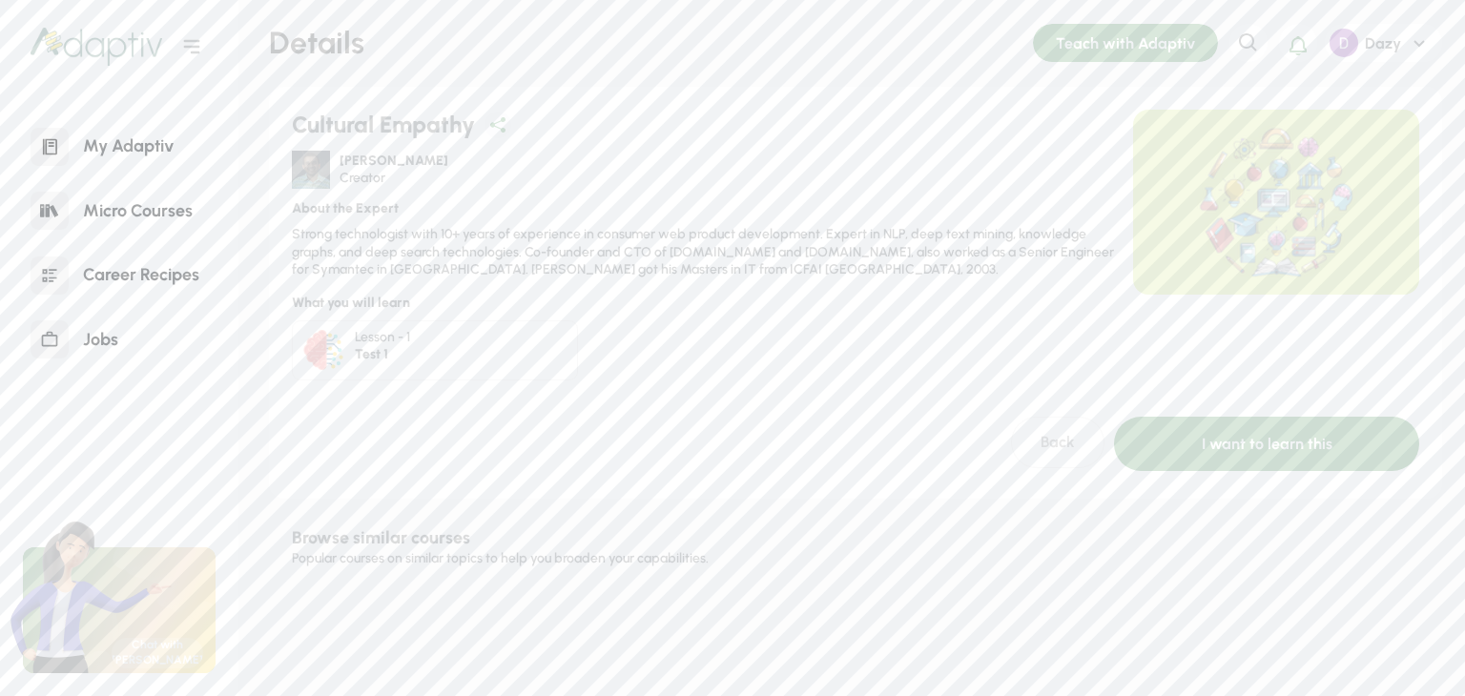
click at [120, 276] on div "Career Recipes" at bounding box center [141, 275] width 145 height 41
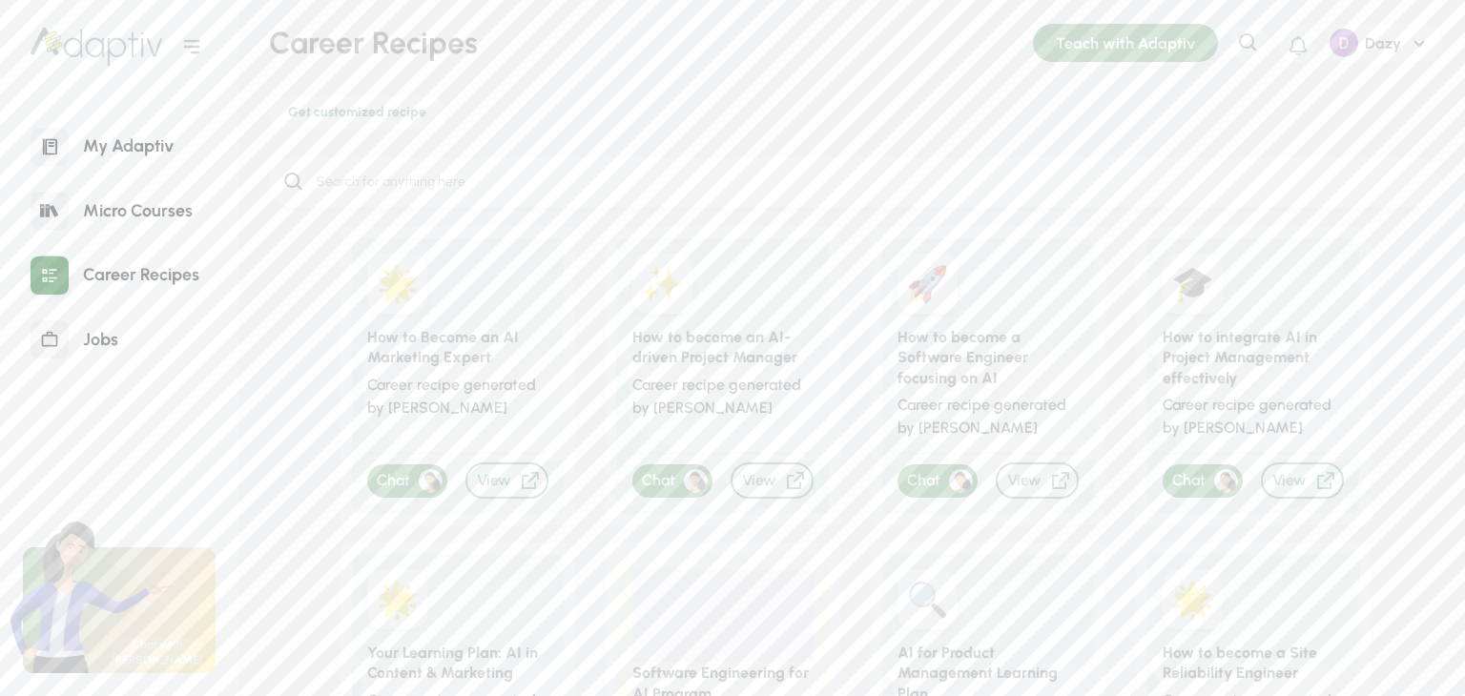
click at [115, 211] on div "Micro Courses" at bounding box center [138, 211] width 138 height 41
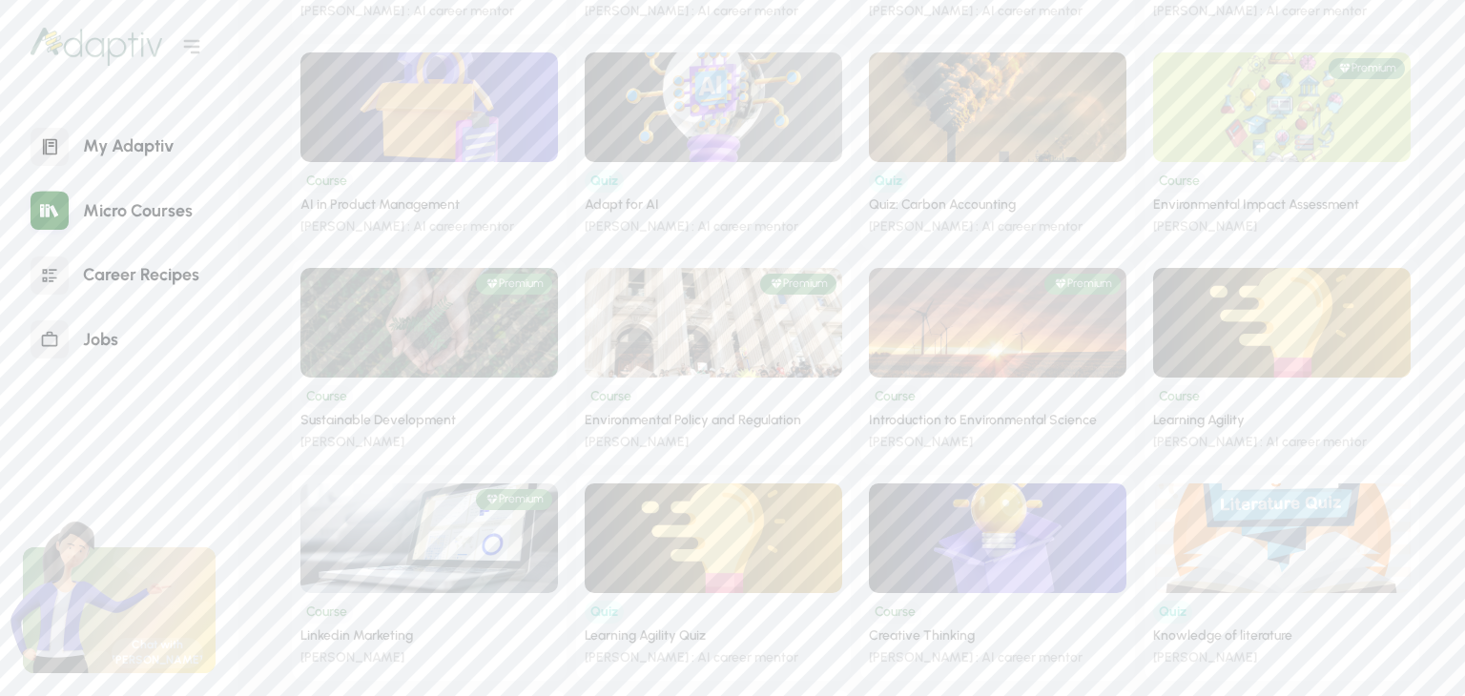
scroll to position [2416, 0]
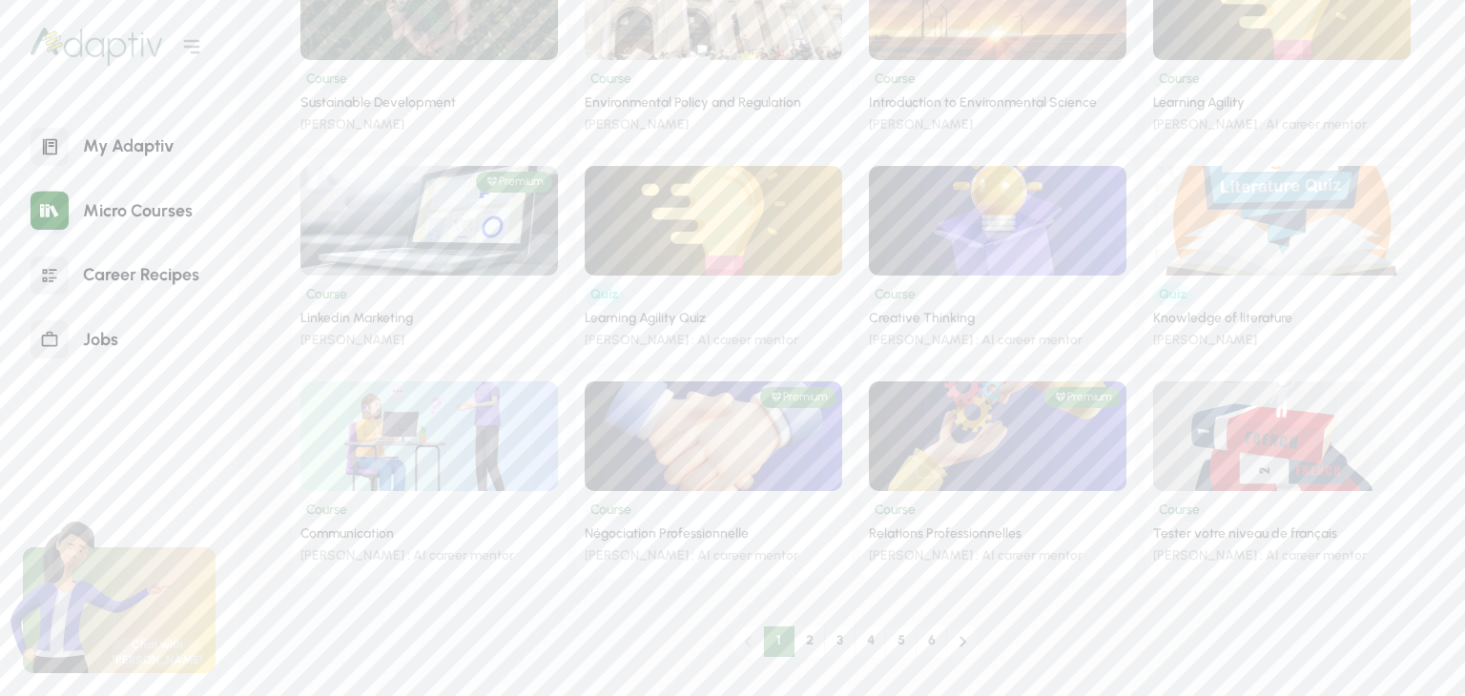
click at [1279, 498] on div "Course Tester votre niveau de français [PERSON_NAME] : AI career mentor" at bounding box center [1282, 528] width 258 height 74
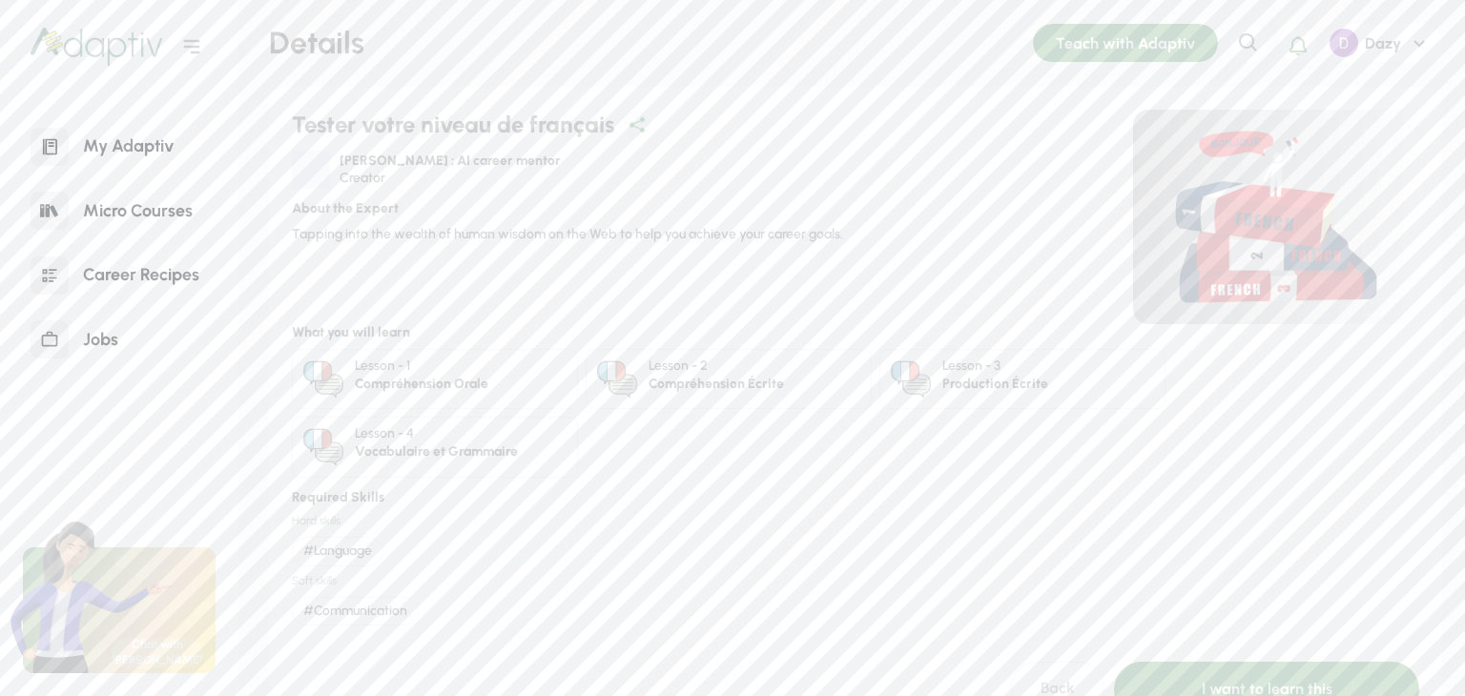
click at [416, 366] on div "Lesson - 1" at bounding box center [422, 367] width 134 height 18
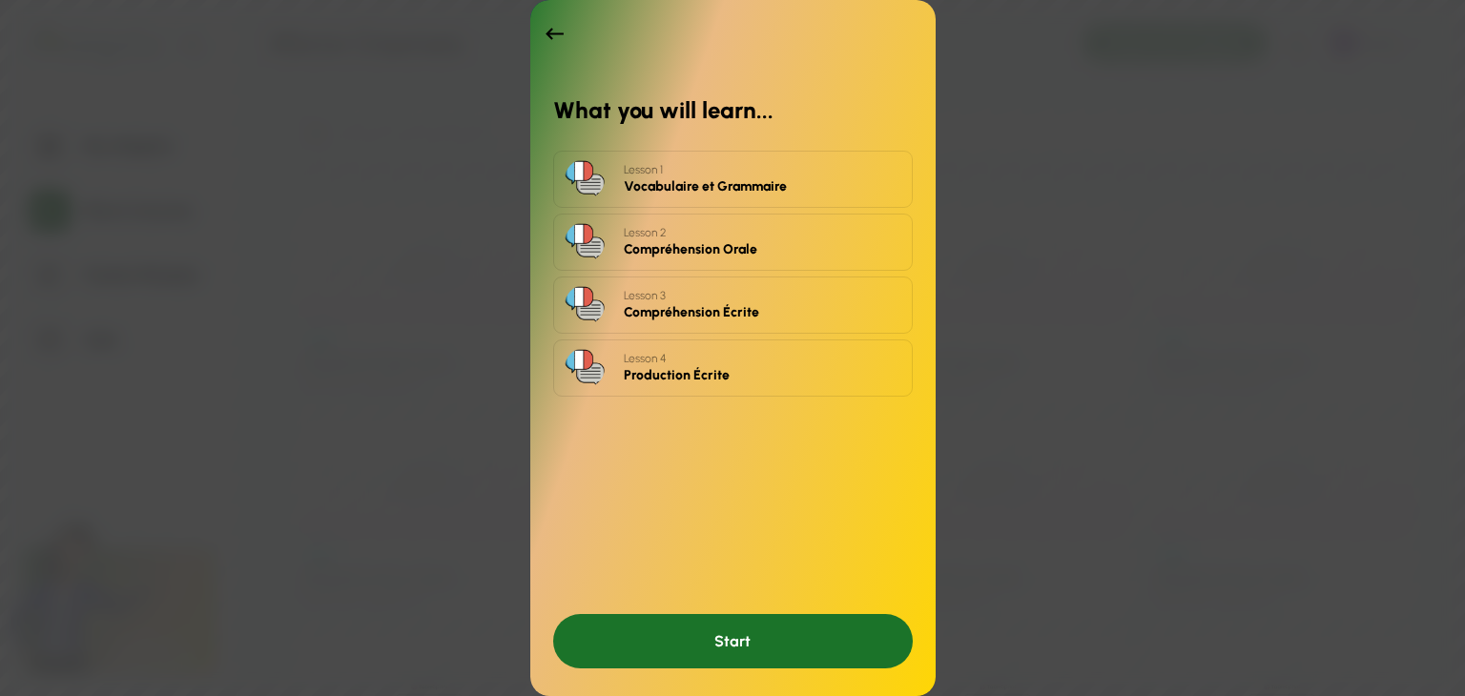
click at [675, 635] on div "Start" at bounding box center [733, 641] width 360 height 54
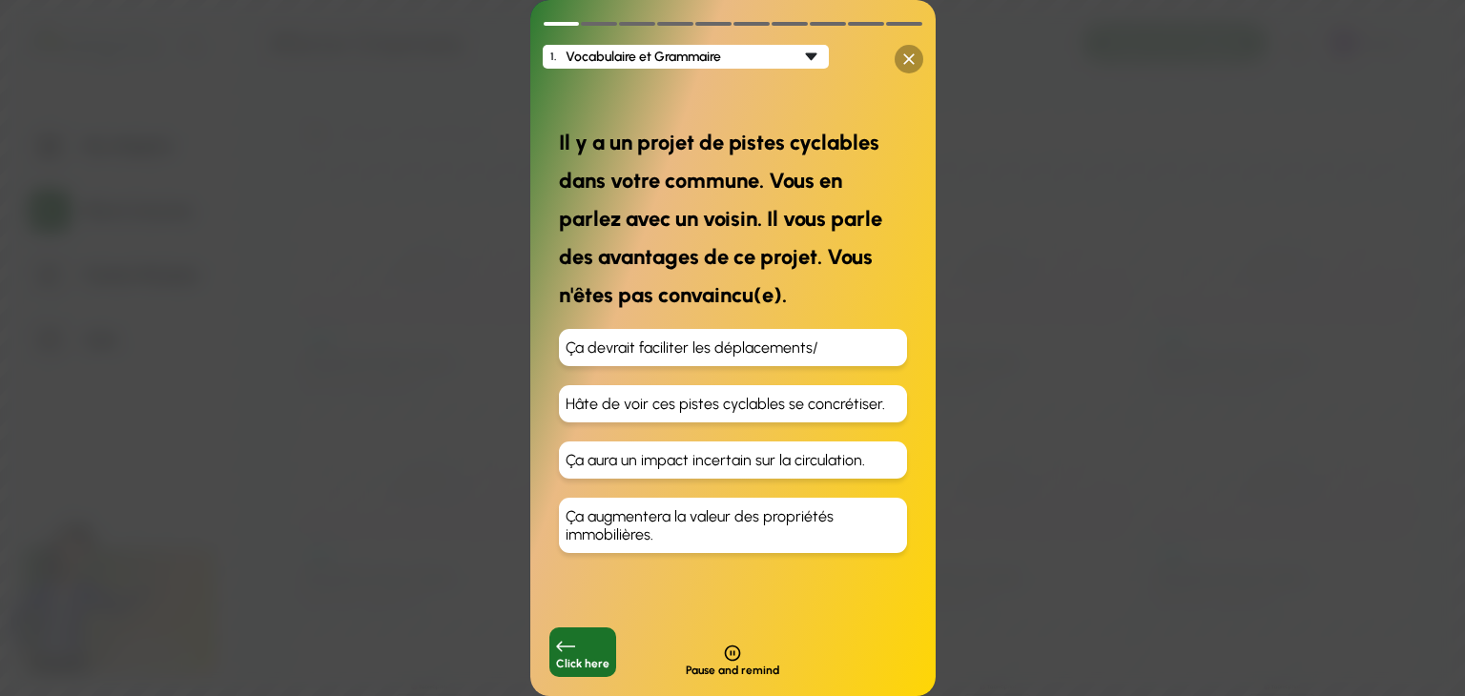
click at [913, 57] on icon at bounding box center [908, 59] width 19 height 19
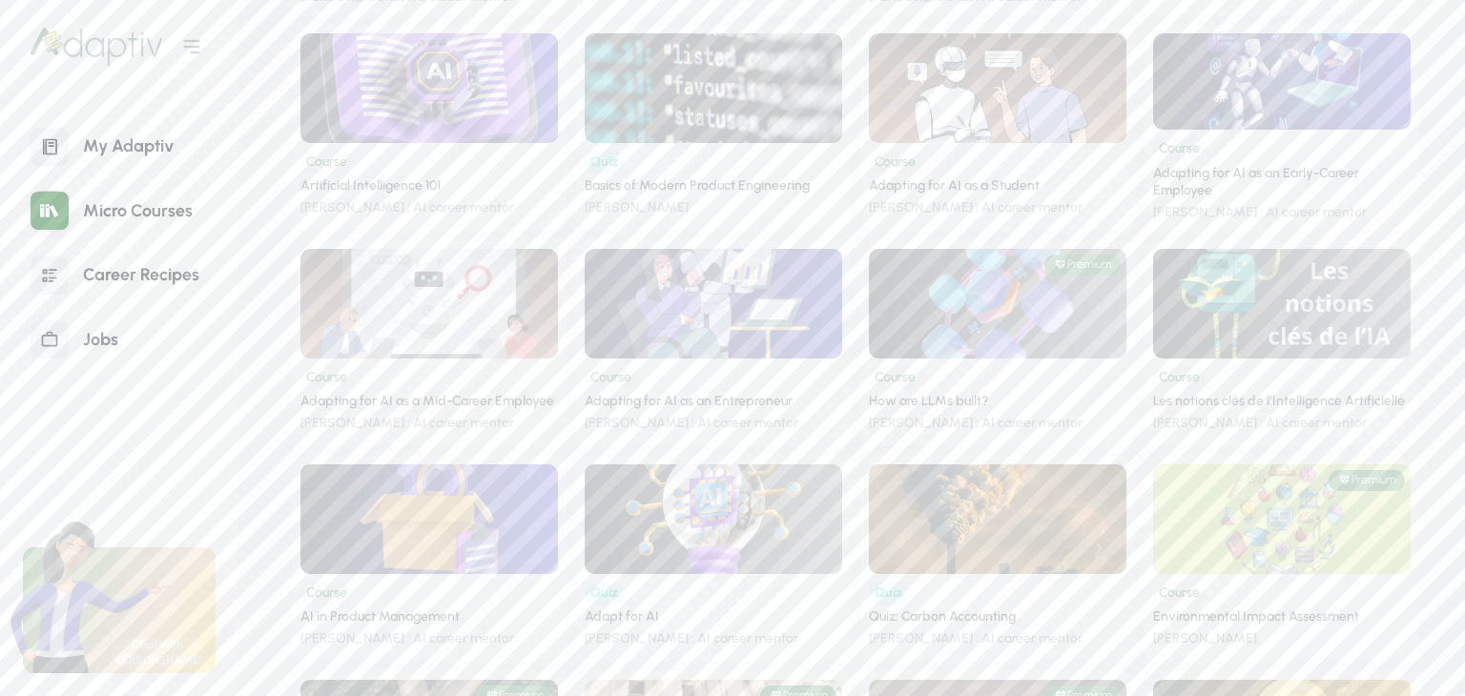
scroll to position [1780, 0]
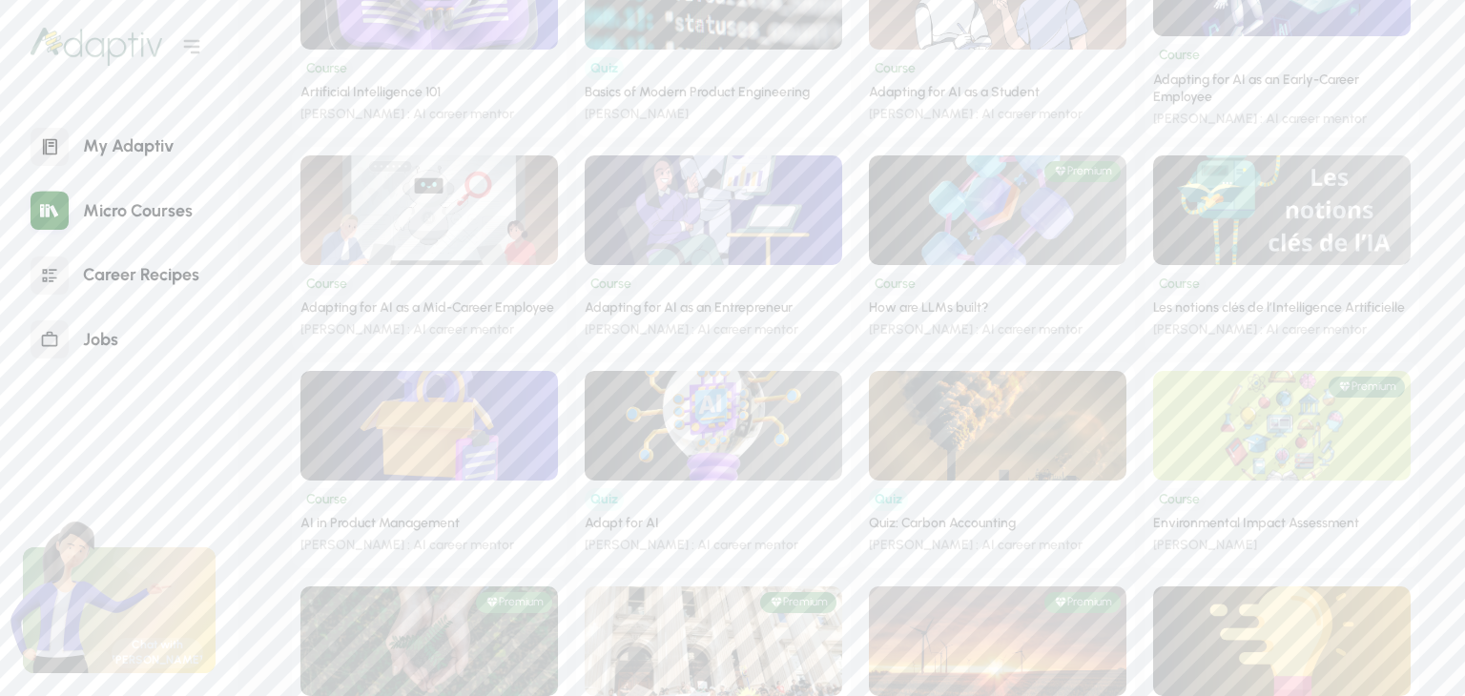
click at [706, 245] on img at bounding box center [714, 209] width 335 height 143
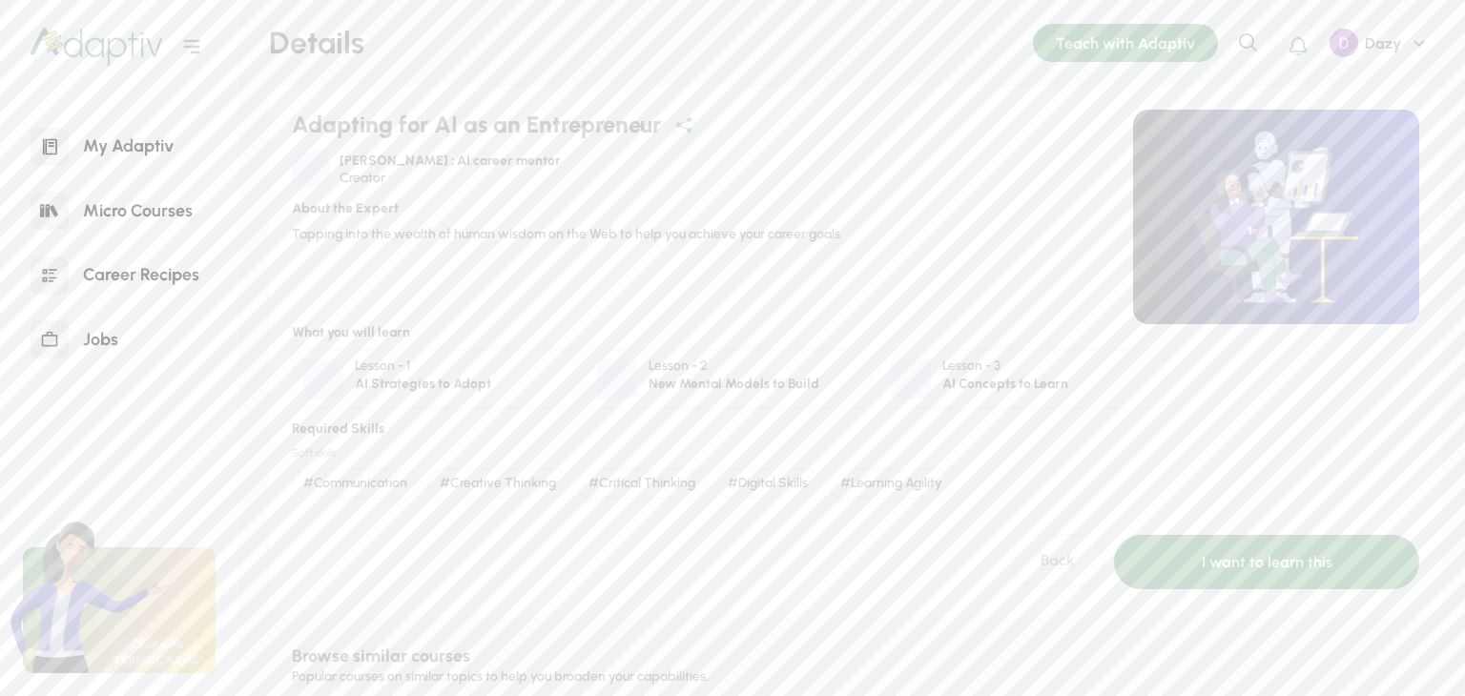
click at [104, 201] on div "Micro Courses" at bounding box center [138, 211] width 138 height 41
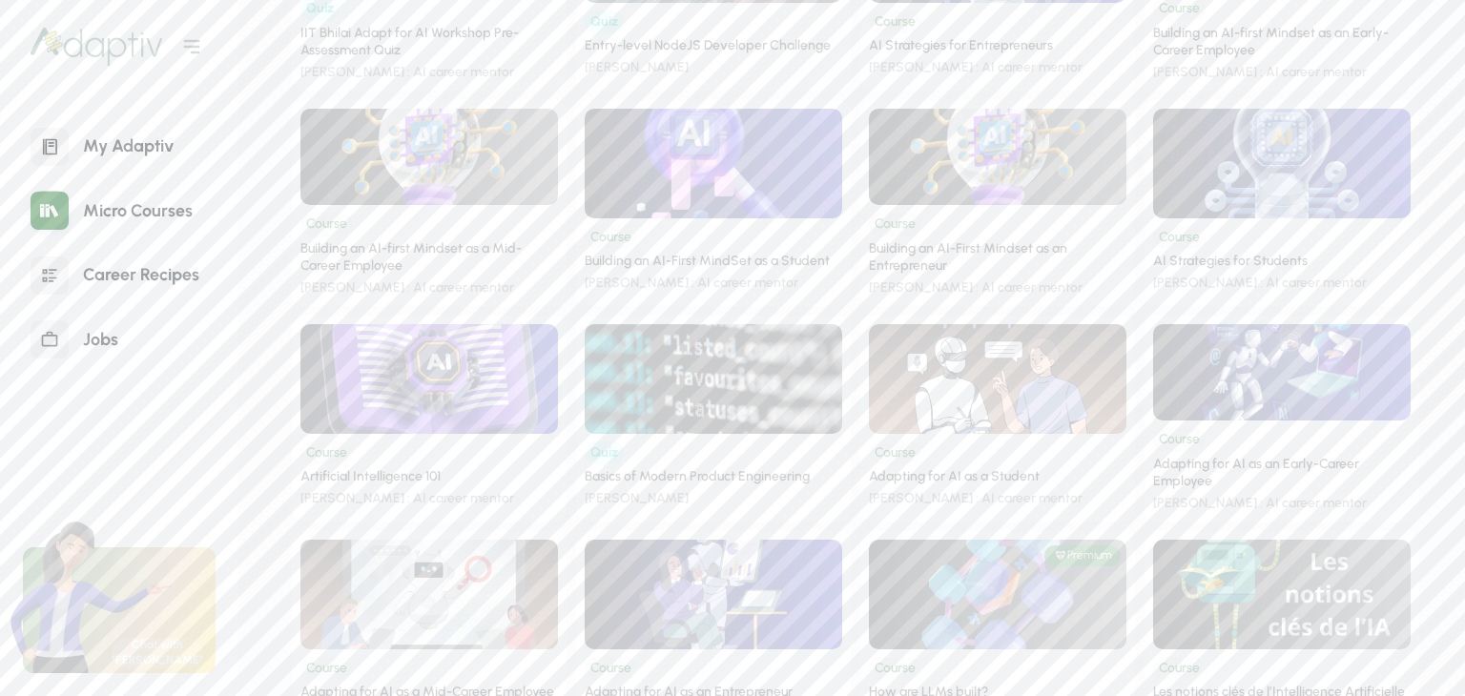
scroll to position [1398, 0]
click at [671, 226] on div "Course Building an AI-First MindSet as a Student [PERSON_NAME] : AI career ment…" at bounding box center [714, 253] width 258 height 74
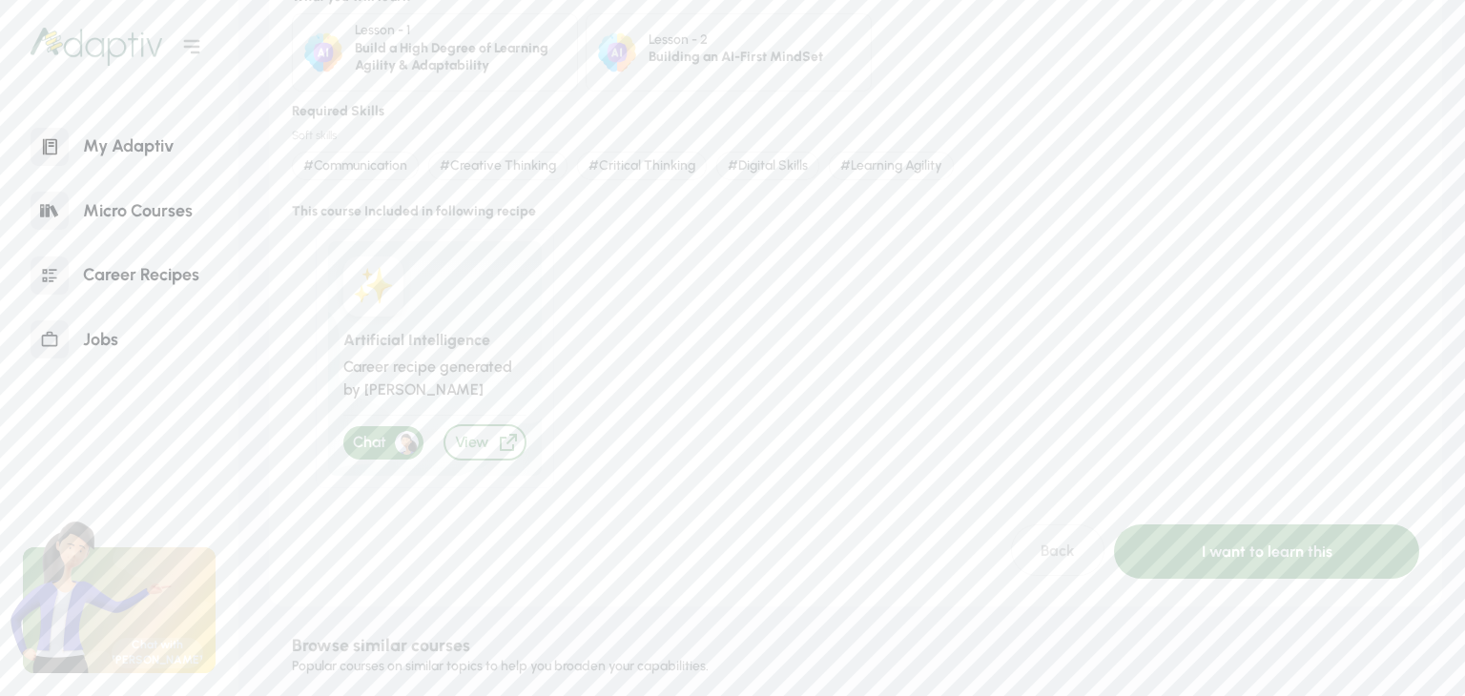
scroll to position [194, 0]
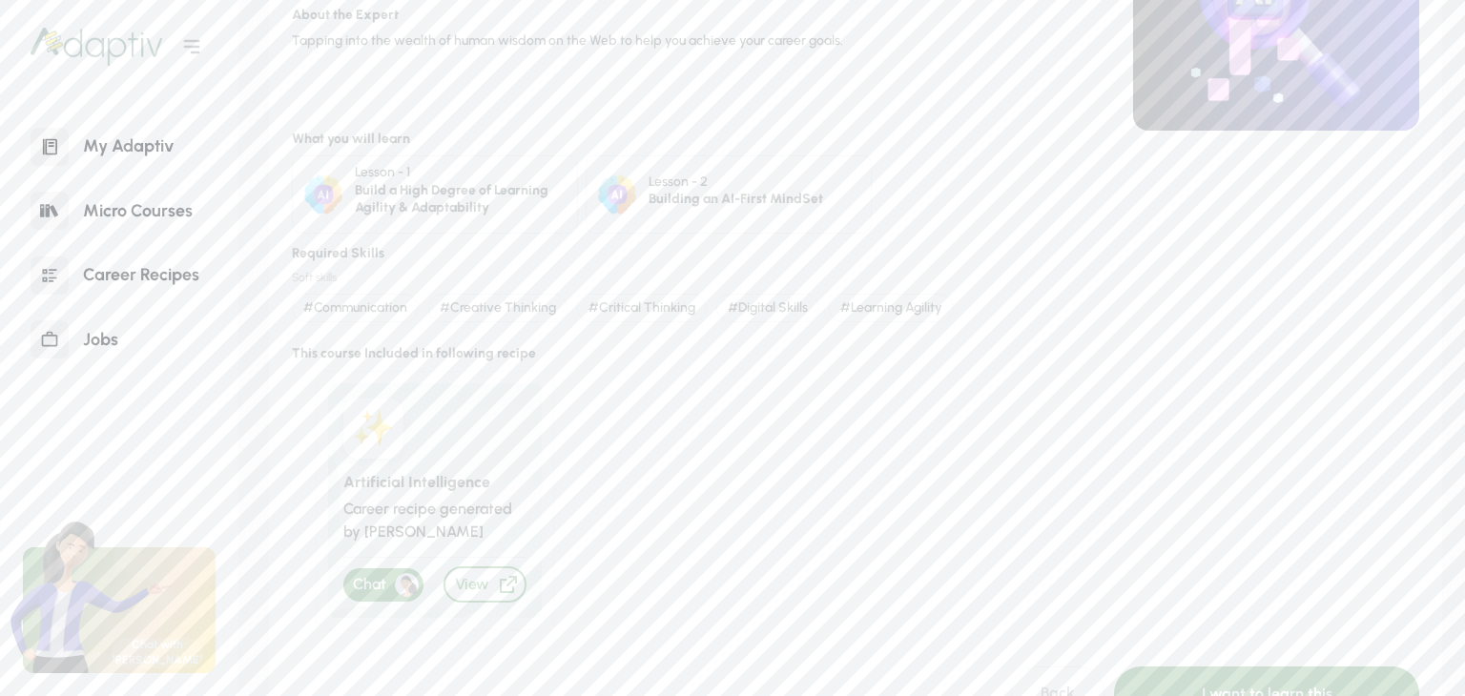
click at [155, 272] on div "Career Recipes" at bounding box center [141, 275] width 145 height 41
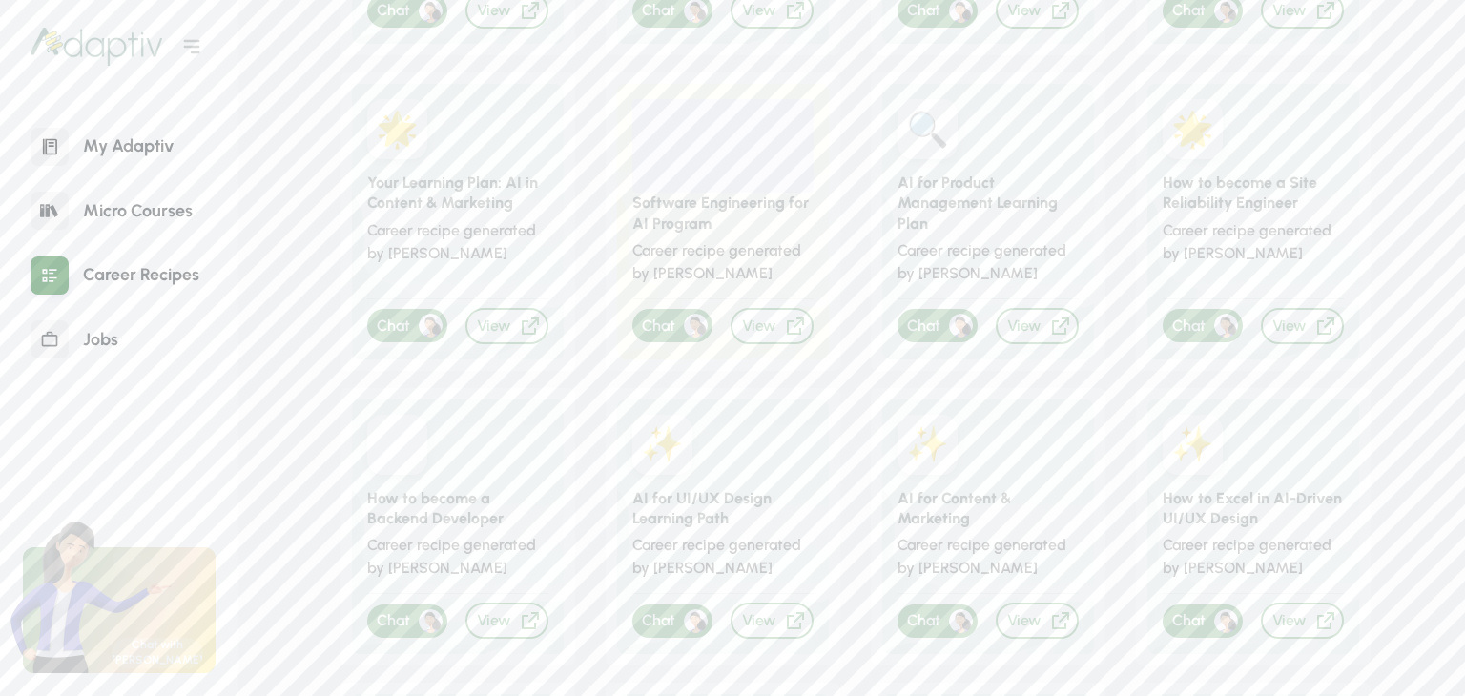
scroll to position [508, 0]
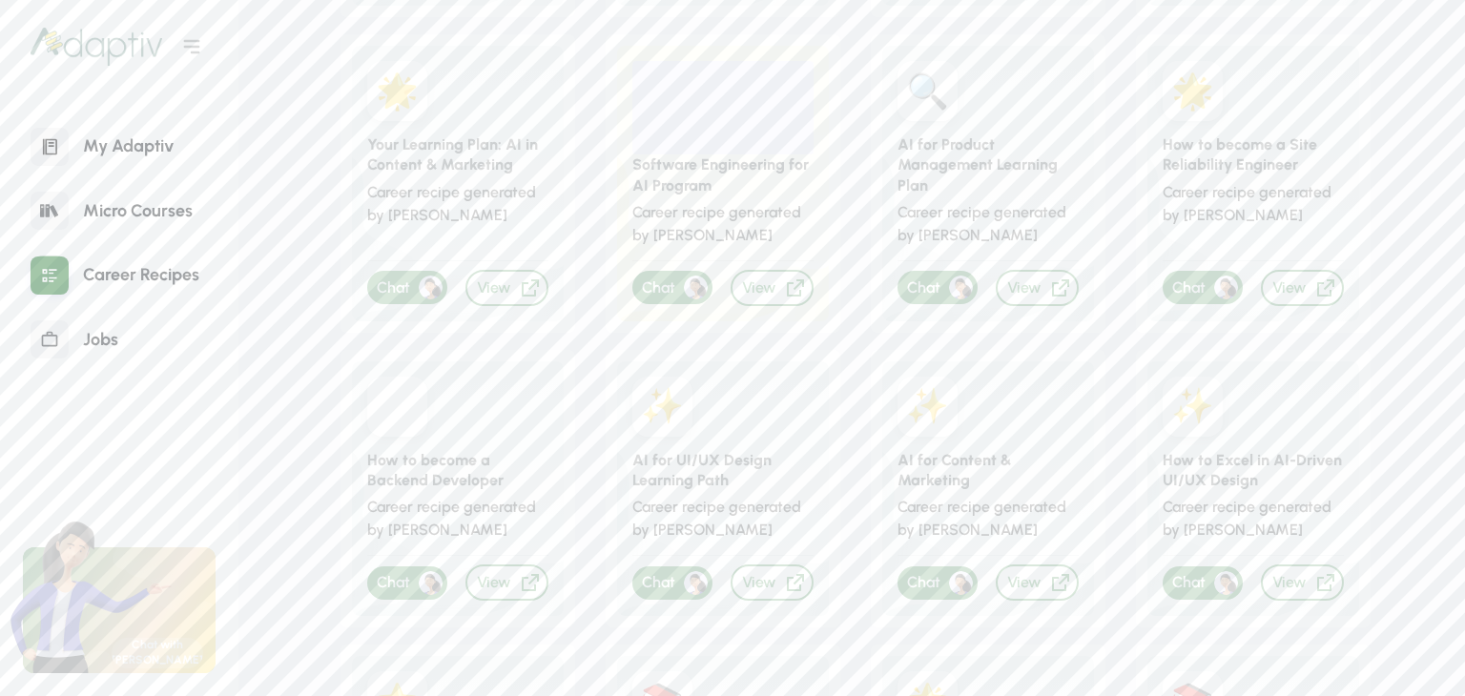
click at [984, 169] on div "AI for Product Management Learning Plan" at bounding box center [987, 164] width 181 height 61
click at [1030, 283] on div "View" at bounding box center [1037, 288] width 83 height 36
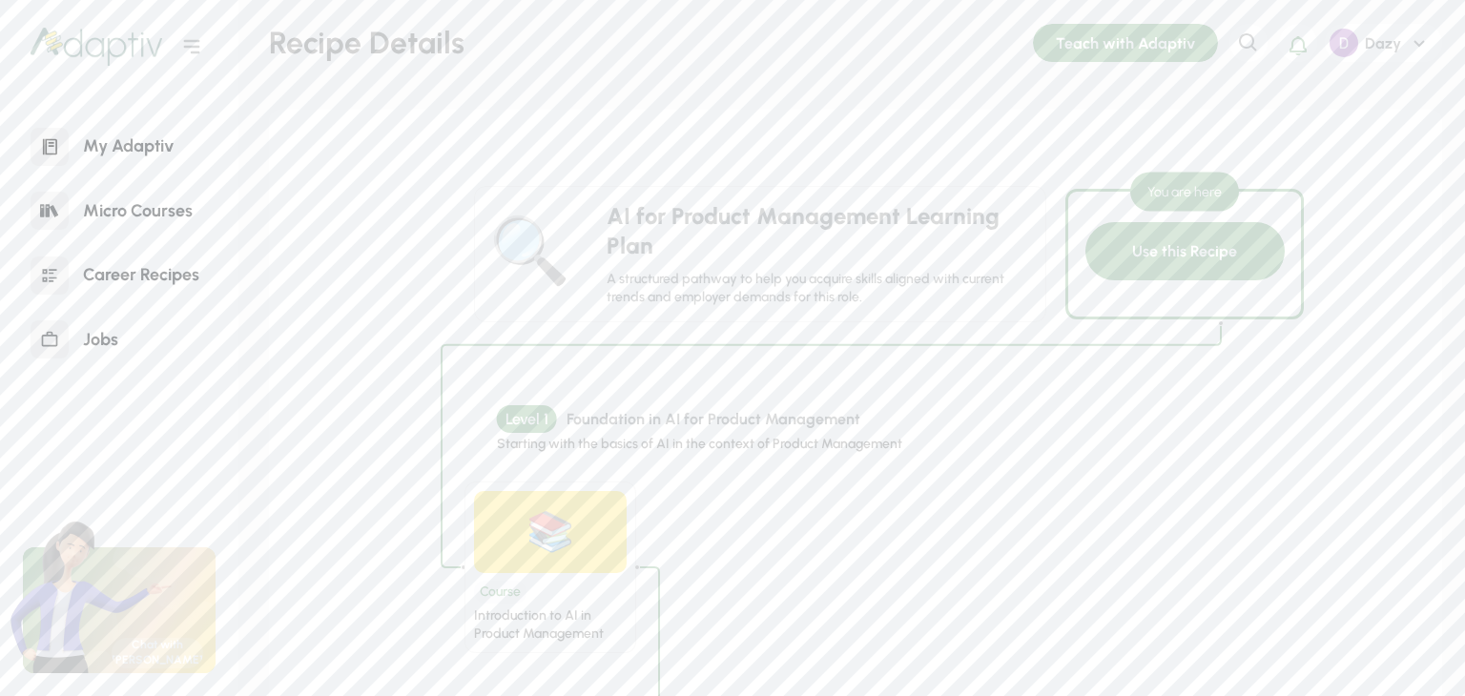
click at [1160, 258] on div "Use this Recipe" at bounding box center [1184, 251] width 199 height 58
click at [1129, 248] on div "Use this Recipe" at bounding box center [1184, 250] width 199 height 58
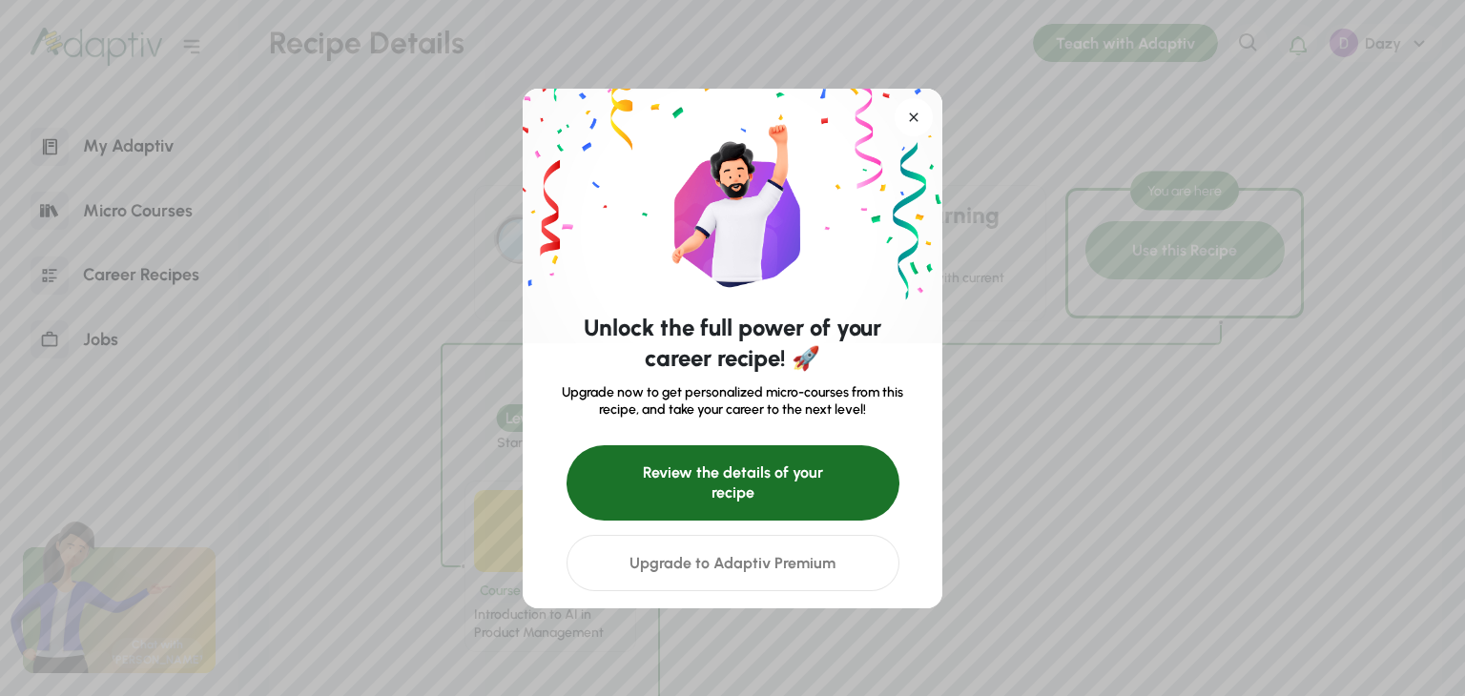
click at [778, 488] on div "Review the details of your recipe" at bounding box center [733, 482] width 333 height 75
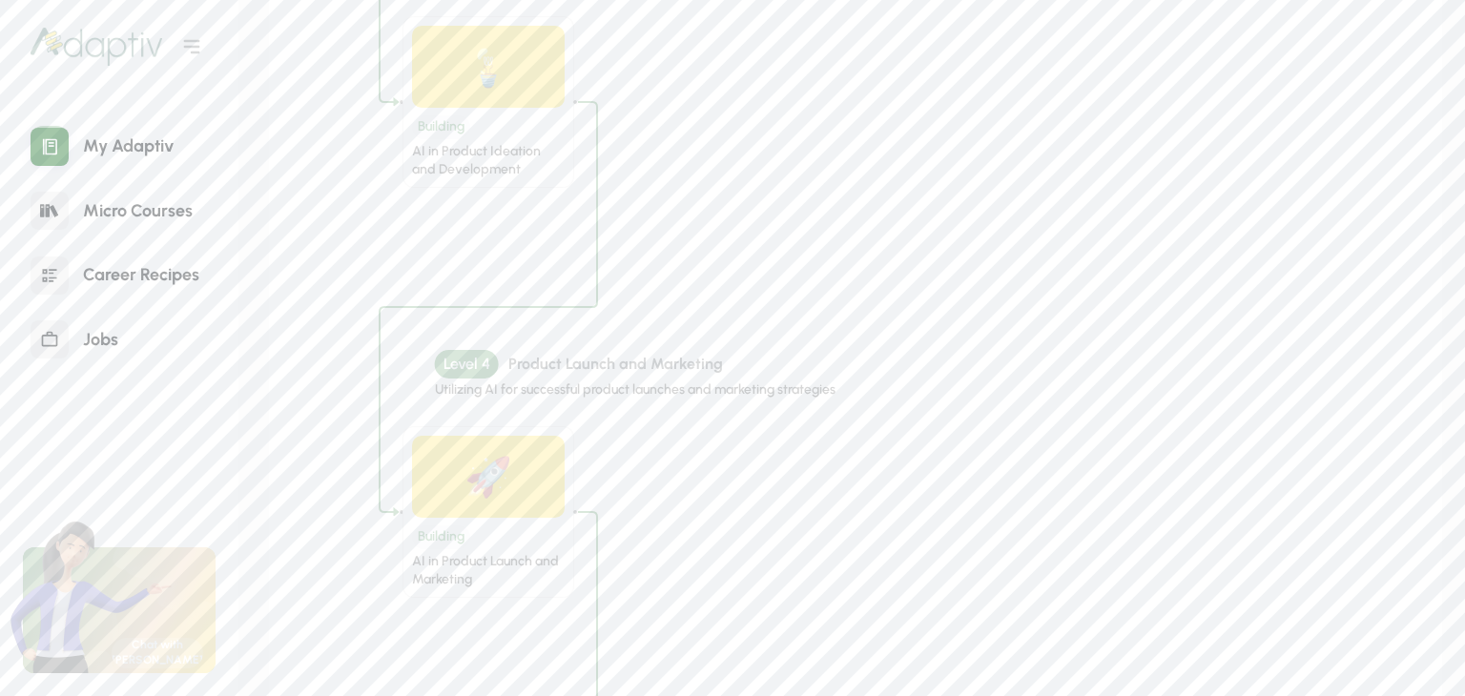
scroll to position [2352, 0]
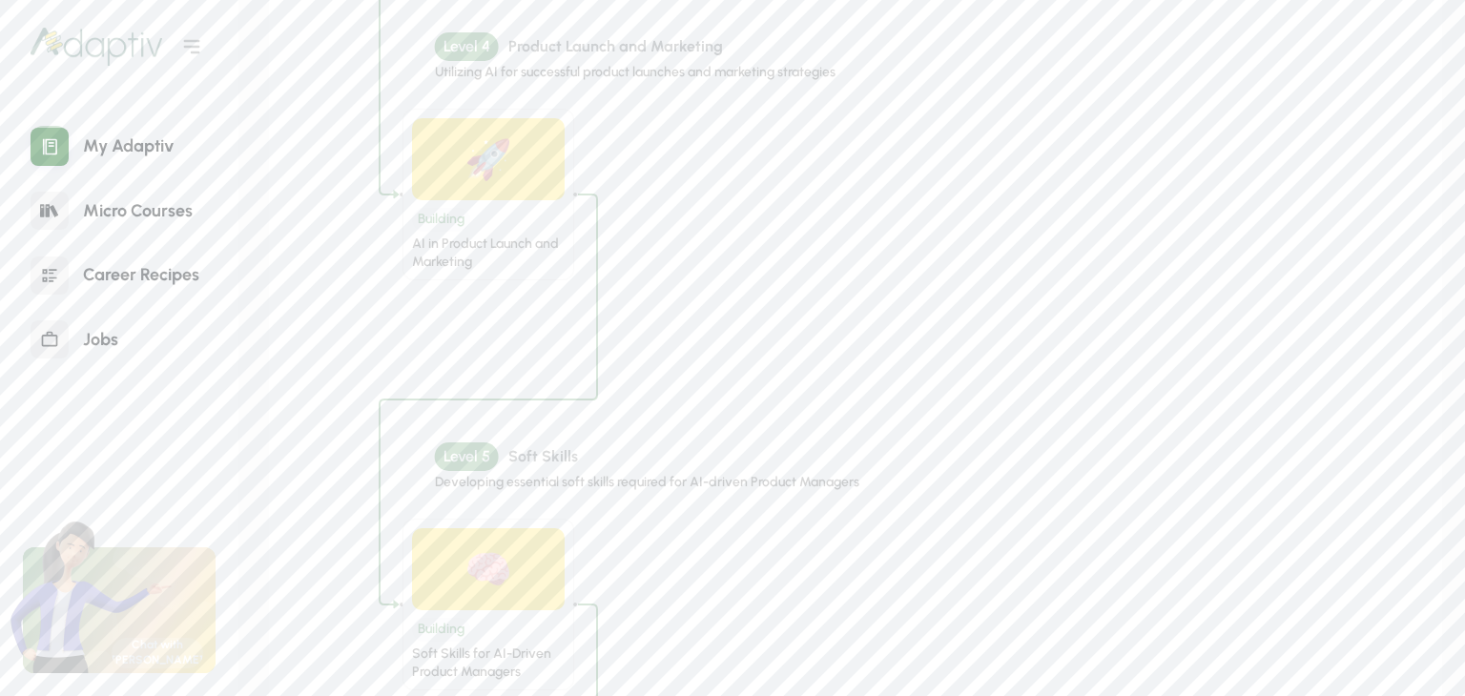
click at [458, 260] on div "AI in Product Launch and Marketing" at bounding box center [488, 253] width 153 height 35
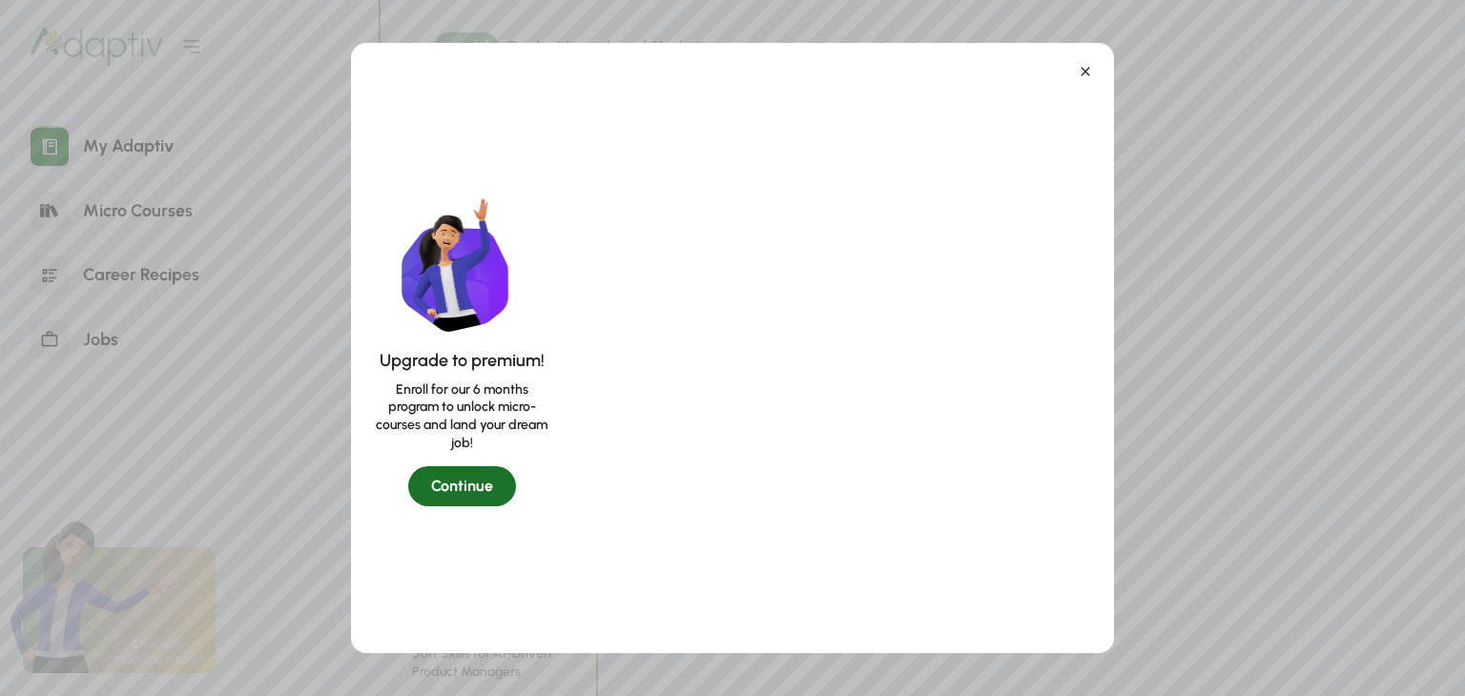
click at [1087, 66] on icon at bounding box center [1085, 71] width 15 height 15
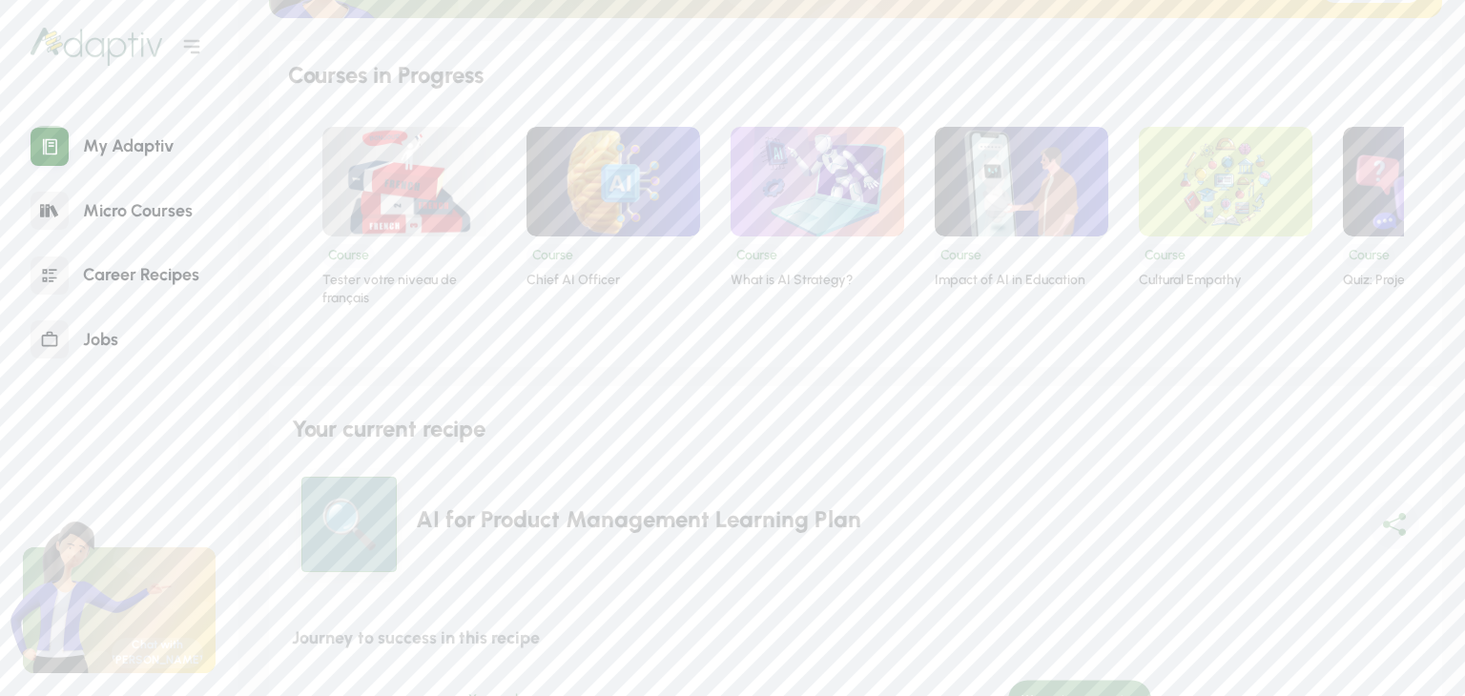
scroll to position [0, 0]
